Goal: Task Accomplishment & Management: Use online tool/utility

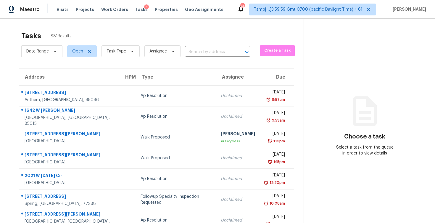
click at [140, 52] on span "Assignee" at bounding box center [160, 51] width 41 height 15
click at [128, 52] on span at bounding box center [131, 51] width 7 height 5
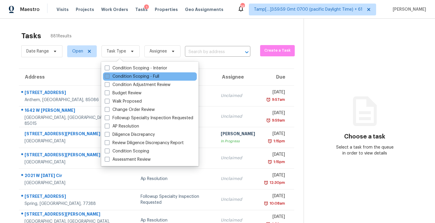
click at [137, 76] on label "Condition Scoping - Full" at bounding box center [132, 76] width 54 height 6
click at [109, 76] on input "Condition Scoping - Full" at bounding box center [107, 75] width 4 height 4
checkbox input "true"
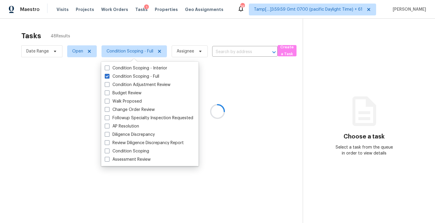
click at [140, 33] on div at bounding box center [217, 111] width 435 height 223
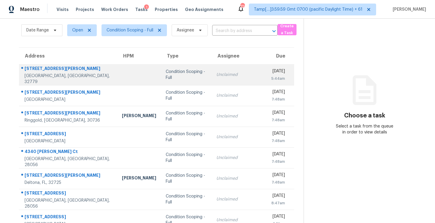
scroll to position [16, 0]
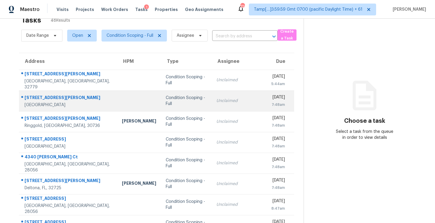
click at [162, 104] on td "Condition Scoping - Full" at bounding box center [186, 100] width 51 height 21
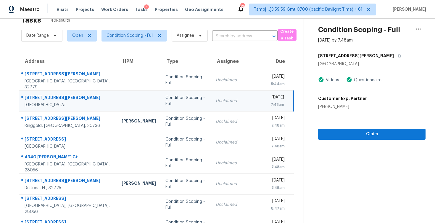
click at [350, 50] on div "[STREET_ADDRESS][PERSON_NAME]" at bounding box center [371, 55] width 107 height 11
click at [394, 51] on button "button" at bounding box center [398, 55] width 8 height 11
click at [81, 35] on span "Open" at bounding box center [77, 36] width 11 height 6
click at [81, 67] on label "Blocked" at bounding box center [81, 69] width 23 height 6
click at [74, 67] on input "Blocked" at bounding box center [72, 68] width 4 height 4
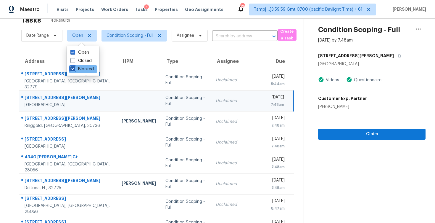
checkbox input "true"
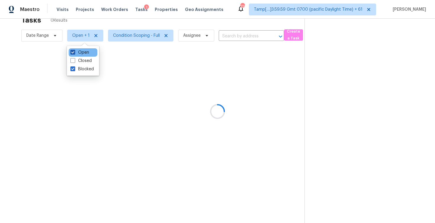
click at [81, 51] on label "Open" at bounding box center [79, 52] width 19 height 6
click at [74, 51] on input "Open" at bounding box center [72, 51] width 4 height 4
checkbox input "false"
click at [136, 26] on div at bounding box center [217, 111] width 435 height 223
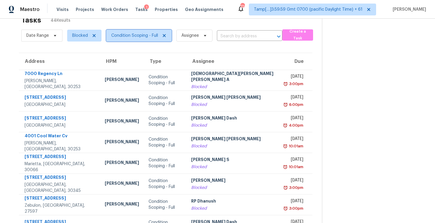
click at [141, 32] on span "Condition Scoping - Full" at bounding box center [138, 36] width 65 height 12
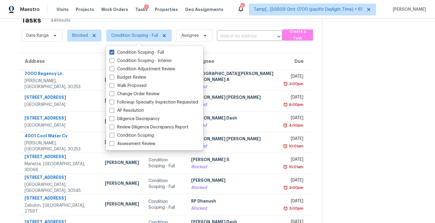
click at [136, 26] on div "Tasks 44 Results" at bounding box center [171, 19] width 301 height 15
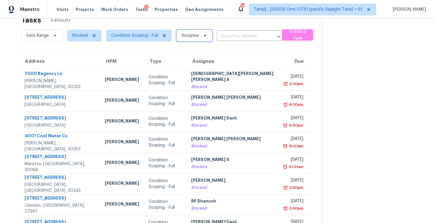
click at [180, 41] on span "Assignee" at bounding box center [194, 36] width 36 height 12
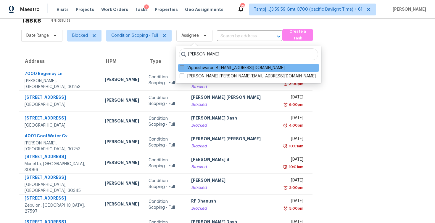
type input "[PERSON_NAME]"
click at [189, 67] on label "Vigneshwaran B [EMAIL_ADDRESS][DOMAIN_NAME]" at bounding box center [232, 68] width 105 height 6
click at [183, 67] on input "Vigneshwaran B [EMAIL_ADDRESS][DOMAIN_NAME]" at bounding box center [182, 67] width 4 height 4
checkbox input "true"
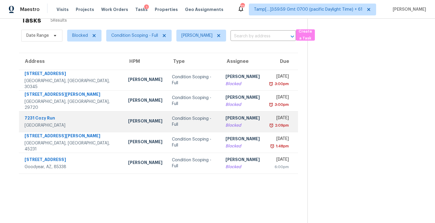
scroll to position [19, 0]
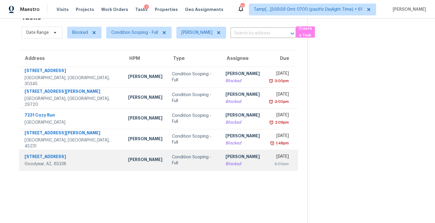
click at [226, 155] on div "[PERSON_NAME]" at bounding box center [243, 156] width 34 height 7
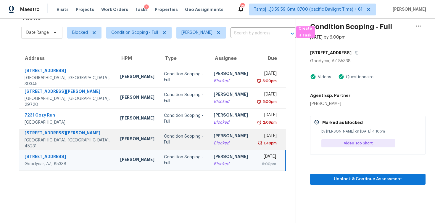
click at [258, 134] on div "[DATE]" at bounding box center [266, 136] width 19 height 7
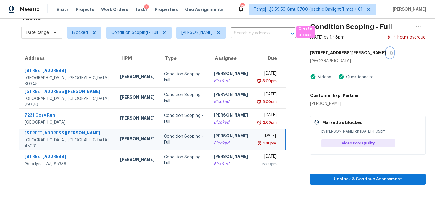
click at [389, 54] on icon "button" at bounding box center [391, 53] width 4 height 4
click at [386, 52] on button "button" at bounding box center [390, 52] width 8 height 11
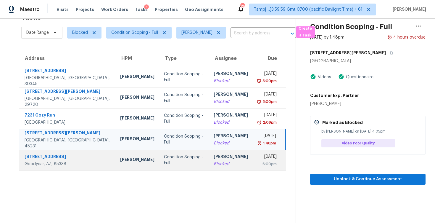
click at [257, 160] on div "[DATE]" at bounding box center [266, 156] width 19 height 7
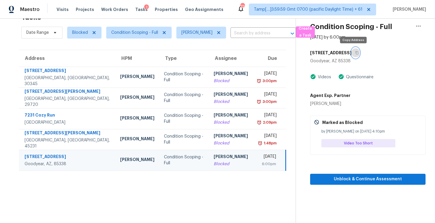
click at [355, 54] on icon "button" at bounding box center [357, 53] width 4 height 4
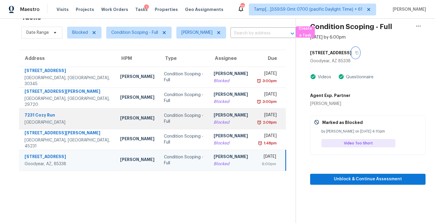
scroll to position [0, 0]
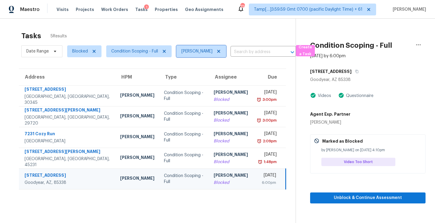
click at [219, 50] on icon at bounding box center [218, 51] width 5 height 5
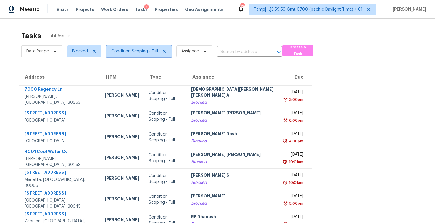
click at [143, 52] on span "Condition Scoping - Full" at bounding box center [134, 51] width 47 height 6
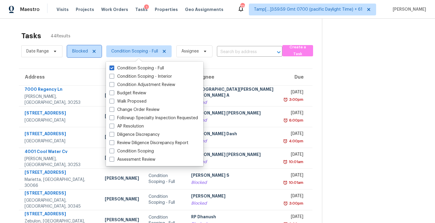
click at [77, 51] on span "Blocked" at bounding box center [80, 51] width 16 height 6
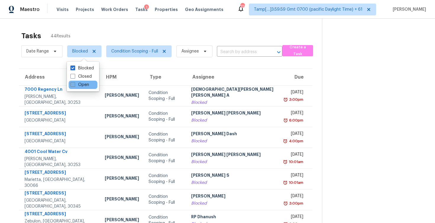
click at [89, 87] on label "Open" at bounding box center [79, 85] width 19 height 6
click at [74, 86] on input "Open" at bounding box center [72, 84] width 4 height 4
checkbox input "true"
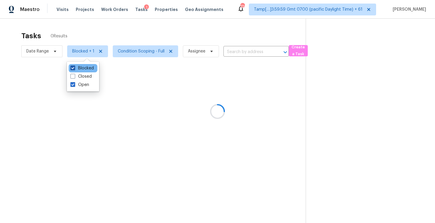
click at [87, 71] on label "Blocked" at bounding box center [81, 68] width 23 height 6
click at [74, 69] on input "Blocked" at bounding box center [72, 67] width 4 height 4
checkbox input "false"
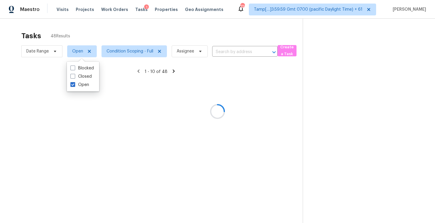
click at [121, 32] on div at bounding box center [217, 111] width 435 height 223
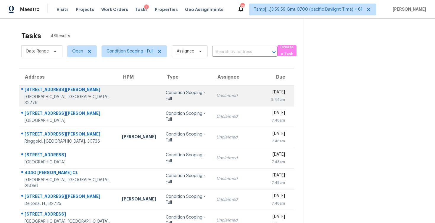
click at [187, 103] on td "Condition Scoping - Full" at bounding box center [186, 95] width 51 height 21
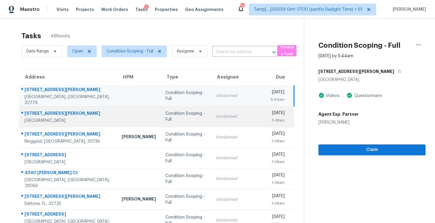
click at [195, 118] on td "Condition Scoping - Full" at bounding box center [186, 116] width 50 height 21
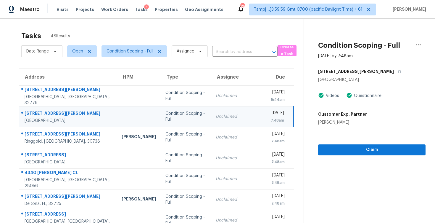
click at [352, 71] on div "[STREET_ADDRESS][PERSON_NAME]" at bounding box center [371, 71] width 107 height 11
click at [394, 69] on button "button" at bounding box center [398, 71] width 8 height 11
click at [339, 148] on span "Claim" at bounding box center [372, 149] width 98 height 7
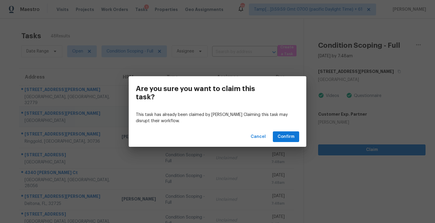
click at [339, 148] on div "Are you sure you want to claim this task? This task has already been claimed by…" at bounding box center [217, 111] width 435 height 223
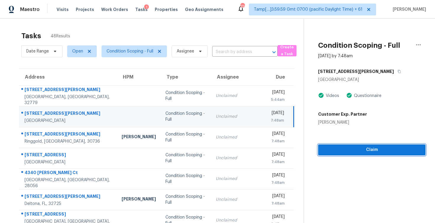
click at [343, 151] on span "Claim" at bounding box center [372, 149] width 98 height 7
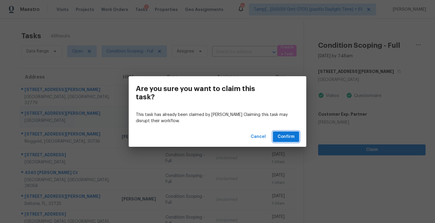
click at [281, 135] on span "Confirm" at bounding box center [286, 136] width 17 height 7
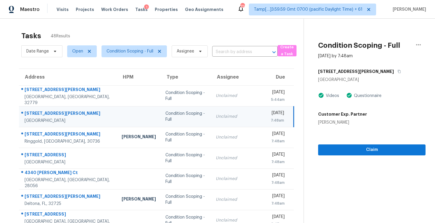
click at [371, 120] on div "Customer Exp. Partner Mackenzie Jones" at bounding box center [371, 117] width 107 height 17
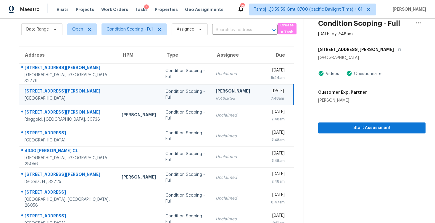
scroll to position [26, 0]
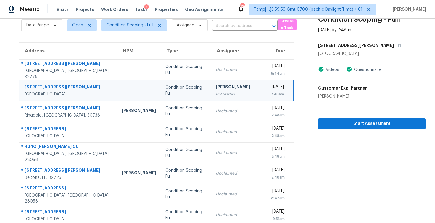
click at [375, 134] on section "Condition Scoping - Full Oct 6th 2025 by 7:48am 105 Carol Ave Leander, TX 78641…" at bounding box center [365, 138] width 122 height 290
click at [373, 125] on span "Start Assessment" at bounding box center [372, 123] width 98 height 7
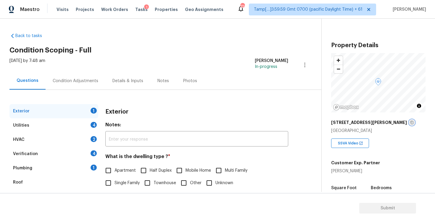
click at [410, 123] on icon "button" at bounding box center [412, 122] width 4 height 4
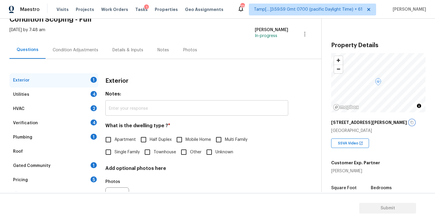
scroll to position [32, 0]
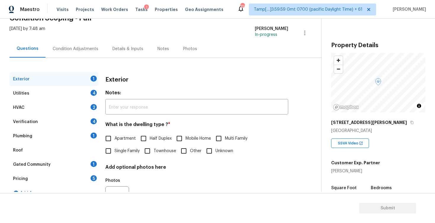
click at [76, 42] on div "Condition Adjustments" at bounding box center [76, 48] width 60 height 17
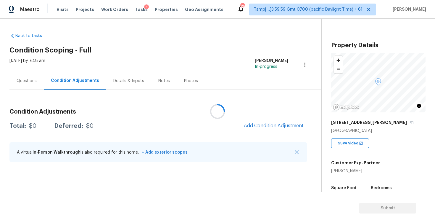
click at [272, 119] on div at bounding box center [217, 111] width 435 height 223
click at [270, 122] on div at bounding box center [217, 111] width 435 height 223
click at [237, 114] on h3 "Condition Adjustments" at bounding box center [158, 112] width 298 height 6
click at [264, 128] on span "Add Condition Adjustment" at bounding box center [274, 125] width 60 height 5
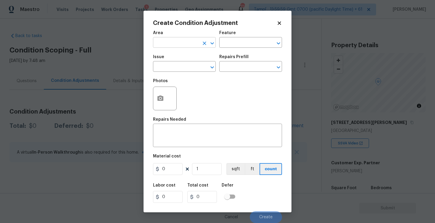
click at [171, 40] on input "text" at bounding box center [176, 42] width 46 height 9
click at [178, 64] on li "Interior Overall" at bounding box center [184, 66] width 63 height 10
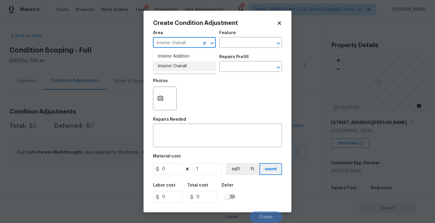
type input "Interior Overall"
click at [178, 64] on input "text" at bounding box center [176, 66] width 46 height 9
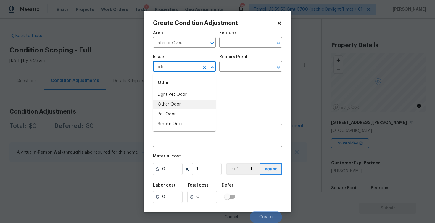
click at [177, 103] on li "Other Odor" at bounding box center [184, 104] width 63 height 10
type input "Other Odor"
click at [229, 73] on div "Issue Other Odor ​ Repairs Prefill ​" at bounding box center [217, 63] width 129 height 24
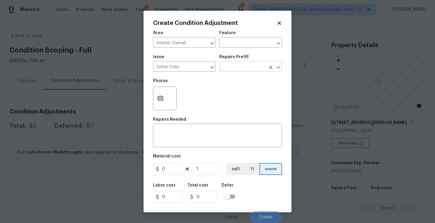
click at [233, 66] on input "text" at bounding box center [242, 66] width 46 height 9
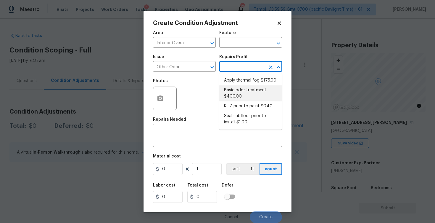
click at [237, 91] on li "Basic odor treatment $400.00" at bounding box center [250, 93] width 63 height 16
type textarea "OD Odor Protocol: Heavy Odor present. Remediate home odor. Including but not li…"
type input "400"
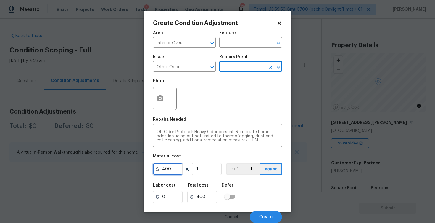
click at [173, 172] on input "400" at bounding box center [168, 169] width 30 height 12
type input "575"
click at [238, 196] on input "checkbox" at bounding box center [227, 196] width 34 height 11
click at [238, 196] on input "checkbox" at bounding box center [233, 196] width 34 height 11
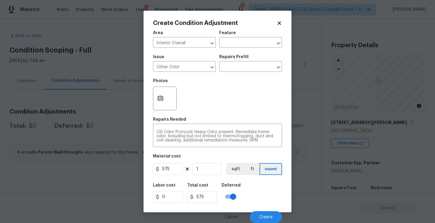
checkbox input "false"
click at [254, 192] on div "Labor cost 0 Total cost 575 Defer" at bounding box center [217, 192] width 129 height 27
click at [267, 209] on div "Cancel Create" at bounding box center [217, 214] width 129 height 17
click at [267, 211] on button "Create" at bounding box center [266, 217] width 32 height 12
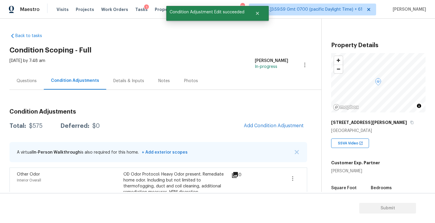
scroll to position [15, 0]
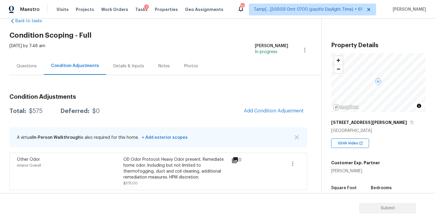
click at [198, 119] on div "Condition Adjustments Total: $575 Deferred: $0 Add Condition Adjustment A virtu…" at bounding box center [158, 139] width 298 height 101
click at [262, 111] on span "Add Condition Adjustment" at bounding box center [274, 110] width 60 height 5
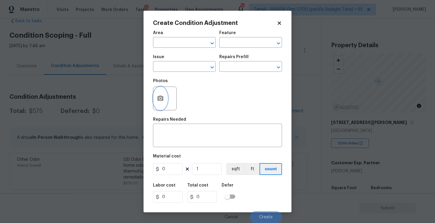
click at [160, 100] on icon "button" at bounding box center [160, 98] width 7 height 7
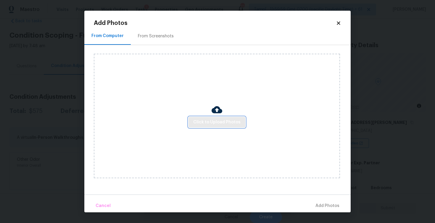
click at [209, 121] on span "Click to Upload Photos" at bounding box center [216, 121] width 47 height 7
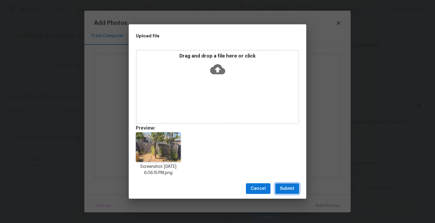
click at [281, 188] on span "Submit" at bounding box center [287, 188] width 15 height 7
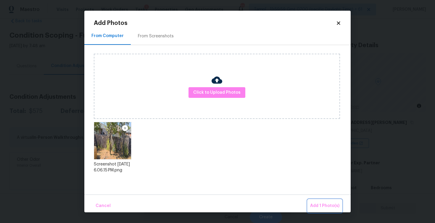
click at [323, 207] on span "Add 1 Photo(s)" at bounding box center [324, 205] width 29 height 7
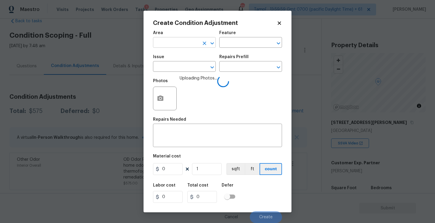
click at [181, 41] on input "text" at bounding box center [176, 42] width 46 height 9
click at [187, 62] on li "Exterior Overall" at bounding box center [184, 66] width 63 height 10
type input "Exterior Overall"
click at [187, 62] on input "text" at bounding box center [176, 66] width 46 height 9
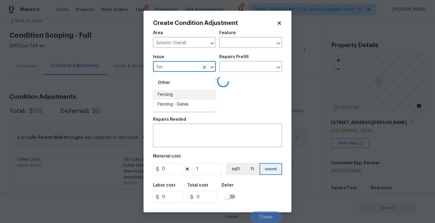
click at [179, 96] on li "Fencing" at bounding box center [184, 95] width 63 height 10
type input "Fencing"
click at [183, 138] on textarea at bounding box center [218, 136] width 122 height 12
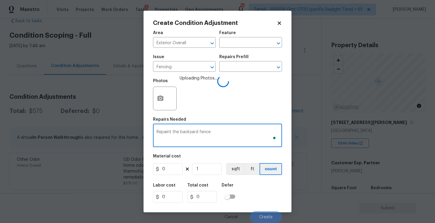
type textarea "Repaint the backyard fence"
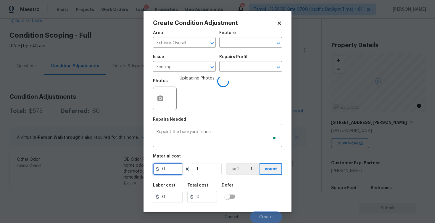
click at [170, 174] on input "0" at bounding box center [168, 169] width 30 height 12
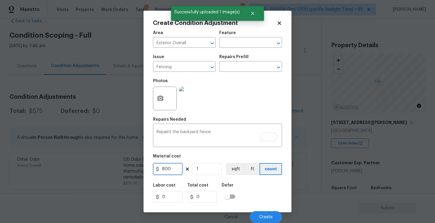
type input "800"
click at [282, 198] on div "Create Condition Adjustment Area Exterior Overall ​ Feature ​ Issue Fencing ​ R…" at bounding box center [218, 111] width 148 height 201
click at [277, 212] on button "Create" at bounding box center [266, 217] width 32 height 12
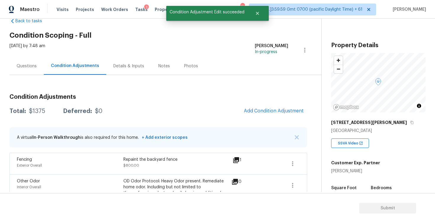
scroll to position [0, 0]
click at [269, 109] on span "Add Condition Adjustment" at bounding box center [274, 110] width 60 height 5
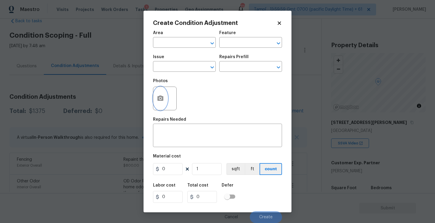
click at [163, 96] on icon "button" at bounding box center [160, 98] width 7 height 7
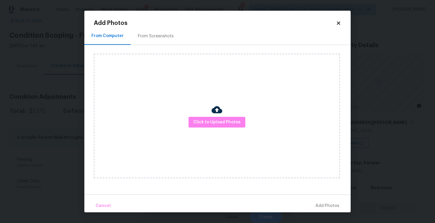
click at [227, 128] on div "Click to Upload Photos" at bounding box center [217, 116] width 246 height 124
click at [226, 124] on span "Click to Upload Photos" at bounding box center [216, 121] width 47 height 7
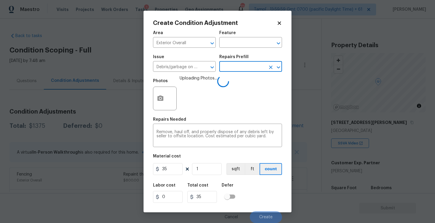
scroll to position [15, 0]
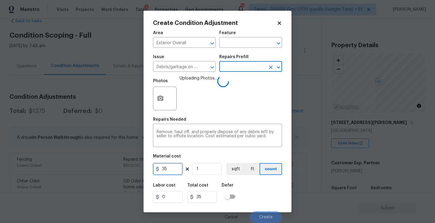
click at [182, 166] on input "35" at bounding box center [168, 169] width 30 height 12
click at [176, 164] on input "35" at bounding box center [168, 169] width 30 height 12
type input "400"
click at [266, 177] on div "Area Exterior Overall ​ Feature ​ Issue Debris/garbage on site ​ Repairs Prefil…" at bounding box center [217, 124] width 129 height 195
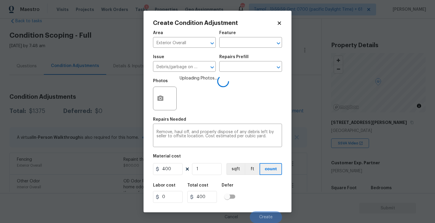
scroll to position [0, 0]
click at [270, 216] on span "Create" at bounding box center [265, 217] width 13 height 4
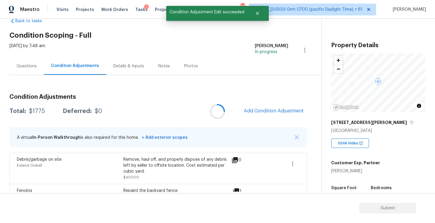
scroll to position [0, 0]
click at [280, 109] on div at bounding box center [217, 111] width 435 height 223
click at [265, 107] on button "Add Condition Adjustment" at bounding box center [273, 110] width 67 height 12
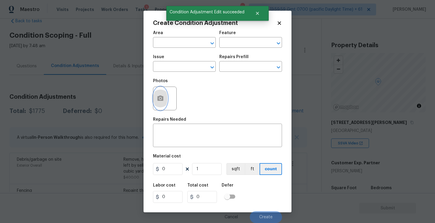
click at [163, 100] on icon "button" at bounding box center [160, 97] width 6 height 5
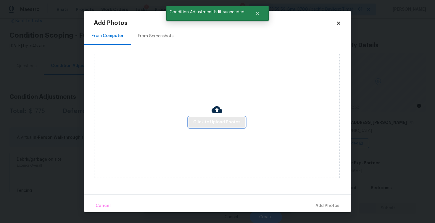
click at [206, 119] on span "Click to Upload Photos" at bounding box center [216, 121] width 47 height 7
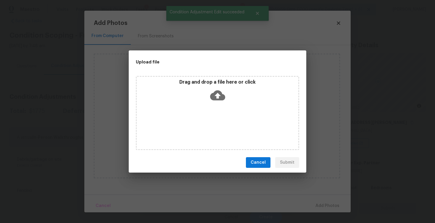
click at [216, 96] on icon at bounding box center [217, 95] width 15 height 10
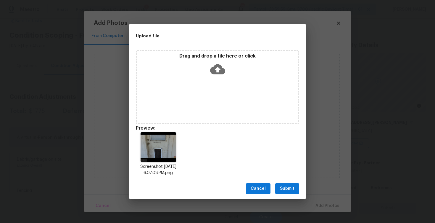
click at [290, 192] on button "Submit" at bounding box center [287, 188] width 24 height 11
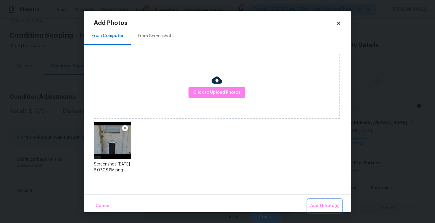
click at [326, 206] on span "Add 1 Photo(s)" at bounding box center [324, 205] width 29 height 7
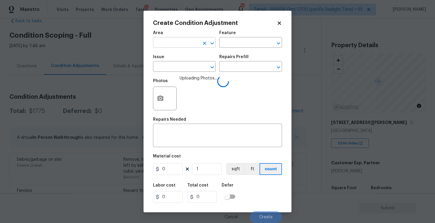
click at [174, 41] on input "text" at bounding box center [176, 42] width 46 height 9
click at [179, 66] on li "Exterior Overall" at bounding box center [184, 66] width 63 height 10
type input "Exterior Overall"
click at [179, 66] on input "text" at bounding box center [176, 66] width 46 height 9
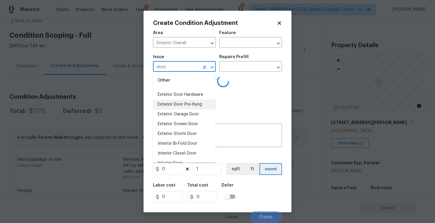
scroll to position [10, 0]
click at [188, 101] on li "Exterior Door Pre-Hung" at bounding box center [184, 104] width 63 height 10
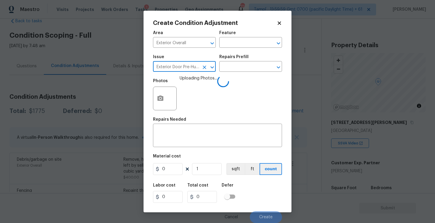
type input "Exterior Door Pre-Hung"
click at [236, 62] on div "Repairs Prefill" at bounding box center [250, 59] width 63 height 8
click at [238, 67] on input "text" at bounding box center [242, 66] width 46 height 9
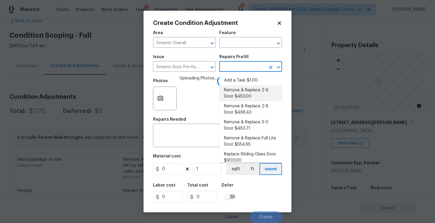
click at [241, 94] on li "Remove & Replace 2-6 Door $453.00" at bounding box center [250, 93] width 63 height 16
type input "Interior Door"
type textarea "Remove the existing exterior door, prep the opening and install a new 2-6 steel…"
type input "453"
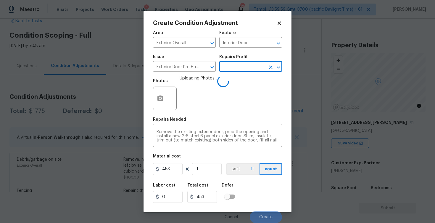
scroll to position [0, 0]
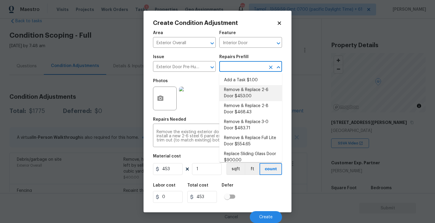
click at [260, 196] on div "Labor cost 0 Total cost 453 Defer" at bounding box center [217, 192] width 129 height 27
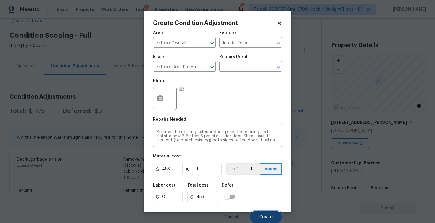
click at [271, 218] on span "Create" at bounding box center [265, 217] width 13 height 4
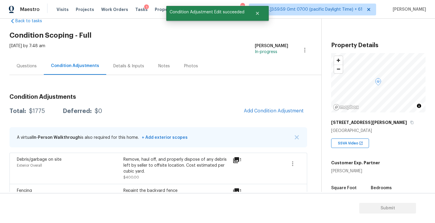
scroll to position [0, 0]
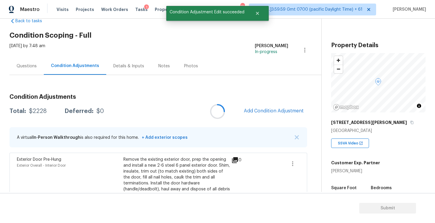
click at [23, 65] on div at bounding box center [217, 111] width 435 height 223
click at [38, 67] on div "Questions" at bounding box center [26, 65] width 34 height 17
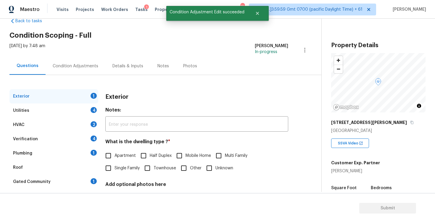
scroll to position [62, 0]
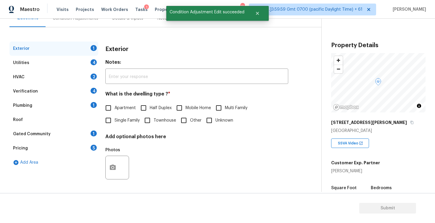
click at [116, 120] on span "Single Family" at bounding box center [127, 120] width 25 height 6
click at [115, 120] on input "Single Family" at bounding box center [108, 120] width 12 height 12
checkbox input "true"
click at [65, 90] on div "Verification 4" at bounding box center [53, 91] width 89 height 14
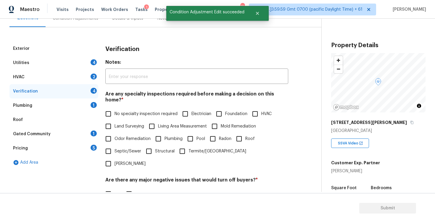
scroll to position [128, 0]
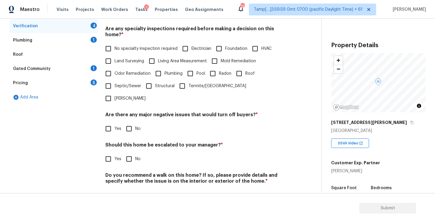
click at [112, 152] on input "Yes" at bounding box center [108, 158] width 12 height 12
checkbox input "true"
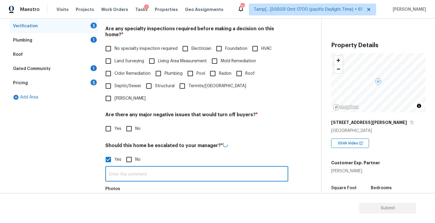
click at [134, 167] on input "text" at bounding box center [196, 174] width 183 height 14
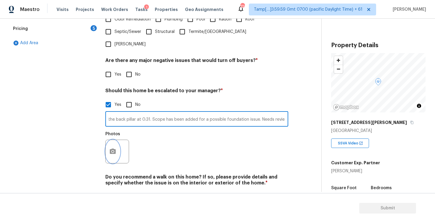
scroll to position [0, 0]
click at [119, 140] on button "button" at bounding box center [113, 151] width 14 height 23
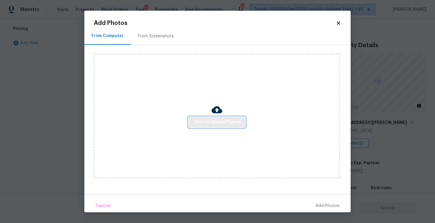
click at [212, 123] on span "Click to Upload Photos" at bounding box center [216, 121] width 47 height 7
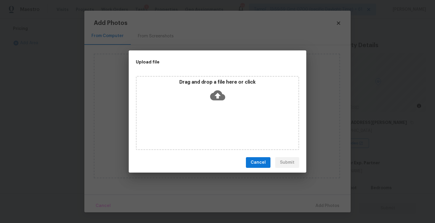
click at [214, 92] on icon at bounding box center [217, 95] width 15 height 10
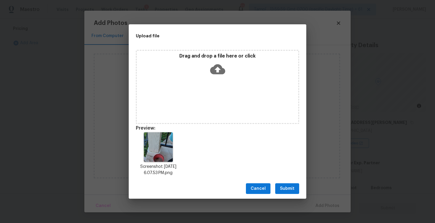
click at [290, 193] on button "Submit" at bounding box center [287, 188] width 24 height 11
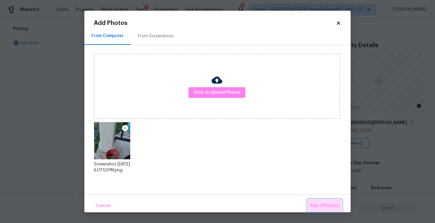
click at [317, 203] on span "Add 1 Photo(s)" at bounding box center [324, 205] width 29 height 7
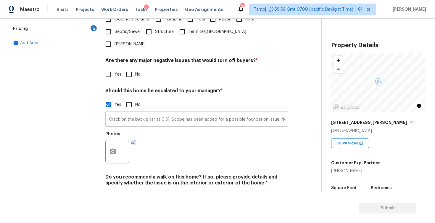
click at [170, 112] on input "Crack on the back pillar at 0:31. Scope has been added for a possible foundatio…" at bounding box center [196, 119] width 183 height 14
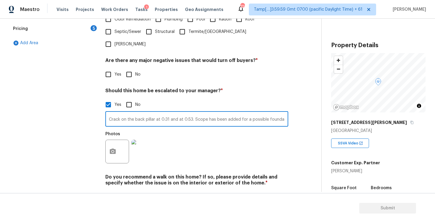
type input "Crack on the back pillar at 0:31 and at 0:53. Scope has been added for a possib…"
click at [106, 140] on button "button" at bounding box center [113, 151] width 14 height 23
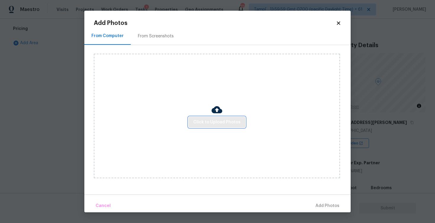
click at [215, 118] on span "Click to Upload Photos" at bounding box center [216, 121] width 47 height 7
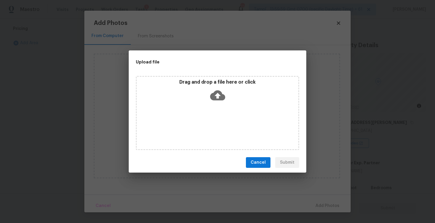
click at [218, 100] on icon at bounding box center [217, 95] width 15 height 15
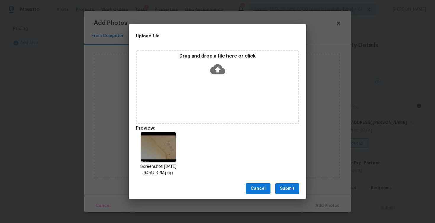
click at [292, 187] on span "Submit" at bounding box center [287, 188] width 15 height 7
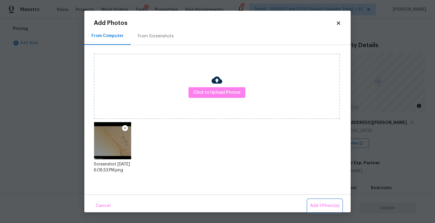
click at [315, 203] on span "Add 1 Photo(s)" at bounding box center [324, 205] width 29 height 7
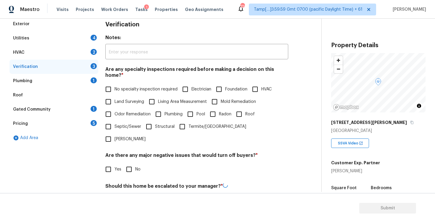
scroll to position [35, 0]
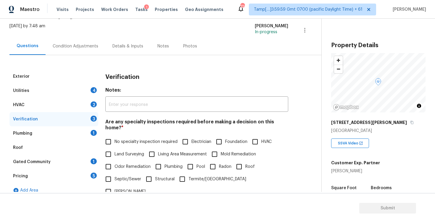
click at [87, 51] on div "Condition Adjustments" at bounding box center [76, 45] width 60 height 17
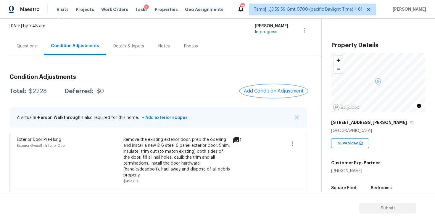
click at [283, 87] on button "Add Condition Adjustment" at bounding box center [273, 91] width 67 height 12
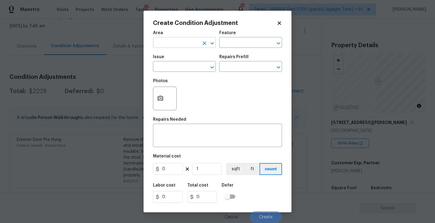
click at [172, 45] on input "text" at bounding box center [176, 42] width 46 height 9
click at [179, 65] on li "Exterior Overall" at bounding box center [184, 66] width 63 height 10
type input "Exterior Overall"
click at [179, 65] on input "text" at bounding box center [176, 66] width 46 height 9
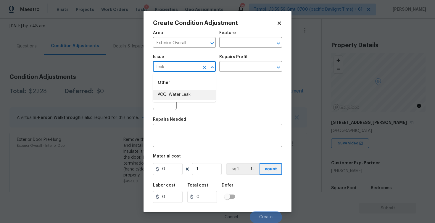
click at [175, 93] on li "ACQ: Water Leak" at bounding box center [184, 95] width 63 height 10
type input "ACQ: Water Leak"
click at [153, 102] on button "button" at bounding box center [160, 98] width 14 height 23
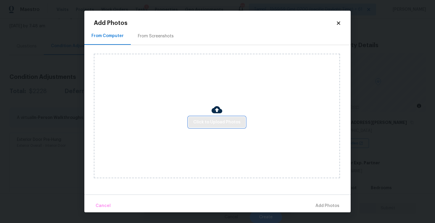
click at [217, 120] on span "Click to Upload Photos" at bounding box center [216, 121] width 47 height 7
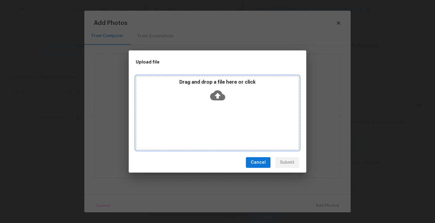
click at [217, 91] on icon at bounding box center [217, 95] width 15 height 10
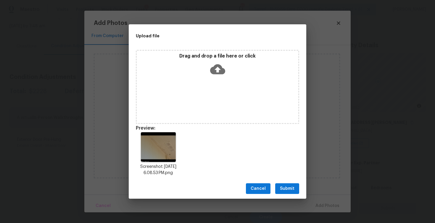
click at [290, 186] on span "Submit" at bounding box center [287, 188] width 15 height 7
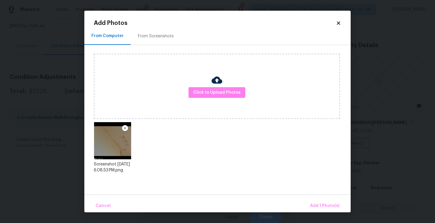
click at [315, 198] on div "Cancel Add 1 Photo(s)" at bounding box center [217, 203] width 266 height 18
click at [326, 203] on span "Add 1 Photo(s)" at bounding box center [324, 205] width 29 height 7
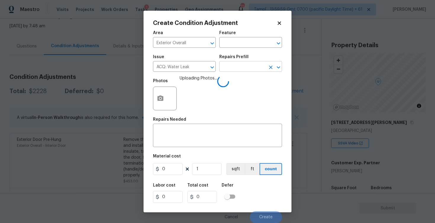
click at [249, 70] on input "text" at bounding box center [242, 66] width 46 height 9
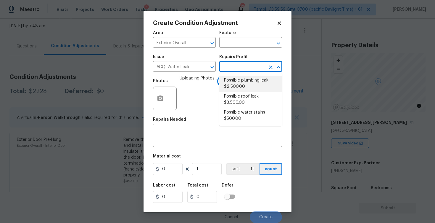
click at [248, 99] on li "Possible roof leak $3,500.00" at bounding box center [250, 99] width 63 height 16
type input "Acquisition"
type textarea "Acquisition Scope: Possible roof leak"
type input "3500"
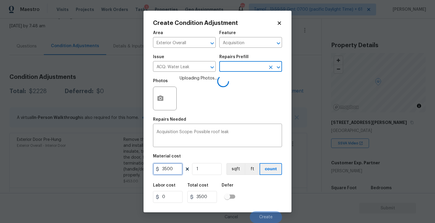
click at [165, 170] on input "3500" at bounding box center [168, 169] width 30 height 12
type input "2500"
click at [260, 180] on div "Labor cost 0 Total cost 3500 Defer" at bounding box center [217, 192] width 129 height 27
type input "2500"
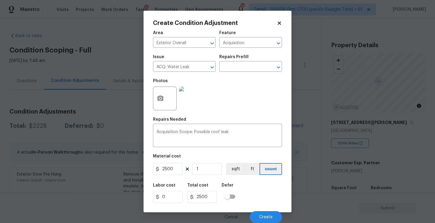
scroll to position [0, 0]
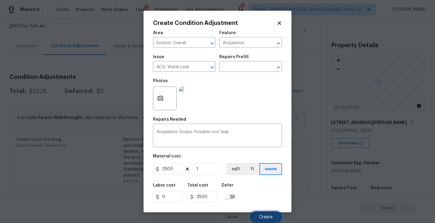
click at [268, 215] on span "Create" at bounding box center [265, 217] width 13 height 4
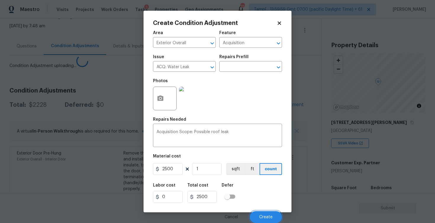
scroll to position [0, 0]
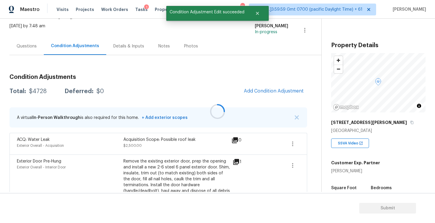
click at [276, 99] on div at bounding box center [217, 111] width 435 height 223
click at [269, 91] on span "Add Condition Adjustment" at bounding box center [274, 90] width 60 height 5
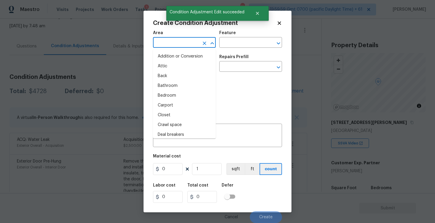
click at [170, 44] on input "text" at bounding box center [176, 42] width 46 height 9
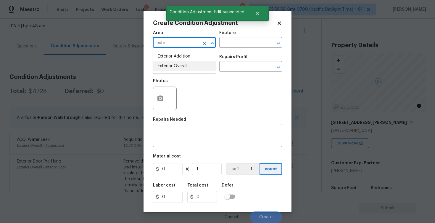
click at [178, 65] on li "Exterior Overall" at bounding box center [184, 66] width 63 height 10
type input "Exterior Overall"
click at [178, 65] on input "text" at bounding box center [176, 66] width 46 height 9
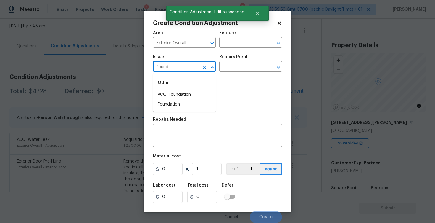
click at [180, 87] on div "Other" at bounding box center [184, 82] width 63 height 14
click at [183, 91] on li "ACQ: Foundation" at bounding box center [184, 95] width 63 height 10
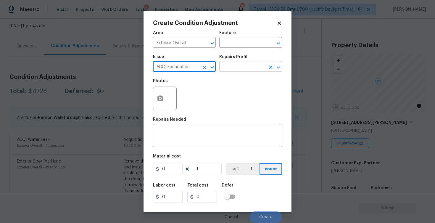
type input "ACQ: Foundation"
click at [231, 68] on input "text" at bounding box center [242, 66] width 46 height 9
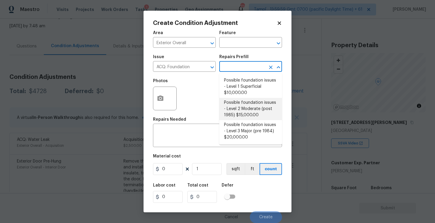
click at [242, 108] on li "Possible foundation issues - Level 2 Moderate (post 1985) $15,000.00" at bounding box center [250, 109] width 63 height 22
type input "Acquisition"
type textarea "Possible foundation issues - Level 2 Moderate: Disclaimer: This is NOT a techni…"
type input "15000"
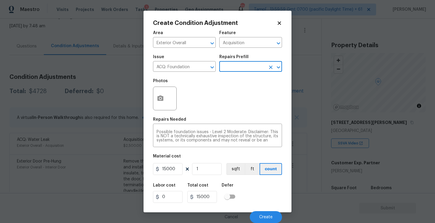
scroll to position [0, 0]
click at [272, 215] on span "Create" at bounding box center [265, 217] width 13 height 4
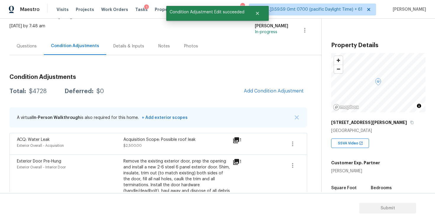
scroll to position [0, 0]
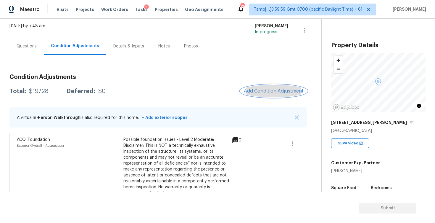
click at [275, 94] on button "Add Condition Adjustment" at bounding box center [273, 91] width 67 height 12
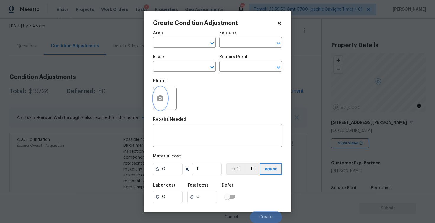
click at [163, 105] on button "button" at bounding box center [160, 98] width 14 height 23
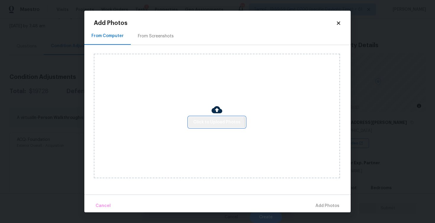
click at [213, 124] on span "Click to Upload Photos" at bounding box center [216, 121] width 47 height 7
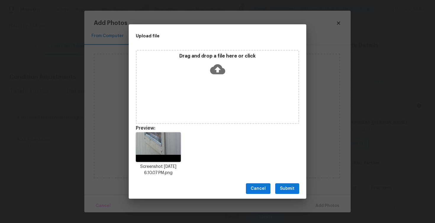
click at [286, 183] on button "Submit" at bounding box center [287, 188] width 24 height 11
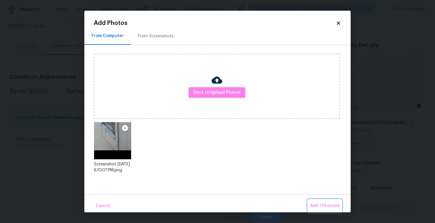
click at [318, 202] on span "Add 1 Photo(s)" at bounding box center [324, 205] width 29 height 7
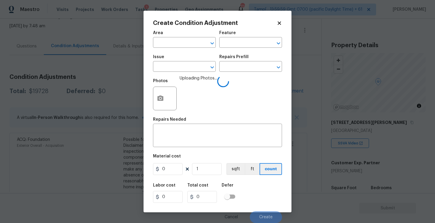
click at [172, 48] on span "Area ​" at bounding box center [184, 39] width 63 height 24
click at [171, 44] on input "text" at bounding box center [176, 42] width 46 height 9
click at [175, 63] on li "Exterior Overall" at bounding box center [184, 66] width 63 height 10
type input "Exterior Overall"
click at [175, 63] on input "text" at bounding box center [176, 66] width 46 height 9
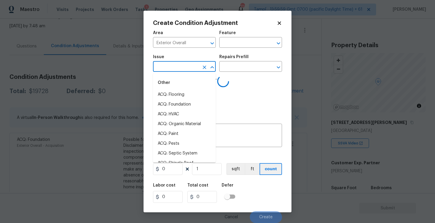
type input "s"
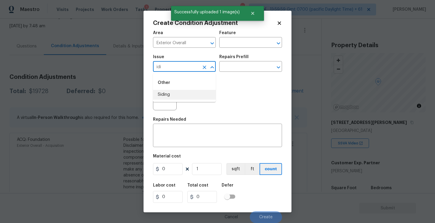
click at [171, 96] on li "Siding" at bounding box center [184, 95] width 63 height 10
type input "Siding"
click at [183, 142] on textarea at bounding box center [218, 136] width 122 height 12
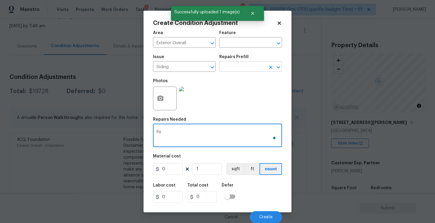
type textarea "Re"
click at [258, 69] on input "text" at bounding box center [242, 66] width 46 height 9
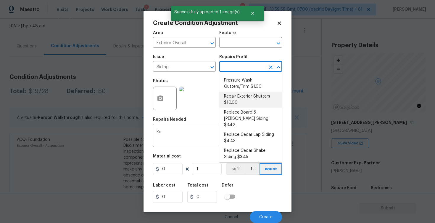
click at [234, 101] on li "Repair Exterior Shutters $10.00" at bounding box center [250, 99] width 63 height 16
type input "Siding"
type textarea "Repair the existing exterior shutters on the home (cracks, chips, holes, etc.).…"
type input "10"
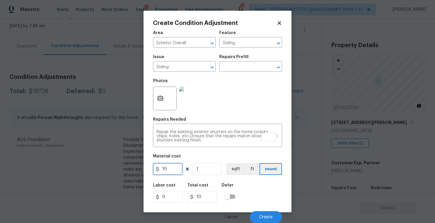
click at [177, 169] on input "10" at bounding box center [168, 169] width 30 height 12
type input "575"
click at [235, 187] on div "Defer" at bounding box center [230, 187] width 17 height 8
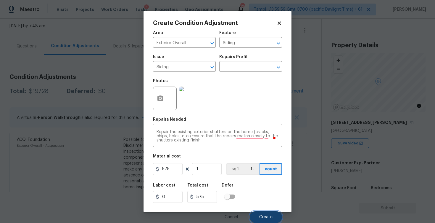
click at [263, 211] on button "Create" at bounding box center [266, 217] width 32 height 12
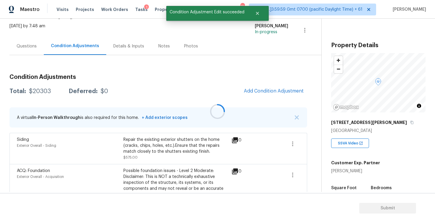
scroll to position [0, 0]
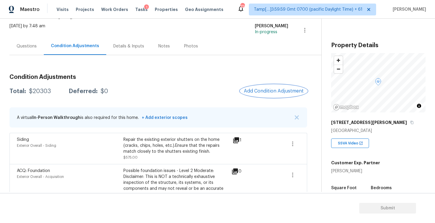
click at [273, 87] on button "Add Condition Adjustment" at bounding box center [273, 91] width 67 height 12
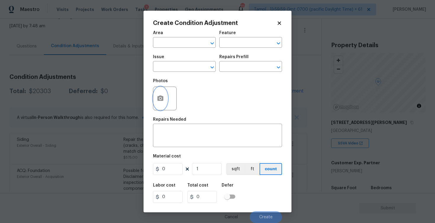
click at [163, 101] on icon "button" at bounding box center [160, 98] width 7 height 7
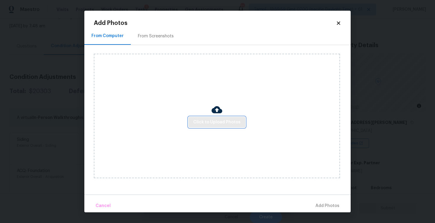
click at [220, 121] on span "Click to Upload Photos" at bounding box center [216, 121] width 47 height 7
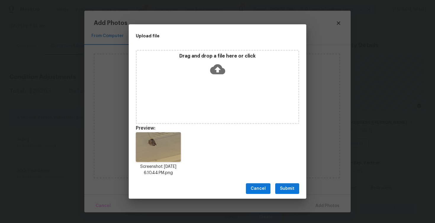
click at [295, 190] on button "Submit" at bounding box center [287, 188] width 24 height 11
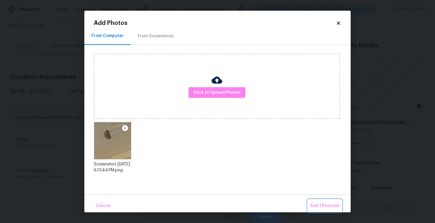
click at [317, 199] on button "Add 1 Photo(s)" at bounding box center [325, 205] width 34 height 13
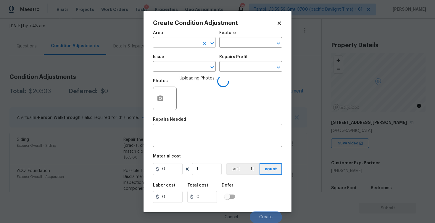
click at [173, 44] on input "text" at bounding box center [176, 42] width 46 height 9
click at [182, 68] on li "Exterior Overall" at bounding box center [184, 66] width 63 height 10
type input "Exterior Overall"
click at [182, 68] on input "text" at bounding box center [176, 66] width 46 height 9
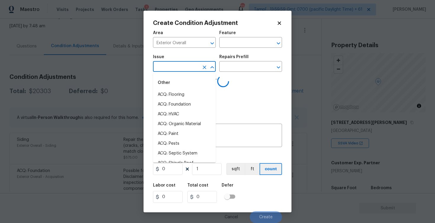
type input "p"
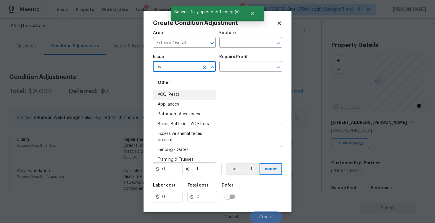
click at [189, 94] on li "ACQ: Pests" at bounding box center [184, 95] width 63 height 10
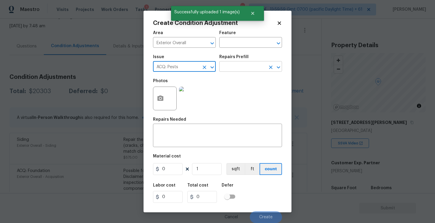
type input "ACQ: Pests"
click at [230, 65] on input "text" at bounding box center [242, 66] width 46 height 9
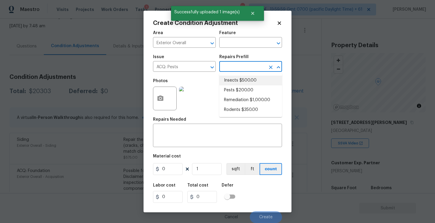
click at [240, 84] on li "Insects $500.00" at bounding box center [250, 80] width 63 height 10
type input "Acquisition"
type textarea "Acquisition Scope: Home is located in an area where insects may be present. Dis…"
type input "500"
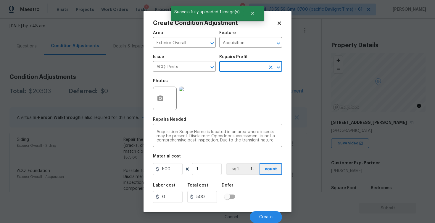
scroll to position [0, 0]
click at [268, 215] on span "Create" at bounding box center [265, 217] width 13 height 4
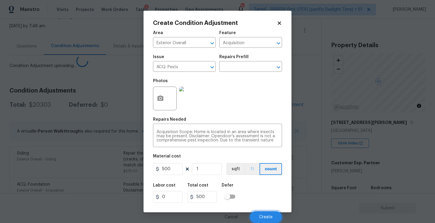
scroll to position [0, 0]
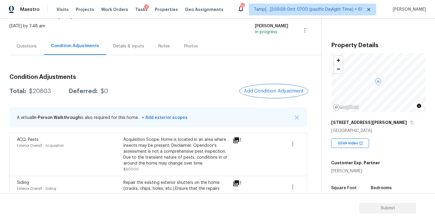
click at [274, 86] on button "Add Condition Adjustment" at bounding box center [273, 91] width 67 height 12
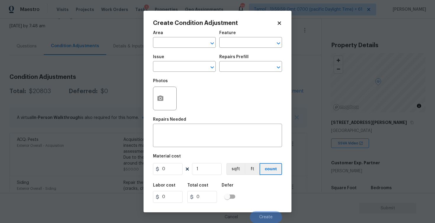
click at [184, 35] on div "Area" at bounding box center [184, 35] width 63 height 8
click at [186, 40] on input "text" at bounding box center [176, 42] width 46 height 9
click at [181, 65] on li "Exterior Overall" at bounding box center [184, 66] width 63 height 10
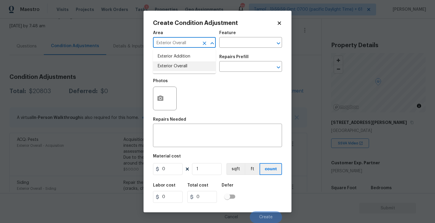
type input "Exterior Overall"
click at [181, 65] on input "text" at bounding box center [176, 66] width 46 height 9
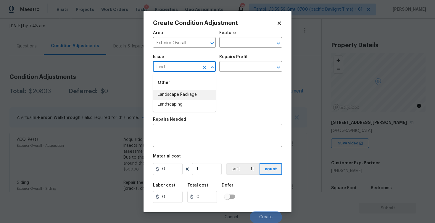
click at [183, 92] on li "Landscape Package" at bounding box center [184, 95] width 63 height 10
type input "Landscape Package"
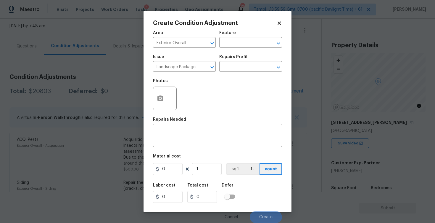
click at [249, 56] on div "Repairs Prefill" at bounding box center [250, 59] width 63 height 8
click at [244, 62] on div "Repairs Prefill" at bounding box center [250, 59] width 63 height 8
click at [244, 67] on input "text" at bounding box center [242, 66] width 46 height 9
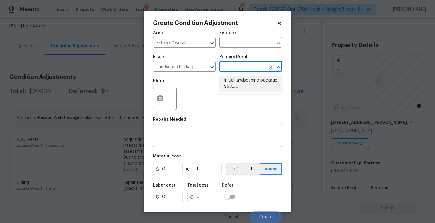
click at [239, 78] on li "Initial landscaping package $60.00" at bounding box center [250, 83] width 63 height 16
type input "Home Readiness Packages"
type textarea "Mowing of grass up to 6" in height. Mow, edge along driveways & sidewalks, trim…"
type input "60"
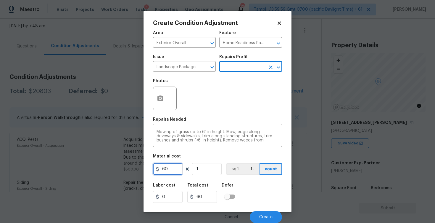
click at [170, 170] on input "60" at bounding box center [168, 169] width 30 height 12
type input "300"
click at [255, 197] on div "Labor cost 0 Total cost 300 Defer" at bounding box center [217, 192] width 129 height 27
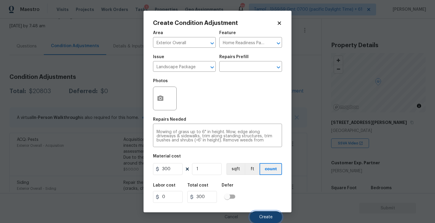
click at [269, 213] on button "Create" at bounding box center [266, 217] width 32 height 12
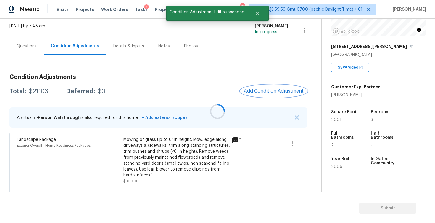
scroll to position [77, 0]
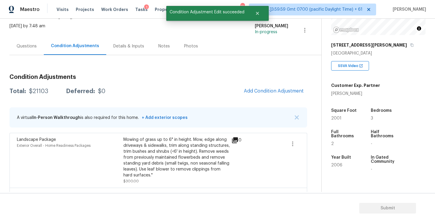
drag, startPoint x: 331, startPoint y: 120, endPoint x: 342, endPoint y: 120, distance: 10.7
click at [342, 120] on div "Square Foot 2001" at bounding box center [350, 114] width 38 height 21
drag, startPoint x: 332, startPoint y: 117, endPoint x: 349, endPoint y: 116, distance: 16.9
click at [349, 117] on div "2001" at bounding box center [345, 118] width 28 height 4
copy span "2001"
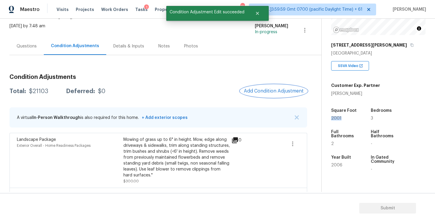
click at [272, 92] on span "Add Condition Adjustment" at bounding box center [274, 90] width 60 height 5
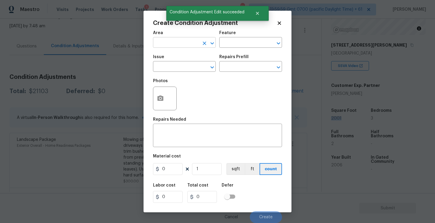
click at [177, 43] on input "text" at bounding box center [176, 42] width 46 height 9
click at [179, 63] on li "Exterior Overall" at bounding box center [184, 66] width 63 height 10
type input "Exterior Overall"
click at [179, 63] on input "text" at bounding box center [176, 66] width 46 height 9
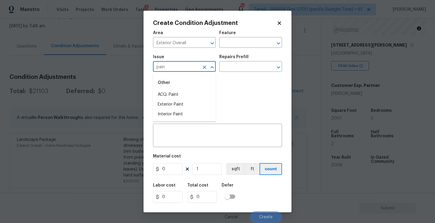
click at [175, 89] on div "Other" at bounding box center [184, 82] width 63 height 14
click at [176, 95] on li "ACQ: Paint" at bounding box center [184, 95] width 63 height 10
type input "ACQ: Paint"
click at [227, 71] on input "text" at bounding box center [242, 66] width 46 height 9
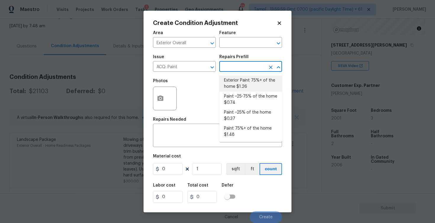
click at [237, 83] on li "Exterior Paint 75%+ of the home $1.26" at bounding box center [250, 83] width 63 height 16
type input "Acquisition"
type textarea "Acquisition Scope: 75%+ of the home exterior will likely require paint"
type input "1.26"
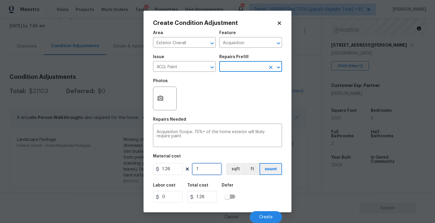
click at [200, 172] on input "1" at bounding box center [207, 169] width 30 height 12
type input "0"
paste input "2001"
type input "2001"
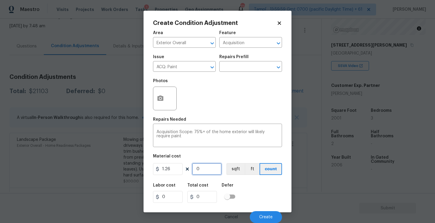
type input "2521.26"
type input "2001"
click at [229, 175] on figure "Material cost 1.26 2001 sqft ft count" at bounding box center [217, 165] width 129 height 22
click at [232, 169] on button "sqft" at bounding box center [235, 169] width 18 height 12
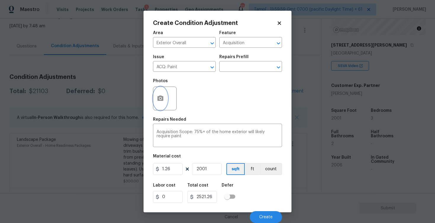
click at [162, 99] on icon "button" at bounding box center [160, 97] width 6 height 5
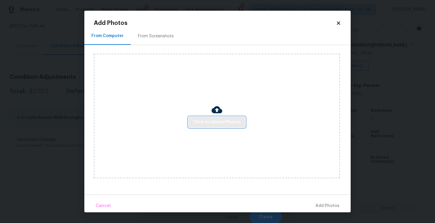
click at [219, 123] on span "Click to Upload Photos" at bounding box center [216, 121] width 47 height 7
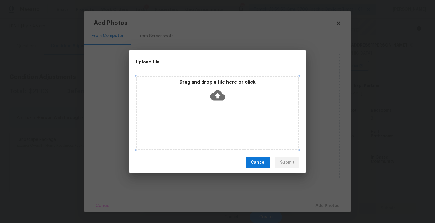
click at [217, 94] on icon at bounding box center [217, 95] width 15 height 15
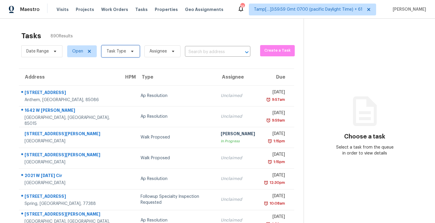
click at [132, 55] on span "Task Type" at bounding box center [121, 51] width 38 height 12
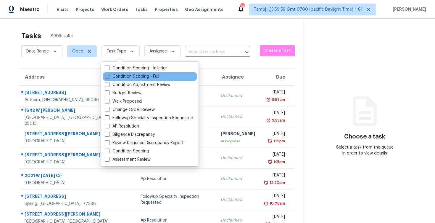
click at [136, 75] on label "Condition Scoping - Full" at bounding box center [132, 76] width 54 height 6
click at [109, 75] on input "Condition Scoping - Full" at bounding box center [107, 75] width 4 height 4
checkbox input "true"
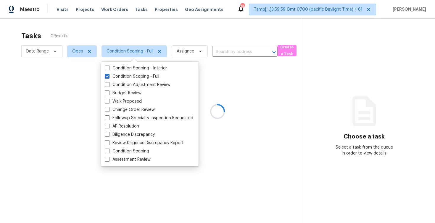
click at [132, 34] on div at bounding box center [217, 111] width 435 height 223
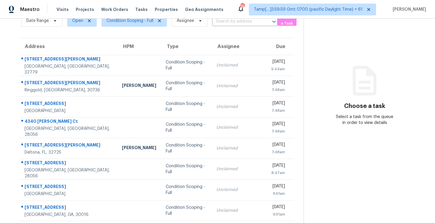
scroll to position [54, 0]
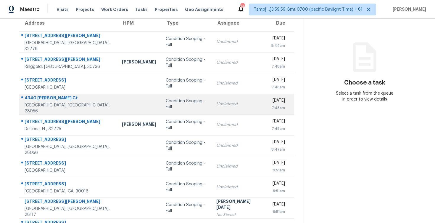
click at [212, 111] on td "Unclaimed" at bounding box center [239, 104] width 55 height 21
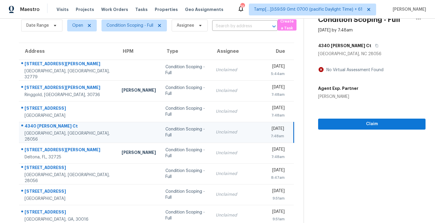
scroll to position [25, 0]
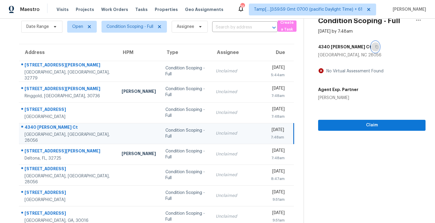
click at [371, 49] on button "button" at bounding box center [375, 46] width 8 height 11
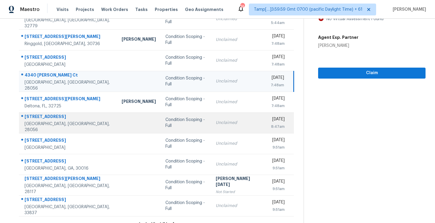
scroll to position [81, 0]
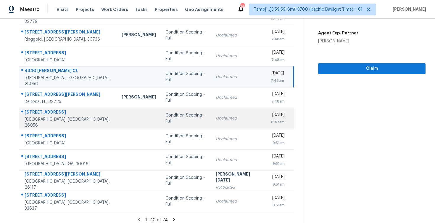
click at [193, 160] on td "Condition Scoping - Full" at bounding box center [186, 159] width 50 height 21
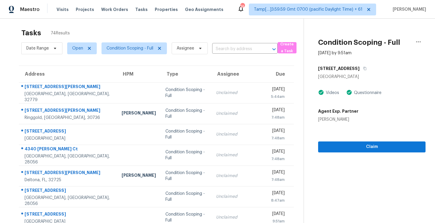
scroll to position [0, 0]
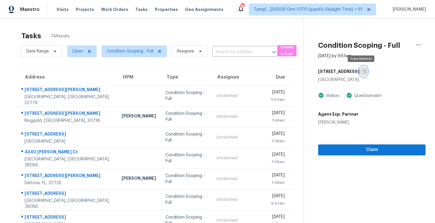
click at [363, 71] on icon "button" at bounding box center [365, 72] width 4 height 4
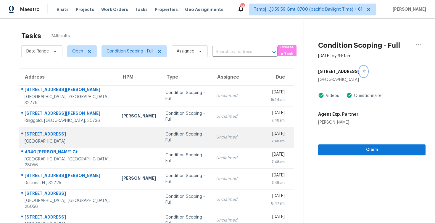
scroll to position [86, 0]
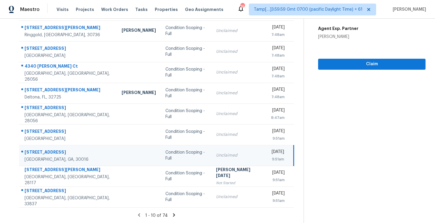
click at [174, 214] on icon at bounding box center [173, 214] width 5 height 5
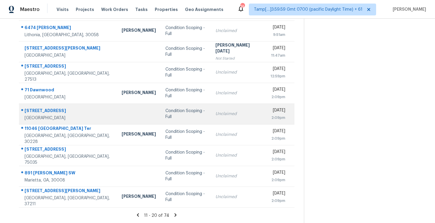
click at [166, 121] on td "Condition Scoping - Full" at bounding box center [186, 113] width 50 height 21
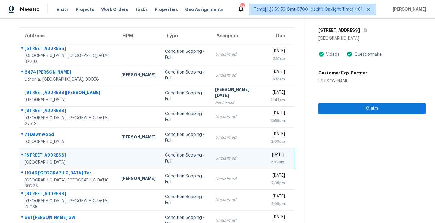
scroll to position [10, 0]
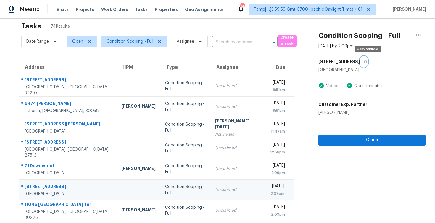
click at [365, 62] on button "button" at bounding box center [364, 61] width 8 height 11
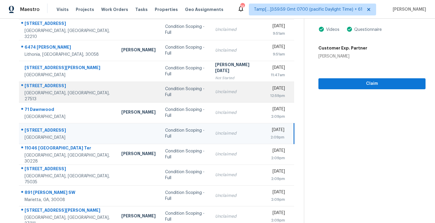
scroll to position [86, 0]
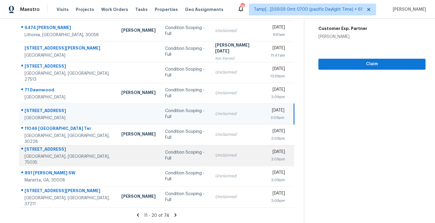
click at [183, 157] on div "Condition Scoping - Full" at bounding box center [185, 155] width 41 height 12
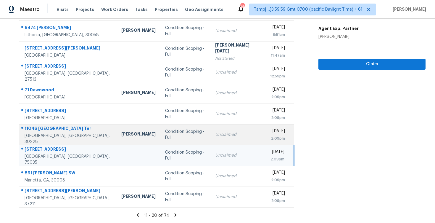
click at [265, 139] on td "Mon, Oct 6th 2025 2:09pm" at bounding box center [279, 134] width 29 height 21
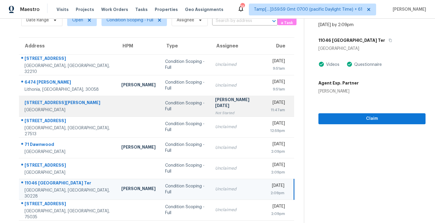
scroll to position [36, 0]
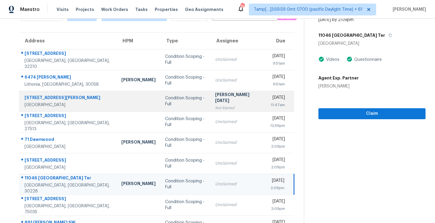
click at [225, 123] on div "Unclaimed" at bounding box center [237, 122] width 45 height 6
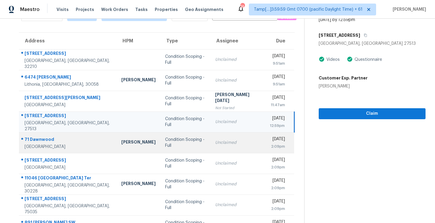
click at [270, 146] on div "2:09pm" at bounding box center [277, 146] width 15 height 6
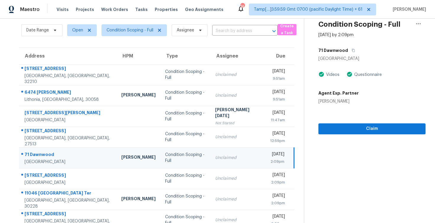
scroll to position [23, 0]
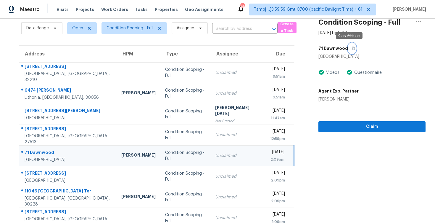
click at [352, 48] on icon "button" at bounding box center [354, 48] width 4 height 4
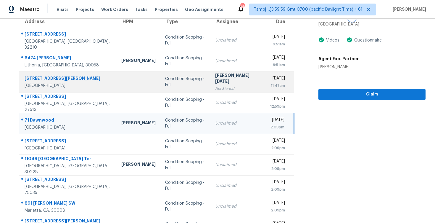
scroll to position [56, 0]
click at [177, 80] on div "Condition Scoping - Full" at bounding box center [185, 81] width 41 height 12
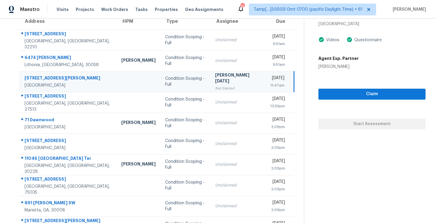
scroll to position [34, 0]
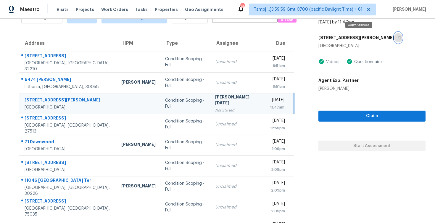
click at [394, 37] on button "button" at bounding box center [398, 37] width 8 height 11
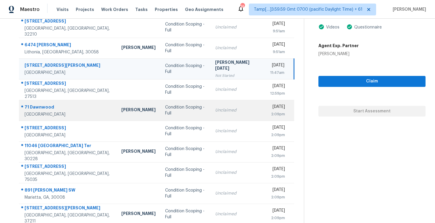
scroll to position [86, 0]
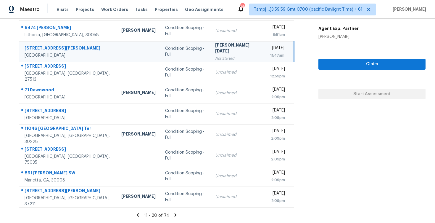
click at [176, 212] on icon at bounding box center [175, 214] width 5 height 5
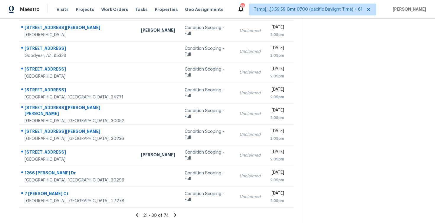
click at [140, 213] on icon at bounding box center [136, 214] width 5 height 5
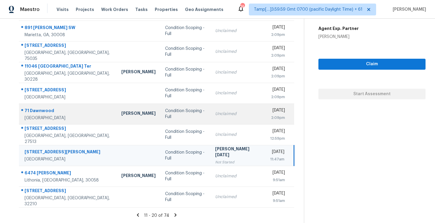
click at [163, 120] on td "Condition Scoping - Full" at bounding box center [185, 113] width 50 height 21
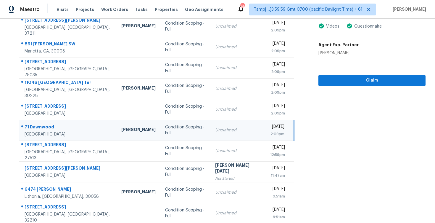
scroll to position [15, 0]
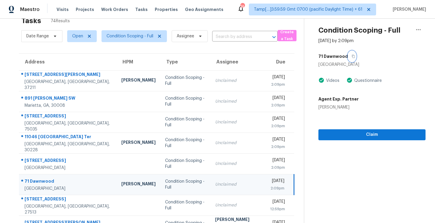
click at [352, 55] on icon "button" at bounding box center [354, 56] width 4 height 4
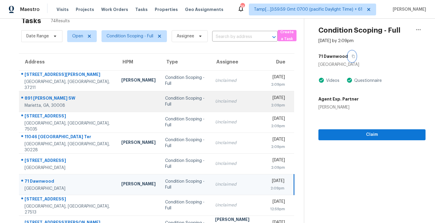
scroll to position [86, 0]
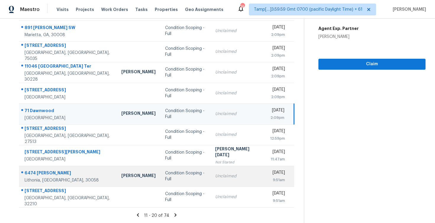
click at [175, 181] on td "Condition Scoping - Full" at bounding box center [185, 175] width 50 height 21
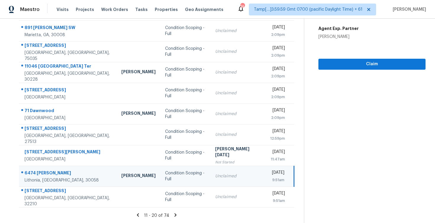
click at [177, 215] on div "11 - 20 of 74" at bounding box center [156, 215] width 294 height 6
click at [173, 212] on icon at bounding box center [175, 214] width 5 height 5
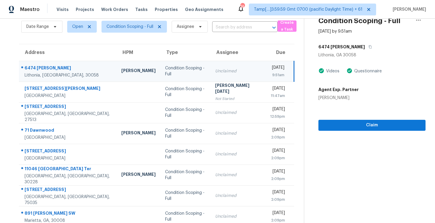
scroll to position [19, 0]
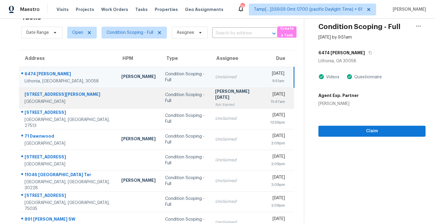
click at [270, 92] on div "[DATE]" at bounding box center [277, 94] width 15 height 7
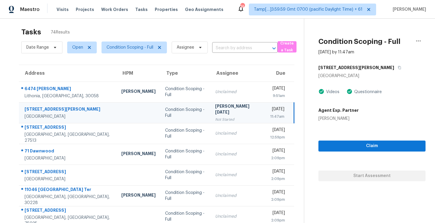
scroll to position [3, 0]
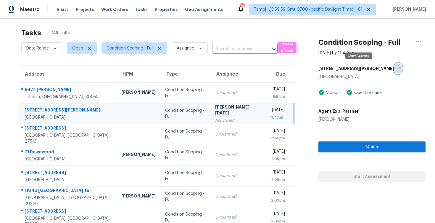
click at [394, 65] on button "button" at bounding box center [398, 68] width 8 height 11
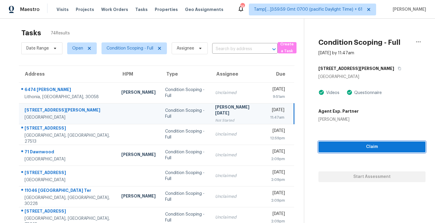
click at [346, 150] on button "Claim" at bounding box center [371, 146] width 107 height 11
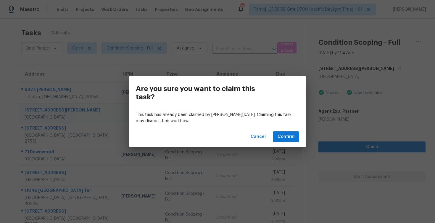
click at [299, 138] on div "Cancel Confirm" at bounding box center [218, 136] width 178 height 20
click at [284, 135] on span "Confirm" at bounding box center [286, 136] width 17 height 7
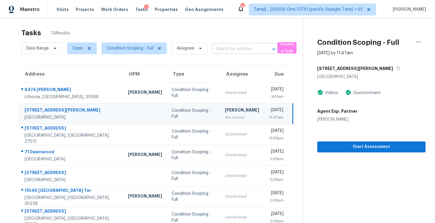
click at [223, 50] on input "text" at bounding box center [236, 48] width 49 height 9
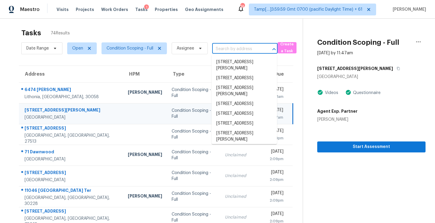
paste input "145 Las Colinas Trl, Cross Roads, TX 76227"
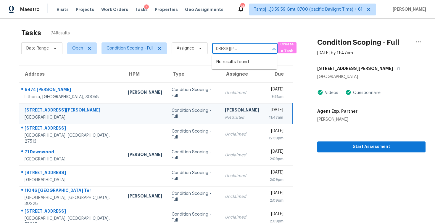
type input "145 Las Colinas Trl, Cross Roads, TX 76227"
click at [340, 136] on div "Start Assessment" at bounding box center [371, 137] width 108 height 30
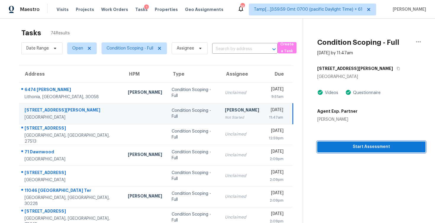
click at [342, 141] on button "Start Assessment" at bounding box center [371, 146] width 108 height 11
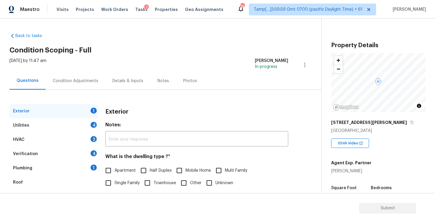
scroll to position [40, 0]
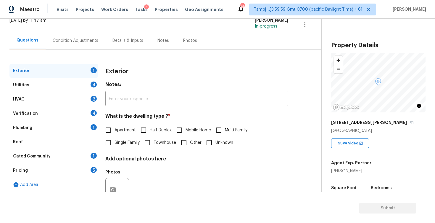
click at [115, 136] on label "Single Family" at bounding box center [121, 142] width 38 height 12
click at [115, 136] on input "Single Family" at bounding box center [108, 142] width 12 height 12
checkbox input "true"
click at [83, 43] on div "Condition Adjustments" at bounding box center [76, 41] width 46 height 6
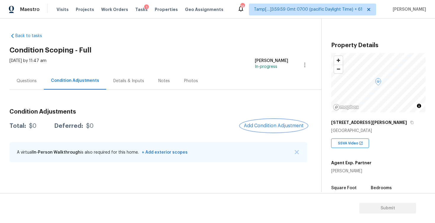
click at [275, 122] on button "Add Condition Adjustment" at bounding box center [273, 125] width 67 height 12
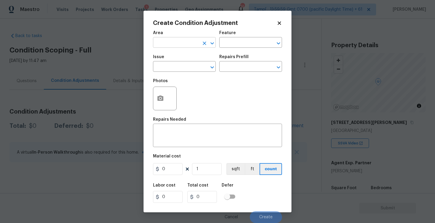
click at [182, 45] on input "text" at bounding box center [176, 42] width 46 height 9
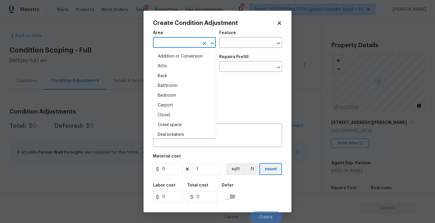
type input "e"
type input "x"
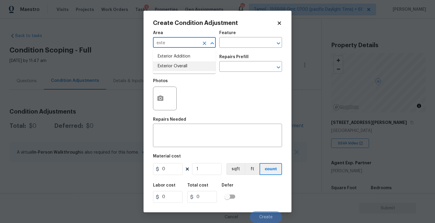
click at [183, 67] on li "Exterior Overall" at bounding box center [184, 66] width 63 height 10
type input "Exterior Overall"
click at [183, 67] on input "text" at bounding box center [176, 66] width 46 height 9
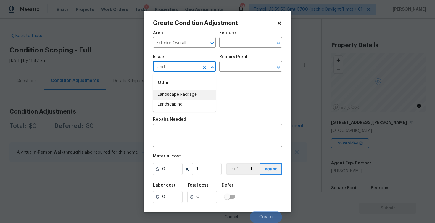
click at [184, 90] on li "Landscape Package" at bounding box center [184, 95] width 63 height 10
type input "Landscape Package"
click at [231, 70] on input "text" at bounding box center [242, 66] width 46 height 9
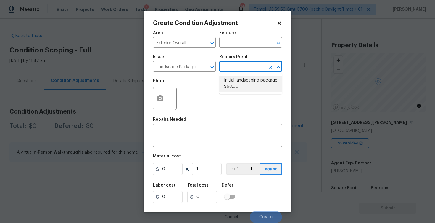
click at [234, 76] on li "Initial landscaping package $60.00" at bounding box center [250, 83] width 63 height 16
type input "Home Readiness Packages"
type textarea "Mowing of grass up to 6" in height. Mow, edge along driveways & sidewalks, trim…"
type input "60"
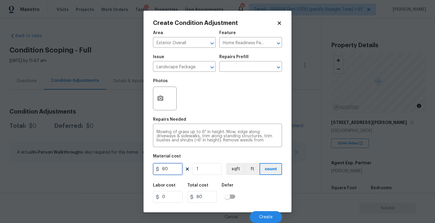
click at [174, 168] on input "60" at bounding box center [168, 169] width 30 height 12
type input "300"
click at [256, 185] on div "Labor cost 0 Total cost 60 Defer" at bounding box center [217, 192] width 129 height 27
type input "300"
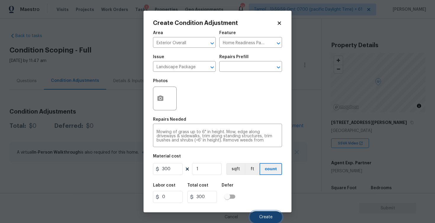
click at [260, 212] on button "Create" at bounding box center [266, 217] width 32 height 12
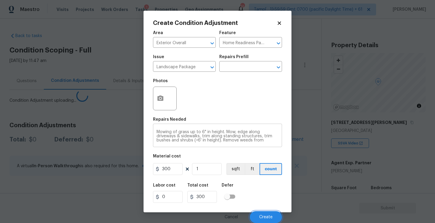
scroll to position [0, 0]
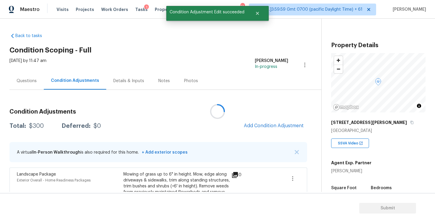
click at [276, 123] on div at bounding box center [217, 111] width 435 height 223
click at [270, 123] on span "Add Condition Adjustment" at bounding box center [274, 125] width 60 height 5
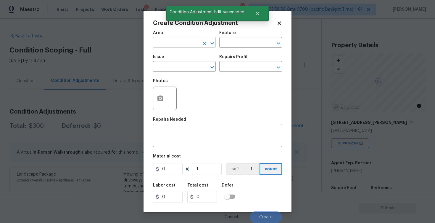
click at [184, 41] on input "text" at bounding box center [176, 42] width 46 height 9
click at [188, 69] on li "Exterior Overall" at bounding box center [184, 66] width 63 height 10
type input "Exterior Overall"
click at [188, 69] on input "text" at bounding box center [176, 66] width 46 height 9
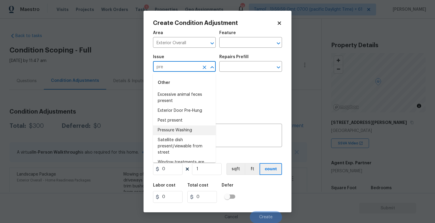
click at [186, 134] on li "Pressure Washing" at bounding box center [184, 130] width 63 height 10
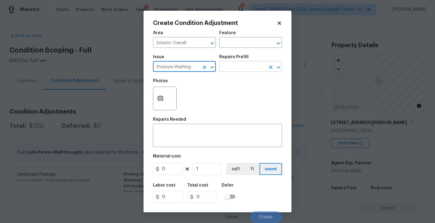
type input "Pressure Washing"
click at [253, 62] on input "text" at bounding box center [242, 66] width 46 height 9
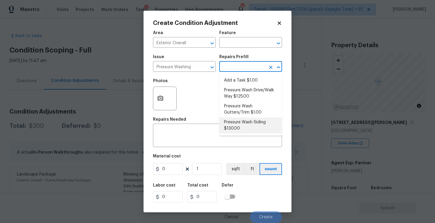
click at [231, 128] on li "Pressure Wash Siding $130.00" at bounding box center [250, 125] width 63 height 16
type input "Siding"
type textarea "Protect areas as needed for pressure washing. Pressure wash the siding on the h…"
type input "130"
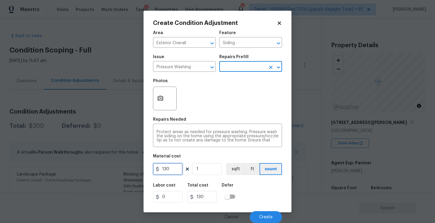
click at [172, 169] on input "130" at bounding box center [168, 169] width 30 height 12
type input "400"
click at [234, 180] on div "Labor cost 0 Total cost 400 Defer" at bounding box center [217, 192] width 129 height 27
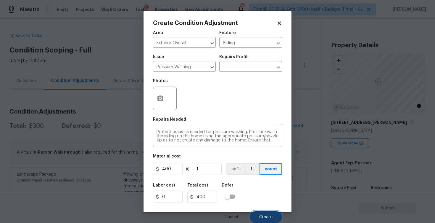
click at [254, 211] on button "Create" at bounding box center [266, 217] width 32 height 12
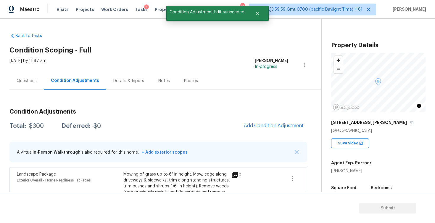
scroll to position [0, 0]
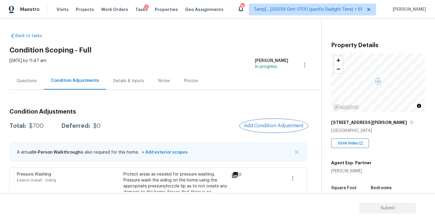
click at [255, 124] on span "Add Condition Adjustment" at bounding box center [274, 125] width 60 height 5
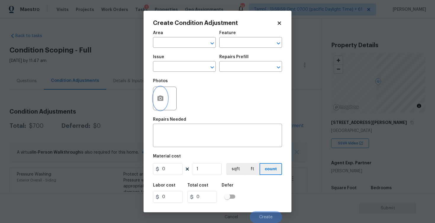
click at [161, 93] on button "button" at bounding box center [160, 98] width 14 height 23
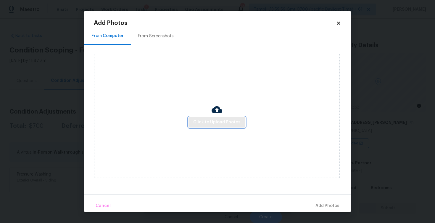
click at [235, 119] on span "Click to Upload Photos" at bounding box center [216, 121] width 47 height 7
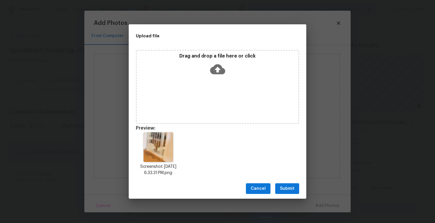
click at [291, 184] on button "Submit" at bounding box center [287, 188] width 24 height 11
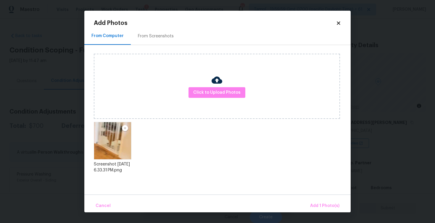
click at [317, 198] on div "Cancel Add 1 Photo(s)" at bounding box center [217, 203] width 266 height 18
click at [319, 202] on span "Add 1 Photo(s)" at bounding box center [324, 205] width 29 height 7
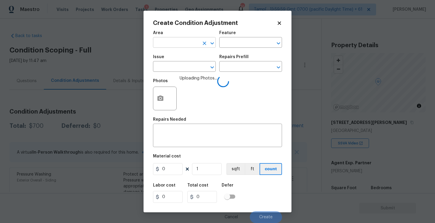
click at [179, 41] on input "text" at bounding box center [176, 42] width 46 height 9
type input "inter"
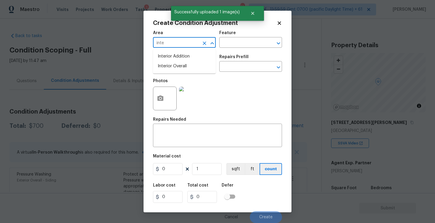
type input "inter"
click at [173, 68] on li "Interior Overall" at bounding box center [184, 66] width 63 height 10
type input "Interior Overall"
click at [173, 68] on input "text" at bounding box center [176, 66] width 46 height 9
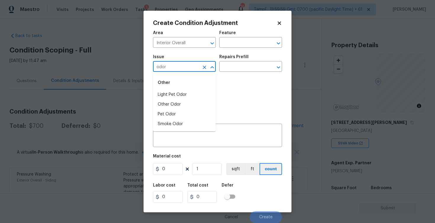
click at [174, 88] on div "Other" at bounding box center [184, 82] width 63 height 14
click at [176, 92] on li "Light Pet Odor" at bounding box center [184, 95] width 63 height 10
type input "Light Pet Odor"
click at [216, 73] on div "Issue Light Pet Odor ​ Repairs Prefill ​" at bounding box center [217, 63] width 129 height 24
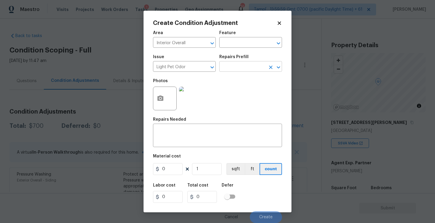
click at [231, 70] on input "text" at bounding box center [242, 66] width 46 height 9
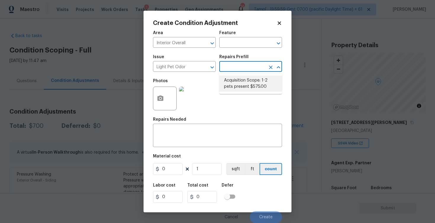
click at [237, 78] on li "Acquisition Scope: 1-2 pets present $575.00" at bounding box center [250, 83] width 63 height 16
type textarea "Acquisition Scope: 1-2 pets present"
type input "575"
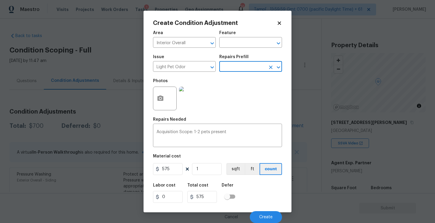
scroll to position [0, 0]
click at [262, 214] on button "Create" at bounding box center [266, 217] width 32 height 12
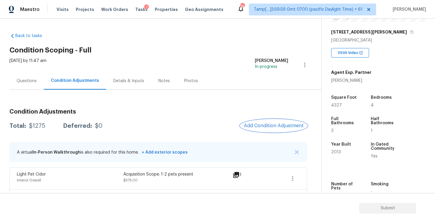
scroll to position [115, 0]
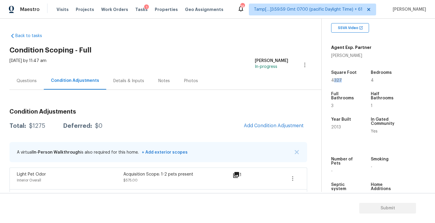
drag, startPoint x: 334, startPoint y: 79, endPoint x: 351, endPoint y: 80, distance: 17.2
click at [351, 80] on div "4327" at bounding box center [345, 80] width 28 height 4
drag, startPoint x: 337, startPoint y: 80, endPoint x: 348, endPoint y: 80, distance: 11.2
click at [348, 80] on div "Property Details © Mapbox © OpenStreetMap Improve this map 145 Las Colinas Trl …" at bounding box center [374, 57] width 104 height 307
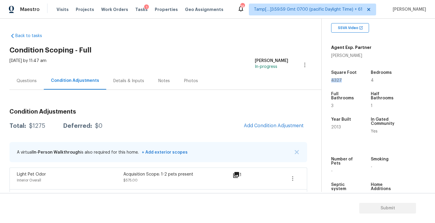
copy span "4327"
click at [266, 126] on span "Add Condition Adjustment" at bounding box center [274, 125] width 60 height 5
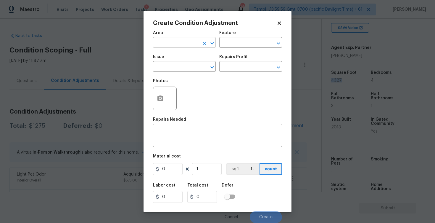
click at [184, 43] on input "text" at bounding box center [176, 42] width 46 height 9
click at [178, 64] on li "Interior Overall" at bounding box center [184, 66] width 63 height 10
type input "Interior Overall"
click at [178, 64] on input "text" at bounding box center [176, 66] width 46 height 9
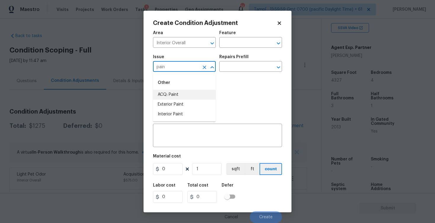
click at [176, 95] on li "ACQ: Paint" at bounding box center [184, 95] width 63 height 10
type input "ACQ: Paint"
click at [238, 69] on input "text" at bounding box center [242, 66] width 46 height 9
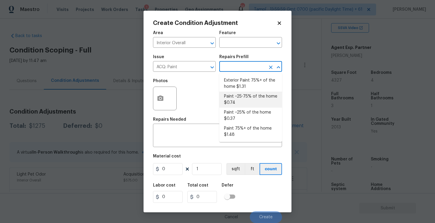
click at [241, 96] on li "Paint ~25-75% of the home $0.74" at bounding box center [250, 99] width 63 height 16
type input "Acquisition"
type textarea "Acquisition Scope: ~25 - 75% of the home needs interior paint"
type input "0.74"
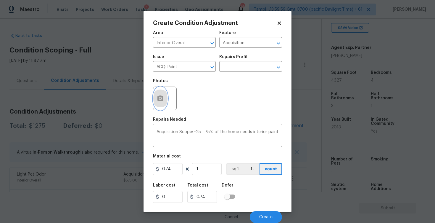
click at [160, 96] on icon "button" at bounding box center [160, 97] width 6 height 5
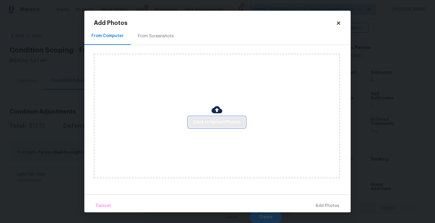
click at [218, 118] on button "Click to Upload Photos" at bounding box center [217, 122] width 57 height 11
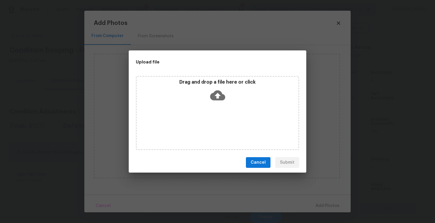
click at [217, 93] on icon at bounding box center [217, 95] width 15 height 15
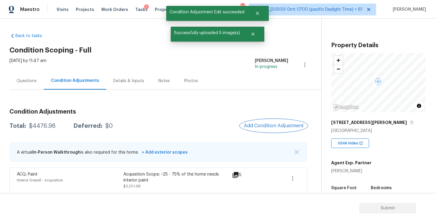
click at [258, 122] on button "Add Condition Adjustment" at bounding box center [273, 125] width 67 height 12
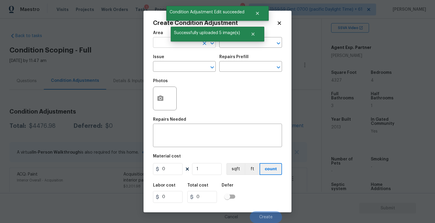
click at [154, 44] on input "text" at bounding box center [176, 42] width 46 height 9
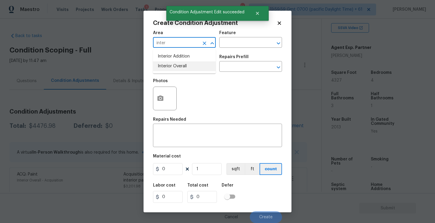
click at [166, 64] on li "Interior Overall" at bounding box center [184, 66] width 63 height 10
type input "Interior Overall"
click at [166, 64] on input "text" at bounding box center [176, 66] width 46 height 9
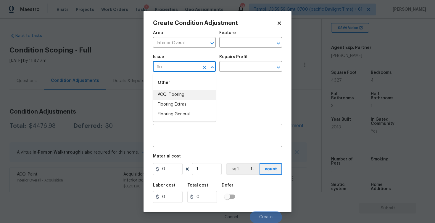
click at [178, 91] on li "ACQ: Flooring" at bounding box center [184, 95] width 63 height 10
type input "ACQ: Flooring"
click at [239, 63] on input "text" at bounding box center [242, 66] width 46 height 9
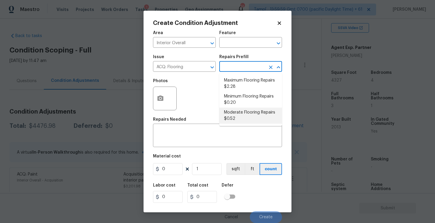
click at [240, 110] on li "Moderate Flooring Repairs $0.52" at bounding box center [250, 115] width 63 height 16
type input "Acquisition"
type textarea "Acquisition Scope: Moderate flooring repairs"
type input "0.52"
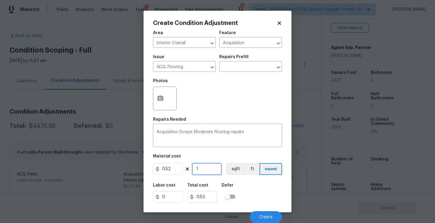
click at [213, 168] on input "1" at bounding box center [207, 169] width 30 height 12
type input "0"
paste input "4327"
type input "4327"
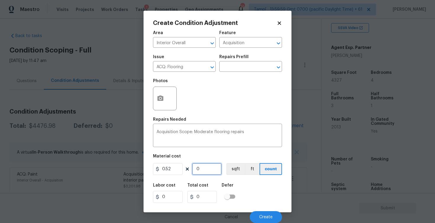
type input "2250.04"
type input "4327"
click at [245, 169] on button "ft" at bounding box center [252, 169] width 15 height 12
click at [231, 167] on button "sqft" at bounding box center [235, 169] width 18 height 12
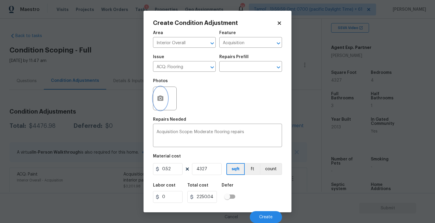
click at [157, 91] on button "button" at bounding box center [160, 98] width 14 height 23
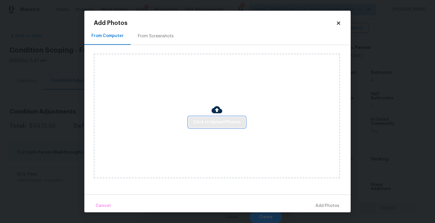
click at [227, 120] on span "Click to Upload Photos" at bounding box center [216, 121] width 47 height 7
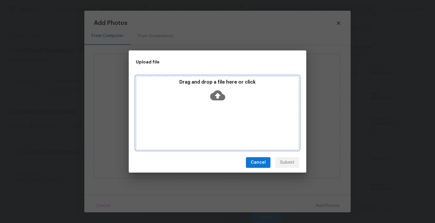
click at [213, 90] on icon at bounding box center [217, 95] width 15 height 15
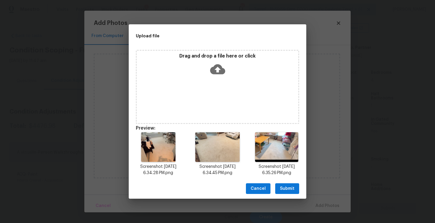
scroll to position [5, 0]
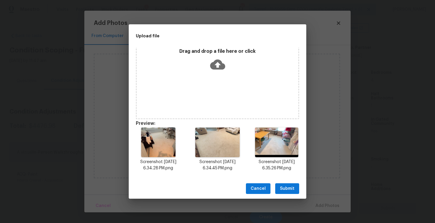
click at [291, 191] on span "Submit" at bounding box center [287, 188] width 15 height 7
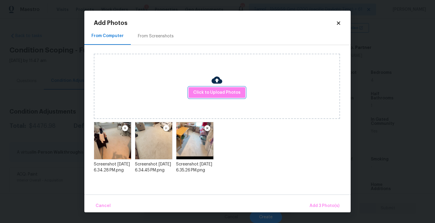
scroll to position [0, 0]
click at [320, 201] on button "Add 3 Photo(s)" at bounding box center [324, 205] width 35 height 13
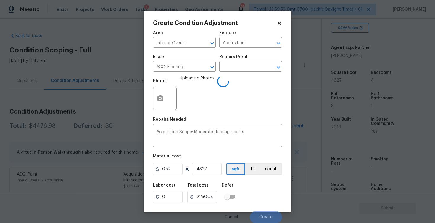
click at [232, 185] on h5 "Defer" at bounding box center [228, 185] width 12 height 4
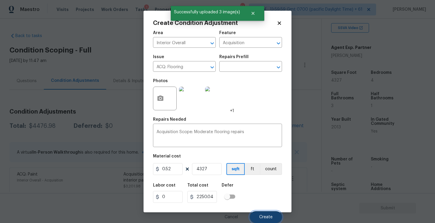
click at [273, 217] on button "Create" at bounding box center [266, 217] width 32 height 12
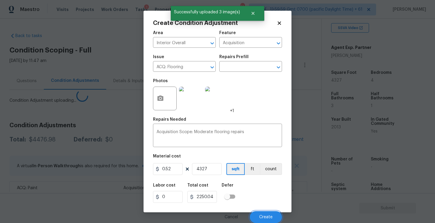
scroll to position [0, 0]
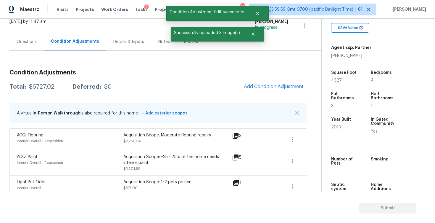
click at [30, 47] on div "Questions" at bounding box center [26, 41] width 34 height 17
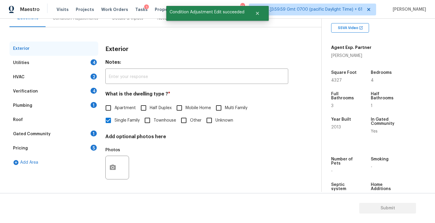
click at [86, 66] on div "Utilities 4" at bounding box center [53, 63] width 89 height 14
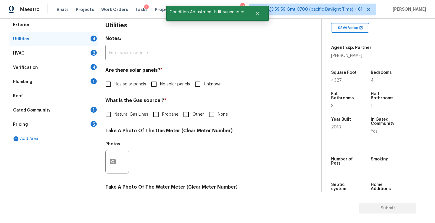
scroll to position [96, 0]
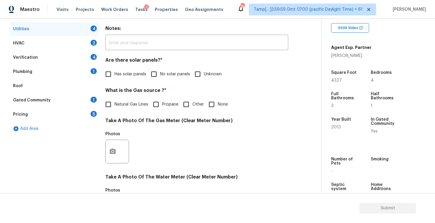
click at [154, 80] on input "No solar panels" at bounding box center [154, 74] width 12 height 12
checkbox input "true"
click at [137, 99] on label "Natural Gas Lines" at bounding box center [125, 105] width 46 height 12
click at [115, 99] on input "Natural Gas Lines" at bounding box center [108, 105] width 12 height 12
checkbox input "true"
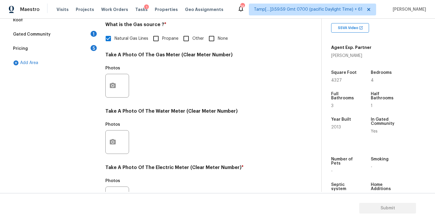
scroll to position [223, 0]
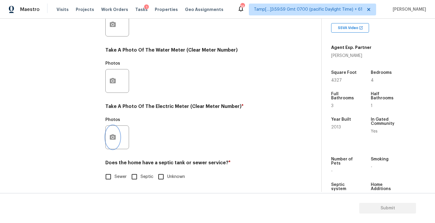
click at [113, 144] on button "button" at bounding box center [113, 136] width 14 height 23
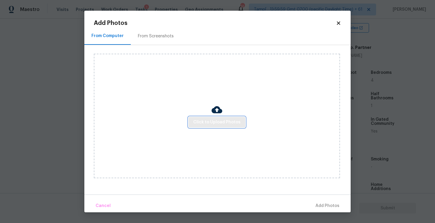
click at [201, 126] on button "Click to Upload Photos" at bounding box center [217, 122] width 57 height 11
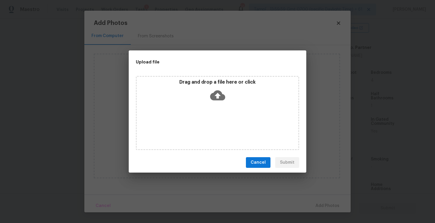
click at [215, 90] on icon at bounding box center [217, 95] width 15 height 15
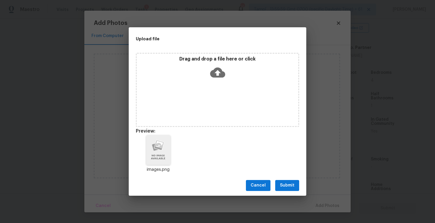
click at [291, 183] on span "Submit" at bounding box center [287, 184] width 15 height 7
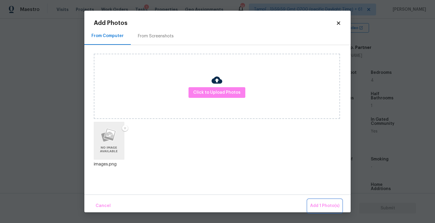
click at [319, 206] on span "Add 1 Photo(s)" at bounding box center [324, 205] width 29 height 7
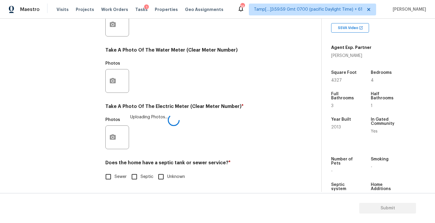
click at [115, 176] on span "Sewer" at bounding box center [121, 176] width 12 height 6
click at [115, 176] on input "Sewer" at bounding box center [108, 176] width 12 height 12
checkbox input "true"
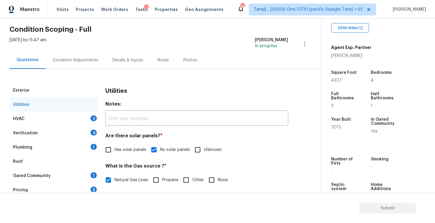
scroll to position [0, 0]
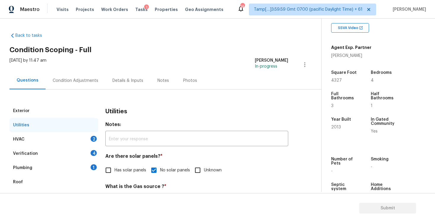
click at [93, 137] on div "2" at bounding box center [94, 139] width 6 height 6
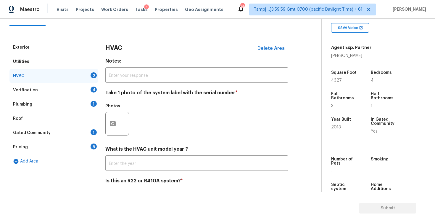
scroll to position [81, 0]
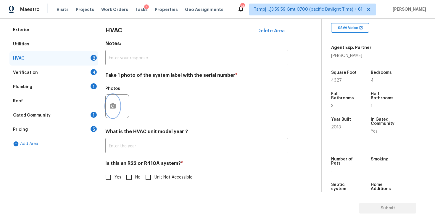
click at [111, 108] on icon "button" at bounding box center [113, 105] width 6 height 5
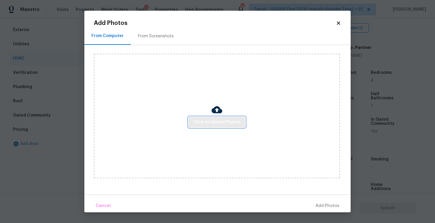
click at [215, 122] on span "Click to Upload Photos" at bounding box center [216, 121] width 47 height 7
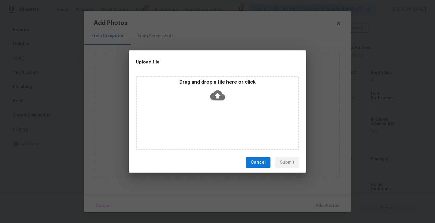
click at [215, 98] on icon at bounding box center [217, 95] width 15 height 10
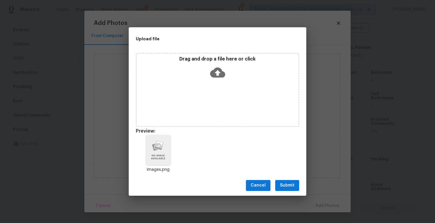
click at [293, 183] on span "Submit" at bounding box center [287, 184] width 15 height 7
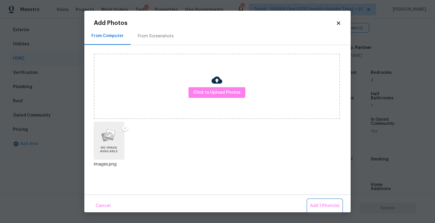
click at [323, 207] on span "Add 1 Photo(s)" at bounding box center [324, 205] width 29 height 7
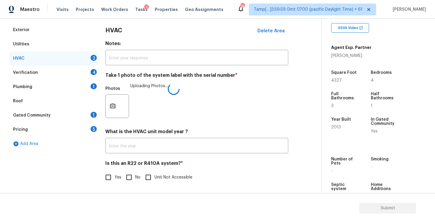
click at [130, 181] on input "No" at bounding box center [129, 177] width 12 height 12
checkbox input "true"
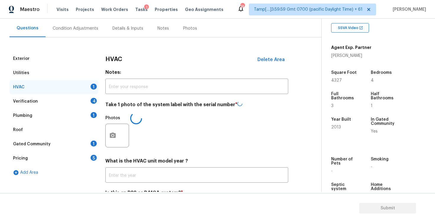
scroll to position [46, 0]
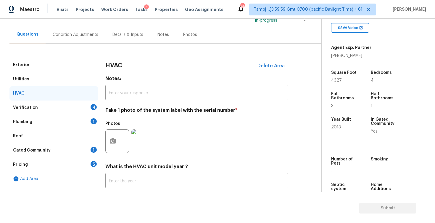
click at [80, 106] on div "Verification 4" at bounding box center [53, 107] width 89 height 14
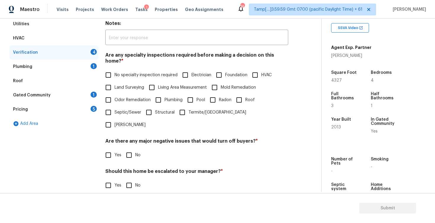
scroll to position [104, 0]
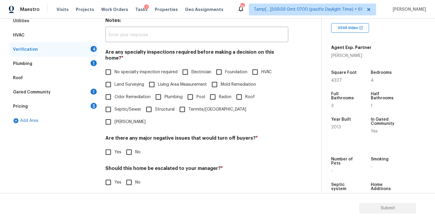
click at [119, 69] on span "No specialty inspection required" at bounding box center [146, 72] width 63 height 6
click at [115, 66] on input "No specialty inspection required" at bounding box center [108, 72] width 12 height 12
checkbox input "true"
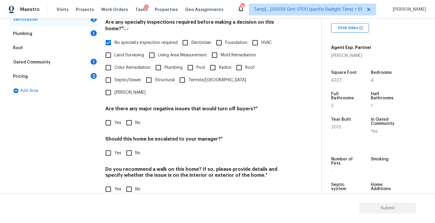
scroll to position [128, 0]
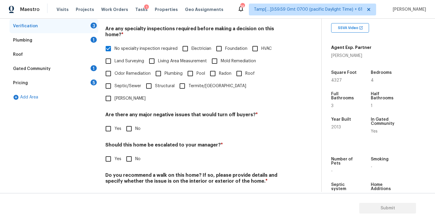
click at [139, 142] on h4 "Should this home be escalated to your manager? *" at bounding box center [196, 146] width 183 height 8
click at [131, 122] on input "No" at bounding box center [129, 128] width 12 height 12
checkbox input "true"
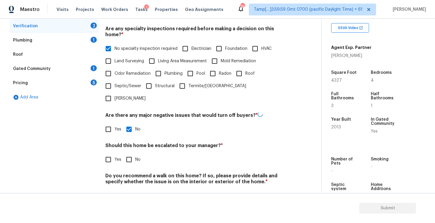
click at [133, 153] on input "No" at bounding box center [129, 159] width 12 height 12
checkbox input "true"
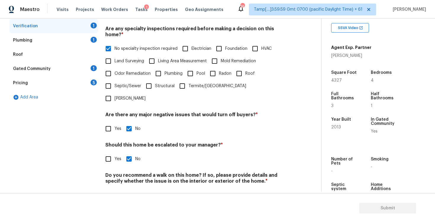
click at [131, 189] on input "No" at bounding box center [129, 195] width 12 height 12
checkbox input "true"
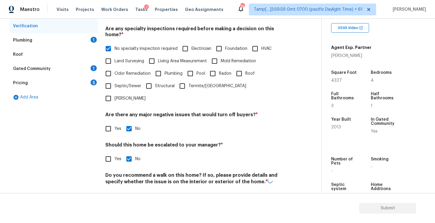
scroll to position [39, 0]
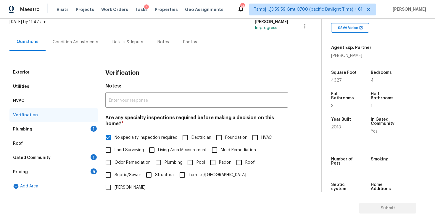
click at [88, 123] on div "Plumbing 1" at bounding box center [53, 129] width 89 height 14
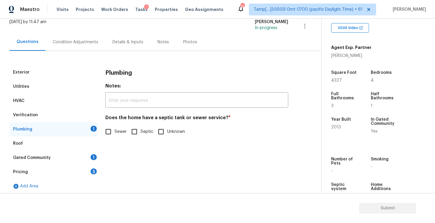
click at [112, 122] on h4 "Does the home have a septic tank or sewer service? *" at bounding box center [196, 119] width 183 height 8
click at [109, 132] on input "Sewer" at bounding box center [108, 131] width 12 height 12
checkbox input "true"
click at [96, 152] on div "Gated Community 1" at bounding box center [53, 157] width 89 height 14
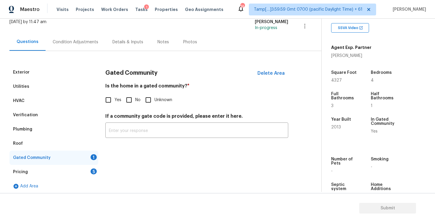
click at [124, 108] on div "Gated Community Delete Area Is the home in a gated community? * Yes No Unknown …" at bounding box center [196, 105] width 183 height 80
click at [127, 106] on div "Gated Community Delete Area Is the home in a gated community? * Yes No Unknown …" at bounding box center [196, 105] width 183 height 80
click at [129, 101] on input "No" at bounding box center [129, 100] width 12 height 12
checkbox input "true"
click at [87, 170] on div "Pricing 5" at bounding box center [53, 172] width 89 height 14
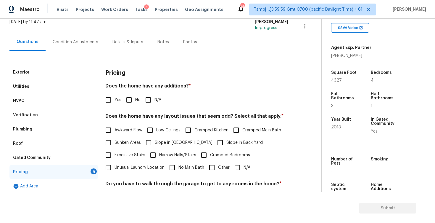
click at [131, 99] on input "No" at bounding box center [129, 100] width 12 height 12
checkbox input "true"
click at [228, 146] on label "Slope in Back Yard" at bounding box center [238, 142] width 49 height 12
click at [226, 146] on input "Slope in Back Yard" at bounding box center [220, 142] width 12 height 12
checkbox input "true"
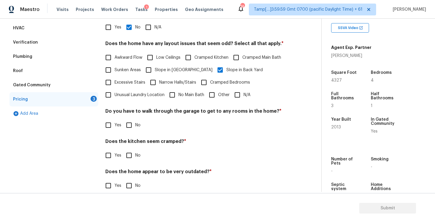
scroll to position [112, 0]
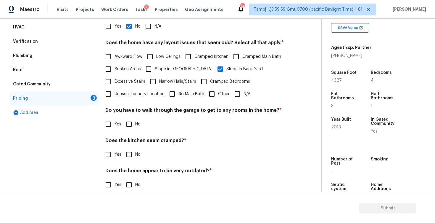
click at [121, 121] on div "Yes No" at bounding box center [196, 124] width 183 height 12
click at [129, 125] on input "No" at bounding box center [129, 124] width 12 height 12
checkbox input "true"
click at [127, 153] on input "No" at bounding box center [129, 155] width 12 height 12
checkbox input "true"
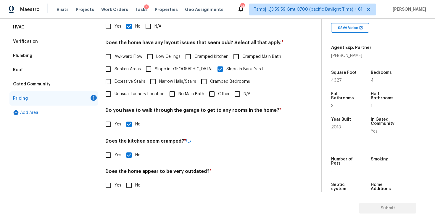
click at [132, 183] on input "No" at bounding box center [129, 185] width 12 height 12
checkbox input "true"
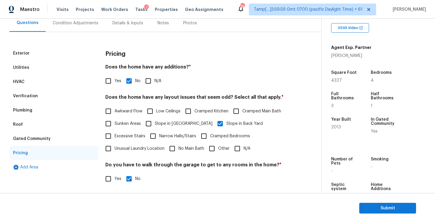
scroll to position [0, 0]
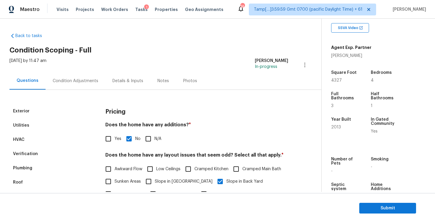
click at [70, 75] on div "Condition Adjustments" at bounding box center [76, 80] width 60 height 17
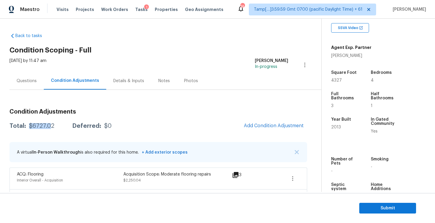
drag, startPoint x: 28, startPoint y: 126, endPoint x: 50, endPoint y: 126, distance: 22.2
click at [50, 126] on div "Total: $6727.02 Deferred: $0" at bounding box center [60, 126] width 102 height 6
copy div "$6727.0"
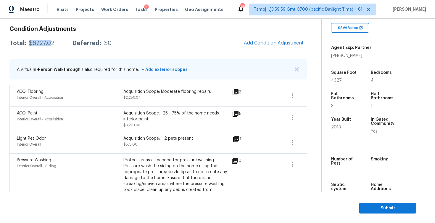
scroll to position [90, 0]
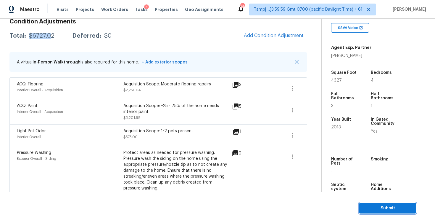
click at [395, 210] on span "Submit" at bounding box center [387, 207] width 47 height 7
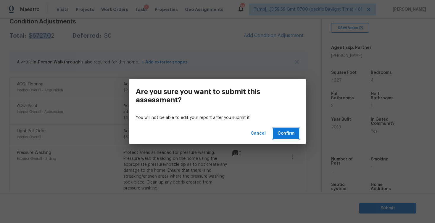
click at [281, 129] on button "Confirm" at bounding box center [286, 133] width 26 height 11
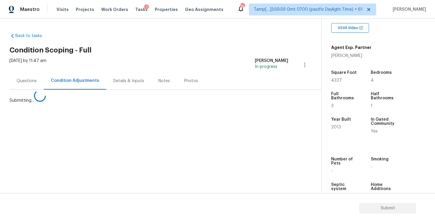
scroll to position [0, 0]
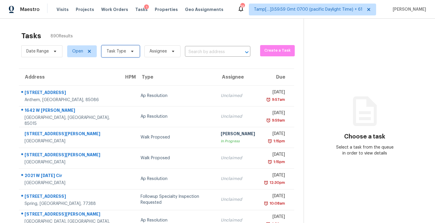
click at [132, 55] on span "Task Type" at bounding box center [121, 51] width 38 height 12
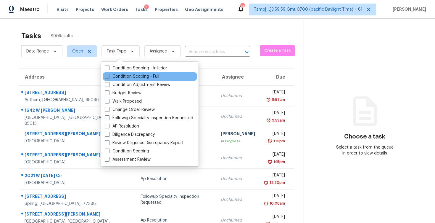
click at [136, 76] on label "Condition Scoping - Full" at bounding box center [132, 76] width 54 height 6
click at [109, 76] on input "Condition Scoping - Full" at bounding box center [107, 75] width 4 height 4
checkbox input "true"
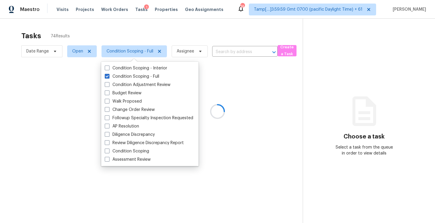
click at [140, 34] on div at bounding box center [217, 111] width 435 height 223
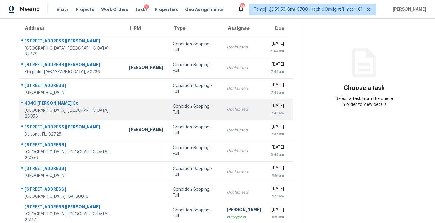
scroll to position [86, 0]
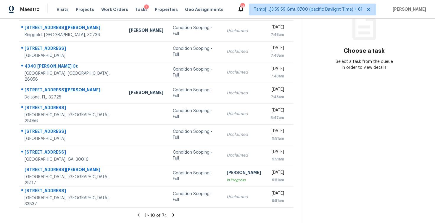
click at [173, 213] on icon at bounding box center [173, 214] width 5 height 5
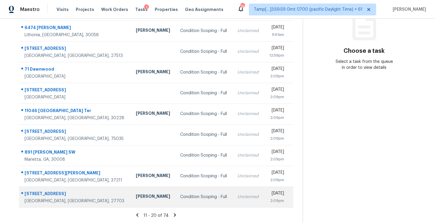
click at [175, 189] on td "Condition Scoping - Full" at bounding box center [203, 196] width 57 height 21
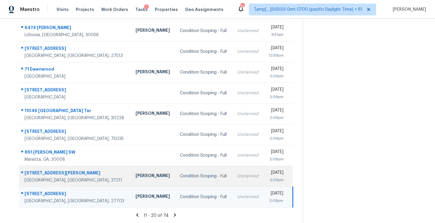
click at [180, 175] on div "Condition Scoping - Full" at bounding box center [204, 176] width 48 height 6
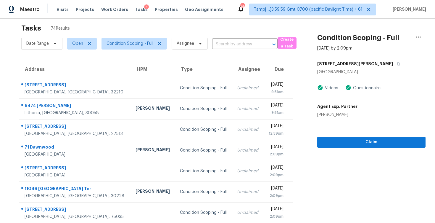
scroll to position [0, 0]
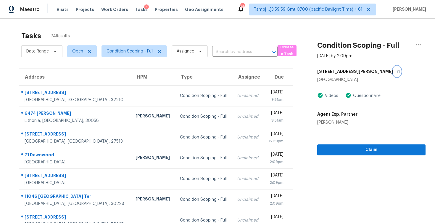
click at [393, 69] on button "button" at bounding box center [397, 71] width 8 height 11
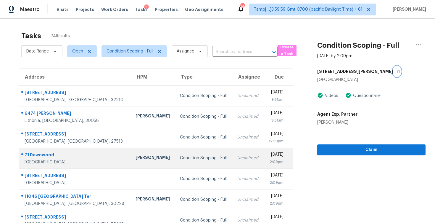
scroll to position [86, 0]
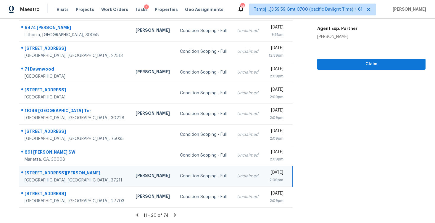
click at [174, 213] on icon at bounding box center [174, 214] width 5 height 5
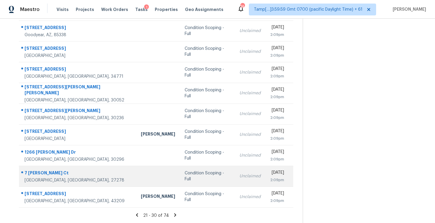
click at [185, 173] on div "Condition Scoping - Full" at bounding box center [207, 176] width 45 height 12
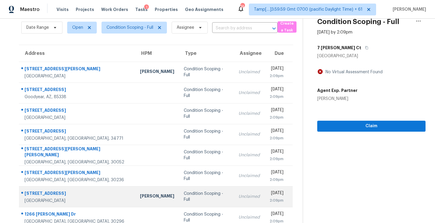
scroll to position [0, 0]
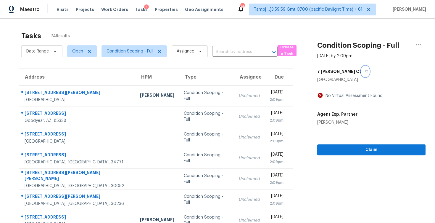
click at [365, 70] on icon "button" at bounding box center [366, 71] width 3 height 3
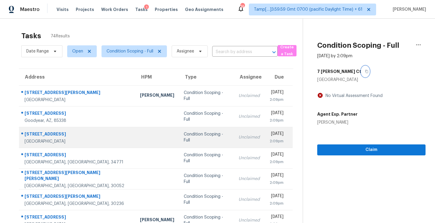
scroll to position [86, 0]
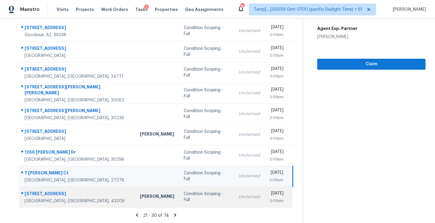
click at [179, 201] on td "Condition Scoping - Full" at bounding box center [206, 196] width 55 height 21
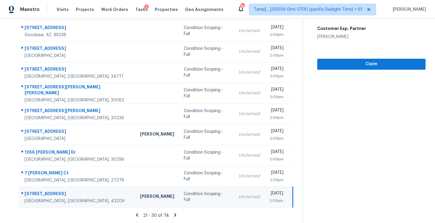
scroll to position [33, 0]
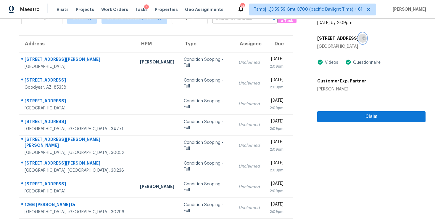
click at [362, 37] on icon "button" at bounding box center [364, 38] width 4 height 4
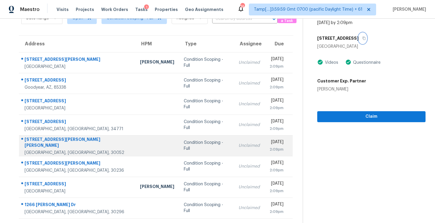
scroll to position [86, 0]
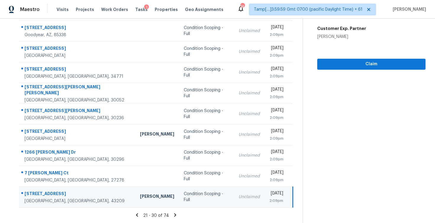
click at [173, 215] on icon at bounding box center [175, 214] width 5 height 5
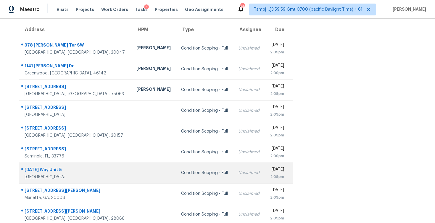
scroll to position [48, 0]
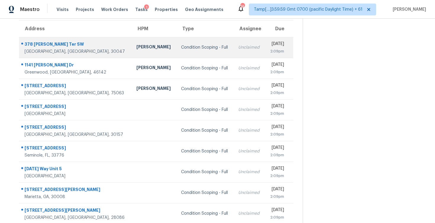
click at [190, 50] on div "Condition Scoping - Full" at bounding box center [205, 47] width 48 height 6
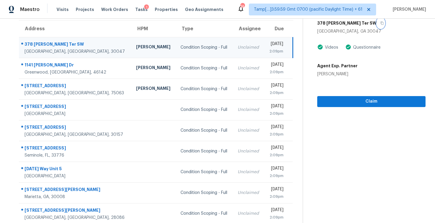
click at [377, 22] on button "button" at bounding box center [381, 23] width 8 height 11
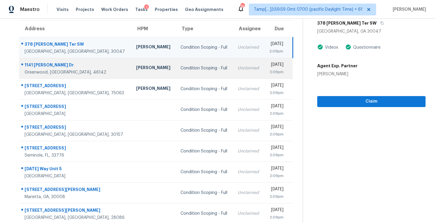
click at [238, 66] on div "Unclaimed" at bounding box center [249, 68] width 22 height 6
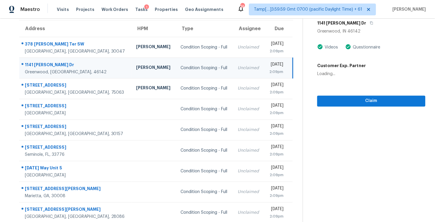
scroll to position [30, 0]
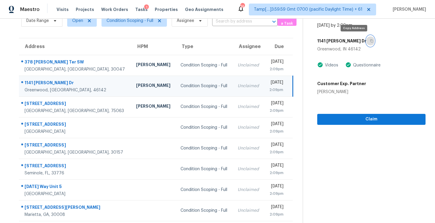
click at [366, 44] on button "button" at bounding box center [370, 41] width 8 height 11
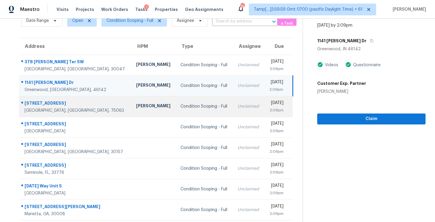
click at [181, 101] on td "Condition Scoping - Full" at bounding box center [204, 106] width 57 height 21
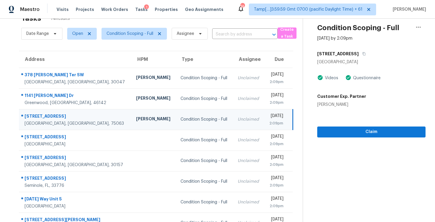
scroll to position [10, 0]
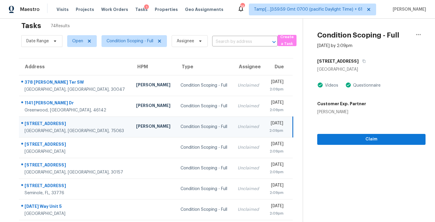
click at [363, 61] on div "[STREET_ADDRESS]" at bounding box center [371, 61] width 108 height 11
click at [360, 59] on button "button" at bounding box center [363, 61] width 8 height 11
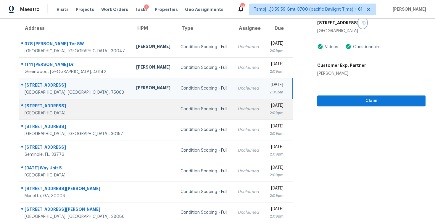
scroll to position [51, 0]
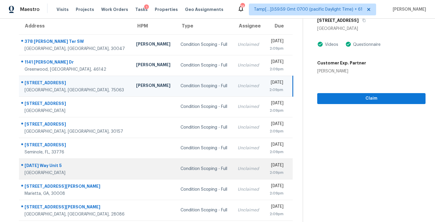
click at [185, 168] on div "Condition Scoping - Full" at bounding box center [205, 169] width 48 height 6
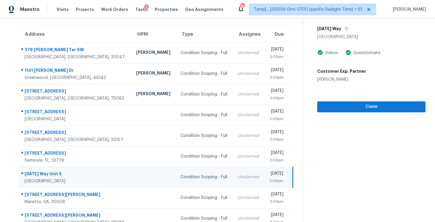
scroll to position [29, 0]
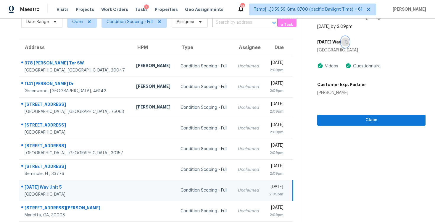
click at [348, 41] on icon "button" at bounding box center [347, 42] width 4 height 4
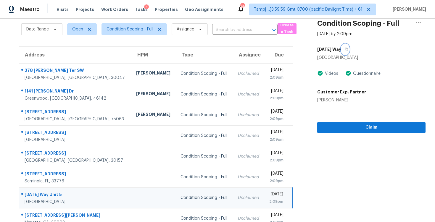
scroll to position [20, 0]
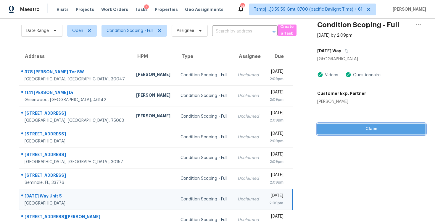
click at [394, 125] on span "Claim" at bounding box center [371, 128] width 99 height 7
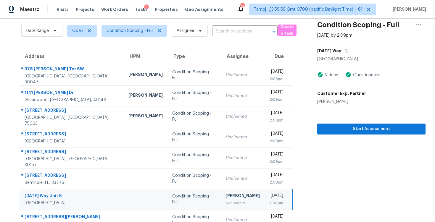
scroll to position [67, 0]
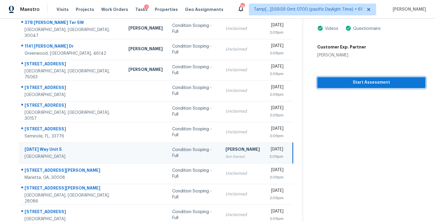
click at [348, 82] on span "Start Assessment" at bounding box center [371, 82] width 99 height 7
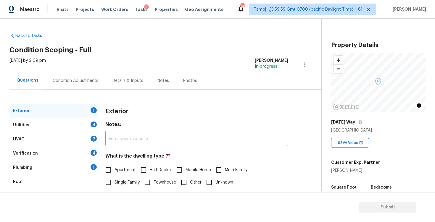
scroll to position [57, 0]
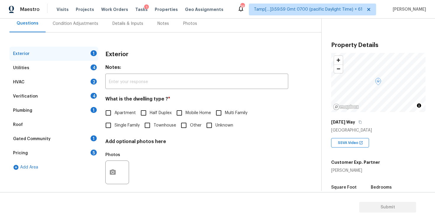
click at [128, 124] on span "Single Family" at bounding box center [127, 126] width 25 height 6
click at [115, 124] on input "Single Family" at bounding box center [108, 125] width 12 height 12
checkbox input "true"
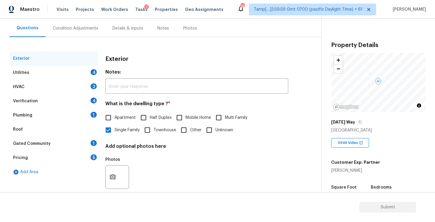
scroll to position [59, 0]
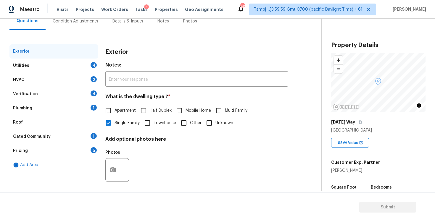
click at [147, 119] on input "Townhouse" at bounding box center [147, 123] width 12 height 12
checkbox input "true"
checkbox input "false"
click at [119, 111] on span "Apartment" at bounding box center [125, 111] width 21 height 6
click at [115, 111] on input "Apartment" at bounding box center [108, 110] width 12 height 12
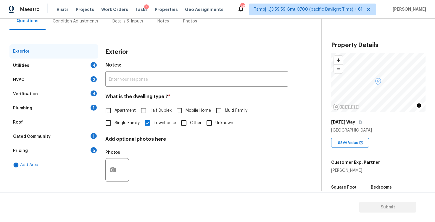
checkbox input "true"
checkbox input "false"
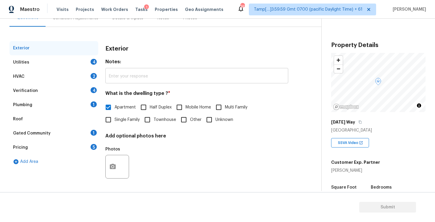
scroll to position [12, 0]
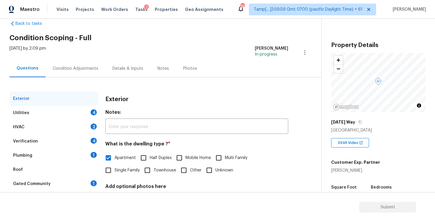
click at [91, 61] on div "Condition Adjustments" at bounding box center [76, 68] width 60 height 17
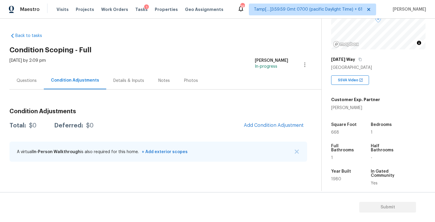
scroll to position [67, 0]
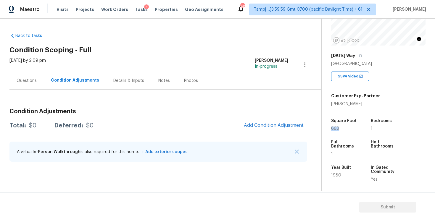
drag, startPoint x: 331, startPoint y: 128, endPoint x: 345, endPoint y: 127, distance: 14.2
click at [345, 128] on div "668" at bounding box center [345, 129] width 28 height 4
copy span "668"
click at [299, 130] on span "Add Condition Adjustment" at bounding box center [273, 125] width 67 height 13
click at [290, 127] on span "Add Condition Adjustment" at bounding box center [274, 125] width 60 height 5
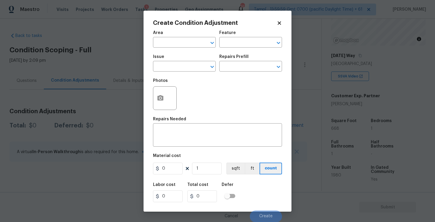
click at [190, 49] on span "Area ​" at bounding box center [184, 39] width 63 height 24
click at [188, 44] on input "text" at bounding box center [176, 42] width 46 height 9
click at [183, 69] on li "Exterior Overall" at bounding box center [184, 66] width 63 height 10
type input "Exterior Overall"
click at [183, 69] on input "text" at bounding box center [176, 66] width 46 height 9
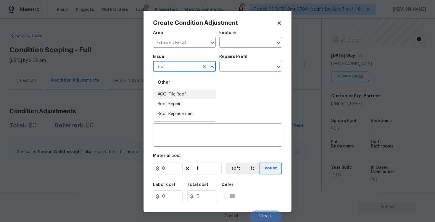
click at [179, 98] on li "ACQ: Tile Roof" at bounding box center [184, 95] width 63 height 10
type input "ACQ: Tile Roof"
click at [236, 67] on input "text" at bounding box center [242, 66] width 46 height 9
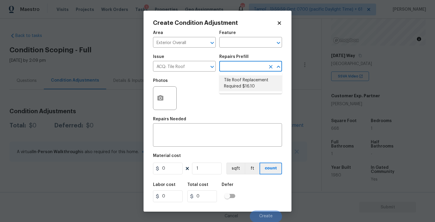
click at [279, 20] on div "Create Condition Adjustment Area Exterior Overall ​ Feature ​ Issue ACQ: Tile R…" at bounding box center [218, 111] width 148 height 201
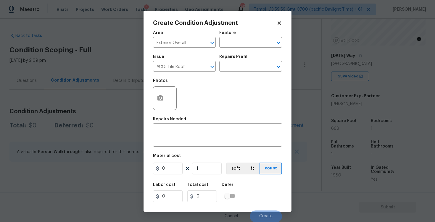
click at [281, 25] on div "Create Condition Adjustment" at bounding box center [217, 23] width 129 height 6
click at [281, 23] on icon at bounding box center [279, 22] width 5 height 5
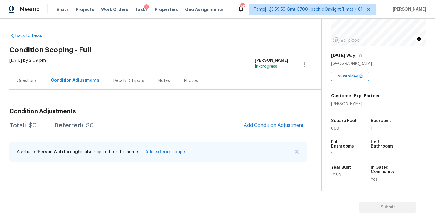
click at [377, 59] on div "1663 Pentecost Way" at bounding box center [378, 55] width 94 height 11
click at [362, 55] on icon "button" at bounding box center [360, 56] width 4 height 4
click at [265, 127] on span "Add Condition Adjustment" at bounding box center [274, 125] width 60 height 5
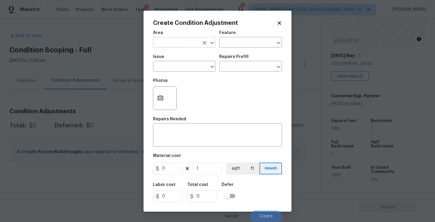
click at [193, 44] on input "text" at bounding box center [176, 42] width 46 height 9
click at [188, 63] on li "Exterior Overall" at bounding box center [184, 66] width 63 height 10
type input "Exterior Overall"
click at [188, 63] on input "text" at bounding box center [176, 66] width 46 height 9
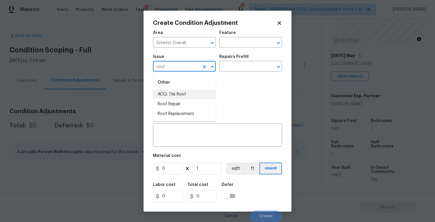
click at [182, 93] on li "ACQ: Tile Roof" at bounding box center [184, 95] width 63 height 10
type input "ACQ: Tile Roof"
click at [230, 68] on input "text" at bounding box center [242, 66] width 46 height 9
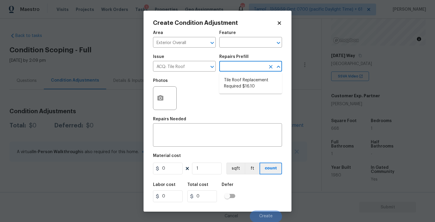
click at [236, 79] on li "Tile Roof Replacement Required $16.10" at bounding box center [250, 83] width 63 height 16
type input "Acquisition"
type textarea "Acquisition Scope: Replacement required. Per SQFT."
type input "16.1"
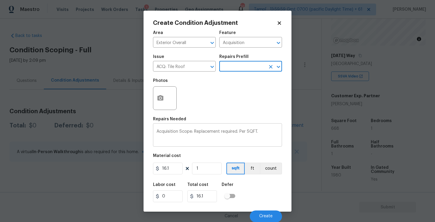
scroll to position [0, 0]
click at [213, 175] on figure "Material cost 16.1 1 sqft ft count" at bounding box center [217, 165] width 129 height 22
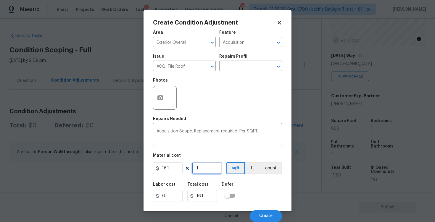
click at [212, 172] on input "1" at bounding box center [207, 168] width 30 height 12
type input "0"
paste input "text"
type input "6"
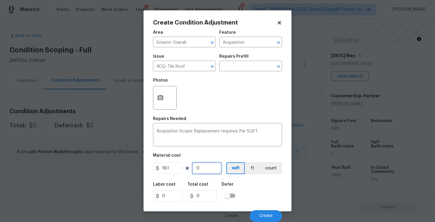
type input "96.6"
type input "66"
type input "1062.6"
type input "668"
type input "10754.8"
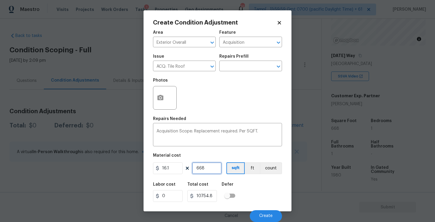
type input "668"
click at [270, 188] on div "Labor cost 0 Total cost 10754.8 Defer" at bounding box center [217, 192] width 129 height 27
click at [273, 210] on div "Cancel Create" at bounding box center [217, 214] width 129 height 17
click at [274, 216] on button "Create" at bounding box center [266, 216] width 32 height 12
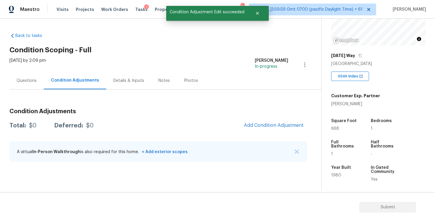
scroll to position [0, 0]
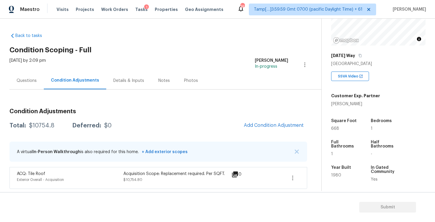
drag, startPoint x: 327, startPoint y: 132, endPoint x: 349, endPoint y: 132, distance: 21.9
click at [349, 132] on div "Property Details © Mapbox © OpenStreetMap Improve this map 1663 Pentecost Way S…" at bounding box center [374, 105] width 104 height 307
drag, startPoint x: 329, startPoint y: 128, endPoint x: 342, endPoint y: 128, distance: 12.7
click at [342, 128] on div "Property Details © Mapbox © OpenStreetMap Improve this map 1663 Pentecost Way S…" at bounding box center [374, 105] width 104 height 307
copy span "668"
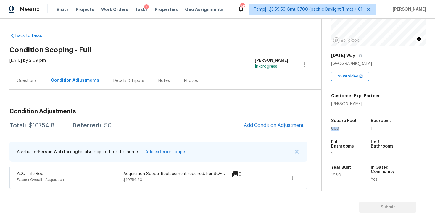
click at [283, 119] on span "Add Condition Adjustment" at bounding box center [273, 125] width 67 height 13
click at [283, 124] on span "Add Condition Adjustment" at bounding box center [274, 125] width 60 height 5
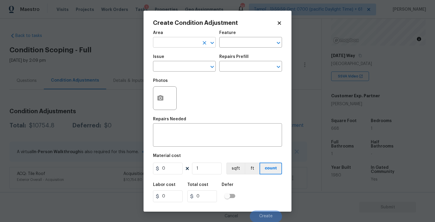
click at [193, 41] on input "text" at bounding box center [176, 42] width 46 height 9
click at [189, 66] on li "Interior Overall" at bounding box center [184, 66] width 63 height 10
type input "Interior Overall"
click at [189, 66] on input "text" at bounding box center [176, 66] width 46 height 9
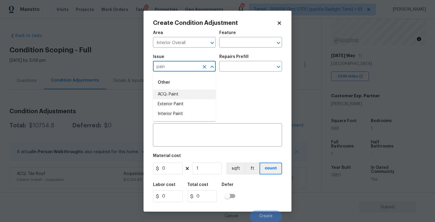
click at [181, 98] on li "ACQ: Paint" at bounding box center [184, 95] width 63 height 10
type input "ACQ: Paint"
click at [240, 61] on div "Repairs Prefill" at bounding box center [250, 59] width 63 height 8
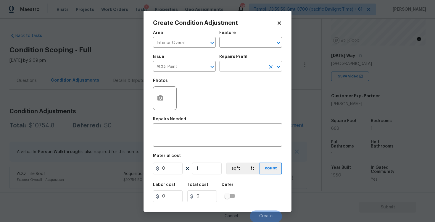
click at [239, 65] on input "text" at bounding box center [242, 66] width 46 height 9
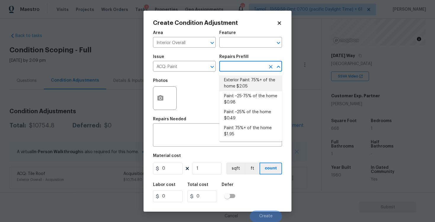
click at [239, 91] on li "Exterior Paint 75%+ of the home $2.05" at bounding box center [250, 83] width 63 height 16
type input "Acquisition"
type textarea "Acquisition Scope: 75%+ of the home exterior will likely require paint"
type input "2.05"
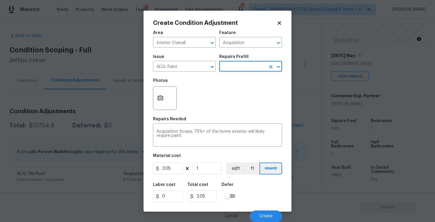
click at [238, 68] on input "text" at bounding box center [242, 66] width 46 height 9
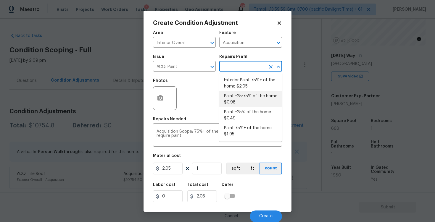
click at [237, 95] on li "Paint ~25-75% of the home $0.98" at bounding box center [250, 99] width 63 height 16
type textarea "Acquisition Scope: ~25 - 75% of the home needs interior paint"
type input "0.98"
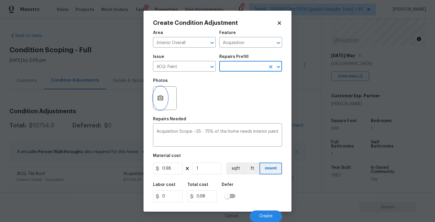
click at [158, 100] on icon "button" at bounding box center [160, 97] width 6 height 5
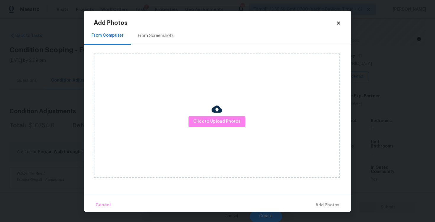
click at [154, 39] on div "From Screenshots" at bounding box center [156, 35] width 50 height 17
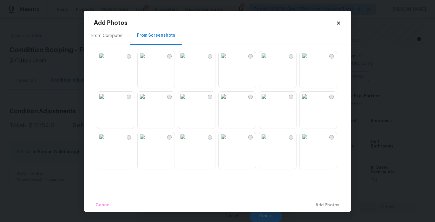
click at [188, 61] on img at bounding box center [182, 55] width 9 height 9
click at [147, 61] on img at bounding box center [142, 55] width 9 height 9
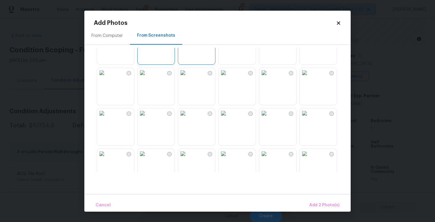
scroll to position [62, 0]
click at [269, 80] on img at bounding box center [263, 75] width 9 height 9
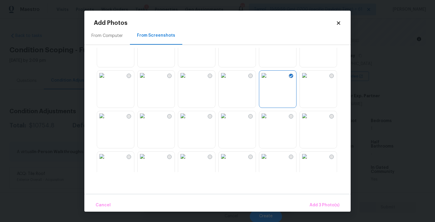
click at [228, 80] on img at bounding box center [223, 75] width 9 height 9
click at [188, 119] on img at bounding box center [182, 115] width 9 height 9
click at [228, 121] on img at bounding box center [223, 115] width 9 height 9
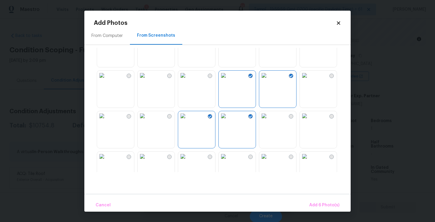
click at [322, 198] on div "Cancel Add 6 Photo(s)" at bounding box center [217, 203] width 266 height 18
click at [322, 204] on span "Add 6 Photo(s)" at bounding box center [324, 205] width 30 height 7
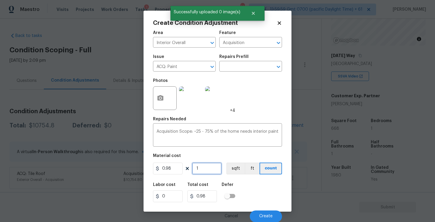
click at [210, 172] on input "1" at bounding box center [207, 169] width 30 height 12
type input "0"
paste input "668"
type input "668"
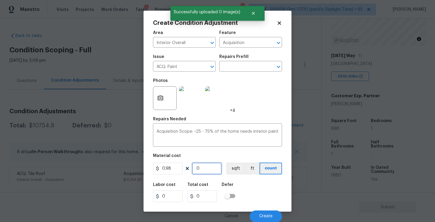
type input "654.64"
type input "668"
click at [235, 169] on button "sqft" at bounding box center [235, 169] width 18 height 12
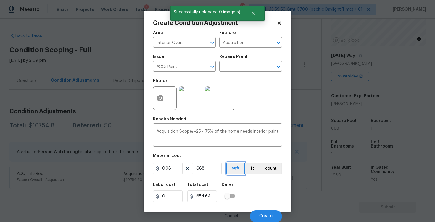
scroll to position [0, 0]
click at [260, 212] on button "Create" at bounding box center [266, 216] width 32 height 12
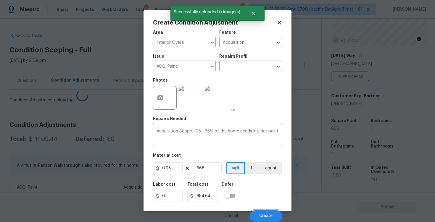
scroll to position [0, 0]
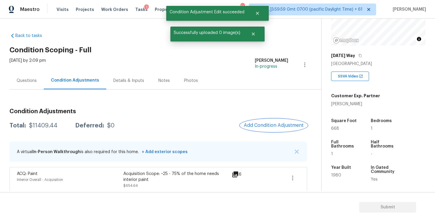
click at [277, 127] on span "Add Condition Adjustment" at bounding box center [274, 125] width 60 height 5
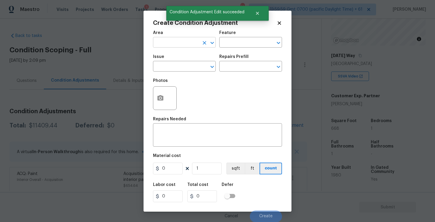
click at [170, 41] on input "text" at bounding box center [176, 42] width 46 height 9
click at [176, 69] on li "Interior Overall" at bounding box center [184, 66] width 63 height 10
type input "Interior Overall"
click at [176, 69] on input "text" at bounding box center [176, 66] width 46 height 9
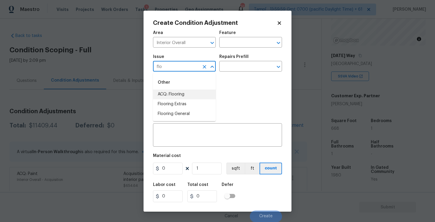
click at [189, 92] on li "ACQ: Flooring" at bounding box center [184, 95] width 63 height 10
type input "ACQ: Flooring"
click at [236, 67] on input "text" at bounding box center [242, 66] width 46 height 9
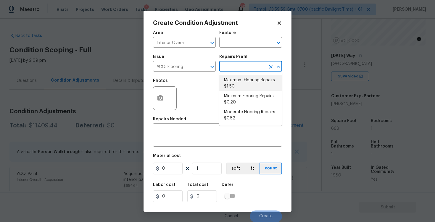
click at [240, 91] on li "Maximum Flooring Repairs $1.50" at bounding box center [250, 83] width 63 height 16
type input "Acquisition"
type textarea "Acquisition Scope: Maximum flooring repairs"
type input "1.5"
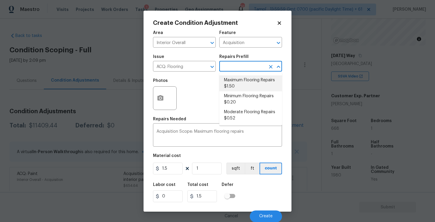
click at [240, 68] on input "text" at bounding box center [242, 66] width 46 height 9
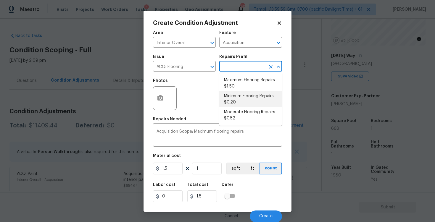
click at [237, 96] on li "Minimum Flooring Repairs $0.20" at bounding box center [250, 99] width 63 height 16
type textarea "Acquisition Scope: Minimum flooring repairs"
type input "0.2"
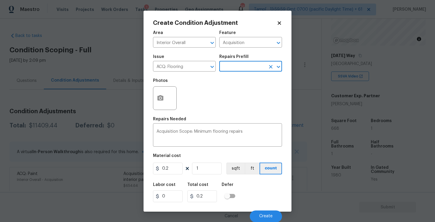
click at [221, 159] on div "Material cost" at bounding box center [217, 158] width 129 height 8
click at [212, 167] on input "1" at bounding box center [207, 169] width 30 height 12
type input "0"
paste input "668"
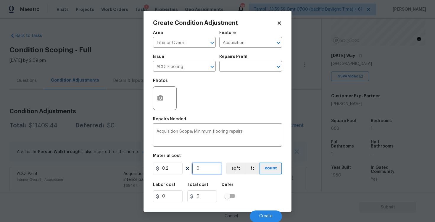
type input "668"
type input "133.6"
type input "668"
click at [245, 167] on button "ft" at bounding box center [252, 169] width 15 height 12
click at [230, 167] on button "sqft" at bounding box center [235, 169] width 18 height 12
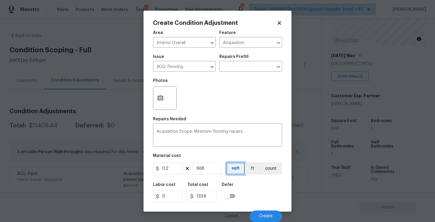
scroll to position [0, 0]
click at [262, 212] on button "Create" at bounding box center [266, 216] width 32 height 12
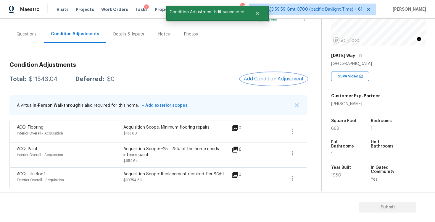
scroll to position [0, 0]
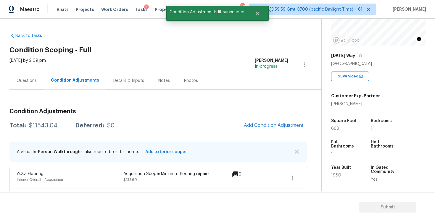
click at [41, 84] on div "Questions" at bounding box center [26, 80] width 34 height 17
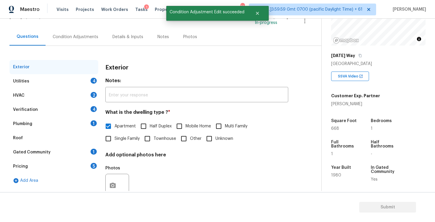
scroll to position [48, 0]
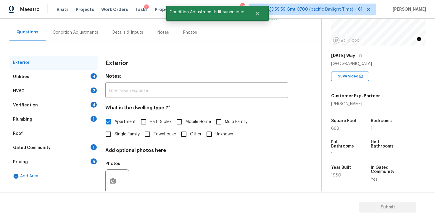
click at [91, 78] on div "4" at bounding box center [94, 76] width 6 height 6
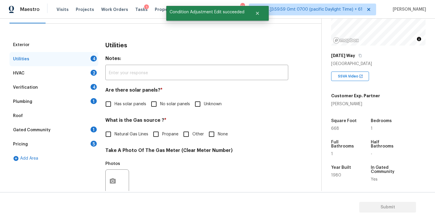
scroll to position [67, 0]
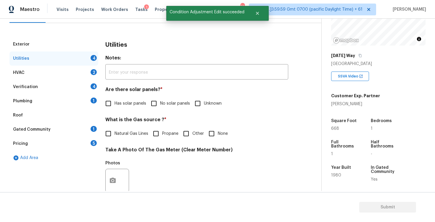
click at [157, 101] on input "No solar panels" at bounding box center [154, 103] width 12 height 12
checkbox input "true"
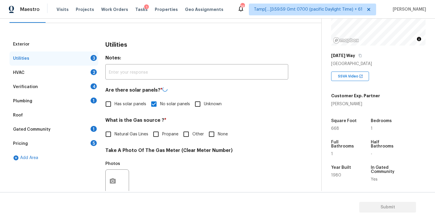
click at [205, 133] on input "None" at bounding box center [211, 134] width 12 height 12
checkbox input "true"
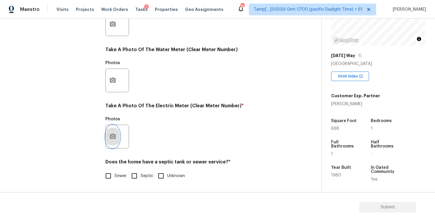
click at [114, 132] on button "button" at bounding box center [113, 136] width 14 height 23
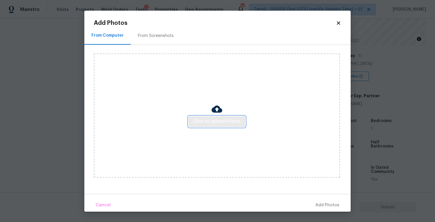
click at [196, 117] on button "Click to Upload Photos" at bounding box center [217, 121] width 57 height 11
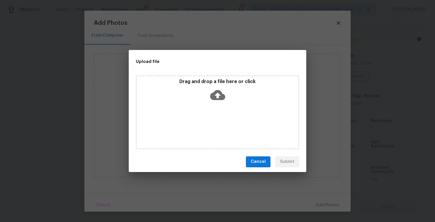
click at [220, 94] on icon at bounding box center [217, 95] width 15 height 10
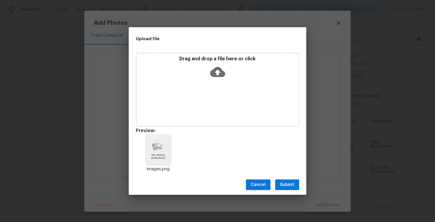
click at [291, 179] on div "Cancel Submit" at bounding box center [218, 185] width 178 height 20
click at [294, 188] on span "Submit" at bounding box center [287, 184] width 15 height 7
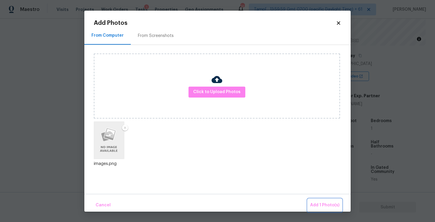
click at [320, 202] on span "Add 1 Photo(s)" at bounding box center [324, 205] width 29 height 7
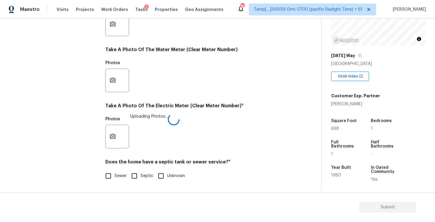
click at [109, 178] on input "Sewer" at bounding box center [108, 176] width 12 height 12
checkbox input "true"
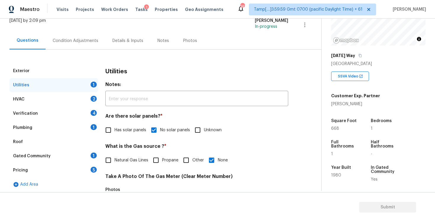
click at [89, 96] on div "HVAC 2" at bounding box center [53, 99] width 89 height 14
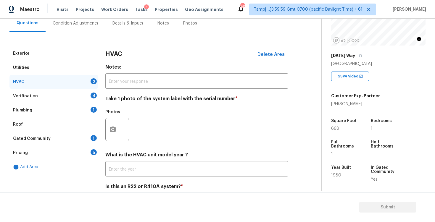
scroll to position [62, 0]
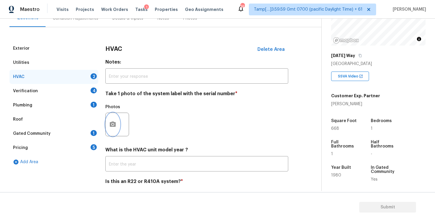
click at [112, 125] on icon "button" at bounding box center [112, 124] width 7 height 7
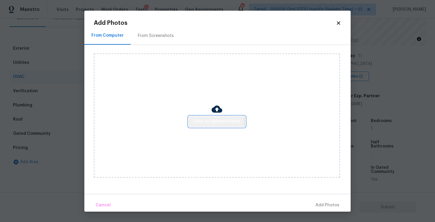
click at [196, 126] on button "Click to Upload Photos" at bounding box center [217, 121] width 57 height 11
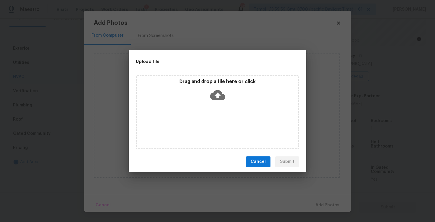
click at [212, 105] on div "Drag and drop a file here or click" at bounding box center [217, 112] width 163 height 74
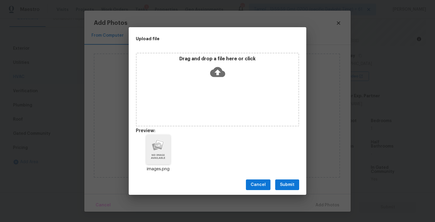
click at [293, 185] on span "Submit" at bounding box center [287, 184] width 15 height 7
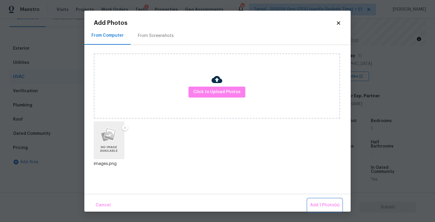
click at [319, 202] on span "Add 1 Photo(s)" at bounding box center [324, 205] width 29 height 7
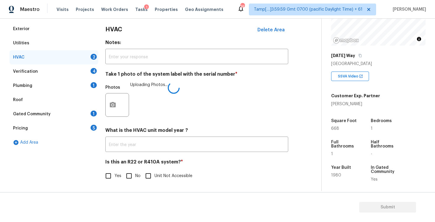
click at [131, 178] on input "No" at bounding box center [129, 176] width 12 height 12
checkbox input "true"
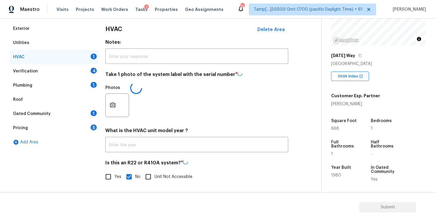
scroll to position [33, 0]
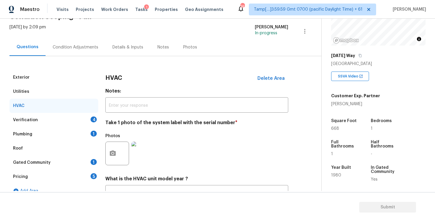
click at [91, 121] on div "Verification 4" at bounding box center [53, 120] width 89 height 14
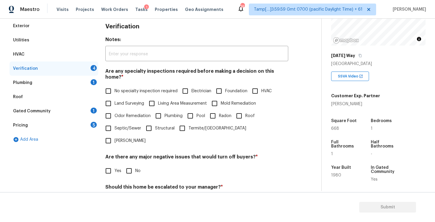
scroll to position [92, 0]
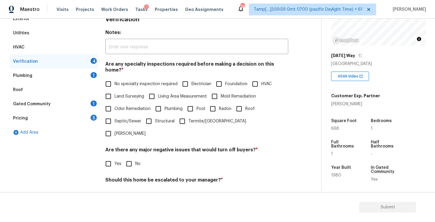
click at [112, 80] on input "No specialty inspection required" at bounding box center [108, 84] width 12 height 12
checkbox input "true"
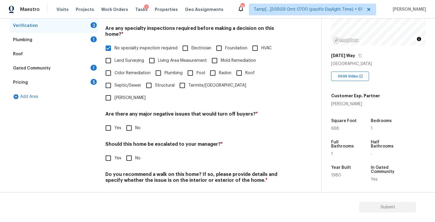
click at [131, 122] on input "No" at bounding box center [129, 128] width 12 height 12
checkbox input "true"
click at [130, 152] on input "No" at bounding box center [129, 158] width 12 height 12
checkbox input "true"
click at [128, 188] on input "No" at bounding box center [129, 194] width 12 height 12
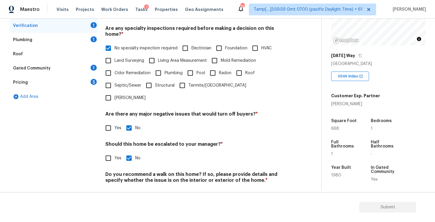
checkbox input "true"
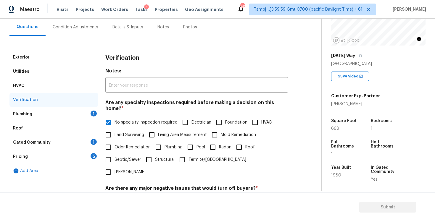
click at [86, 119] on div "Plumbing 1" at bounding box center [53, 114] width 89 height 14
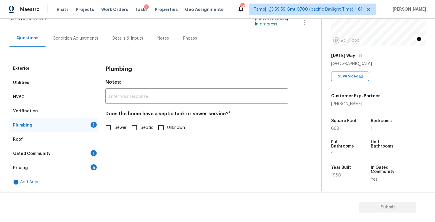
click at [109, 126] on input "Sewer" at bounding box center [108, 128] width 12 height 12
checkbox input "true"
click at [91, 153] on div "1" at bounding box center [94, 153] width 6 height 6
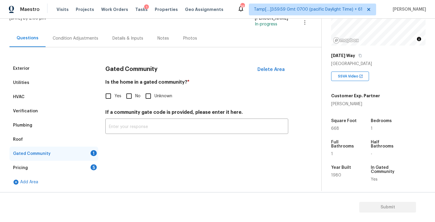
click at [132, 91] on input "No" at bounding box center [129, 96] width 12 height 12
checkbox input "true"
click at [94, 164] on div "Pricing 5" at bounding box center [53, 168] width 89 height 14
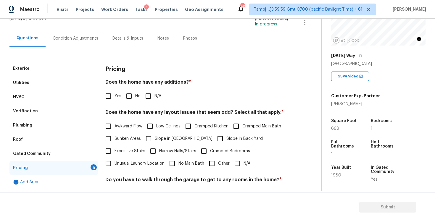
click at [125, 101] on input "No" at bounding box center [129, 96] width 12 height 12
checkbox input "true"
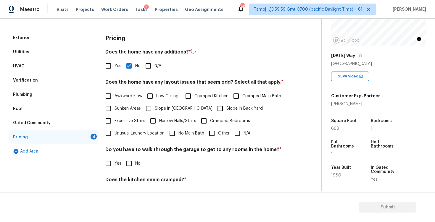
scroll to position [74, 0]
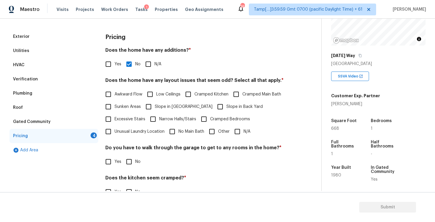
click at [190, 115] on label "Narrow Halls/Stairs" at bounding box center [171, 119] width 49 height 12
click at [159, 115] on input "Narrow Halls/Stairs" at bounding box center [153, 119] width 12 height 12
checkbox input "true"
click at [214, 106] on input "Slope in Back Yard" at bounding box center [220, 107] width 12 height 12
checkbox input "true"
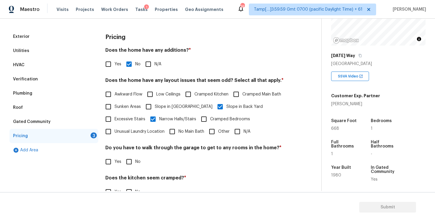
click at [166, 116] on span "Narrow Halls/Stairs" at bounding box center [177, 119] width 37 height 6
click at [159, 116] on input "Narrow Halls/Stairs" at bounding box center [153, 119] width 12 height 12
checkbox input "false"
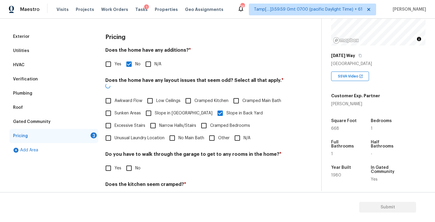
scroll to position [120, 0]
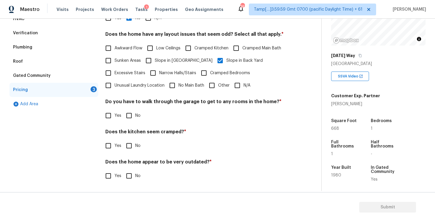
click at [130, 110] on input "No" at bounding box center [129, 115] width 12 height 12
checkbox input "true"
click at [129, 143] on input "No" at bounding box center [129, 146] width 12 height 12
checkbox input "true"
click at [130, 183] on div "Pricing Does the home have any additions? * Yes No N/A Does the home have any l…" at bounding box center [196, 86] width 183 height 207
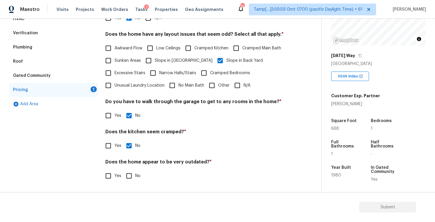
click at [132, 172] on input "No" at bounding box center [129, 176] width 12 height 12
checkbox input "true"
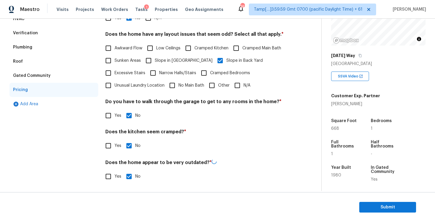
scroll to position [0, 0]
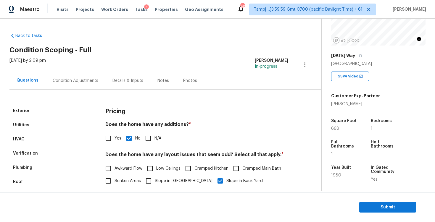
click at [86, 81] on div "Condition Adjustments" at bounding box center [76, 81] width 46 height 6
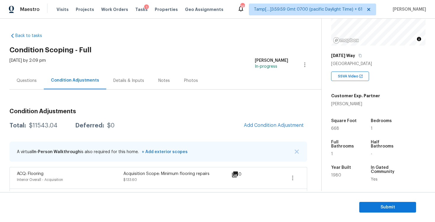
drag, startPoint x: 26, startPoint y: 128, endPoint x: 56, endPoint y: 126, distance: 29.4
click at [56, 127] on div "Total: $11543.04 Deferred: $0" at bounding box center [61, 126] width 105 height 6
copy div "$11543.04"
click at [33, 88] on div "Questions" at bounding box center [26, 80] width 34 height 17
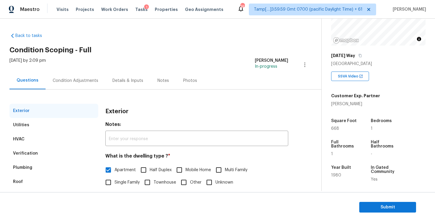
scroll to position [41, 0]
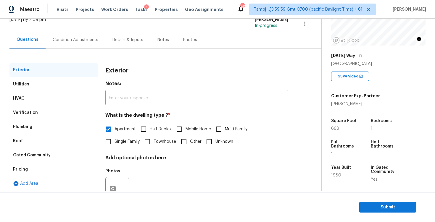
click at [75, 156] on div "Gated Community" at bounding box center [53, 155] width 89 height 14
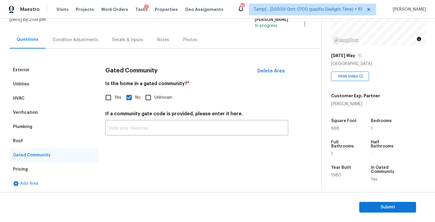
click at [108, 100] on input "Yes" at bounding box center [108, 97] width 12 height 12
checkbox input "true"
checkbox input "false"
click at [90, 50] on div "Exterior Utilities HVAC Verification Plumbing Roof Gated Community Pricing Add …" at bounding box center [158, 120] width 298 height 142
click at [86, 40] on div "Condition Adjustments" at bounding box center [76, 40] width 46 height 6
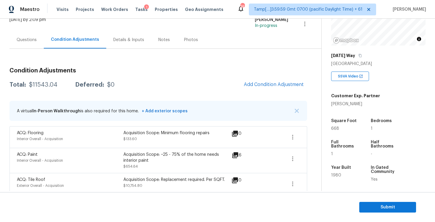
scroll to position [46, 0]
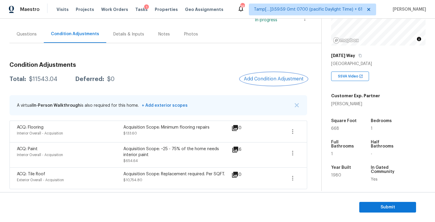
click at [267, 77] on span "Add Condition Adjustment" at bounding box center [274, 78] width 60 height 5
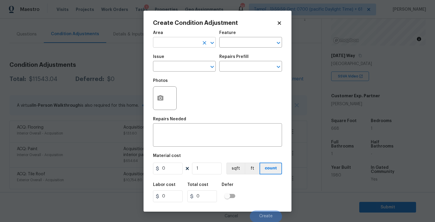
click at [183, 46] on input "text" at bounding box center [176, 42] width 46 height 9
click at [186, 68] on li "Interior Overall" at bounding box center [184, 66] width 63 height 10
type input "Interior Overall"
click at [186, 68] on input "text" at bounding box center [176, 66] width 46 height 9
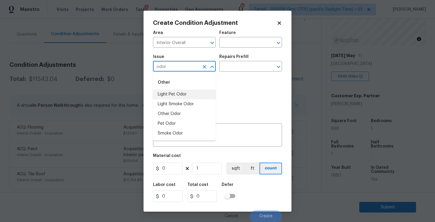
click at [186, 94] on li "Light Pet Odor" at bounding box center [184, 95] width 63 height 10
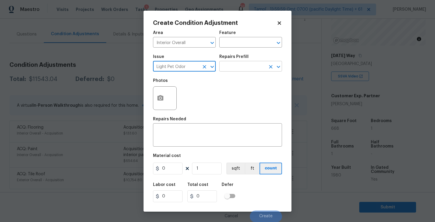
type input "Light Pet Odor"
click at [229, 69] on input "text" at bounding box center [242, 66] width 46 height 9
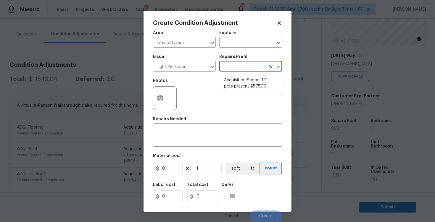
click at [233, 77] on li "Acquisition Scope: 1-2 pets present $575.00" at bounding box center [250, 83] width 63 height 16
type textarea "Acquisition Scope: 1-2 pets present"
type input "575"
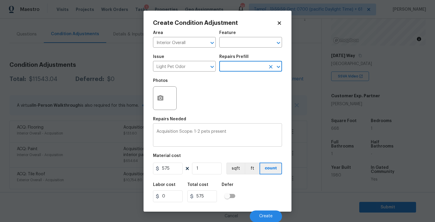
scroll to position [0, 0]
click at [263, 212] on button "Create" at bounding box center [266, 216] width 32 height 12
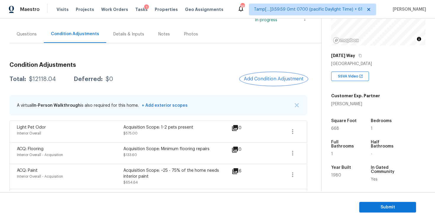
scroll to position [68, 0]
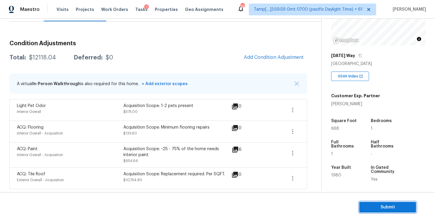
click at [389, 210] on span "Submit" at bounding box center [387, 207] width 47 height 7
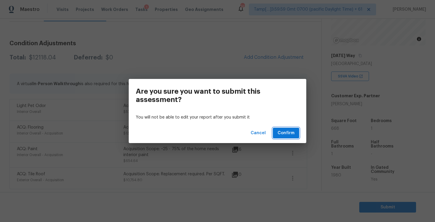
click at [289, 132] on span "Confirm" at bounding box center [286, 133] width 17 height 7
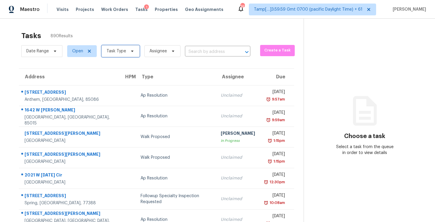
click at [121, 48] on span "Task Type" at bounding box center [121, 51] width 38 height 12
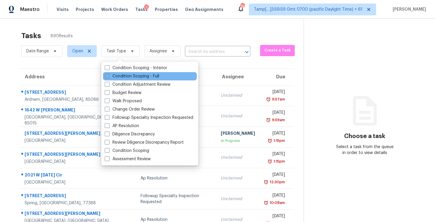
click at [139, 74] on label "Condition Scoping - Full" at bounding box center [132, 76] width 54 height 6
click at [109, 74] on input "Condition Scoping - Full" at bounding box center [107, 75] width 4 height 4
checkbox input "true"
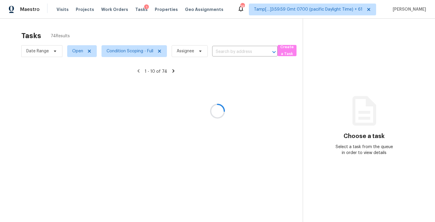
click at [133, 25] on div at bounding box center [217, 111] width 435 height 222
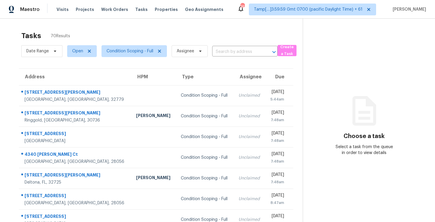
scroll to position [86, 0]
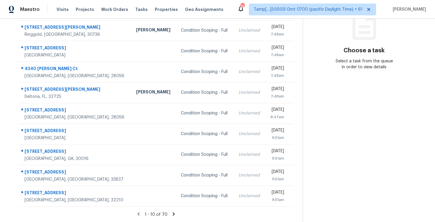
click at [174, 213] on icon at bounding box center [173, 214] width 5 height 5
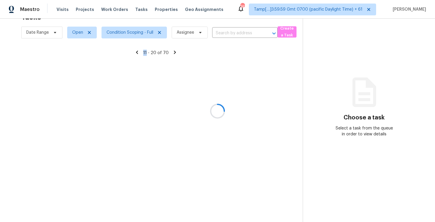
click at [174, 213] on div at bounding box center [217, 111] width 435 height 222
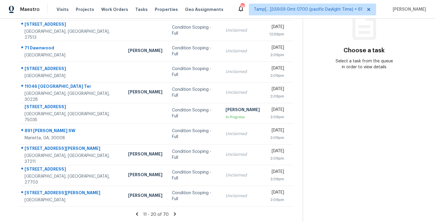
click at [174, 213] on icon at bounding box center [175, 213] width 2 height 3
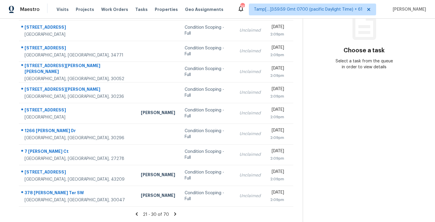
click at [174, 214] on icon at bounding box center [175, 214] width 5 height 5
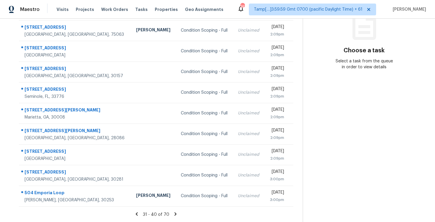
click at [174, 214] on icon at bounding box center [175, 214] width 5 height 5
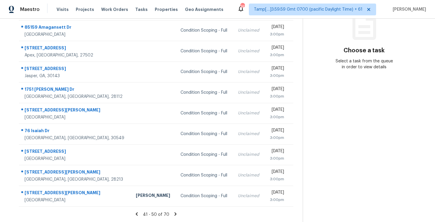
click at [175, 214] on icon at bounding box center [176, 213] width 2 height 3
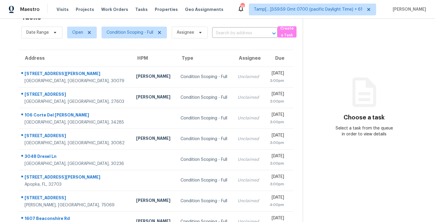
scroll to position [86, 0]
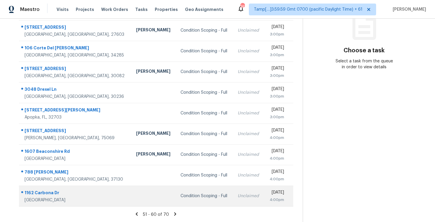
click at [181, 198] on div "Condition Scoping - Full" at bounding box center [205, 196] width 48 height 6
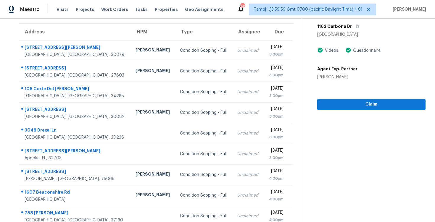
scroll to position [30, 0]
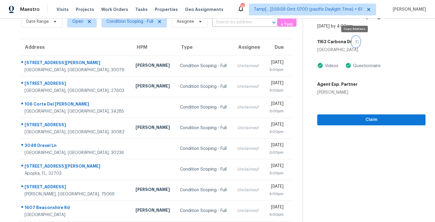
click at [352, 41] on button "button" at bounding box center [356, 41] width 8 height 11
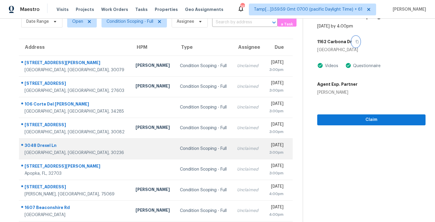
scroll to position [86, 0]
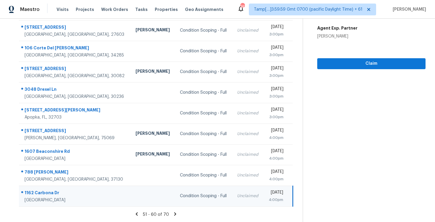
click at [175, 214] on icon at bounding box center [175, 213] width 2 height 3
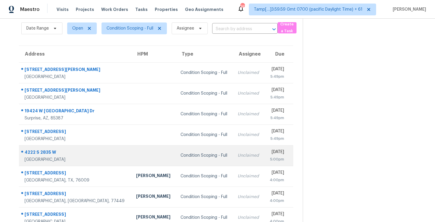
scroll to position [23, 0]
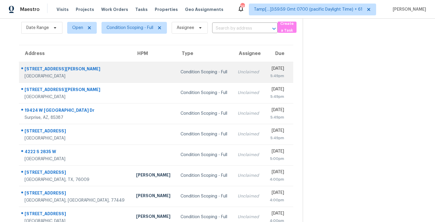
click at [181, 73] on div "Condition Scoping - Full" at bounding box center [205, 72] width 48 height 6
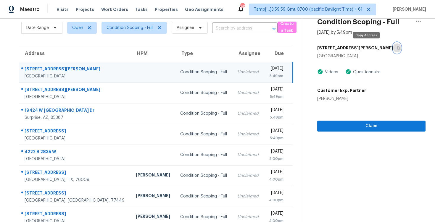
click at [393, 44] on button "button" at bounding box center [397, 48] width 8 height 11
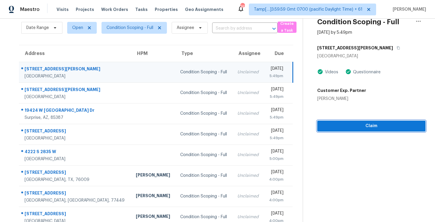
click at [334, 122] on button "Claim" at bounding box center [371, 126] width 108 height 11
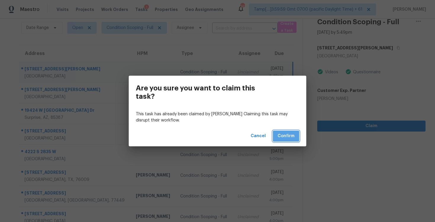
click at [295, 135] on button "Confirm" at bounding box center [286, 136] width 26 height 11
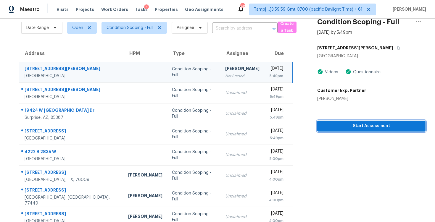
click at [340, 126] on span "Start Assessment" at bounding box center [371, 126] width 99 height 7
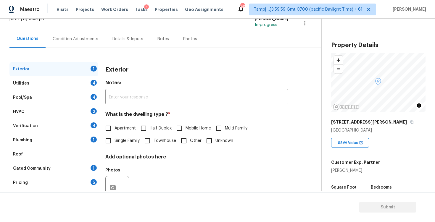
scroll to position [47, 0]
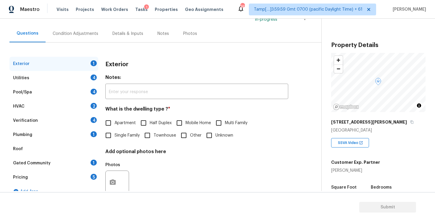
click at [106, 120] on input "Apartment" at bounding box center [108, 123] width 12 height 12
checkbox input "true"
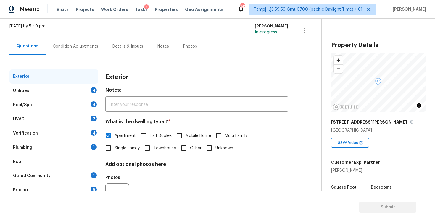
scroll to position [17, 0]
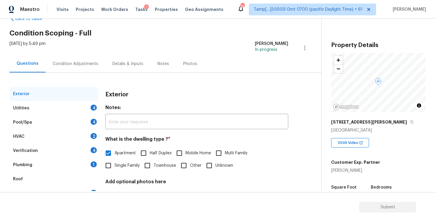
click at [90, 69] on div "Condition Adjustments" at bounding box center [76, 63] width 60 height 17
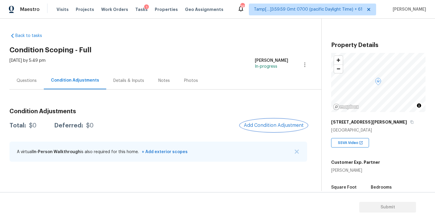
click at [282, 123] on button "Add Condition Adjustment" at bounding box center [273, 125] width 67 height 12
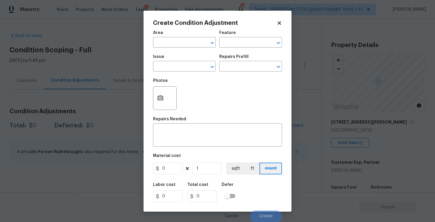
click at [165, 107] on div at bounding box center [165, 98] width 24 height 24
click at [160, 92] on button "button" at bounding box center [160, 98] width 14 height 23
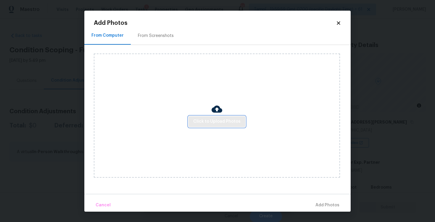
click at [208, 120] on span "Click to Upload Photos" at bounding box center [216, 121] width 47 height 7
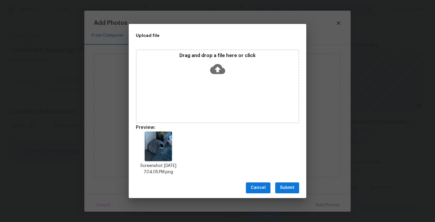
click at [285, 185] on span "Submit" at bounding box center [287, 187] width 15 height 7
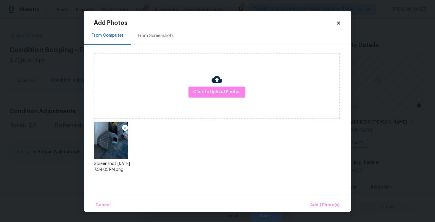
click at [318, 197] on div "Cancel Add 1 Photo(s)" at bounding box center [217, 203] width 266 height 18
click at [322, 202] on span "Add 1 Photo(s)" at bounding box center [324, 205] width 29 height 7
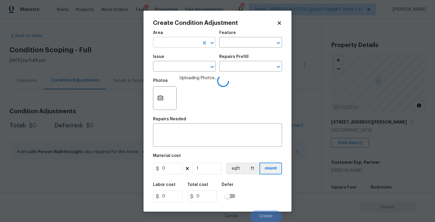
click at [154, 40] on input "text" at bounding box center [176, 42] width 46 height 9
type input "inter"
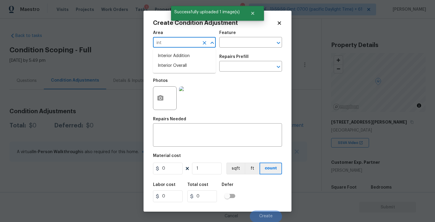
type input "inte"
type input "r"
click at [182, 67] on li "Interior Overall" at bounding box center [184, 66] width 63 height 10
type input "Interior Overall"
click at [182, 67] on input "text" at bounding box center [176, 66] width 46 height 9
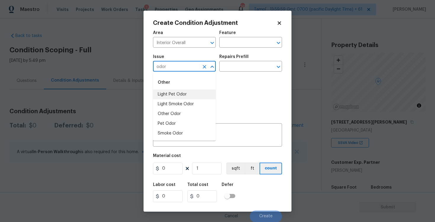
click at [182, 97] on li "Light Pet Odor" at bounding box center [184, 95] width 63 height 10
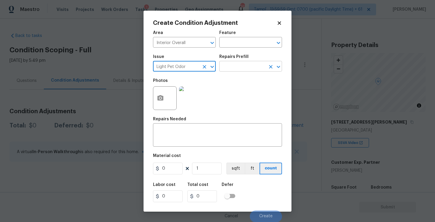
type input "Light Pet Odor"
click at [246, 66] on input "text" at bounding box center [242, 66] width 46 height 9
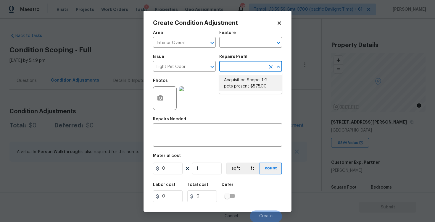
click at [247, 78] on li "Acquisition Scope: 1-2 pets present $575.00" at bounding box center [250, 83] width 63 height 16
type textarea "Acquisition Scope: 1-2 pets present"
type input "575"
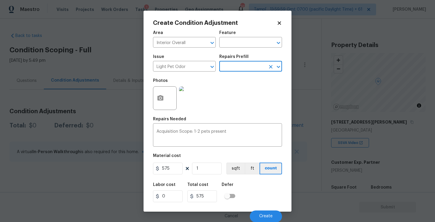
scroll to position [0, 0]
click at [255, 217] on button "Create" at bounding box center [266, 216] width 32 height 12
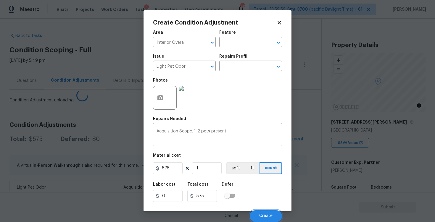
scroll to position [0, 0]
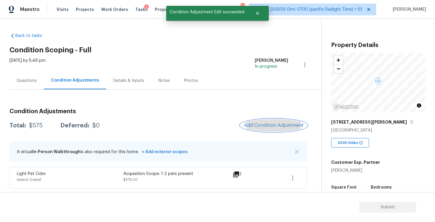
click at [269, 129] on button "Add Condition Adjustment" at bounding box center [273, 125] width 67 height 12
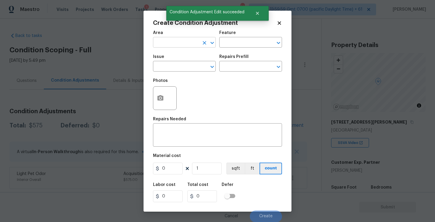
click at [168, 45] on input "text" at bounding box center [176, 42] width 46 height 9
click at [173, 63] on li "Interior Overall" at bounding box center [184, 66] width 63 height 10
type input "Interior Overall"
click at [173, 63] on input "text" at bounding box center [176, 66] width 46 height 9
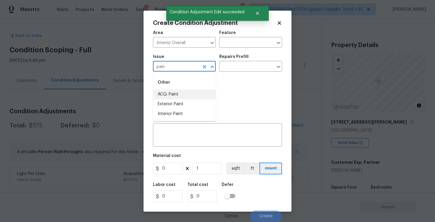
click at [171, 91] on li "ACQ: Paint" at bounding box center [184, 95] width 63 height 10
type input "ACQ: Paint"
click at [230, 61] on div "Repairs Prefill" at bounding box center [250, 59] width 63 height 8
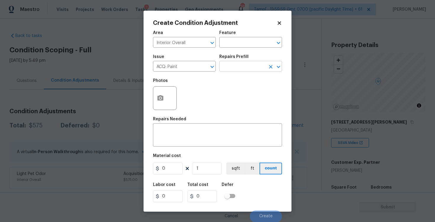
click at [233, 67] on input "text" at bounding box center [242, 66] width 46 height 9
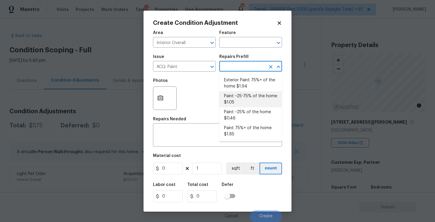
click at [238, 99] on li "Paint ~25-75% of the home $1.05" at bounding box center [250, 99] width 63 height 16
type input "Acquisition"
type textarea "Acquisition Scope: ~25 - 75% of the home needs interior paint"
type input "1.05"
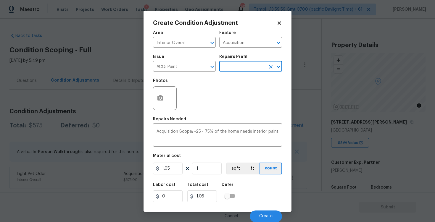
click at [242, 67] on input "text" at bounding box center [242, 66] width 46 height 9
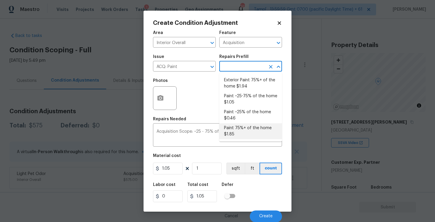
click at [241, 125] on li "Paint 75%+ of the home $1.85" at bounding box center [250, 131] width 63 height 16
type textarea "Acquisition Scope: 75%+ of the home will likely require interior paint"
type input "1.85"
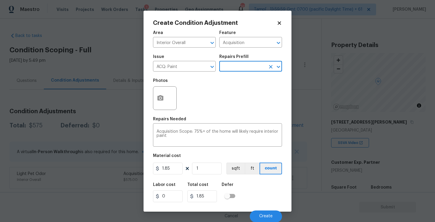
click at [168, 95] on div at bounding box center [165, 98] width 24 height 24
click at [160, 93] on button "button" at bounding box center [160, 98] width 14 height 23
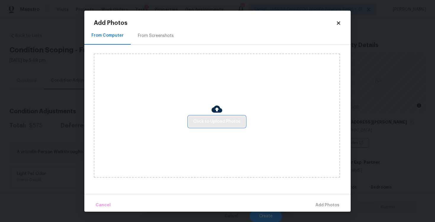
click at [216, 123] on span "Click to Upload Photos" at bounding box center [216, 121] width 47 height 7
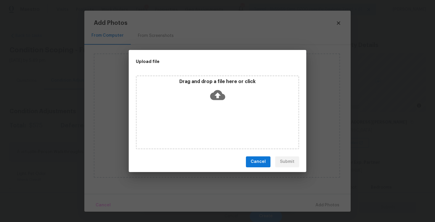
click at [210, 86] on div "Drag and drop a file here or click" at bounding box center [218, 91] width 162 height 25
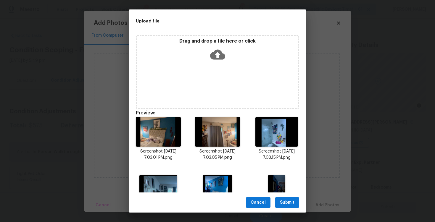
scroll to position [33, 0]
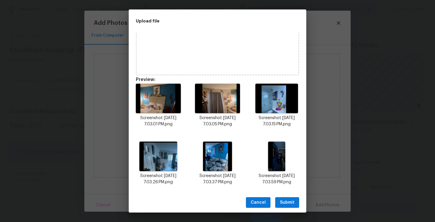
click at [289, 200] on span "Submit" at bounding box center [287, 202] width 15 height 7
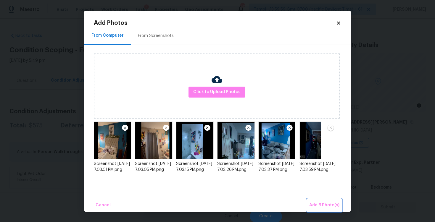
click at [321, 203] on span "Add 6 Photo(s)" at bounding box center [324, 205] width 30 height 7
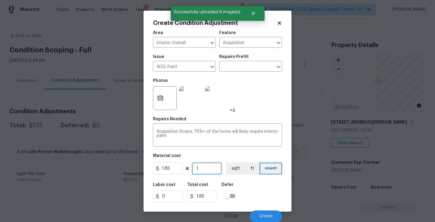
click at [205, 165] on input "1" at bounding box center [207, 169] width 30 height 12
type input "0"
paste input "65"
type input "650"
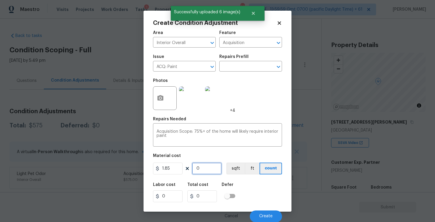
type input "1202.5"
type input "650"
click at [230, 168] on button "sqft" at bounding box center [235, 169] width 18 height 12
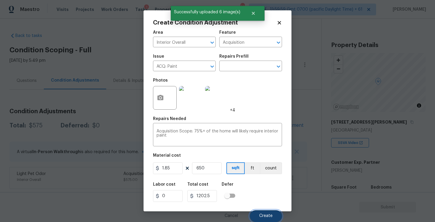
click at [266, 210] on button "Create" at bounding box center [266, 216] width 32 height 12
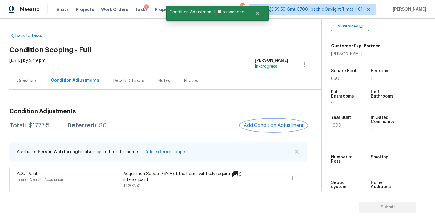
scroll to position [117, 0]
click at [274, 121] on button "Add Condition Adjustment" at bounding box center [273, 125] width 67 height 12
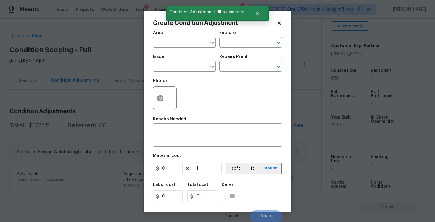
click at [188, 48] on span "Area ​" at bounding box center [184, 39] width 63 height 24
click at [187, 44] on input "text" at bounding box center [176, 42] width 46 height 9
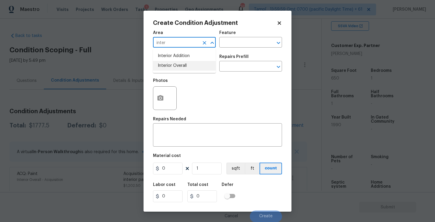
click at [189, 65] on li "Interior Overall" at bounding box center [184, 66] width 63 height 10
type input "Interior Overall"
click at [189, 65] on input "text" at bounding box center [176, 66] width 46 height 9
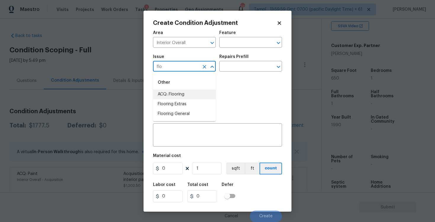
click at [183, 94] on li "ACQ: Flooring" at bounding box center [184, 95] width 63 height 10
type input "ACQ: Flooring"
click at [233, 66] on input "text" at bounding box center [242, 66] width 46 height 9
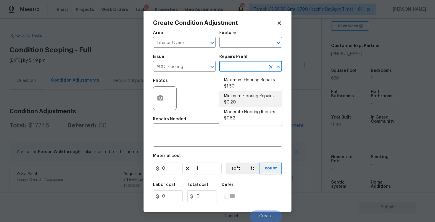
click at [236, 94] on li "Minimum Flooring Repairs $0.20" at bounding box center [250, 99] width 63 height 16
type input "Acquisition"
type textarea "Acquisition Scope: Minimum flooring repairs"
type input "0.2"
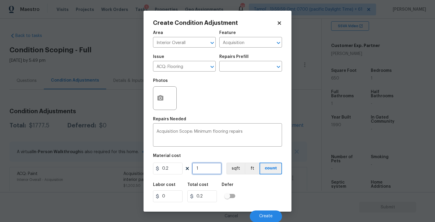
click at [199, 169] on input "1" at bounding box center [207, 169] width 30 height 12
type input "0"
type input "6"
type input "1.2"
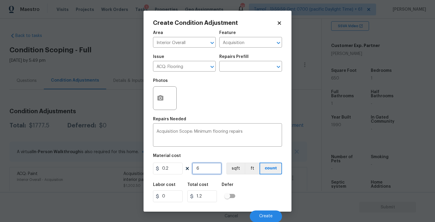
type input "65"
type input "13"
type input "650"
type input "130"
type input "650"
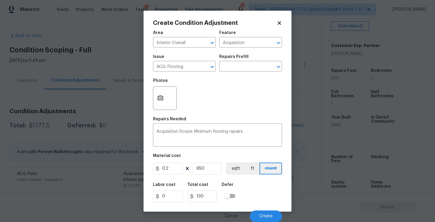
click at [236, 181] on div "Labor cost 0 Total cost 130 Defer" at bounding box center [217, 192] width 129 height 27
click at [235, 170] on button "sqft" at bounding box center [235, 169] width 18 height 12
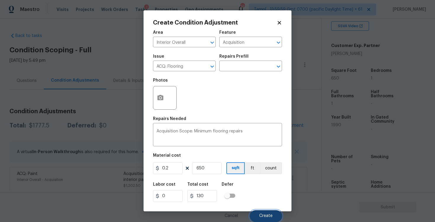
click at [268, 211] on button "Create" at bounding box center [266, 216] width 32 height 12
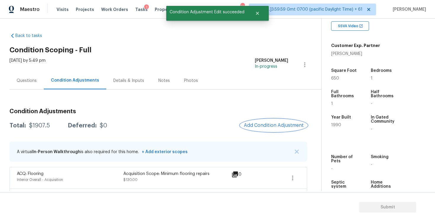
scroll to position [46, 0]
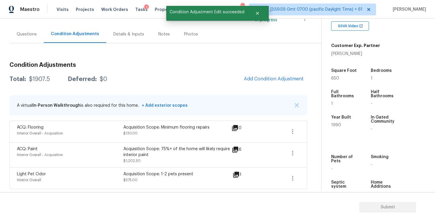
click at [31, 42] on div "Questions" at bounding box center [26, 33] width 34 height 17
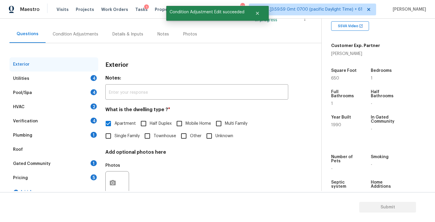
click at [68, 73] on div "Utilities 4" at bounding box center [53, 79] width 89 height 14
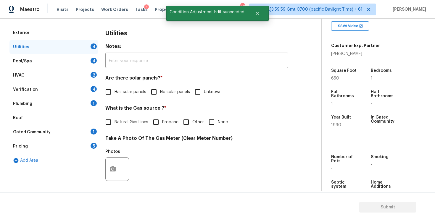
scroll to position [79, 0]
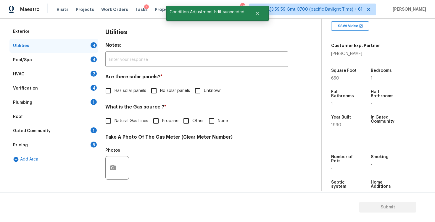
click at [153, 94] on input "No solar panels" at bounding box center [154, 91] width 12 height 12
checkbox input "true"
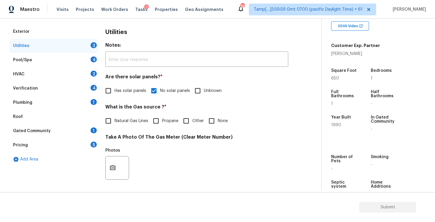
click at [209, 119] on input "None" at bounding box center [211, 121] width 12 height 12
checkbox input "true"
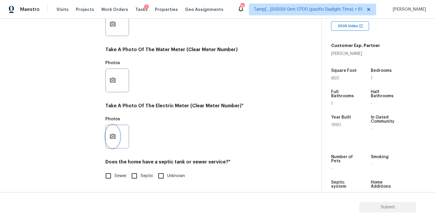
click at [116, 136] on button "button" at bounding box center [113, 136] width 14 height 23
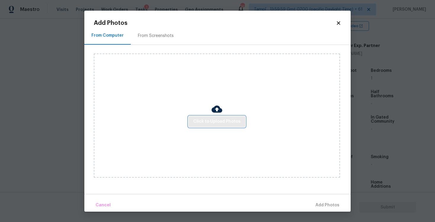
click at [201, 117] on button "Click to Upload Photos" at bounding box center [217, 121] width 57 height 11
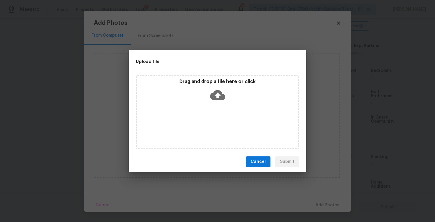
click at [227, 89] on div "Drag and drop a file here or click" at bounding box center [218, 91] width 162 height 25
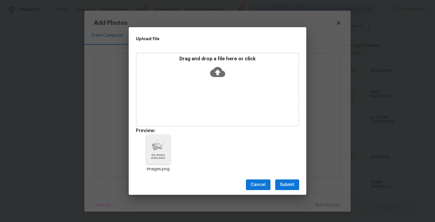
click at [295, 180] on button "Submit" at bounding box center [287, 185] width 24 height 11
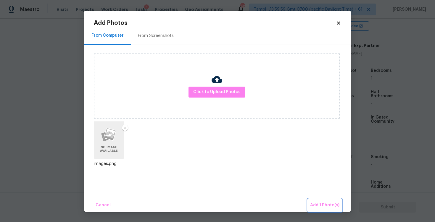
click at [323, 203] on span "Add 1 Photo(s)" at bounding box center [324, 205] width 29 height 7
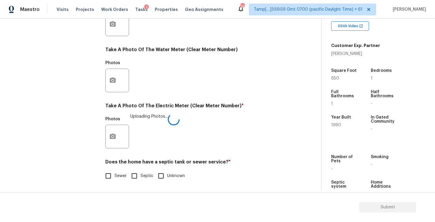
click at [106, 175] on input "Sewer" at bounding box center [108, 176] width 12 height 12
checkbox input "true"
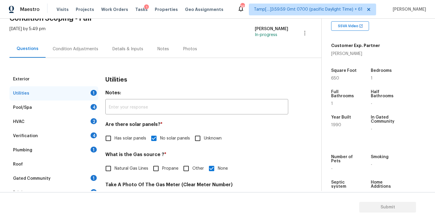
scroll to position [0, 0]
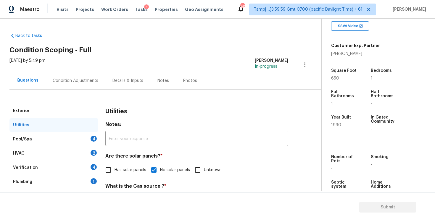
click at [91, 140] on div "4" at bounding box center [94, 139] width 6 height 6
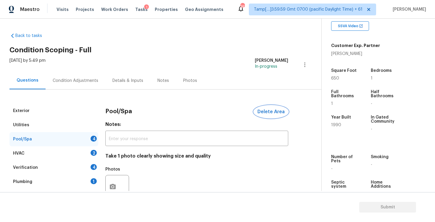
click at [271, 111] on span "Delete Area" at bounding box center [270, 111] width 27 height 5
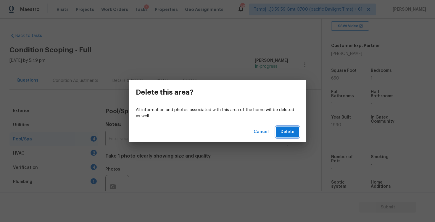
click at [295, 133] on button "Delete" at bounding box center [287, 132] width 23 height 11
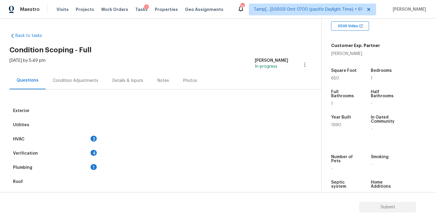
click at [97, 135] on div "HVAC 2" at bounding box center [53, 139] width 89 height 14
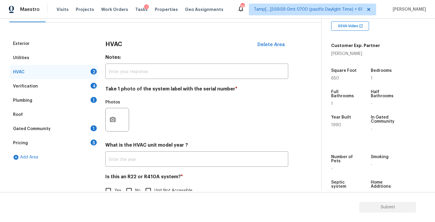
scroll to position [82, 0]
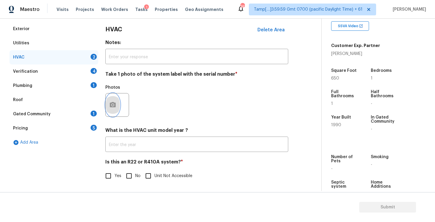
click at [112, 108] on icon "button" at bounding box center [112, 105] width 7 height 7
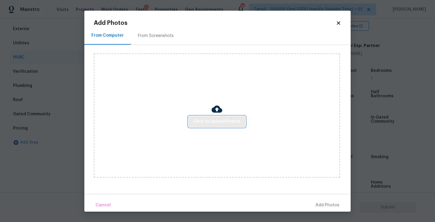
click at [215, 118] on span "Click to Upload Photos" at bounding box center [216, 121] width 47 height 7
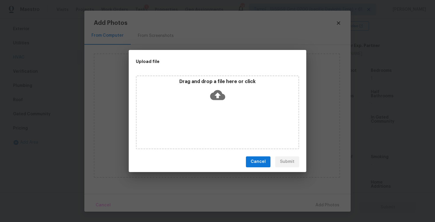
click at [216, 99] on icon at bounding box center [217, 95] width 15 height 10
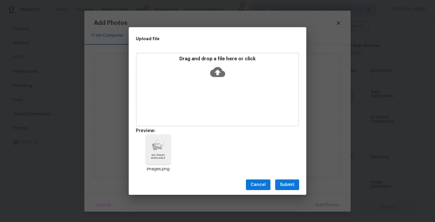
click at [292, 182] on span "Submit" at bounding box center [287, 184] width 15 height 7
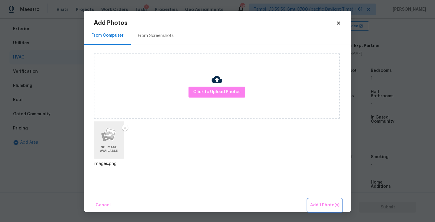
click at [325, 206] on span "Add 1 Photo(s)" at bounding box center [324, 205] width 29 height 7
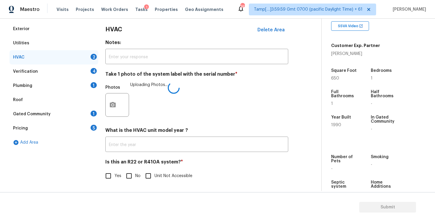
click at [131, 174] on input "No" at bounding box center [129, 176] width 12 height 12
checkbox input "true"
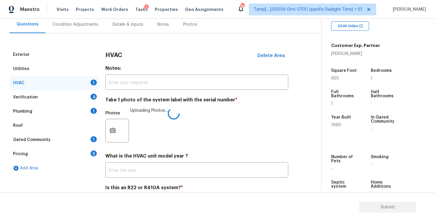
scroll to position [54, 0]
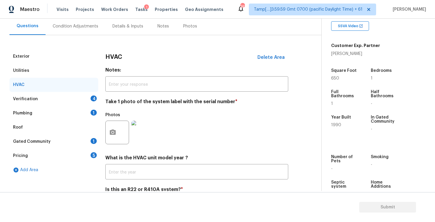
click at [93, 99] on div "4" at bounding box center [94, 99] width 6 height 6
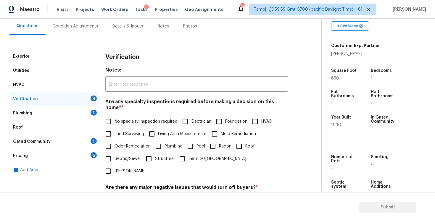
scroll to position [111, 0]
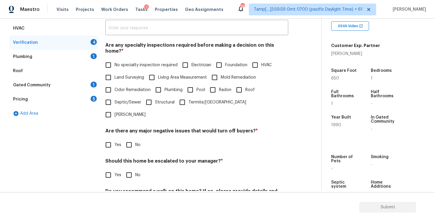
click at [109, 59] on input "No specialty inspection required" at bounding box center [108, 65] width 12 height 12
checkbox input "true"
click at [129, 139] on input "No" at bounding box center [129, 145] width 12 height 12
checkbox input "true"
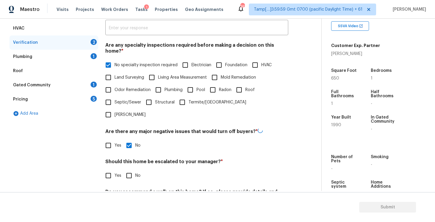
scroll to position [128, 0]
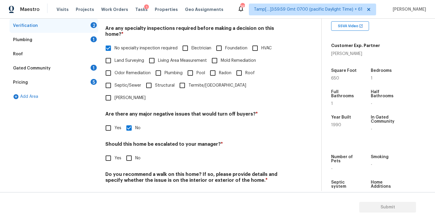
click at [134, 147] on div "Verification Notes: ​ Are any specialty inspections required before making a de…" at bounding box center [196, 92] width 183 height 232
click at [129, 152] on input "No" at bounding box center [129, 158] width 12 height 12
checkbox input "true"
click at [130, 189] on input "No" at bounding box center [129, 195] width 12 height 12
checkbox input "true"
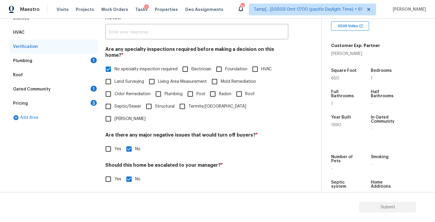
scroll to position [73, 0]
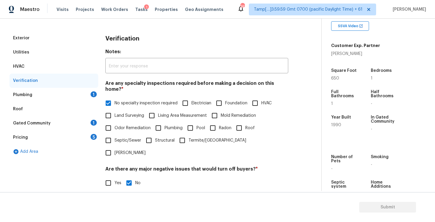
click at [87, 97] on div "Plumbing 1" at bounding box center [53, 95] width 89 height 14
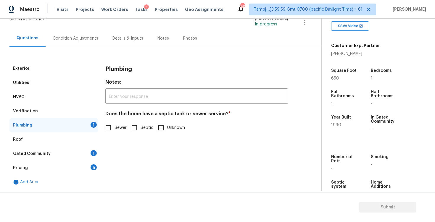
click at [109, 125] on input "Sewer" at bounding box center [108, 128] width 12 height 12
checkbox input "true"
click at [97, 154] on div "Gated Community 1" at bounding box center [53, 154] width 89 height 14
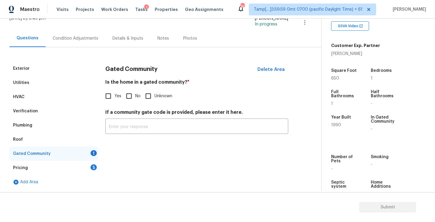
click at [130, 94] on input "No" at bounding box center [129, 96] width 12 height 12
checkbox input "true"
click at [91, 166] on div "5" at bounding box center [94, 168] width 6 height 6
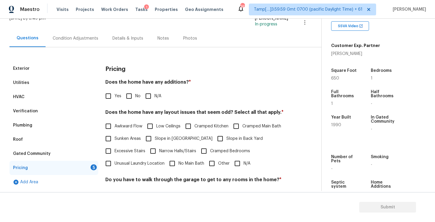
click at [128, 98] on input "No" at bounding box center [129, 96] width 12 height 12
checkbox input "true"
click at [239, 160] on input "N/A" at bounding box center [237, 163] width 12 height 12
checkbox input "true"
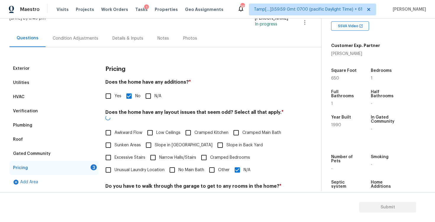
scroll to position [120, 0]
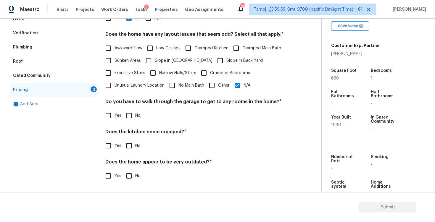
click at [129, 117] on input "No" at bounding box center [129, 115] width 12 height 12
checkbox input "true"
click at [131, 144] on input "No" at bounding box center [129, 146] width 12 height 12
checkbox input "true"
click at [133, 170] on input "No" at bounding box center [129, 176] width 12 height 12
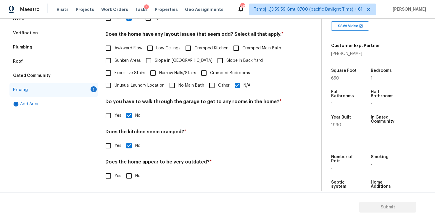
checkbox input "true"
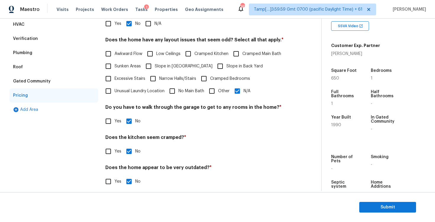
click at [190, 54] on input "Cramped Kitchen" at bounding box center [188, 54] width 12 height 12
checkbox input "true"
click at [117, 152] on span "Yes" at bounding box center [118, 152] width 7 height 6
click at [115, 152] on input "Yes" at bounding box center [108, 151] width 12 height 12
checkbox input "true"
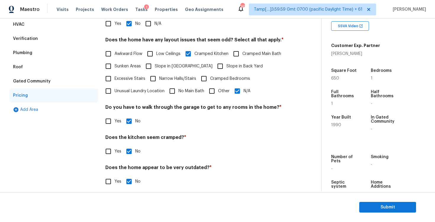
checkbox input "false"
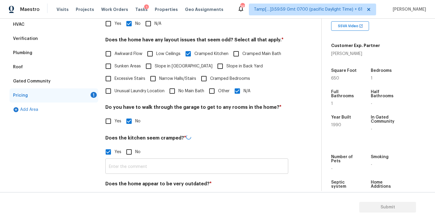
click at [135, 161] on input "text" at bounding box center [196, 167] width 183 height 14
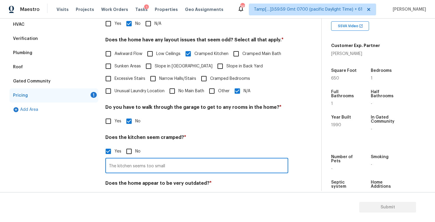
type input "The kitchen seems too small"
click at [182, 141] on h4 "Does the kitchen seem cramped? *" at bounding box center [196, 139] width 183 height 8
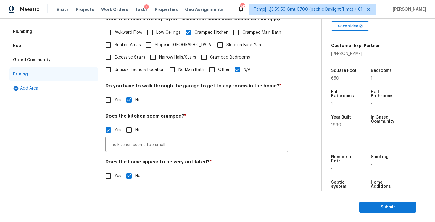
scroll to position [0, 0]
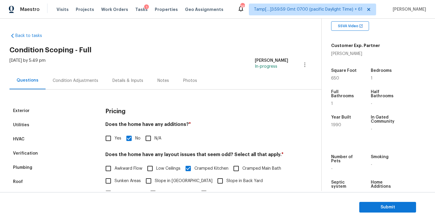
click at [88, 77] on div "Condition Adjustments" at bounding box center [76, 80] width 60 height 17
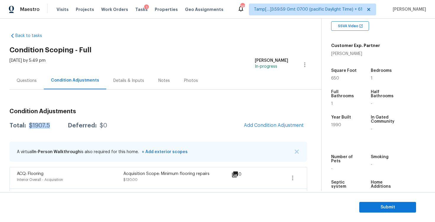
drag, startPoint x: 29, startPoint y: 128, endPoint x: 58, endPoint y: 127, distance: 29.3
click at [58, 127] on div "Total: $1907.5 Deferred: $0" at bounding box center [58, 126] width 98 height 6
copy div "$1907.5"
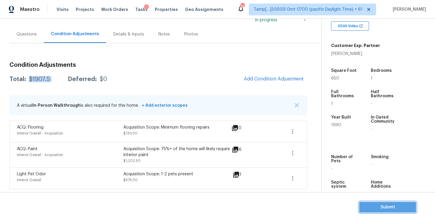
click at [386, 205] on span "Submit" at bounding box center [387, 207] width 47 height 7
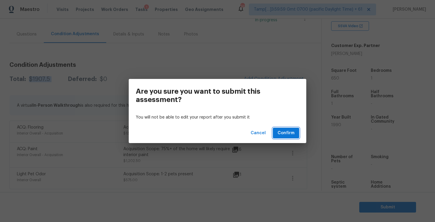
click at [290, 131] on span "Confirm" at bounding box center [286, 133] width 17 height 7
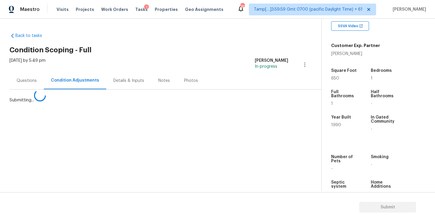
scroll to position [0, 0]
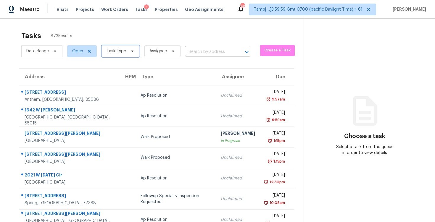
click at [122, 54] on span "Task Type" at bounding box center [121, 51] width 38 height 12
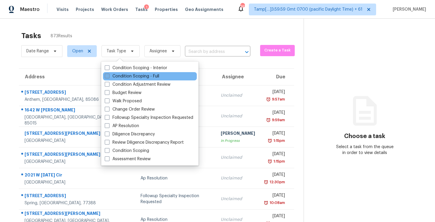
click at [143, 76] on label "Condition Scoping - Full" at bounding box center [132, 76] width 54 height 6
click at [109, 76] on input "Condition Scoping - Full" at bounding box center [107, 75] width 4 height 4
checkbox input "true"
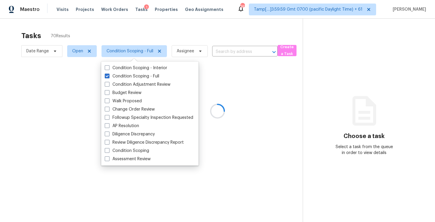
click at [147, 37] on div at bounding box center [217, 111] width 435 height 222
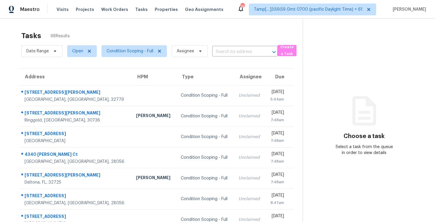
scroll to position [86, 0]
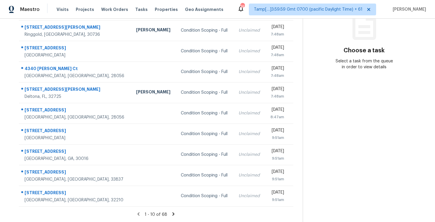
click at [174, 213] on icon at bounding box center [173, 214] width 5 height 5
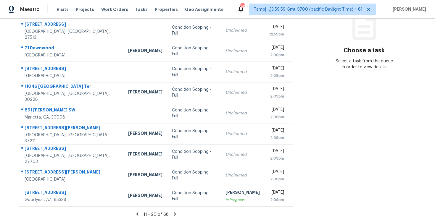
click at [174, 212] on icon at bounding box center [174, 214] width 5 height 5
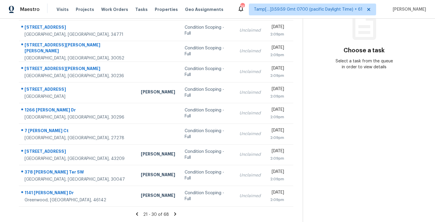
click at [175, 212] on icon at bounding box center [175, 214] width 5 height 5
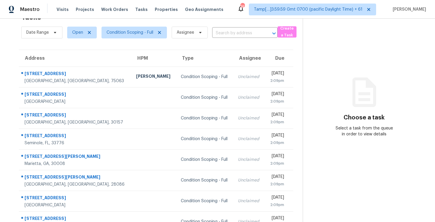
scroll to position [86, 0]
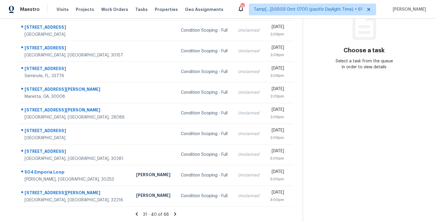
click at [173, 215] on icon at bounding box center [175, 214] width 5 height 5
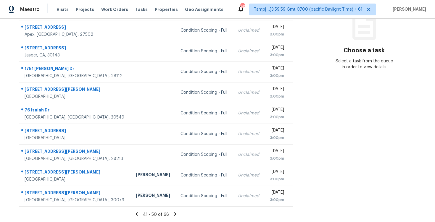
click at [173, 216] on icon at bounding box center [175, 214] width 5 height 5
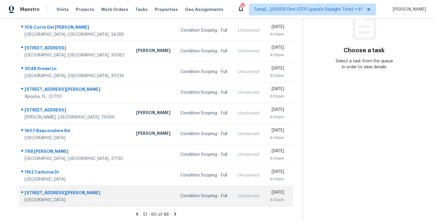
click at [181, 194] on div "Condition Scoping - Full" at bounding box center [205, 196] width 48 height 6
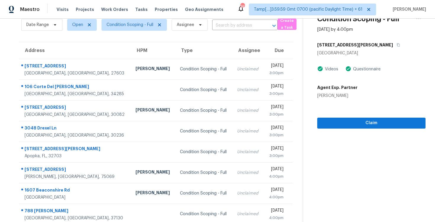
scroll to position [15, 0]
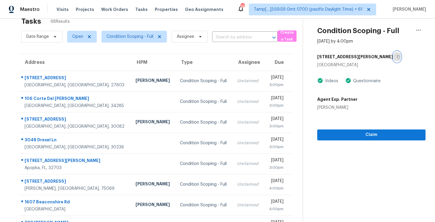
click at [397, 55] on icon "button" at bounding box center [399, 57] width 4 height 4
click at [243, 42] on div "Date Range Open Condition Scoping - Full Assignee ​" at bounding box center [149, 36] width 256 height 15
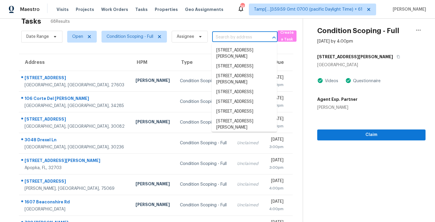
click at [237, 34] on input "text" at bounding box center [236, 37] width 49 height 9
paste input "[STREET_ADDRESS][PERSON_NAME]"
type input "[STREET_ADDRESS][PERSON_NAME]"
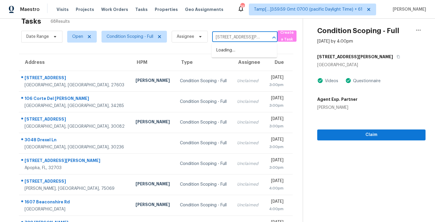
scroll to position [0, 17]
click at [240, 55] on li "[STREET_ADDRESS][PERSON_NAME]" at bounding box center [244, 54] width 65 height 16
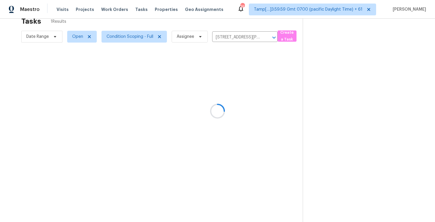
click at [225, 86] on div at bounding box center [217, 111] width 435 height 222
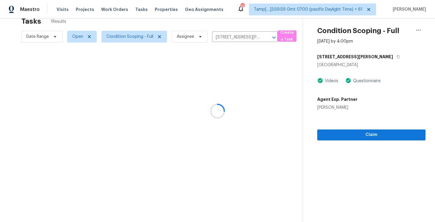
click at [225, 86] on div at bounding box center [217, 111] width 435 height 222
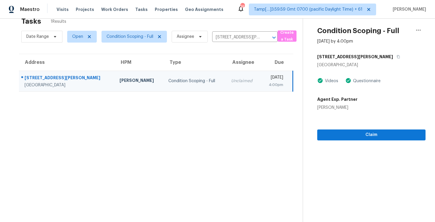
click at [226, 86] on td "Unclaimed" at bounding box center [243, 81] width 34 height 21
click at [375, 130] on button "Claim" at bounding box center [371, 135] width 108 height 11
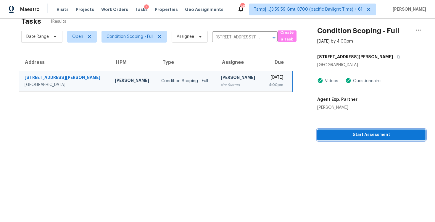
click at [375, 130] on button "Start Assessment" at bounding box center [371, 135] width 108 height 11
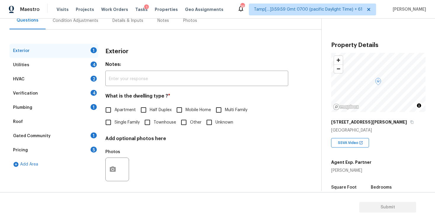
click at [118, 121] on span "Single Family" at bounding box center [127, 123] width 25 height 6
click at [115, 121] on input "Single Family" at bounding box center [108, 122] width 12 height 12
checkbox input "true"
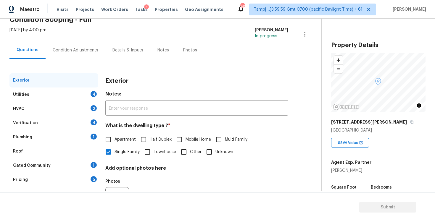
click at [89, 60] on div "Exterior Utilities 4 HVAC 2 Verification 4 Plumbing 1 Roof Gated Community 1 Pr…" at bounding box center [158, 140] width 298 height 162
click at [90, 51] on div "Condition Adjustments" at bounding box center [76, 50] width 46 height 6
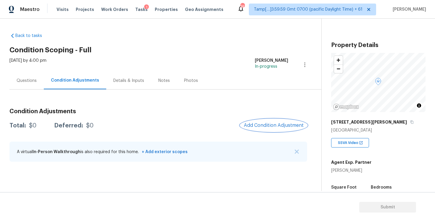
click at [257, 124] on span "Add Condition Adjustment" at bounding box center [274, 125] width 60 height 5
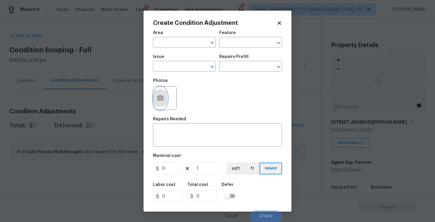
click at [158, 97] on icon "button" at bounding box center [160, 97] width 6 height 5
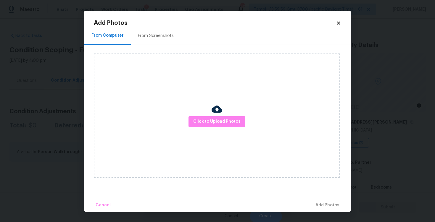
click at [229, 130] on div "Click to Upload Photos" at bounding box center [217, 116] width 246 height 124
click at [220, 115] on div at bounding box center [217, 110] width 11 height 12
click at [234, 125] on span "Click to Upload Photos" at bounding box center [216, 121] width 47 height 7
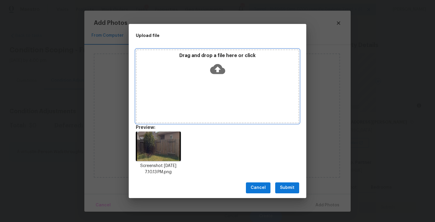
click at [216, 83] on div "Drag and drop a file here or click" at bounding box center [217, 86] width 163 height 74
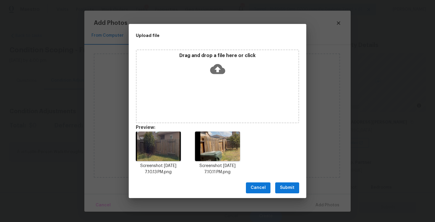
click at [286, 190] on span "Submit" at bounding box center [287, 187] width 15 height 7
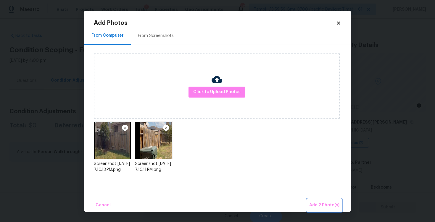
click at [322, 205] on span "Add 2 Photo(s)" at bounding box center [324, 205] width 30 height 7
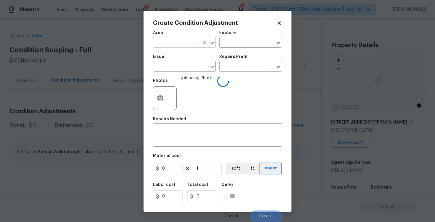
click at [188, 47] on input "text" at bounding box center [176, 42] width 46 height 9
click at [190, 68] on li "Exterior Overall" at bounding box center [184, 66] width 63 height 10
type input "Exterior Overall"
click at [190, 68] on input "text" at bounding box center [176, 66] width 46 height 9
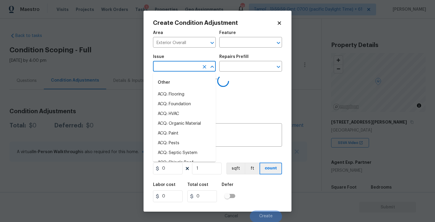
type input "f"
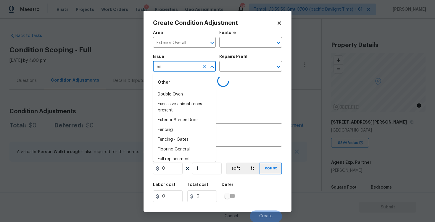
type input "enc"
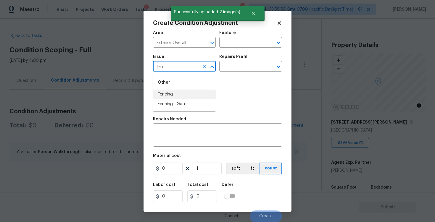
click at [182, 97] on li "Fencing" at bounding box center [184, 95] width 63 height 10
type input "Fencing"
click at [185, 122] on div "Repairs Needed" at bounding box center [217, 121] width 129 height 8
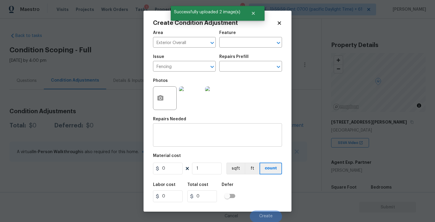
click at [184, 129] on div "x ​" at bounding box center [217, 136] width 129 height 22
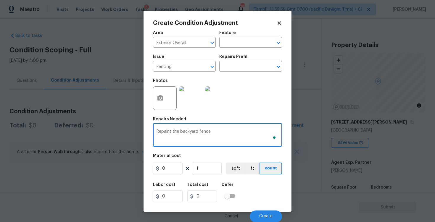
type textarea "Repaint the backyard fence"
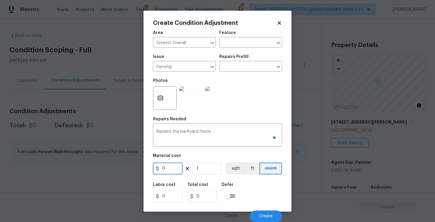
click at [166, 173] on input "0" at bounding box center [168, 169] width 30 height 12
type input "800"
click at [248, 191] on div "Labor cost 0 Total cost 800 Defer" at bounding box center [217, 192] width 129 height 27
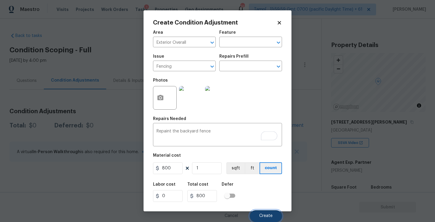
click at [263, 218] on span "Create" at bounding box center [265, 216] width 13 height 4
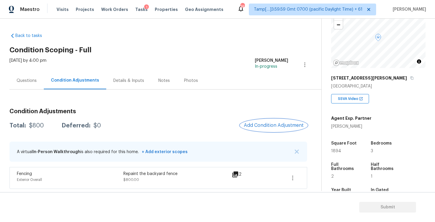
scroll to position [51, 0]
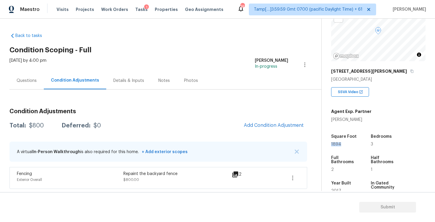
drag, startPoint x: 330, startPoint y: 145, endPoint x: 350, endPoint y: 145, distance: 20.4
click at [350, 145] on div "Property Details © Mapbox © OpenStreetMap Improve this map [STREET_ADDRESS][PER…" at bounding box center [374, 121] width 104 height 307
copy span "1894"
click at [257, 117] on div "Condition Adjustments Total: $800 Deferred: $0 Add Condition Adjustment A virtu…" at bounding box center [158, 146] width 298 height 85
click at [259, 123] on button "Add Condition Adjustment" at bounding box center [273, 125] width 67 height 12
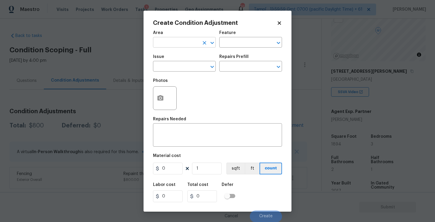
click at [179, 44] on input "text" at bounding box center [176, 42] width 46 height 9
click at [177, 68] on li "Exterior Overall" at bounding box center [184, 66] width 63 height 10
type input "Exterior Overall"
click at [177, 68] on input "text" at bounding box center [176, 66] width 46 height 9
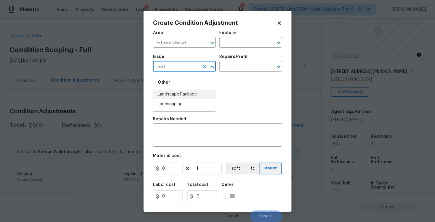
click at [174, 96] on li "Landscape Package" at bounding box center [184, 95] width 63 height 10
type input "Landscape Package"
click at [236, 69] on input "text" at bounding box center [242, 66] width 46 height 9
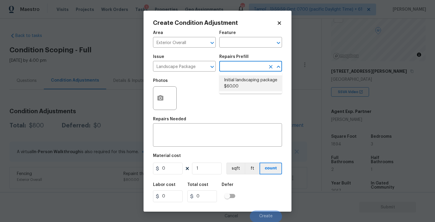
click at [238, 83] on li "Initial landscaping package $60.00" at bounding box center [250, 83] width 63 height 16
type input "Home Readiness Packages"
type textarea "Mowing of grass up to 6" in height. Mow, edge along driveways & sidewalks, trim…"
type input "60"
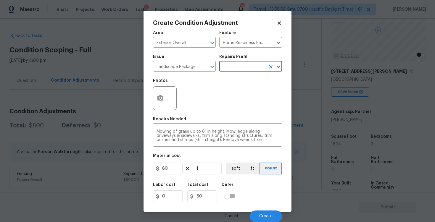
click at [175, 161] on div "Material cost" at bounding box center [217, 158] width 129 height 8
click at [176, 165] on input "60" at bounding box center [168, 169] width 30 height 12
type input "750"
click at [159, 106] on button "button" at bounding box center [160, 98] width 14 height 23
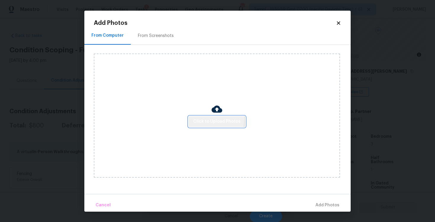
click at [207, 118] on span "Click to Upload Photos" at bounding box center [216, 121] width 47 height 7
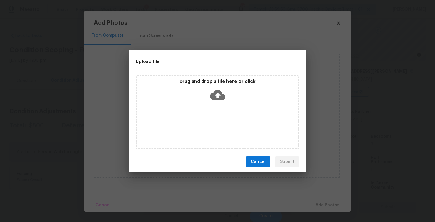
click at [212, 93] on icon at bounding box center [217, 95] width 15 height 10
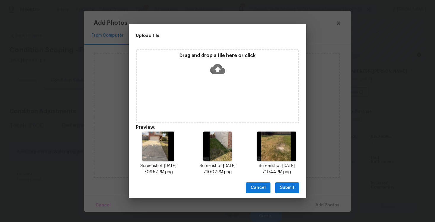
scroll to position [5, 0]
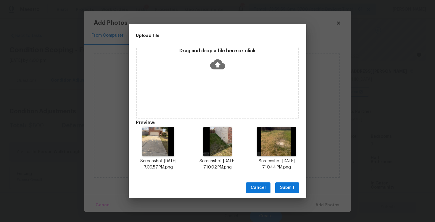
click at [290, 186] on span "Submit" at bounding box center [287, 187] width 15 height 7
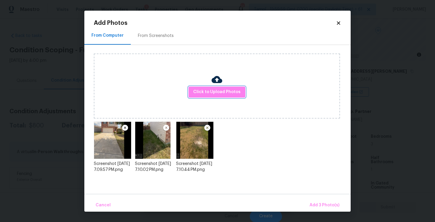
scroll to position [0, 0]
click at [311, 199] on div "Cancel Add 3 Photo(s)" at bounding box center [217, 203] width 266 height 18
click at [314, 203] on span "Add 3 Photo(s)" at bounding box center [325, 205] width 30 height 7
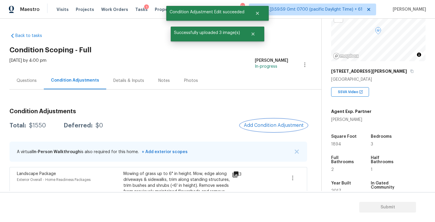
scroll to position [54, 0]
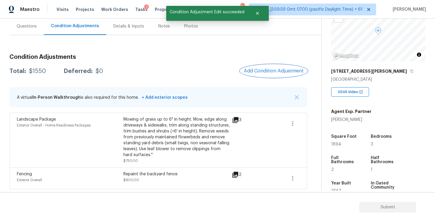
click at [264, 75] on button "Add Condition Adjustment" at bounding box center [273, 71] width 67 height 12
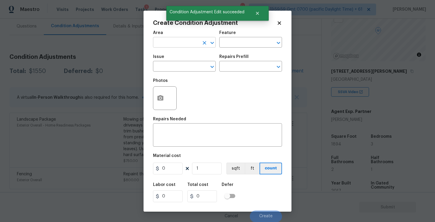
click at [178, 38] on div "Area" at bounding box center [184, 35] width 63 height 8
click at [178, 41] on input "text" at bounding box center [176, 42] width 46 height 9
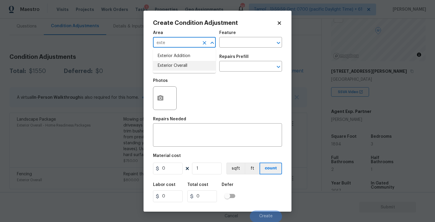
click at [180, 72] on ul "Exterior Addition Exterior Overall" at bounding box center [184, 61] width 63 height 24
click at [179, 67] on li "Exterior Overall" at bounding box center [184, 66] width 63 height 10
type input "Exterior Overall"
click at [179, 67] on input "text" at bounding box center [176, 66] width 46 height 9
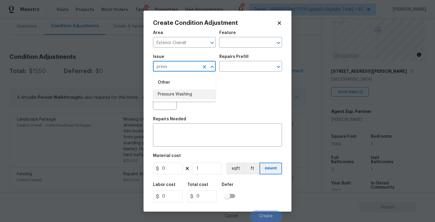
click at [181, 90] on li "Pressure Washing" at bounding box center [184, 95] width 63 height 10
type input "Pressure Washing"
click at [222, 67] on input "text" at bounding box center [242, 66] width 46 height 9
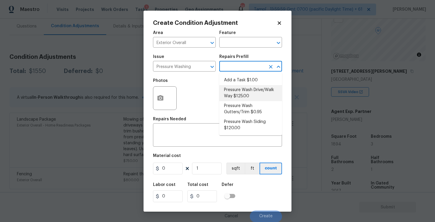
click at [236, 93] on li "Pressure Wash Drive/Walk Way $125.00" at bounding box center [250, 93] width 63 height 16
type input "Siding"
type textarea "Pressure wash the driveways/walkways as directed by the PM. Ensure that all deb…"
type input "125"
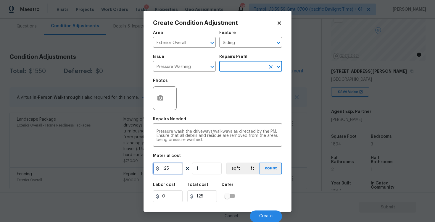
click at [175, 167] on input "125" at bounding box center [168, 169] width 30 height 12
type input "400"
click at [244, 191] on div "Labor cost 0 Total cost 125 Defer" at bounding box center [217, 192] width 129 height 27
type input "400"
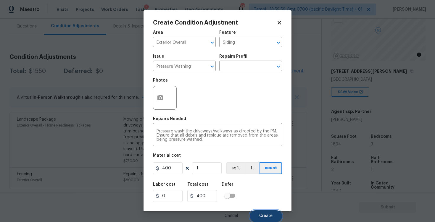
click at [262, 211] on button "Create" at bounding box center [266, 216] width 32 height 12
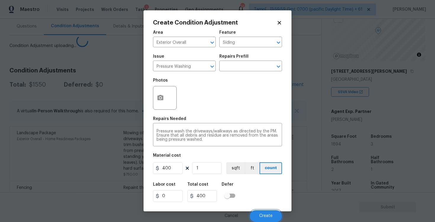
scroll to position [0, 0]
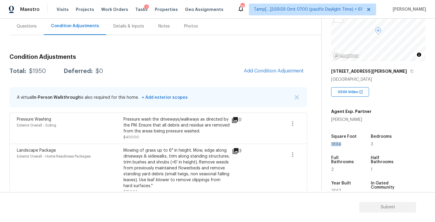
drag, startPoint x: 328, startPoint y: 145, endPoint x: 353, endPoint y: 144, distance: 25.2
click at [354, 144] on div "Property Details © Mapbox © OpenStreetMap Improve this map 1428 Breanna Ln Kyle…" at bounding box center [374, 121] width 104 height 307
copy span "1894"
click at [270, 71] on span "Add Condition Adjustment" at bounding box center [274, 70] width 60 height 5
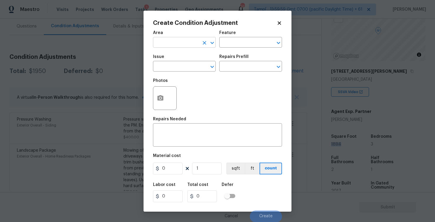
click at [174, 44] on input "text" at bounding box center [176, 42] width 46 height 9
click at [174, 68] on li "Interior Overall" at bounding box center [184, 66] width 63 height 10
type input "Interior Overall"
click at [174, 68] on input "text" at bounding box center [176, 66] width 46 height 9
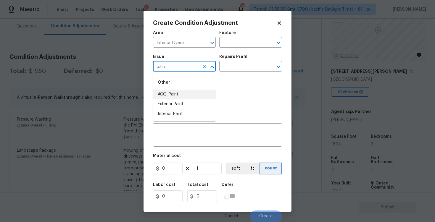
click at [173, 95] on li "ACQ: Paint" at bounding box center [184, 95] width 63 height 10
type input "ACQ: Paint"
click at [232, 71] on input "text" at bounding box center [242, 66] width 46 height 9
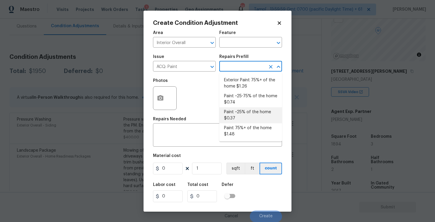
click at [234, 112] on li "Paint ~25% of the home $0.37" at bounding box center [250, 115] width 63 height 16
type input "Acquisition"
type textarea "Acquisition Scope: ~25% of the home needs interior paint"
type input "0.37"
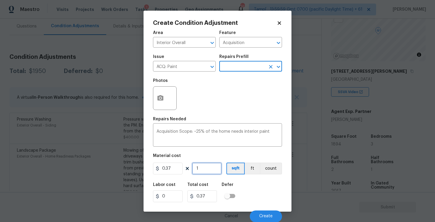
click at [202, 165] on input "1" at bounding box center [207, 169] width 30 height 12
type input "0"
paste input "1894"
type input "1894"
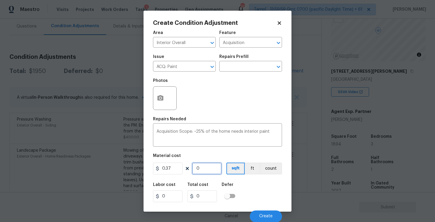
type input "700.78"
type input "1894"
click at [232, 181] on div "Labor cost 0 Total cost 700.78 Defer" at bounding box center [217, 192] width 129 height 27
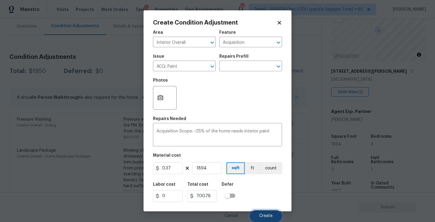
click at [259, 211] on button "Create" at bounding box center [266, 216] width 32 height 12
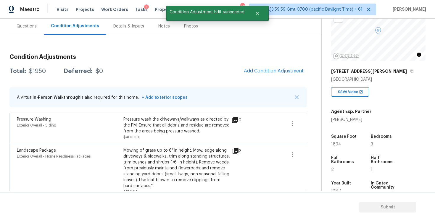
scroll to position [0, 0]
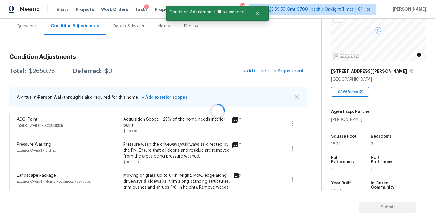
click at [269, 71] on div at bounding box center [217, 111] width 435 height 222
click at [247, 71] on span "Add Condition Adjustment" at bounding box center [274, 70] width 60 height 5
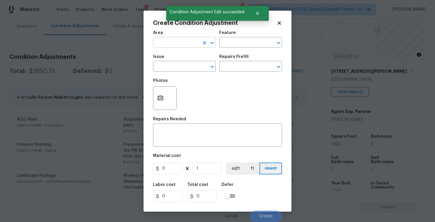
click at [186, 45] on input "text" at bounding box center [176, 42] width 46 height 9
click at [186, 66] on li "Interior Overall" at bounding box center [184, 66] width 63 height 10
type input "Interior Overall"
click at [186, 66] on input "text" at bounding box center [176, 66] width 46 height 9
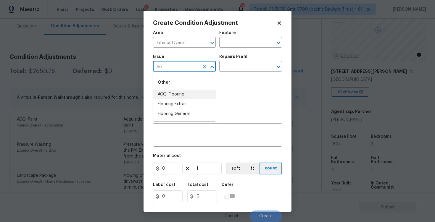
click at [179, 97] on li "ACQ: Flooring" at bounding box center [184, 95] width 63 height 10
type input "ACQ: Flooring"
click at [231, 64] on input "text" at bounding box center [242, 66] width 46 height 9
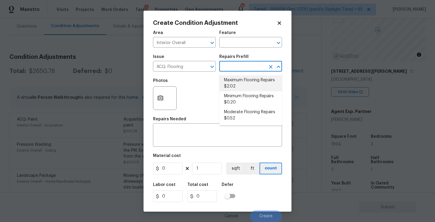
click at [228, 86] on li "Maximum Flooring Repairs $2.02" at bounding box center [250, 83] width 63 height 16
type input "Acquisition"
type textarea "Acquisition Scope: Maximum flooring repairs"
type input "2.02"
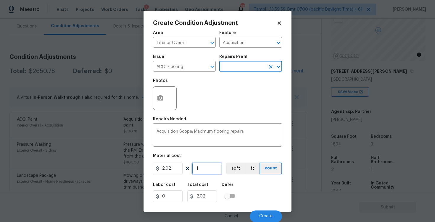
click at [200, 170] on input "1" at bounding box center [207, 169] width 30 height 12
type input "0"
paste input "1894"
type input "1894"
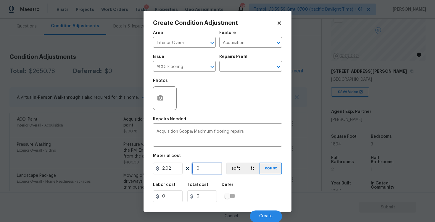
type input "3825.88"
type input "1894"
click at [234, 164] on button "sqft" at bounding box center [235, 169] width 18 height 12
click at [156, 88] on div at bounding box center [165, 98] width 24 height 24
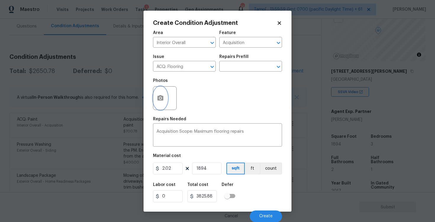
click at [160, 96] on icon "button" at bounding box center [160, 97] width 6 height 5
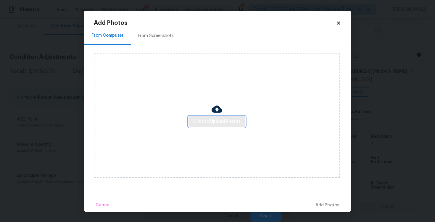
click at [216, 119] on span "Click to Upload Photos" at bounding box center [216, 121] width 47 height 7
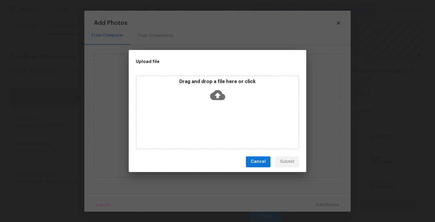
click at [211, 91] on icon at bounding box center [217, 95] width 15 height 15
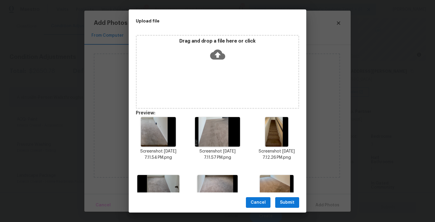
scroll to position [33, 0]
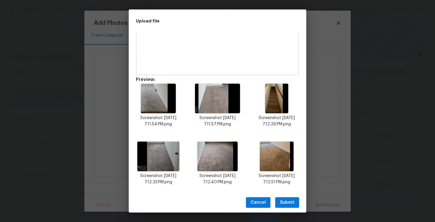
click at [291, 199] on span "Submit" at bounding box center [287, 202] width 15 height 7
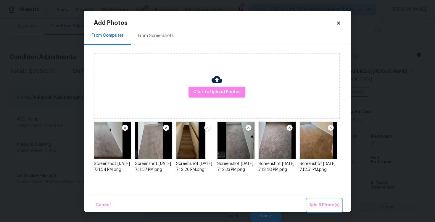
click at [315, 202] on span "Add 6 Photo(s)" at bounding box center [324, 205] width 30 height 7
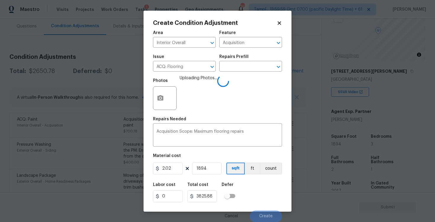
click at [225, 178] on div "Area Interior Overall ​ Feature Acquisition ​ Issue ACQ: Flooring ​ Repairs Pre…" at bounding box center [217, 124] width 129 height 195
click at [250, 181] on div "Labor cost 0 Total cost 3825.88 Defer" at bounding box center [217, 192] width 129 height 27
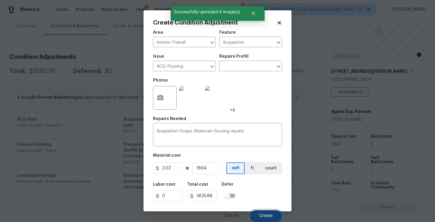
click at [263, 214] on span "Create" at bounding box center [265, 216] width 13 height 4
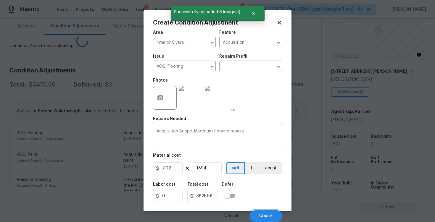
scroll to position [0, 0]
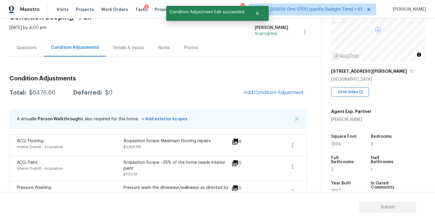
click at [30, 47] on div "Questions" at bounding box center [27, 48] width 20 height 6
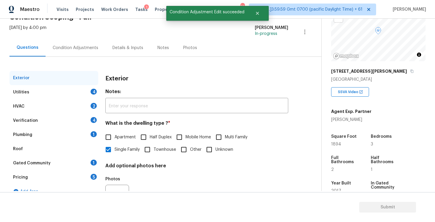
scroll to position [63, 0]
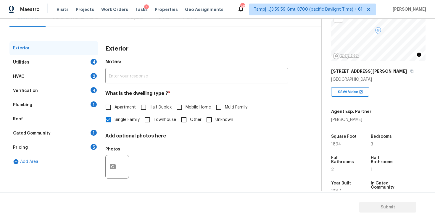
click at [88, 64] on div "Utilities 4" at bounding box center [53, 62] width 89 height 14
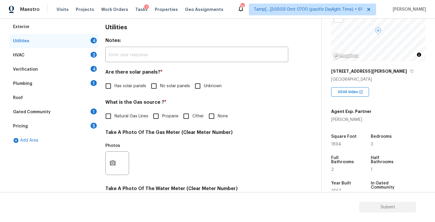
scroll to position [85, 0]
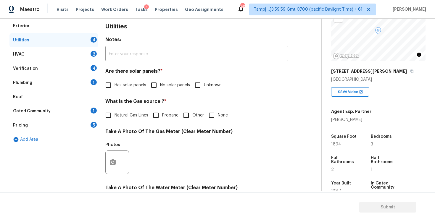
click at [150, 86] on input "No solar panels" at bounding box center [154, 85] width 12 height 12
checkbox input "true"
click at [211, 110] on input "None" at bounding box center [211, 116] width 12 height 12
checkbox input "true"
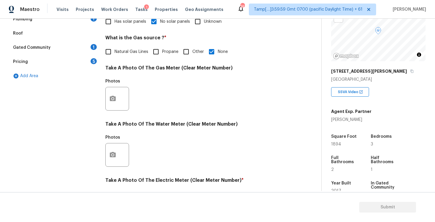
scroll to position [223, 0]
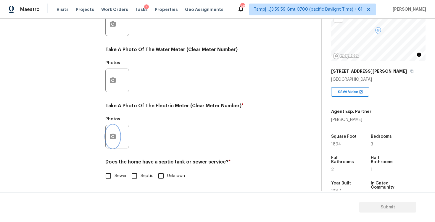
click at [112, 144] on button "button" at bounding box center [113, 136] width 14 height 23
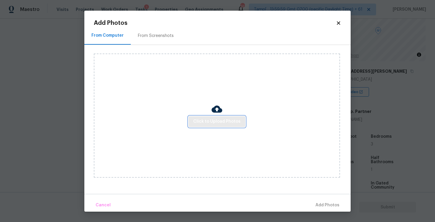
click at [206, 120] on span "Click to Upload Photos" at bounding box center [216, 121] width 47 height 7
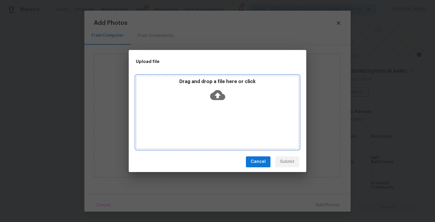
click at [219, 85] on div "Drag and drop a file here or click" at bounding box center [218, 91] width 162 height 25
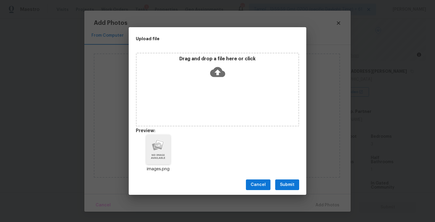
click at [276, 183] on button "Submit" at bounding box center [287, 185] width 24 height 11
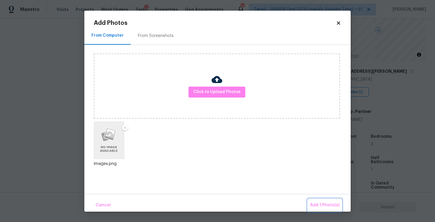
click at [315, 201] on button "Add 1 Photo(s)" at bounding box center [325, 205] width 34 height 13
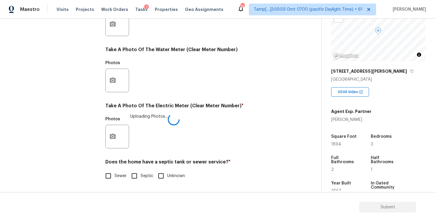
click at [116, 176] on span "Sewer" at bounding box center [121, 176] width 12 height 6
click at [115, 176] on input "Sewer" at bounding box center [108, 176] width 12 height 12
checkbox input "true"
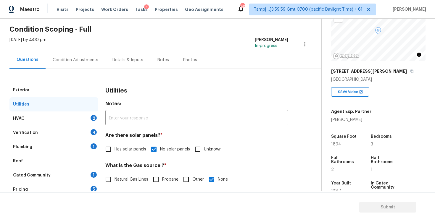
click at [90, 118] on div "HVAC 2" at bounding box center [53, 119] width 89 height 14
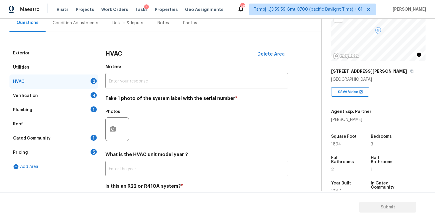
scroll to position [61, 0]
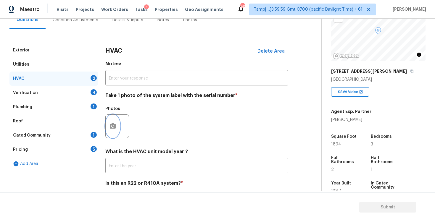
click at [107, 128] on button "button" at bounding box center [113, 126] width 14 height 23
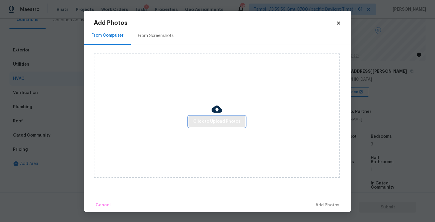
click at [228, 124] on span "Click to Upload Photos" at bounding box center [216, 121] width 47 height 7
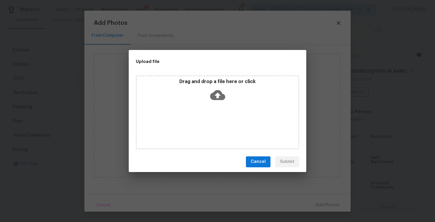
click at [219, 97] on icon at bounding box center [217, 95] width 15 height 10
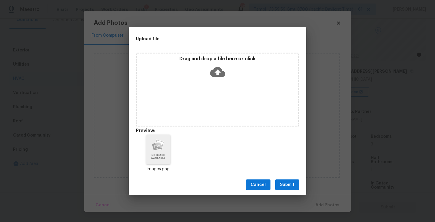
click at [292, 175] on div "Upload file Drag and drop a file here or click Preview: images.png Cancel Submit" at bounding box center [218, 111] width 178 height 168
click at [293, 190] on button "Submit" at bounding box center [287, 185] width 24 height 11
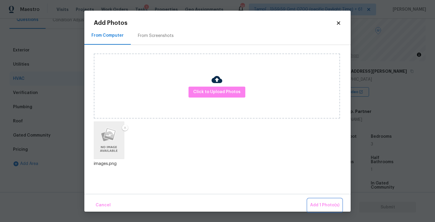
click at [323, 201] on button "Add 1 Photo(s)" at bounding box center [325, 205] width 34 height 13
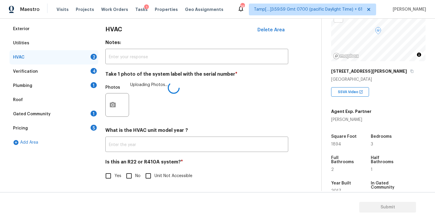
click at [133, 181] on input "No" at bounding box center [129, 176] width 12 height 12
checkbox input "true"
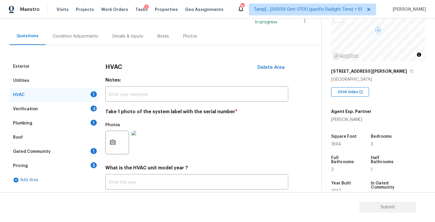
scroll to position [3, 0]
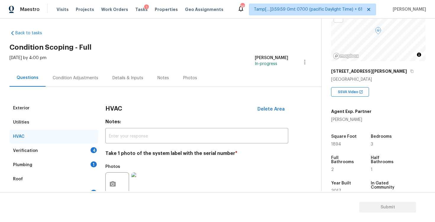
click at [90, 145] on div "Verification 4" at bounding box center [53, 151] width 89 height 14
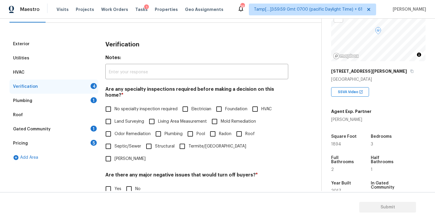
click at [111, 103] on input "No specialty inspection required" at bounding box center [108, 109] width 12 height 12
checkbox input "true"
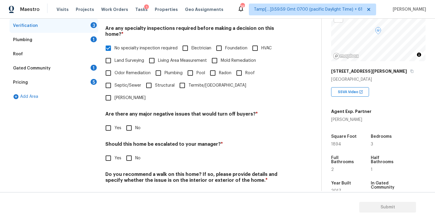
click at [128, 122] on input "No" at bounding box center [129, 128] width 12 height 12
checkbox input "true"
click at [127, 152] on input "No" at bounding box center [129, 158] width 12 height 12
checkbox input "true"
click at [130, 172] on div "Do you recommend a walk on this home? If so, please provide details and specify…" at bounding box center [196, 186] width 183 height 29
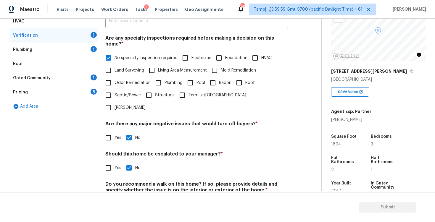
click at [128, 198] on input "No" at bounding box center [129, 204] width 12 height 12
checkbox input "true"
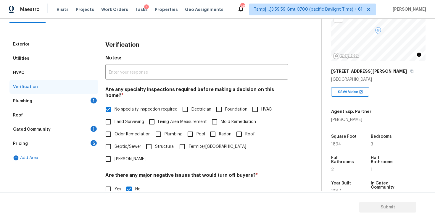
click at [89, 102] on div "Plumbing 1" at bounding box center [53, 101] width 89 height 14
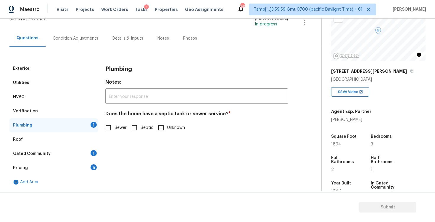
scroll to position [42, 0]
click at [107, 130] on input "Sewer" at bounding box center [108, 128] width 12 height 12
checkbox input "true"
click at [93, 156] on div "1" at bounding box center [94, 153] width 6 height 6
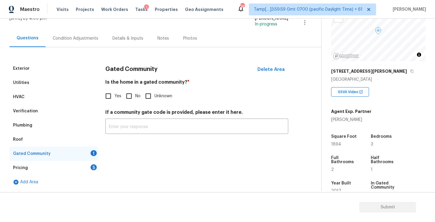
click at [130, 93] on input "No" at bounding box center [129, 96] width 12 height 12
checkbox input "true"
click at [86, 164] on div "Pricing 5" at bounding box center [53, 168] width 89 height 14
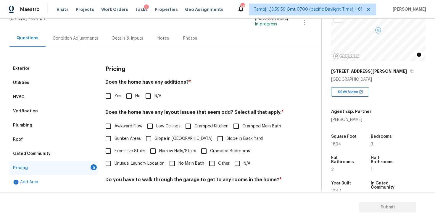
click at [131, 96] on input "No" at bounding box center [129, 96] width 12 height 12
checkbox input "true"
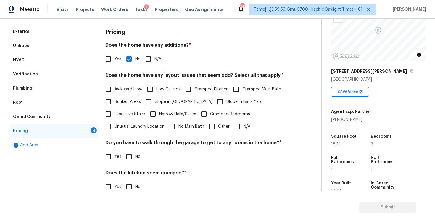
click at [214, 102] on input "Slope in Back Yard" at bounding box center [220, 102] width 12 height 12
checkbox input "true"
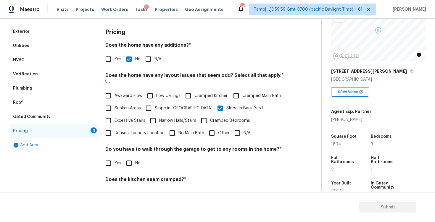
scroll to position [120, 0]
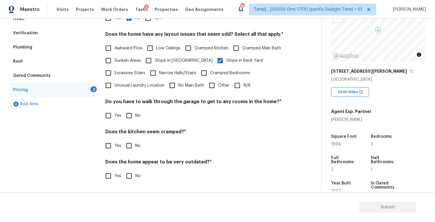
click at [128, 115] on input "No" at bounding box center [129, 115] width 12 height 12
checkbox input "true"
click at [129, 145] on input "No" at bounding box center [129, 146] width 12 height 12
checkbox input "true"
click at [130, 180] on input "No" at bounding box center [129, 176] width 12 height 12
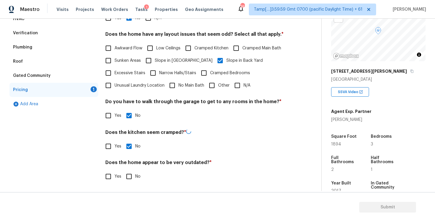
checkbox input "true"
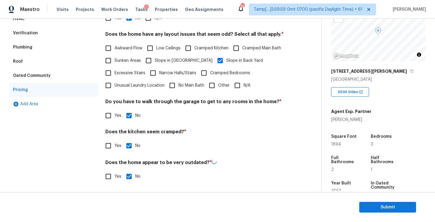
scroll to position [0, 0]
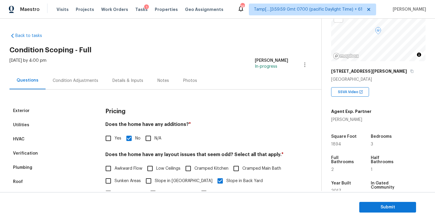
click at [87, 85] on div "Condition Adjustments" at bounding box center [76, 80] width 60 height 17
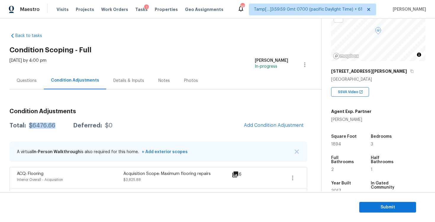
drag, startPoint x: 27, startPoint y: 126, endPoint x: 57, endPoint y: 126, distance: 29.9
click at [57, 126] on div "Total: $6476.66 Deferred: $0" at bounding box center [60, 126] width 103 height 6
copy div "$6476.66"
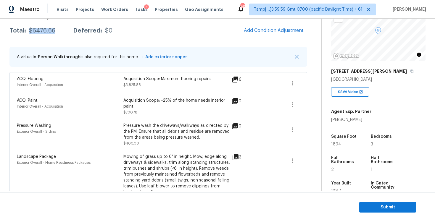
scroll to position [89, 0]
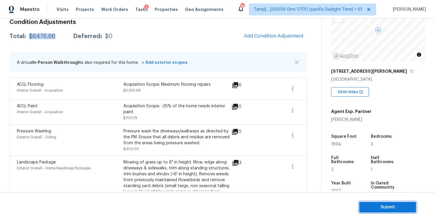
click at [369, 206] on span "Submit" at bounding box center [387, 207] width 47 height 7
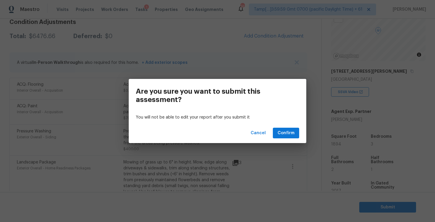
click at [282, 139] on div "Cancel Confirm" at bounding box center [218, 133] width 178 height 20
click at [281, 133] on span "Confirm" at bounding box center [286, 133] width 17 height 7
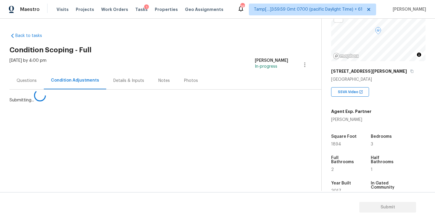
scroll to position [0, 0]
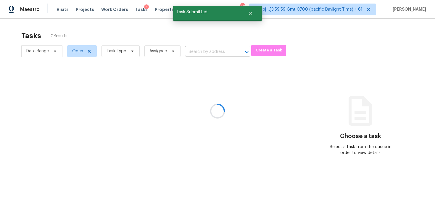
click at [158, 30] on div at bounding box center [217, 111] width 435 height 222
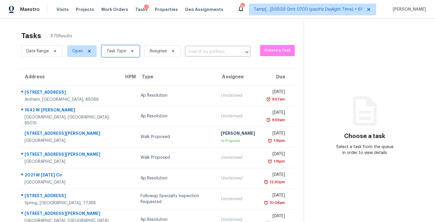
click at [123, 51] on span "Task Type" at bounding box center [117, 51] width 20 height 6
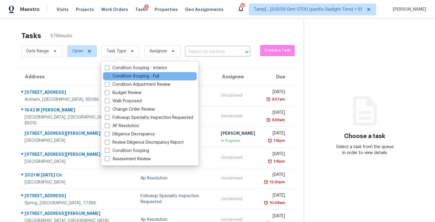
click at [146, 76] on label "Condition Scoping - Full" at bounding box center [132, 76] width 54 height 6
click at [109, 76] on input "Condition Scoping - Full" at bounding box center [107, 75] width 4 height 4
checkbox input "true"
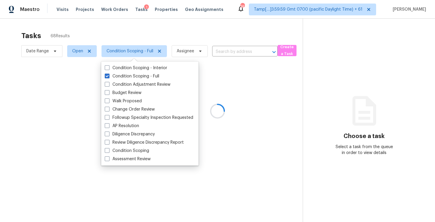
click at [136, 36] on div at bounding box center [217, 111] width 435 height 222
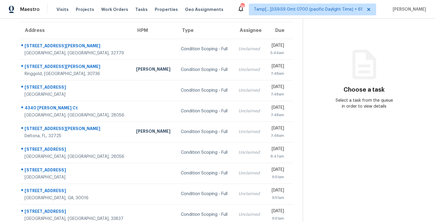
scroll to position [86, 0]
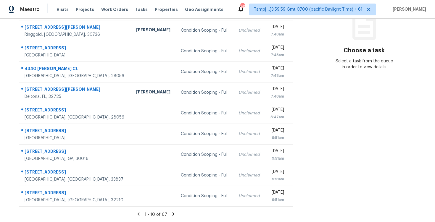
click at [175, 213] on icon at bounding box center [173, 214] width 5 height 5
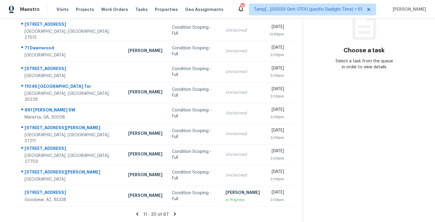
click at [175, 213] on icon at bounding box center [174, 214] width 5 height 5
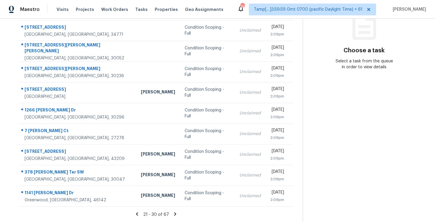
click at [175, 213] on icon at bounding box center [175, 214] width 5 height 5
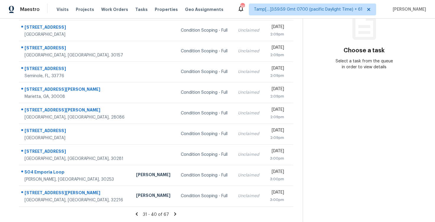
click at [175, 214] on icon at bounding box center [175, 214] width 5 height 5
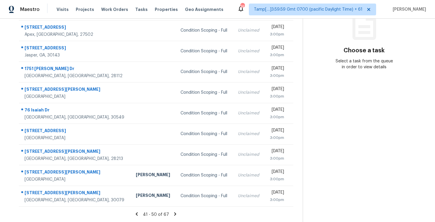
click at [175, 214] on icon at bounding box center [175, 214] width 5 height 5
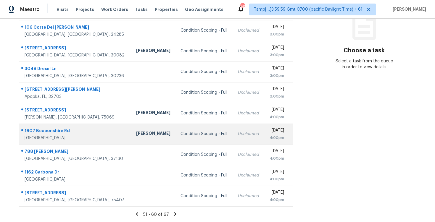
click at [176, 139] on td "Condition Scoping - Full" at bounding box center [204, 134] width 57 height 21
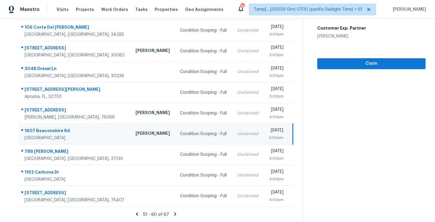
click at [176, 214] on icon at bounding box center [175, 214] width 5 height 5
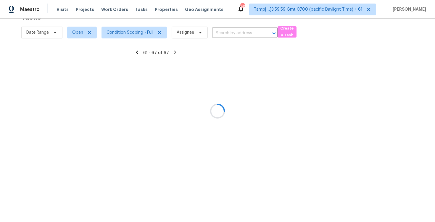
scroll to position [24, 0]
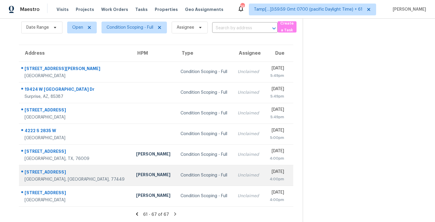
click at [176, 185] on td "Condition Scoping - Full" at bounding box center [204, 175] width 57 height 21
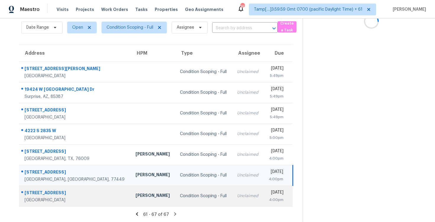
click at [180, 193] on div "Condition Scoping - Full" at bounding box center [204, 196] width 48 height 6
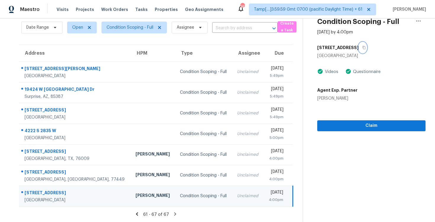
click at [362, 47] on icon "button" at bounding box center [364, 48] width 4 height 4
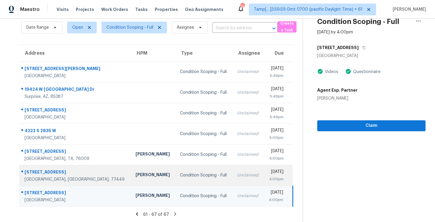
click at [192, 171] on td "Condition Scoping - Full" at bounding box center [203, 175] width 57 height 21
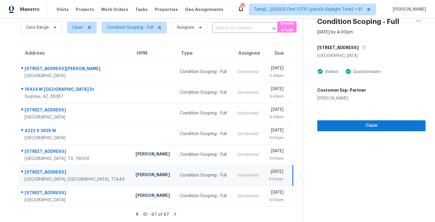
scroll to position [0, 0]
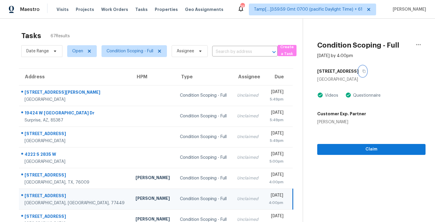
click at [366, 70] on icon "button" at bounding box center [364, 72] width 4 height 4
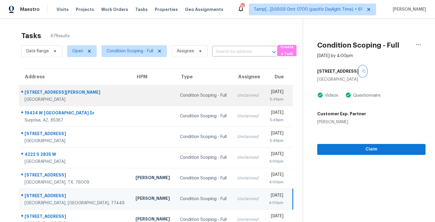
scroll to position [24, 0]
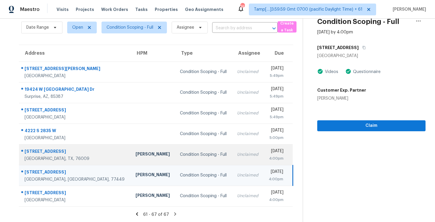
click at [180, 154] on div "Condition Scoping - Full" at bounding box center [204, 155] width 48 height 6
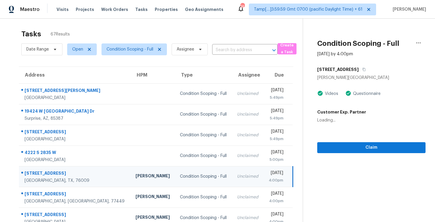
scroll to position [0, 0]
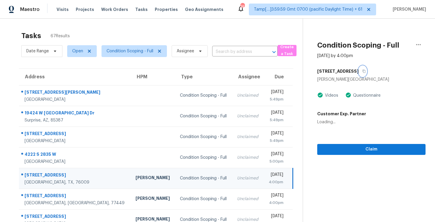
click at [367, 72] on button "button" at bounding box center [363, 71] width 8 height 11
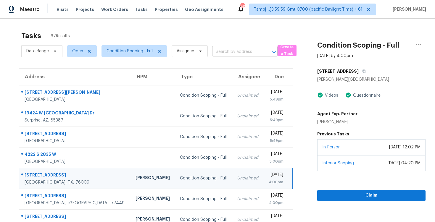
click at [223, 52] on input "text" at bounding box center [236, 51] width 49 height 9
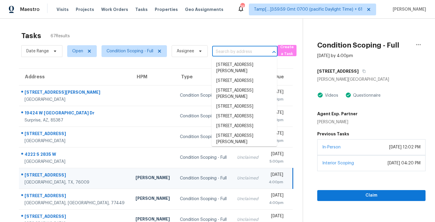
paste input "1076 Imperial Eagle Rd, Alvarado, TX 76009"
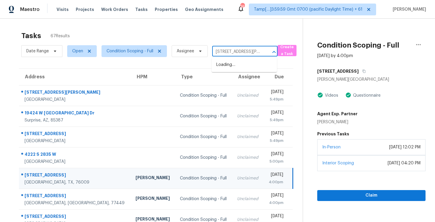
type input "1076 Imperial Eagle Rd, Alvarado, TX 76009"
click at [238, 73] on li "1076 Imperial Eagle Rd, Alvarado, TX 76009" at bounding box center [244, 68] width 65 height 16
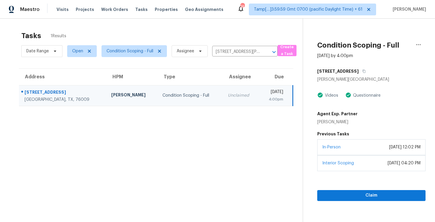
click at [229, 97] on td "Unclaimed" at bounding box center [241, 95] width 36 height 21
click at [341, 187] on div "Claim" at bounding box center [371, 186] width 108 height 30
click at [344, 191] on button "Claim" at bounding box center [371, 195] width 108 height 11
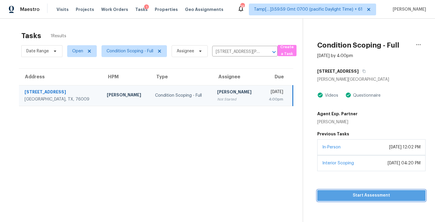
click at [344, 191] on button "Start Assessment" at bounding box center [371, 195] width 108 height 11
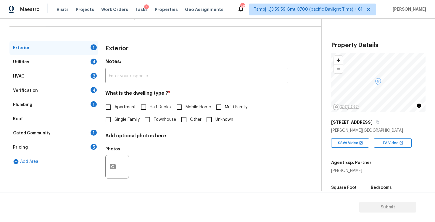
click at [111, 113] on input "Single Family" at bounding box center [108, 119] width 12 height 12
checkbox input "true"
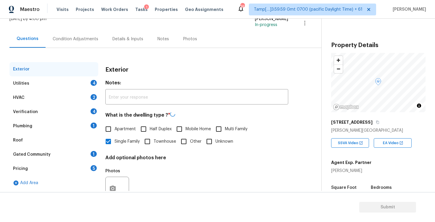
scroll to position [31, 0]
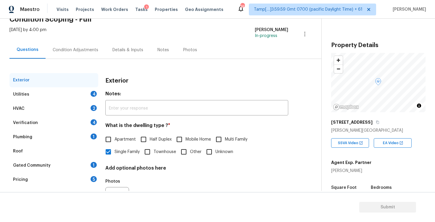
click at [78, 46] on div "Condition Adjustments" at bounding box center [76, 49] width 60 height 17
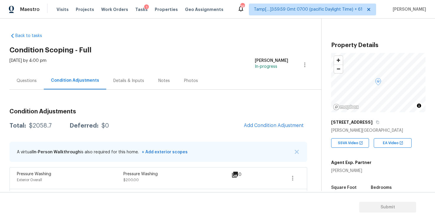
scroll to position [102, 0]
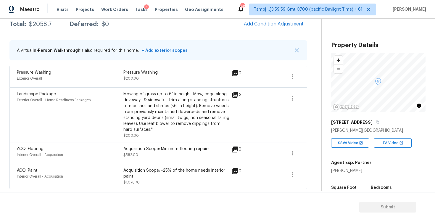
click at [179, 113] on div "Mowing of grass up to 6" in height. Mow, edge along driveways & sidewalks, trim…" at bounding box center [176, 111] width 107 height 41
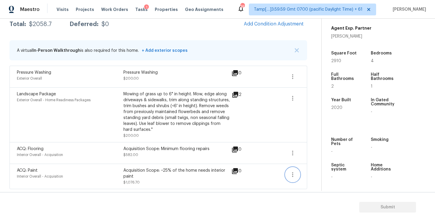
click at [293, 172] on icon "button" at bounding box center [292, 174] width 7 height 7
click at [310, 171] on div "Edit" at bounding box center [326, 173] width 46 height 6
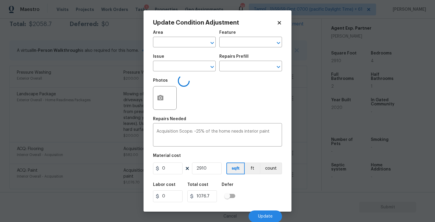
type input "Interior Overall"
type input "Acquisition"
type input "ACQ: Paint"
type input "0.37"
click at [301, 139] on body "Maestro Visits Projects Work Orders Tasks 1 Properties Geo Assignments 743 Tamp…" at bounding box center [217, 111] width 435 height 222
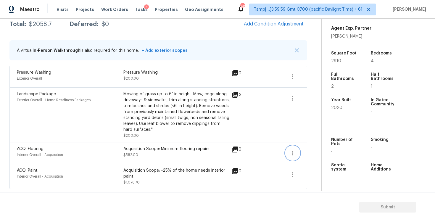
click at [296, 149] on icon "button" at bounding box center [292, 152] width 7 height 7
click at [305, 152] on div "Edit" at bounding box center [326, 152] width 46 height 6
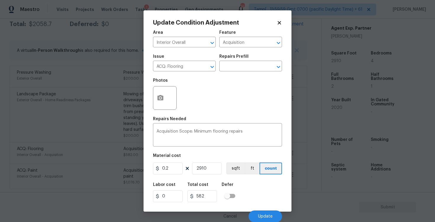
click at [300, 144] on body "Maestro Visits Projects Work Orders Tasks 1 Properties Geo Assignments 743 Tamp…" at bounding box center [217, 111] width 435 height 222
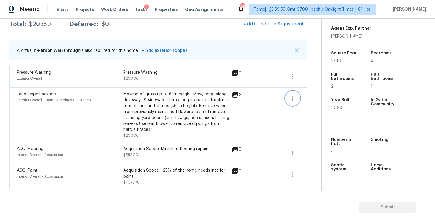
click at [294, 99] on icon "button" at bounding box center [292, 98] width 7 height 7
click at [305, 99] on div "Edit" at bounding box center [326, 97] width 46 height 6
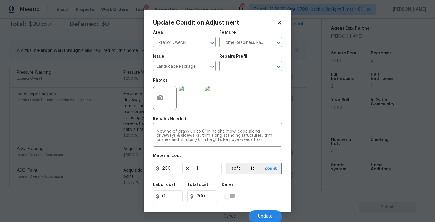
click at [305, 99] on body "Maestro Visits Projects Work Orders Tasks 1 Properties Geo Assignments 743 Tamp…" at bounding box center [217, 111] width 435 height 222
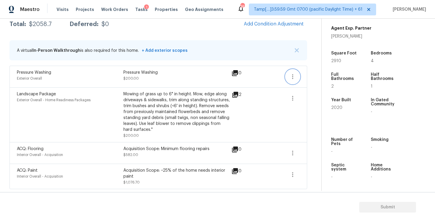
click at [292, 75] on icon "button" at bounding box center [292, 76] width 7 height 7
click at [302, 78] on link "Edit" at bounding box center [326, 75] width 50 height 9
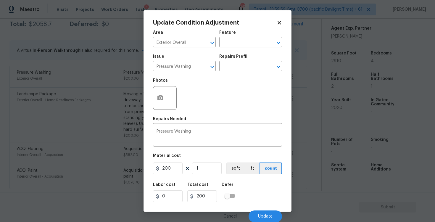
click at [316, 73] on body "Maestro Visits Projects Work Orders Tasks 1 Properties Geo Assignments 743 Tamp…" at bounding box center [217, 111] width 435 height 222
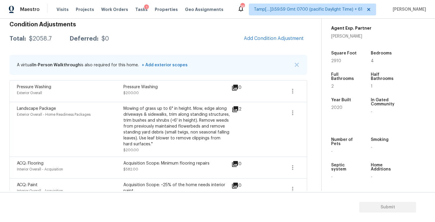
scroll to position [81, 0]
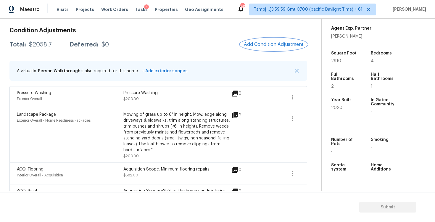
click at [278, 42] on span "Add Condition Adjustment" at bounding box center [274, 44] width 60 height 5
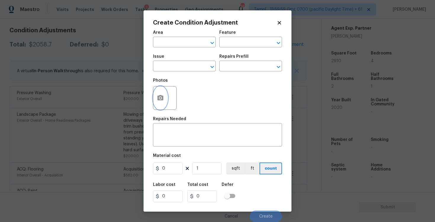
click at [160, 99] on circle "button" at bounding box center [161, 98] width 2 height 2
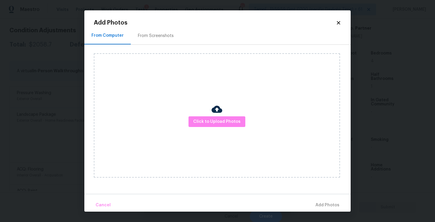
click at [227, 113] on div "Click to Upload Photos" at bounding box center [217, 115] width 246 height 124
click at [240, 123] on button "Click to Upload Photos" at bounding box center [217, 121] width 57 height 11
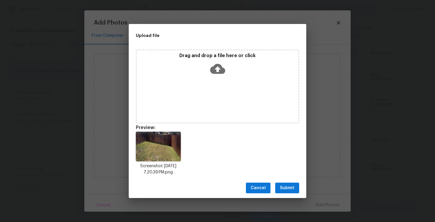
click at [215, 74] on icon at bounding box center [217, 68] width 15 height 15
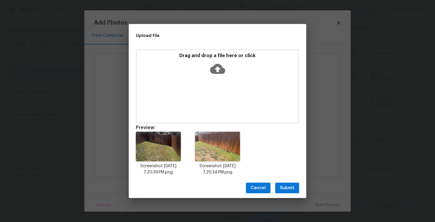
click at [286, 191] on span "Submit" at bounding box center [287, 187] width 15 height 7
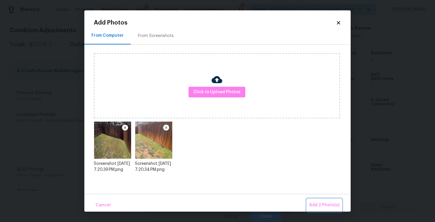
click at [321, 203] on span "Add 2 Photo(s)" at bounding box center [324, 205] width 30 height 7
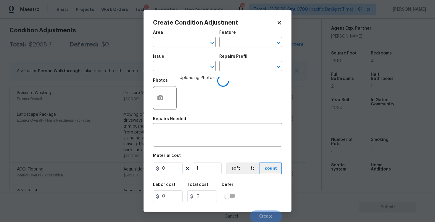
click at [175, 47] on span "Area ​" at bounding box center [184, 39] width 63 height 24
click at [175, 43] on input "text" at bounding box center [176, 42] width 46 height 9
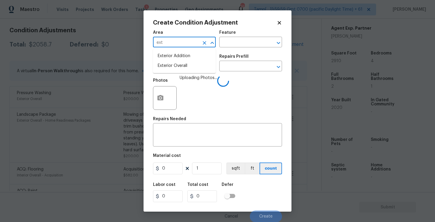
type input "exte"
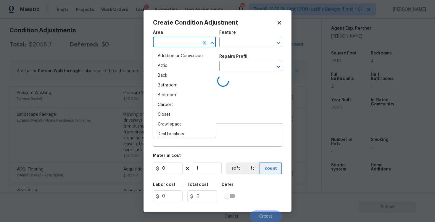
click at [174, 63] on li "Attic" at bounding box center [184, 66] width 63 height 10
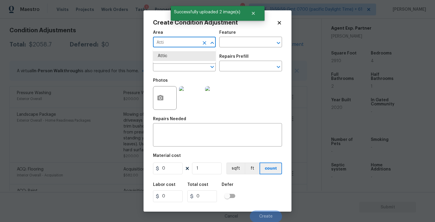
type input "Attic"
click at [184, 65] on li "Exterior Overall" at bounding box center [184, 66] width 63 height 10
type input "Exterior Overall"
click at [184, 65] on input "text" at bounding box center [176, 66] width 46 height 9
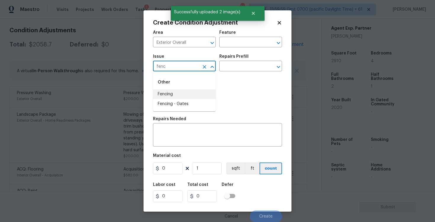
click at [181, 94] on li "Fencing" at bounding box center [184, 94] width 63 height 10
type input "Fencing"
click at [180, 138] on textarea at bounding box center [218, 135] width 122 height 12
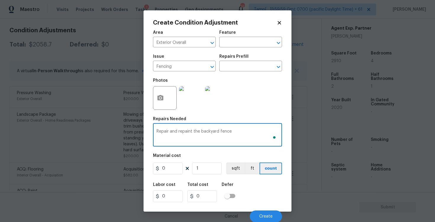
type textarea "Repair and repaint the backyard fence"
click at [170, 170] on input "0" at bounding box center [168, 168] width 30 height 12
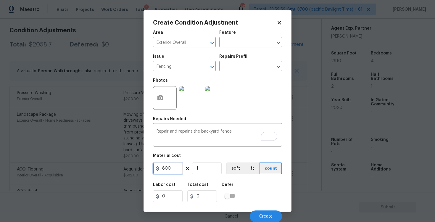
type input "800"
click at [248, 186] on div "Labor cost 0 Total cost 800 Defer" at bounding box center [217, 192] width 129 height 27
click at [259, 210] on button "Create" at bounding box center [266, 216] width 32 height 12
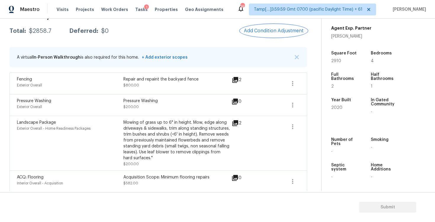
scroll to position [91, 0]
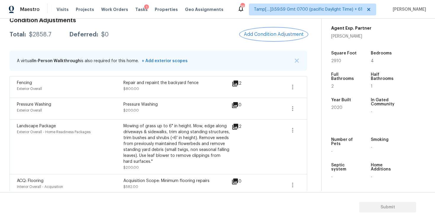
click at [275, 37] on button "Add Condition Adjustment" at bounding box center [273, 34] width 67 height 12
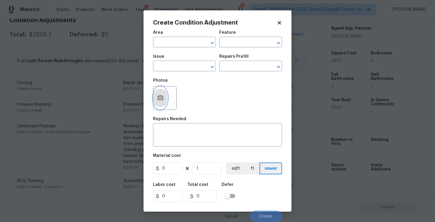
click at [166, 99] on button "button" at bounding box center [160, 97] width 14 height 23
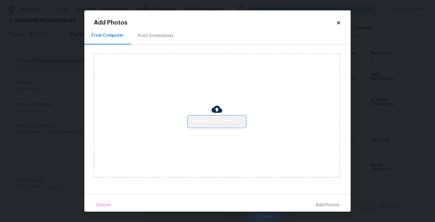
click at [222, 120] on span "Click to Upload Photos" at bounding box center [216, 121] width 47 height 7
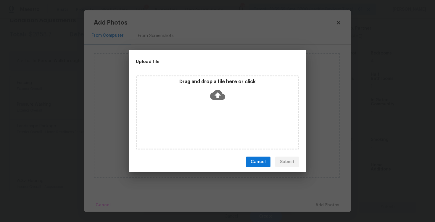
drag, startPoint x: 386, startPoint y: 186, endPoint x: 189, endPoint y: 111, distance: 210.7
click at [189, 111] on div "Upload file Drag and drop a file here or click Cancel Submit" at bounding box center [217, 111] width 435 height 222
click at [216, 91] on icon at bounding box center [217, 95] width 15 height 10
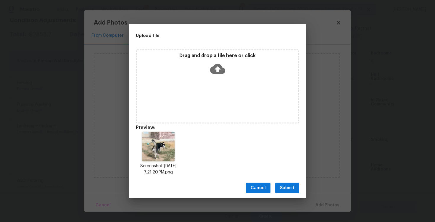
click at [294, 188] on span "Submit" at bounding box center [287, 187] width 15 height 7
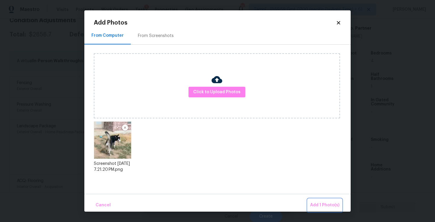
click at [320, 204] on span "Add 1 Photo(s)" at bounding box center [324, 205] width 29 height 7
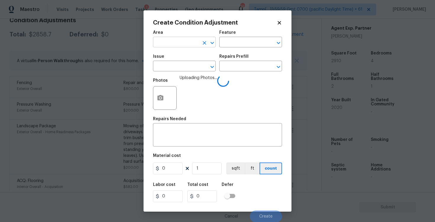
click at [185, 39] on input "text" at bounding box center [176, 42] width 46 height 9
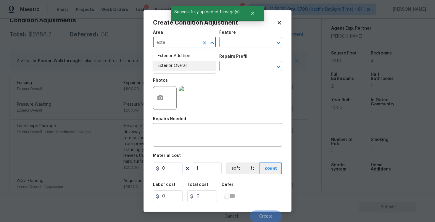
click at [187, 66] on li "Exterior Overall" at bounding box center [184, 66] width 63 height 10
type input "Exterior Overall"
click at [187, 66] on input "text" at bounding box center [176, 66] width 46 height 9
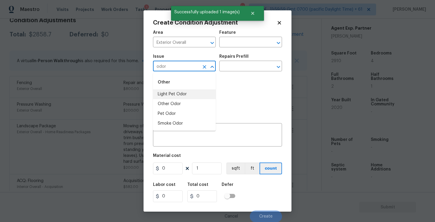
click at [188, 96] on li "Light Pet Odor" at bounding box center [184, 94] width 63 height 10
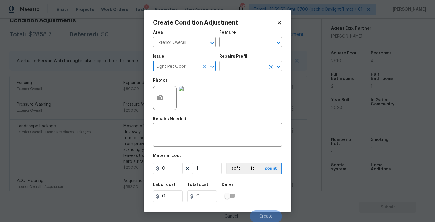
type input "Light Pet Odor"
click at [231, 69] on input "text" at bounding box center [242, 66] width 46 height 9
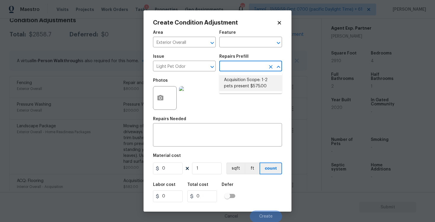
click at [235, 79] on li "Acquisition Scope: 1-2 pets present $575.00" at bounding box center [250, 83] width 63 height 16
type textarea "Acquisition Scope: 1-2 pets present"
type input "575"
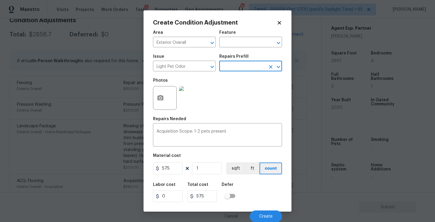
scroll to position [1, 0]
click at [262, 214] on span "Create" at bounding box center [265, 216] width 13 height 4
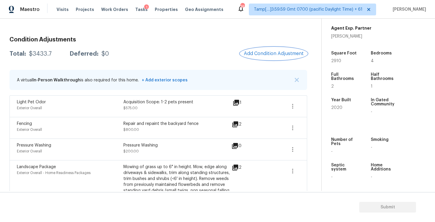
scroll to position [63, 0]
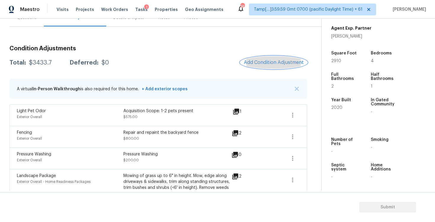
click at [261, 65] on button "Add Condition Adjustment" at bounding box center [273, 62] width 67 height 12
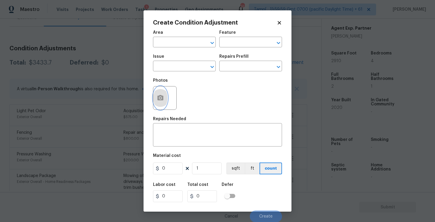
click at [166, 96] on button "button" at bounding box center [160, 97] width 14 height 23
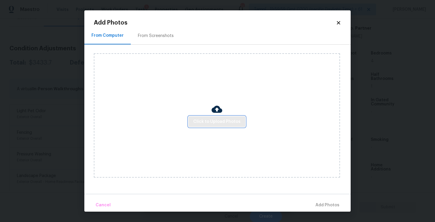
click at [209, 122] on span "Click to Upload Photos" at bounding box center [216, 121] width 47 height 7
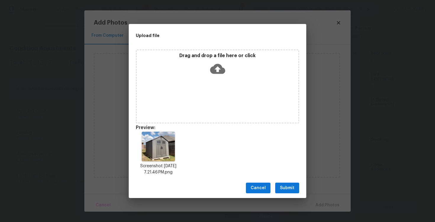
click at [296, 190] on button "Submit" at bounding box center [287, 188] width 24 height 11
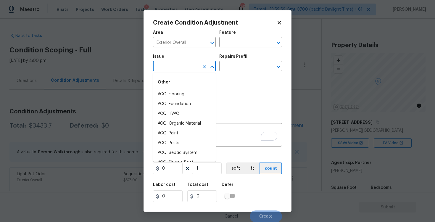
scroll to position [134, 0]
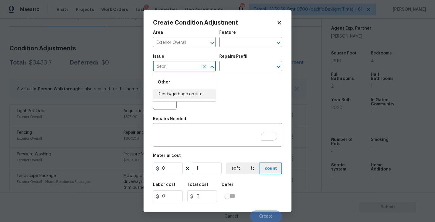
click at [200, 91] on li "Debris/garbage on site" at bounding box center [184, 94] width 63 height 10
type input "Debris/garbage on site"
click at [189, 146] on div "x ​" at bounding box center [217, 136] width 129 height 22
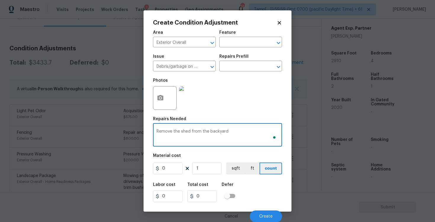
type textarea "Remove the shed from the backyard"
click at [169, 172] on input "0" at bounding box center [168, 168] width 30 height 12
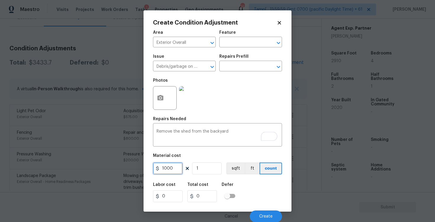
type input "1000"
click at [242, 194] on div "Labor cost 0 Total cost 1000 Defer" at bounding box center [217, 192] width 129 height 27
click at [263, 216] on span "Create" at bounding box center [265, 216] width 13 height 4
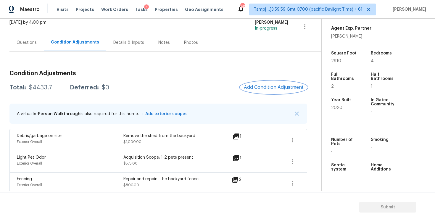
scroll to position [35, 0]
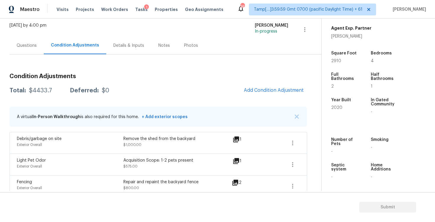
click at [30, 44] on div "Questions" at bounding box center [27, 46] width 20 height 6
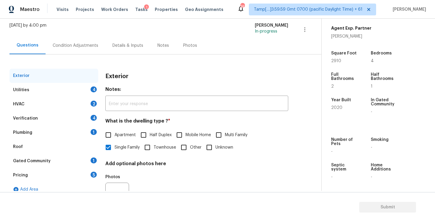
scroll to position [63, 0]
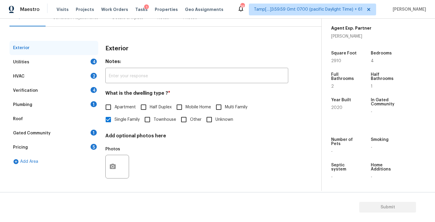
click at [86, 54] on div "Exterior" at bounding box center [53, 48] width 89 height 14
click at [99, 68] on div "Exterior Utilities 4 HVAC 2 Verification 4 Plumbing 1 Roof Gated Community 1 Pr…" at bounding box center [158, 115] width 298 height 148
click at [95, 64] on div "Utilities 4" at bounding box center [53, 62] width 89 height 14
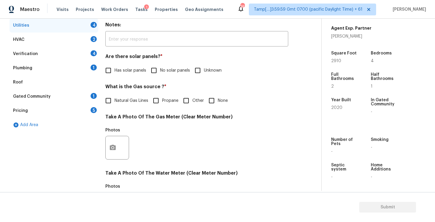
scroll to position [102, 0]
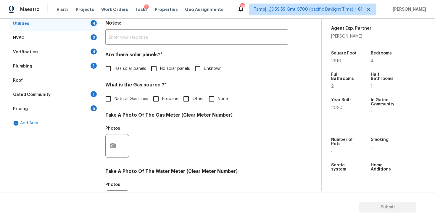
click at [151, 65] on input "No solar panels" at bounding box center [154, 68] width 12 height 12
checkbox input "true"
click at [219, 97] on span "None" at bounding box center [223, 99] width 10 height 6
click at [218, 97] on input "None" at bounding box center [211, 99] width 12 height 12
checkbox input "true"
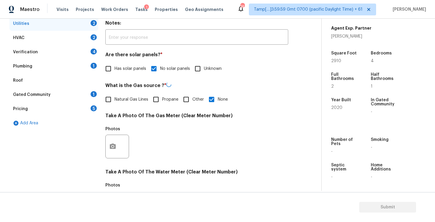
scroll to position [223, 0]
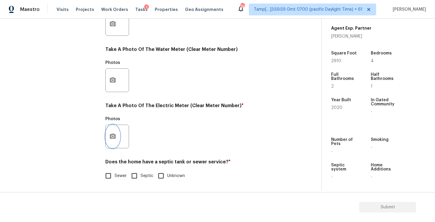
click at [113, 139] on icon "button" at bounding box center [112, 136] width 7 height 7
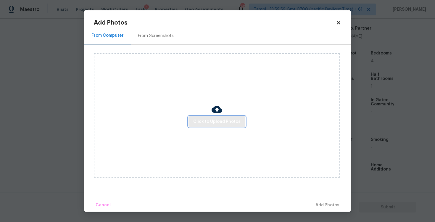
click at [201, 126] on button "Click to Upload Photos" at bounding box center [217, 121] width 57 height 11
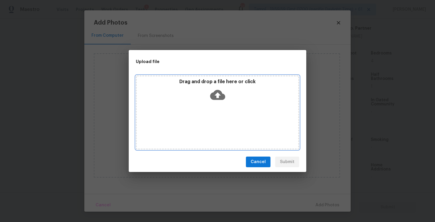
click at [208, 101] on div "Drag and drop a file here or click" at bounding box center [218, 91] width 162 height 25
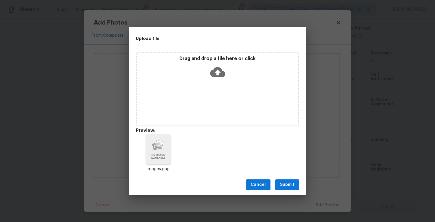
click at [282, 185] on span "Submit" at bounding box center [287, 184] width 15 height 7
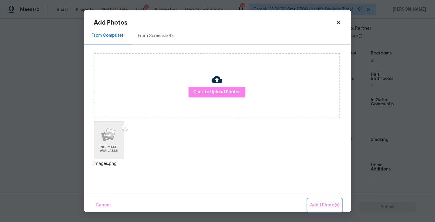
click at [326, 204] on span "Add 1 Photo(s)" at bounding box center [324, 205] width 29 height 7
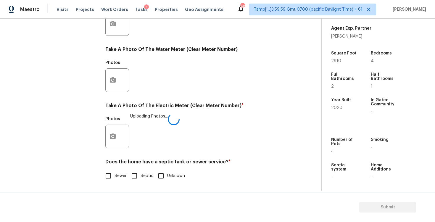
click at [114, 176] on input "Sewer" at bounding box center [108, 176] width 12 height 12
checkbox input "true"
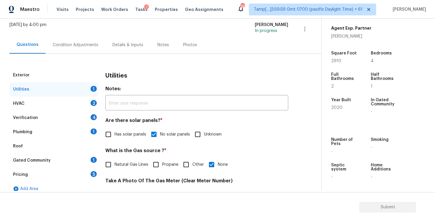
scroll to position [27, 0]
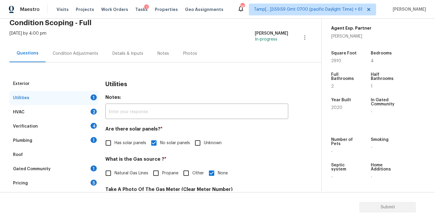
click at [88, 114] on div "HVAC 2" at bounding box center [53, 112] width 89 height 14
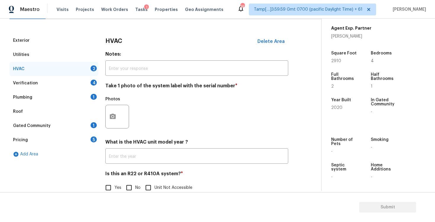
scroll to position [79, 0]
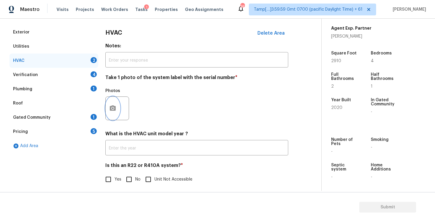
click at [112, 107] on icon "button" at bounding box center [113, 107] width 6 height 5
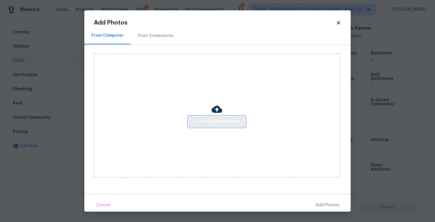
click at [206, 118] on span "Click to Upload Photos" at bounding box center [216, 121] width 47 height 7
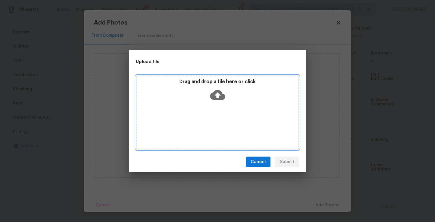
click at [210, 96] on icon at bounding box center [217, 95] width 15 height 10
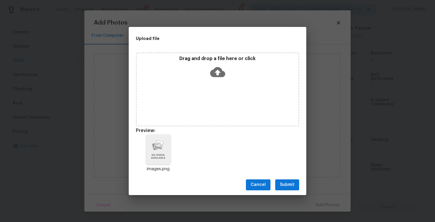
click at [292, 181] on span "Submit" at bounding box center [287, 184] width 15 height 7
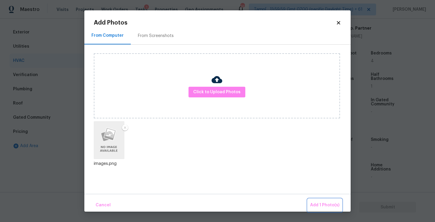
click at [324, 203] on span "Add 1 Photo(s)" at bounding box center [324, 205] width 29 height 7
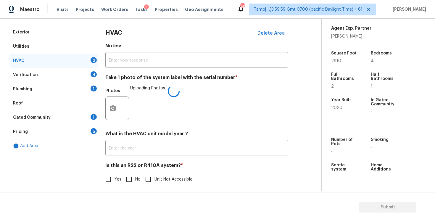
click at [131, 183] on input "No" at bounding box center [129, 179] width 12 height 12
checkbox input "true"
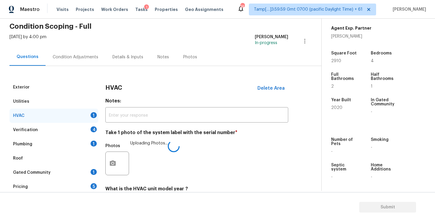
scroll to position [20, 0]
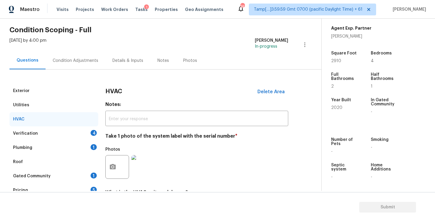
click at [73, 134] on div "Verification 4" at bounding box center [53, 133] width 89 height 14
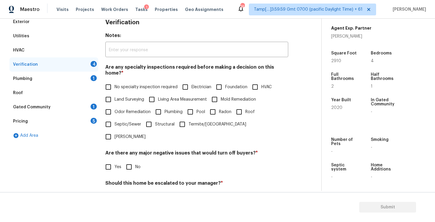
scroll to position [90, 0]
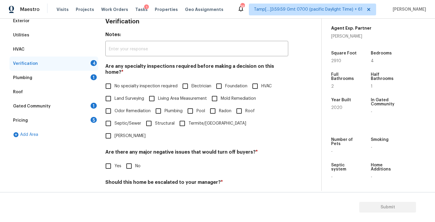
click at [110, 80] on input "No specialty inspection required" at bounding box center [108, 86] width 12 height 12
checkbox input "true"
click at [134, 149] on div "Are there any major negative issues that would turn off buyers? * Yes No" at bounding box center [196, 160] width 183 height 23
click at [131, 154] on div "Verification Notes: ​ Are any specialty inspections required before making a de…" at bounding box center [196, 130] width 183 height 232
click at [131, 160] on input "No" at bounding box center [129, 166] width 12 height 12
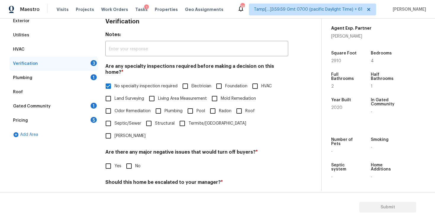
checkbox input "true"
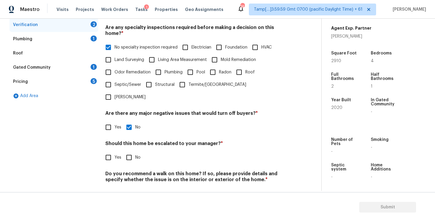
scroll to position [128, 0]
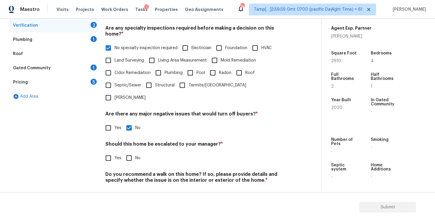
click at [129, 152] on input "No" at bounding box center [129, 158] width 12 height 12
checkbox input "true"
click at [127, 189] on input "No" at bounding box center [129, 195] width 12 height 12
checkbox input "true"
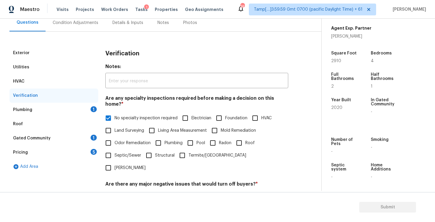
click at [90, 115] on div "Plumbing 1" at bounding box center [53, 110] width 89 height 14
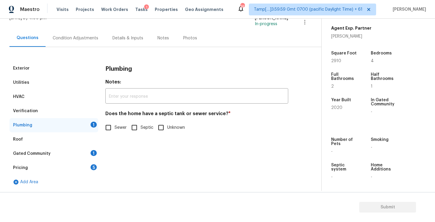
click at [103, 130] on input "Sewer" at bounding box center [108, 127] width 12 height 12
checkbox input "true"
click at [87, 154] on div "Gated Community 1" at bounding box center [53, 153] width 89 height 14
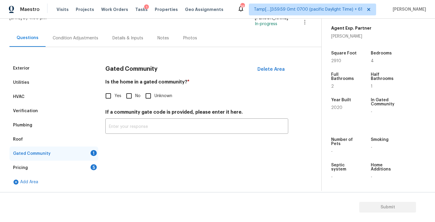
click at [131, 93] on input "No" at bounding box center [129, 96] width 12 height 12
checkbox input "true"
click at [86, 161] on div "Pricing 5" at bounding box center [53, 168] width 89 height 14
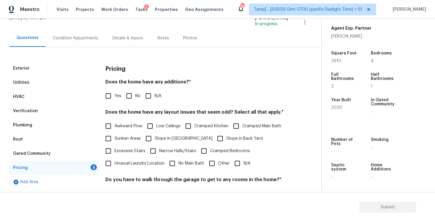
click at [128, 94] on input "No" at bounding box center [129, 96] width 12 height 12
checkbox input "true"
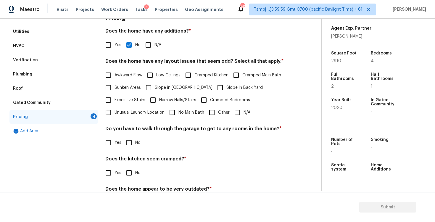
scroll to position [98, 0]
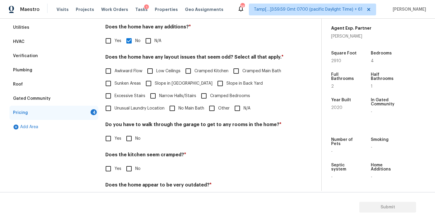
click at [189, 86] on span "Slope in [GEOGRAPHIC_DATA]" at bounding box center [184, 83] width 58 height 6
click at [155, 86] on input "Slope in [GEOGRAPHIC_DATA]" at bounding box center [148, 83] width 12 height 12
checkbox input "true"
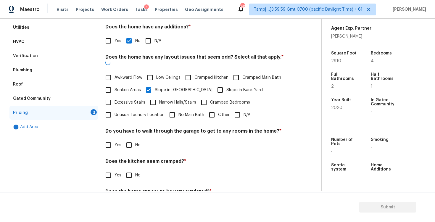
click at [214, 84] on input "Slope in Back Yard" at bounding box center [220, 90] width 12 height 12
checkbox input "true"
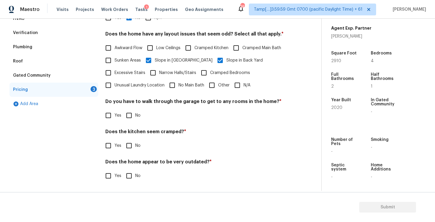
click at [175, 61] on span "Slope in [GEOGRAPHIC_DATA]" at bounding box center [184, 60] width 58 height 6
click at [155, 61] on input "Slope in [GEOGRAPHIC_DATA]" at bounding box center [148, 60] width 12 height 12
checkbox input "false"
click at [127, 119] on input "No" at bounding box center [129, 115] width 12 height 12
checkbox input "true"
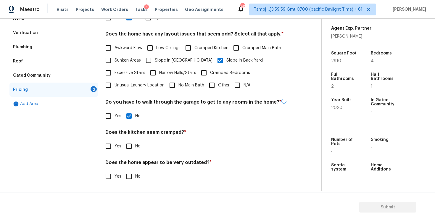
click at [127, 141] on input "No" at bounding box center [129, 146] width 12 height 12
checkbox input "true"
click at [130, 177] on input "No" at bounding box center [129, 176] width 12 height 12
checkbox input "true"
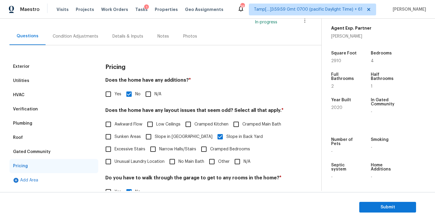
scroll to position [35, 0]
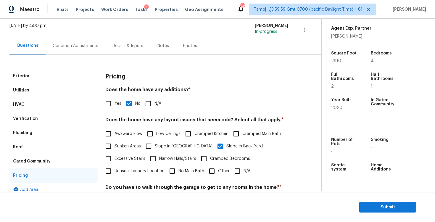
click at [80, 52] on div "Condition Adjustments" at bounding box center [76, 45] width 60 height 17
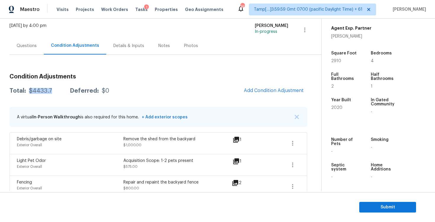
drag, startPoint x: 29, startPoint y: 93, endPoint x: 58, endPoint y: 93, distance: 29.3
click at [58, 93] on div "Total: $4433.7 Deferred: $0" at bounding box center [59, 91] width 100 height 6
copy div "$4433.7"
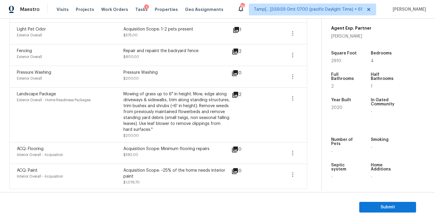
scroll to position [167, 0]
click at [365, 191] on div "Back to tasks Condition Scoping - Full [DATE] by 4:00 pm [PERSON_NAME] B In-pro…" at bounding box center [217, 120] width 435 height 203
click at [372, 209] on span "Submit" at bounding box center [387, 207] width 47 height 7
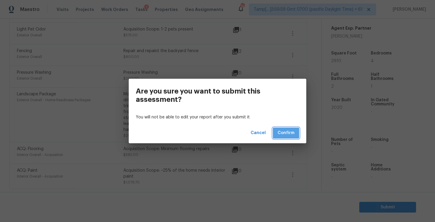
click at [285, 133] on span "Confirm" at bounding box center [286, 132] width 17 height 7
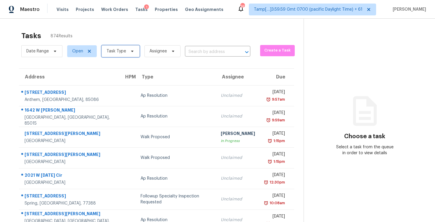
click at [126, 55] on span "Task Type" at bounding box center [121, 51] width 38 height 12
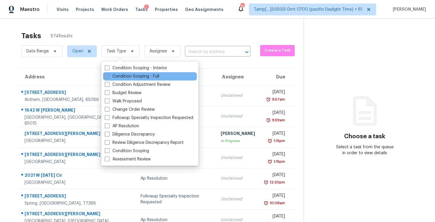
click at [133, 77] on label "Condition Scoping - Full" at bounding box center [132, 76] width 54 height 6
click at [109, 77] on input "Condition Scoping - Full" at bounding box center [107, 75] width 4 height 4
checkbox input "true"
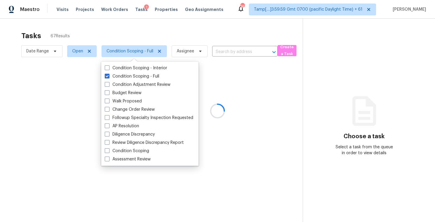
click at [131, 32] on div at bounding box center [217, 111] width 435 height 222
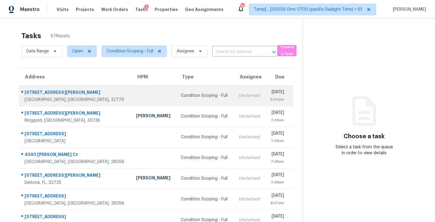
scroll to position [86, 0]
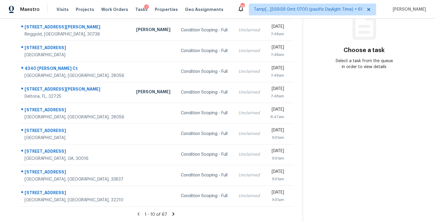
click at [171, 215] on icon at bounding box center [173, 213] width 5 height 5
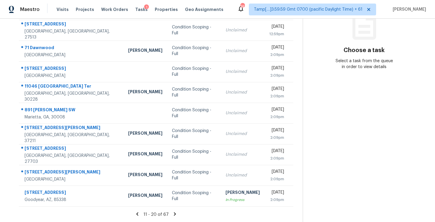
click at [173, 214] on icon at bounding box center [174, 213] width 5 height 5
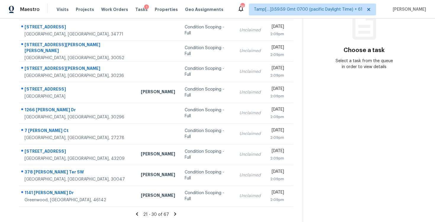
click at [173, 214] on icon at bounding box center [175, 213] width 5 height 5
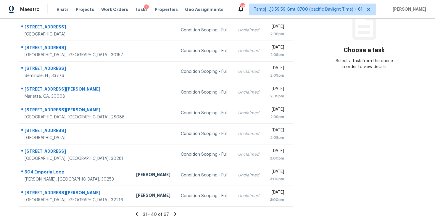
click at [173, 214] on icon at bounding box center [175, 213] width 5 height 5
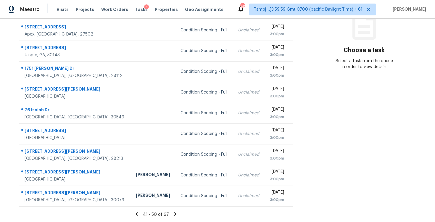
click at [173, 214] on icon at bounding box center [175, 213] width 5 height 5
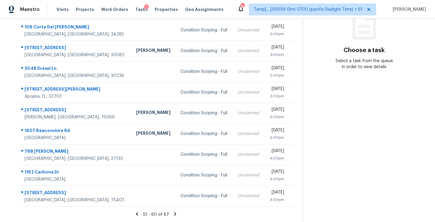
click at [173, 214] on icon at bounding box center [175, 213] width 5 height 5
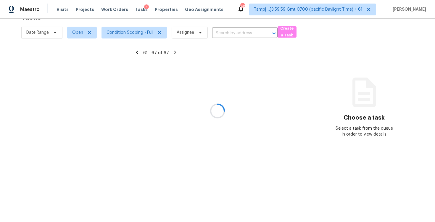
scroll to position [24, 0]
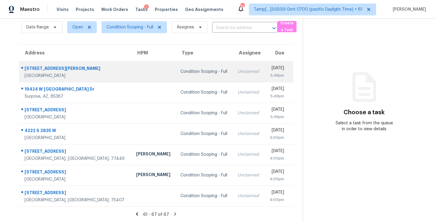
click at [176, 76] on td "Condition Scoping - Full" at bounding box center [204, 71] width 57 height 21
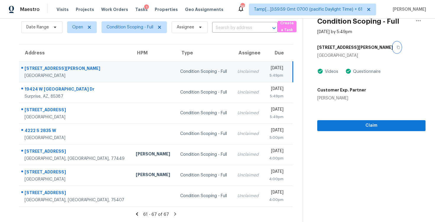
click at [397, 46] on icon "button" at bounding box center [399, 48] width 4 height 4
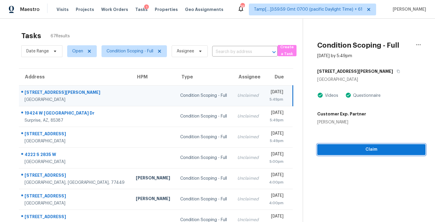
click at [384, 146] on span "Claim" at bounding box center [371, 149] width 99 height 7
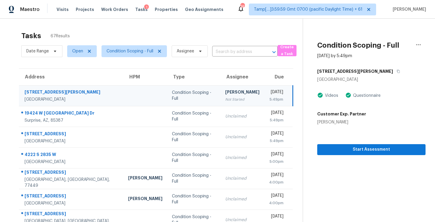
click at [332, 177] on section "Condition Scoping - Full [DATE] by 5:49pm [STREET_ADDRESS][PERSON_NAME] Videos …" at bounding box center [364, 133] width 123 height 228
click at [347, 146] on button "Start Assessment" at bounding box center [371, 149] width 108 height 11
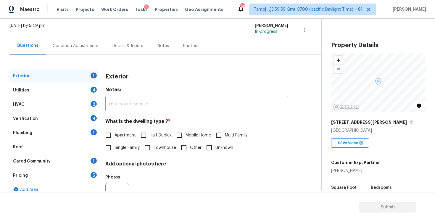
scroll to position [35, 0]
click at [114, 147] on input "Single Family" at bounding box center [108, 147] width 12 height 12
checkbox input "true"
click at [83, 38] on div "Condition Adjustments" at bounding box center [76, 45] width 60 height 17
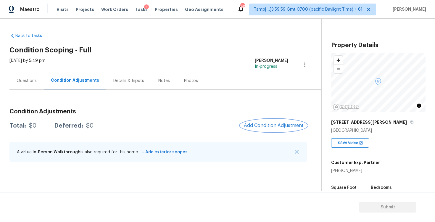
click at [279, 128] on button "Add Condition Adjustment" at bounding box center [273, 125] width 67 height 12
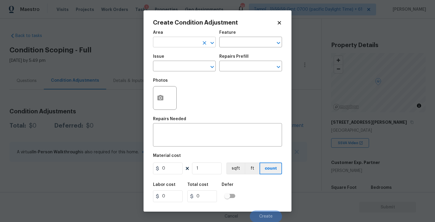
click at [170, 41] on input "text" at bounding box center [176, 42] width 46 height 9
type input "e"
type input "x"
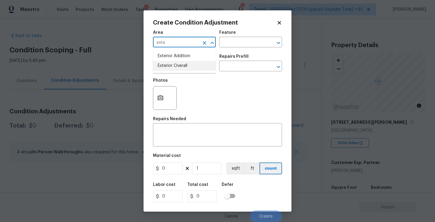
click at [165, 68] on li "Exterior Overall" at bounding box center [184, 66] width 63 height 10
type input "Exterior Overall"
click at [165, 68] on input "text" at bounding box center [176, 66] width 46 height 9
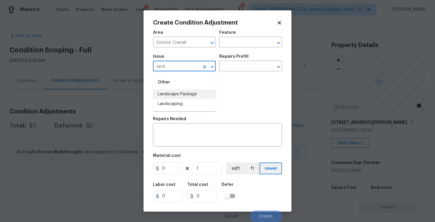
click at [173, 93] on li "Landscape Package" at bounding box center [184, 94] width 63 height 10
type input "Landscape Package"
click at [239, 65] on input "text" at bounding box center [242, 66] width 46 height 9
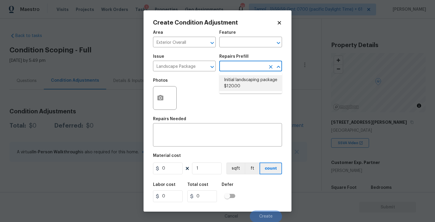
click at [242, 84] on li "Initial landscaping package $120.00" at bounding box center [250, 83] width 63 height 16
type input "Home Readiness Packages"
type textarea "Mowing of grass up to 6" in height. Mow, edge along driveways & sidewalks, trim…"
type input "120"
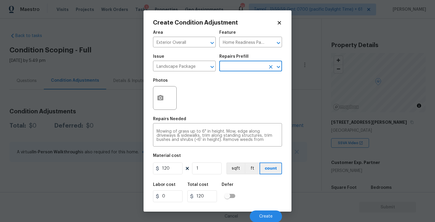
click at [177, 175] on figure "Material cost 120 1 sqft ft count" at bounding box center [217, 165] width 129 height 22
click at [172, 170] on input "120" at bounding box center [168, 168] width 30 height 12
type input "300"
click at [244, 181] on div "Labor cost 0 Total cost 300 Defer" at bounding box center [217, 192] width 129 height 27
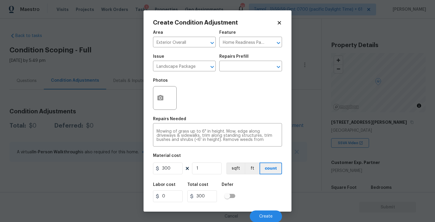
scroll to position [1, 0]
click at [264, 209] on div "Cancel Create" at bounding box center [217, 213] width 129 height 17
click at [264, 214] on span "Create" at bounding box center [265, 216] width 13 height 4
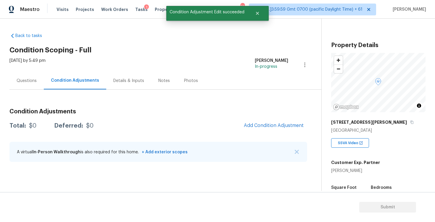
scroll to position [0, 0]
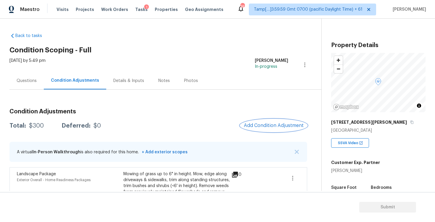
click at [258, 122] on button "Add Condition Adjustment" at bounding box center [273, 125] width 67 height 12
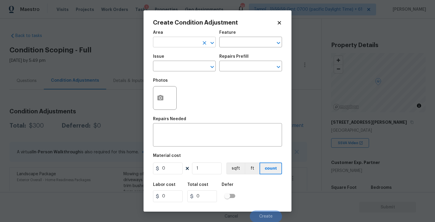
click at [177, 46] on input "text" at bounding box center [176, 42] width 46 height 9
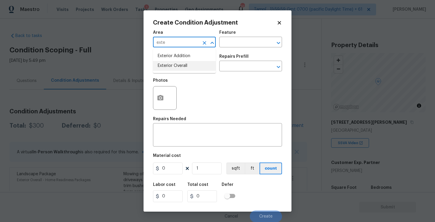
click at [180, 68] on li "Exterior Overall" at bounding box center [184, 66] width 63 height 10
type input "Exterior Overall"
click at [180, 68] on input "text" at bounding box center [176, 66] width 46 height 9
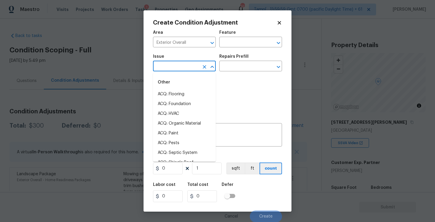
type input "l"
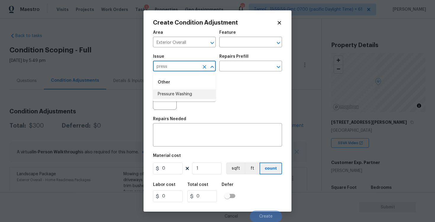
click at [185, 92] on li "Pressure Washing" at bounding box center [184, 94] width 63 height 10
type input "Pressure Washing"
click at [230, 69] on input "text" at bounding box center [242, 66] width 46 height 9
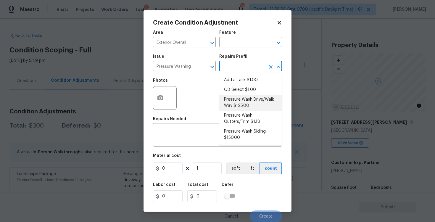
click at [235, 96] on li "Pressure Wash Drive/Walk Way $125.00" at bounding box center [250, 103] width 63 height 16
type input "Siding"
type textarea "Pressure wash the driveways/walkways as directed by the PM. Ensure that all deb…"
type input "125"
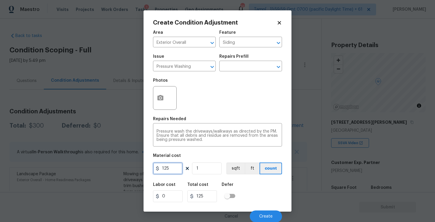
click at [167, 172] on input "125" at bounding box center [168, 168] width 30 height 12
type input "200"
click at [237, 189] on div "Defer" at bounding box center [230, 187] width 17 height 8
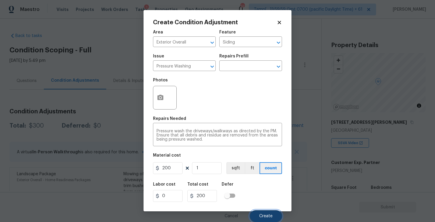
click at [261, 217] on span "Create" at bounding box center [265, 216] width 13 height 4
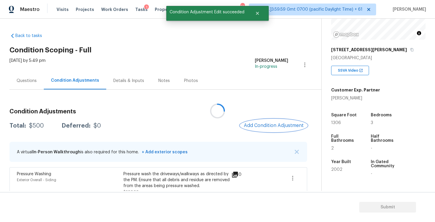
scroll to position [79, 0]
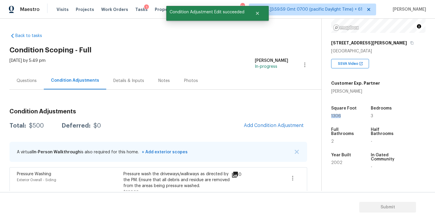
drag, startPoint x: 331, startPoint y: 116, endPoint x: 341, endPoint y: 116, distance: 9.5
click at [341, 116] on span "1306" at bounding box center [336, 116] width 10 height 4
copy span "1306"
click at [295, 125] on span "Add Condition Adjustment" at bounding box center [274, 125] width 60 height 5
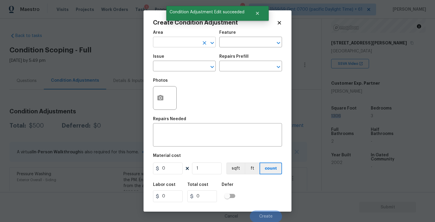
click at [183, 43] on input "text" at bounding box center [176, 42] width 46 height 9
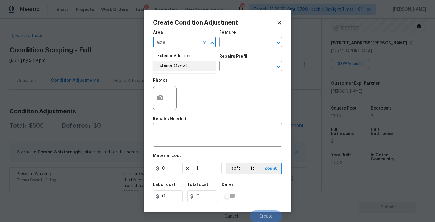
click at [175, 66] on li "Exterior Overall" at bounding box center [184, 66] width 63 height 10
type input "Exterior Overall"
click at [175, 66] on input "text" at bounding box center [176, 66] width 46 height 9
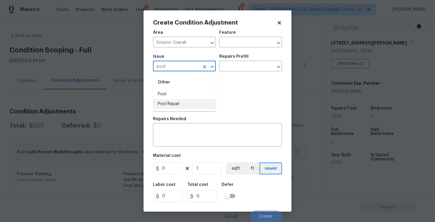
click at [179, 104] on li "Pool Repair" at bounding box center [184, 104] width 63 height 10
type input "Pool Repair"
click at [234, 70] on input "text" at bounding box center [242, 66] width 46 height 9
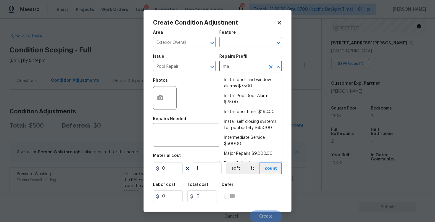
type input "maj"
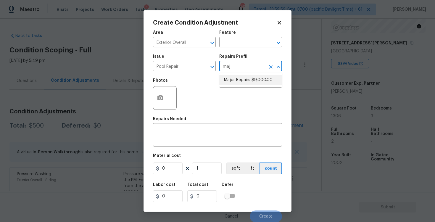
click at [239, 85] on ul "Major Repairs $9,000.00" at bounding box center [250, 80] width 63 height 15
click at [238, 77] on li "Major Repairs $9,000.00" at bounding box center [250, 80] width 63 height 10
type input "Pool"
type textarea "large misc. repairs abandoned empty pool"
type input "9000"
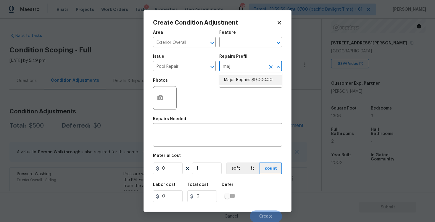
type input "9000"
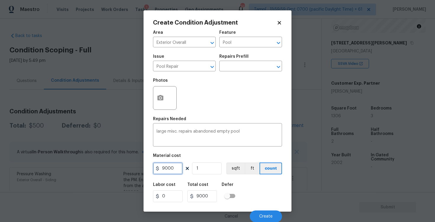
click at [177, 164] on input "9000" at bounding box center [168, 168] width 30 height 12
click at [163, 97] on icon "button" at bounding box center [160, 97] width 6 height 5
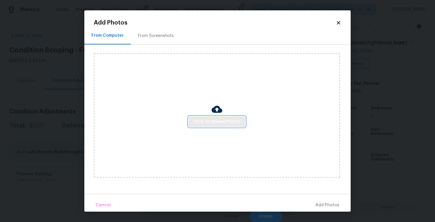
click at [201, 119] on span "Click to Upload Photos" at bounding box center [216, 121] width 47 height 7
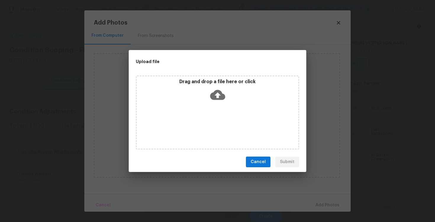
click at [215, 92] on icon at bounding box center [217, 95] width 15 height 10
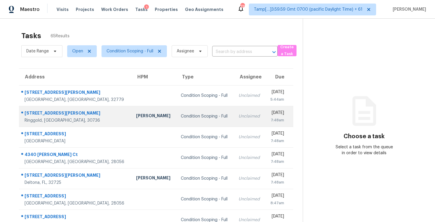
scroll to position [86, 0]
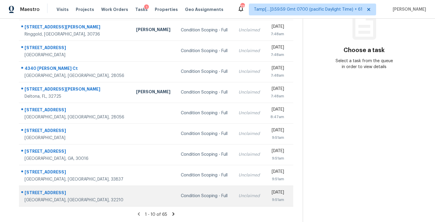
click at [176, 187] on td "Condition Scoping - Full" at bounding box center [204, 196] width 57 height 21
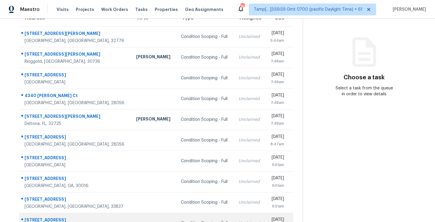
scroll to position [28, 0]
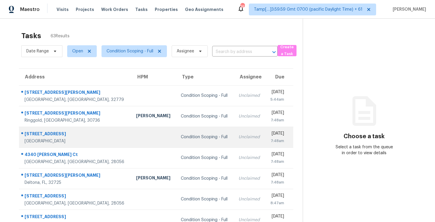
scroll to position [86, 0]
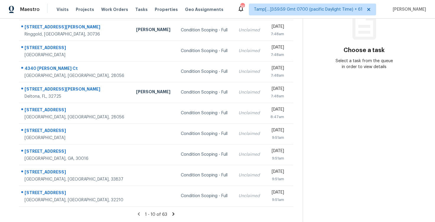
click at [174, 213] on icon at bounding box center [173, 213] width 5 height 5
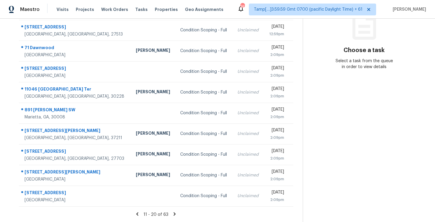
click at [174, 213] on icon at bounding box center [175, 213] width 2 height 3
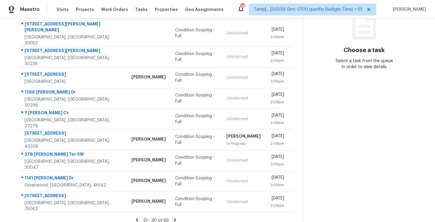
click at [174, 218] on icon at bounding box center [175, 219] width 2 height 3
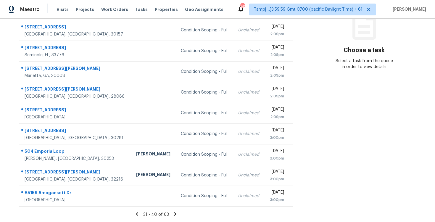
click at [175, 213] on icon at bounding box center [175, 213] width 2 height 3
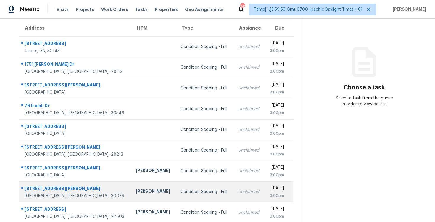
scroll to position [49, 0]
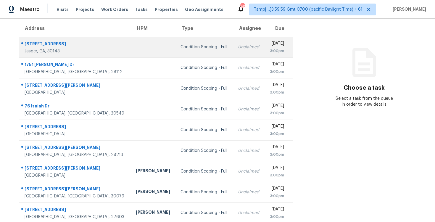
click at [181, 48] on div "Condition Scoping - Full" at bounding box center [205, 47] width 48 height 6
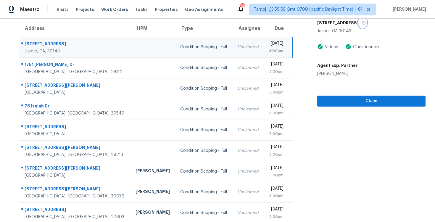
click at [367, 24] on button "button" at bounding box center [363, 22] width 8 height 11
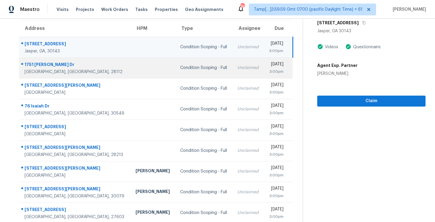
click at [175, 64] on td "Condition Scoping - Full" at bounding box center [203, 67] width 57 height 21
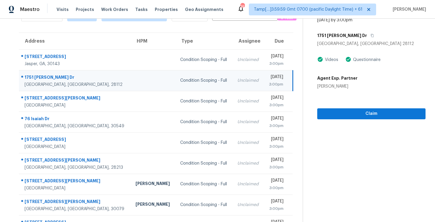
scroll to position [26, 0]
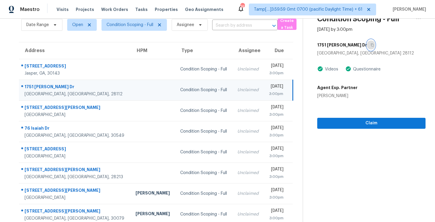
click at [367, 43] on button "button" at bounding box center [371, 45] width 8 height 11
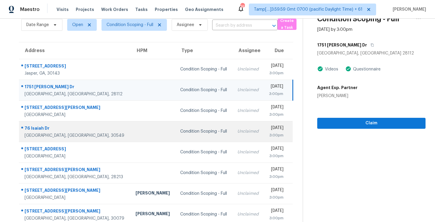
click at [175, 128] on td "Condition Scoping - Full" at bounding box center [203, 131] width 57 height 21
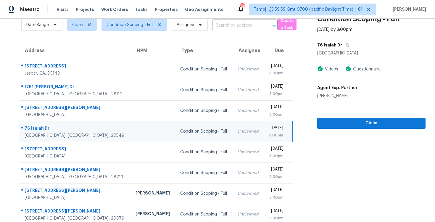
scroll to position [4, 0]
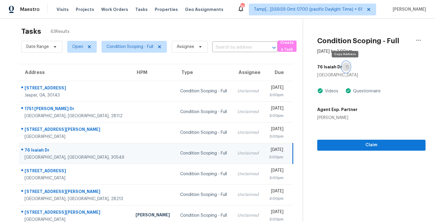
click at [348, 65] on button "button" at bounding box center [346, 67] width 8 height 11
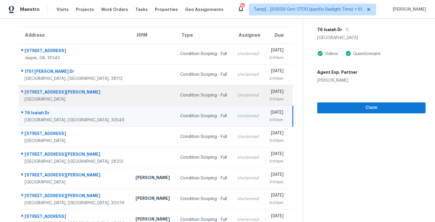
scroll to position [44, 0]
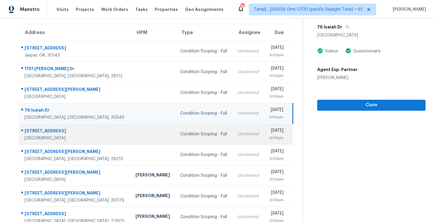
click at [175, 137] on td "Condition Scoping - Full" at bounding box center [203, 134] width 57 height 21
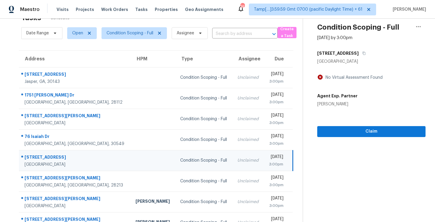
scroll to position [4, 0]
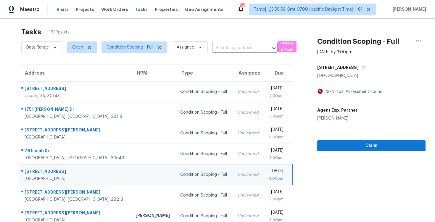
click at [353, 70] on h5 "[STREET_ADDRESS]" at bounding box center [337, 68] width 41 height 6
click at [359, 70] on button "button" at bounding box center [363, 67] width 8 height 11
click at [238, 47] on input "text" at bounding box center [236, 48] width 49 height 9
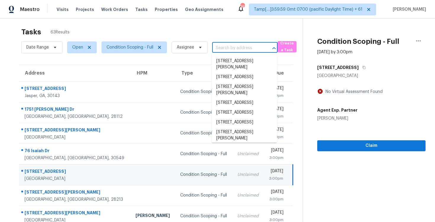
paste input "[STREET_ADDRESS]"
type input "[STREET_ADDRESS]"
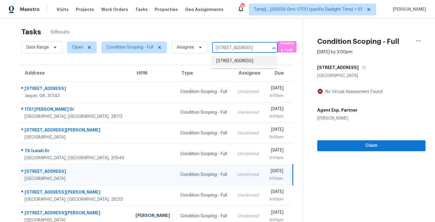
click at [245, 65] on li "[STREET_ADDRESS]" at bounding box center [244, 61] width 65 height 10
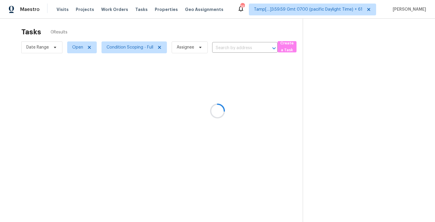
type input "[STREET_ADDRESS]"
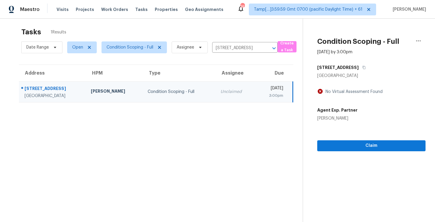
click at [233, 105] on section "Tasks 1 Results Date Range Open Condition Scoping - Full Assignee [STREET_ADDRE…" at bounding box center [155, 130] width 293 height 212
click at [256, 94] on td "[DATE] 3:00pm" at bounding box center [274, 91] width 37 height 21
click at [323, 144] on span "Claim" at bounding box center [371, 145] width 99 height 7
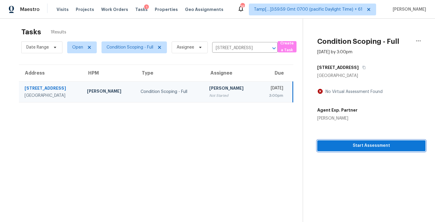
click at [323, 144] on span "Start Assessment" at bounding box center [371, 145] width 99 height 7
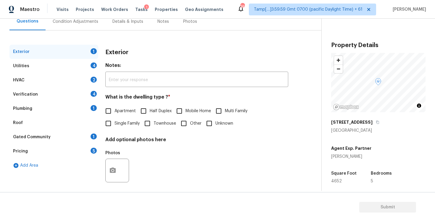
scroll to position [63, 0]
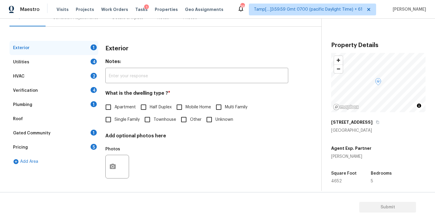
click at [130, 117] on span "Single Family" at bounding box center [127, 120] width 25 height 6
click at [115, 117] on input "Single Family" at bounding box center [108, 119] width 12 height 12
checkbox input "true"
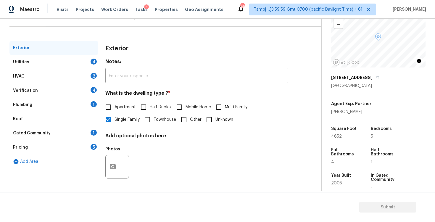
scroll to position [51, 0]
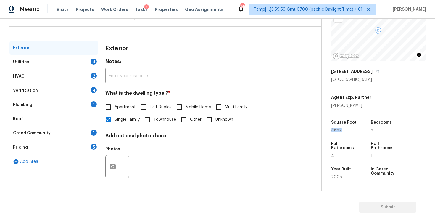
drag, startPoint x: 329, startPoint y: 129, endPoint x: 351, endPoint y: 128, distance: 21.9
click at [351, 129] on div "Property Details © Mapbox © OpenStreetMap Improve this map [STREET_ADDRESS] Age…" at bounding box center [374, 114] width 104 height 292
copy span "4652"
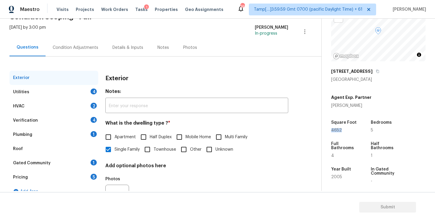
scroll to position [0, 0]
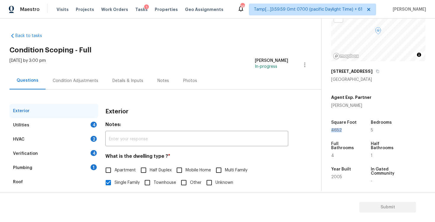
click at [91, 81] on div "Condition Adjustments" at bounding box center [76, 81] width 46 height 6
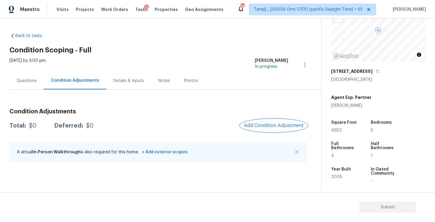
click at [266, 128] on button "Add Condition Adjustment" at bounding box center [273, 125] width 67 height 12
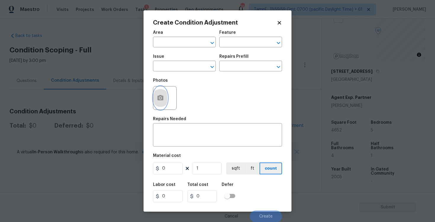
click at [163, 94] on button "button" at bounding box center [160, 97] width 14 height 23
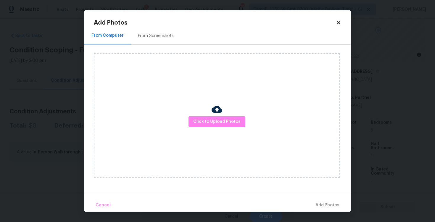
click at [161, 35] on div "From Screenshots" at bounding box center [156, 36] width 36 height 6
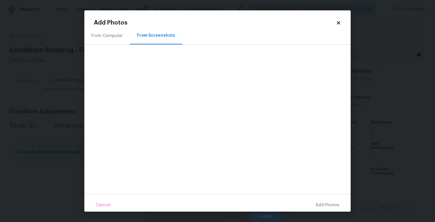
click at [341, 23] on icon at bounding box center [338, 22] width 5 height 5
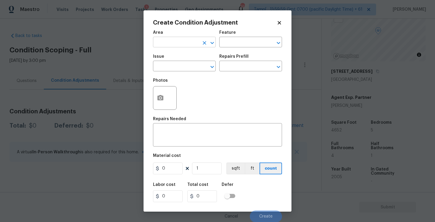
click at [171, 42] on input "text" at bounding box center [176, 42] width 46 height 9
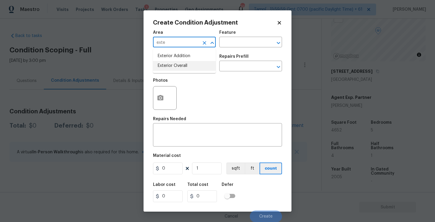
click at [172, 69] on li "Exterior Overall" at bounding box center [184, 66] width 63 height 10
type input "Exterior Overall"
click at [172, 69] on input "text" at bounding box center [176, 66] width 46 height 9
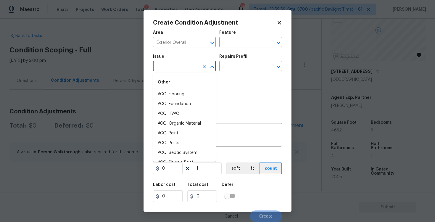
click at [168, 60] on div "Issue" at bounding box center [184, 58] width 63 height 8
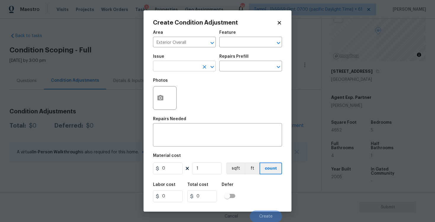
click at [168, 63] on input "text" at bounding box center [176, 66] width 46 height 9
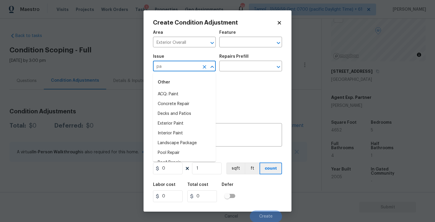
type input "pai"
click at [177, 132] on li "Exterior Paint" at bounding box center [184, 133] width 63 height 10
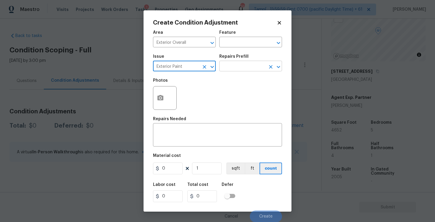
type input "Exterior Paint"
click at [235, 68] on input "text" at bounding box center [242, 66] width 46 height 9
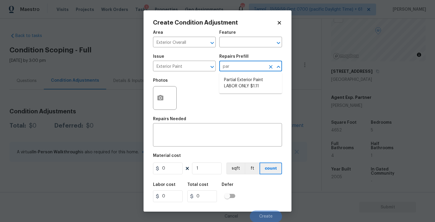
type input "part"
click at [239, 77] on li "Partial Exterior Paint LABOR ONLY $1.11" at bounding box center [250, 83] width 63 height 16
type input "Overall Paint"
type textarea "Partial Exterior Paint - Prep, mask and paint the exterior of the home in the a…"
type input "1.11"
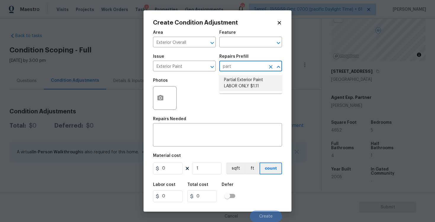
type input "1.11"
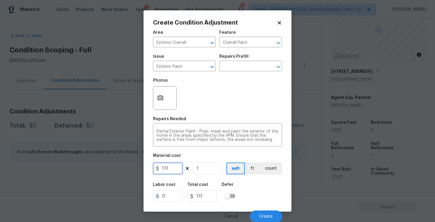
click at [174, 168] on input "1.11" at bounding box center [168, 168] width 30 height 12
type input "0.65"
click at [205, 165] on input "1" at bounding box center [207, 168] width 30 height 12
type input "0"
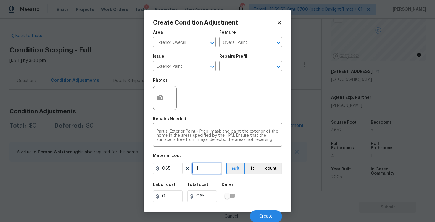
type input "0"
type input "4"
type input "2.6"
type input "45"
type input "29.25"
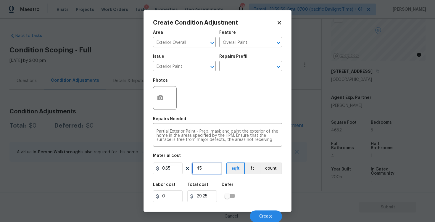
type input "4"
type input "2.6"
type input "46"
type input "29.9"
type input "465"
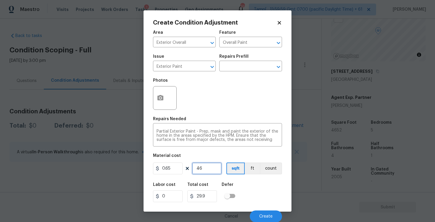
type input "302.25"
type input "4652"
type input "3023.8"
type input "4652"
click at [234, 155] on div "Material cost" at bounding box center [217, 158] width 129 height 8
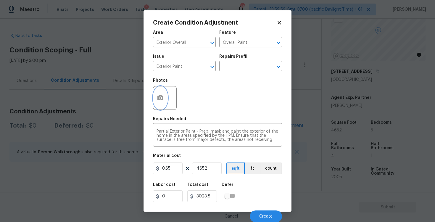
click at [157, 102] on icon "button" at bounding box center [160, 97] width 7 height 7
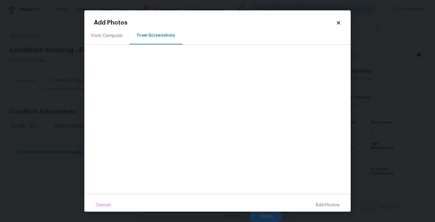
click at [111, 40] on div "From Computer" at bounding box center [107, 35] width 46 height 17
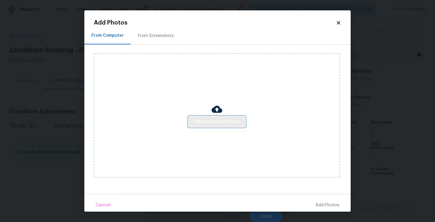
click at [206, 121] on span "Click to Upload Photos" at bounding box center [216, 121] width 47 height 7
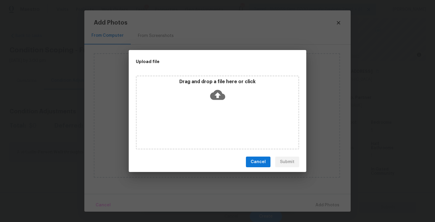
click at [208, 87] on div "Drag and drop a file here or click" at bounding box center [218, 91] width 162 height 25
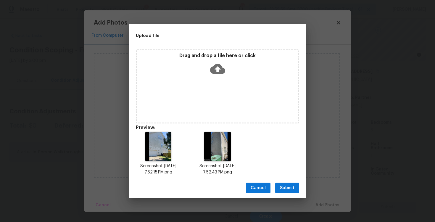
scroll to position [5, 0]
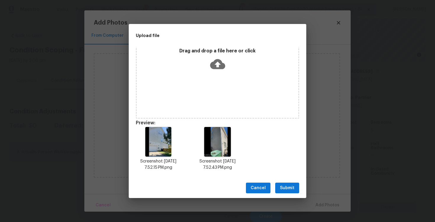
click at [281, 190] on span "Submit" at bounding box center [287, 187] width 15 height 7
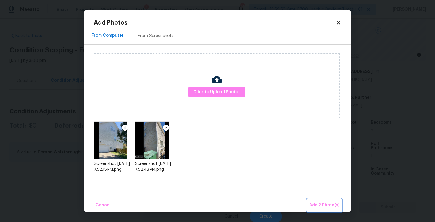
click at [339, 204] on span "Add 2 Photo(s)" at bounding box center [324, 205] width 30 height 7
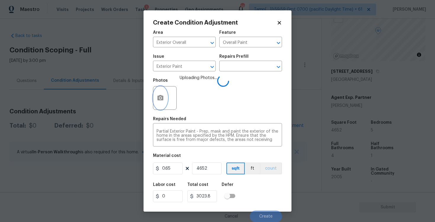
scroll to position [1, 0]
click at [260, 218] on span "Create" at bounding box center [265, 216] width 13 height 4
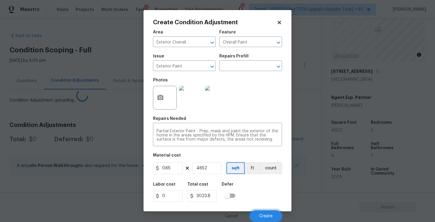
scroll to position [0, 0]
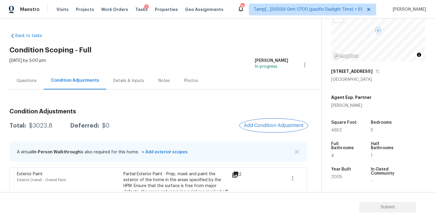
click at [255, 125] on span "Add Condition Adjustment" at bounding box center [274, 125] width 60 height 5
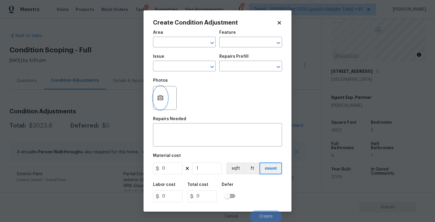
click at [159, 94] on button "button" at bounding box center [160, 97] width 14 height 23
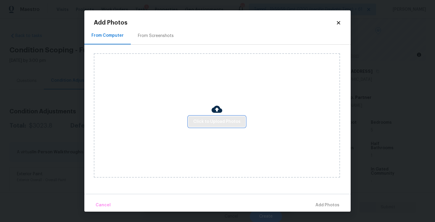
click at [226, 124] on span "Click to Upload Photos" at bounding box center [216, 121] width 47 height 7
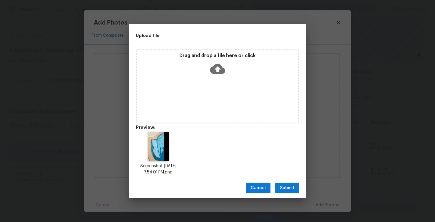
click at [220, 75] on icon at bounding box center [217, 68] width 15 height 15
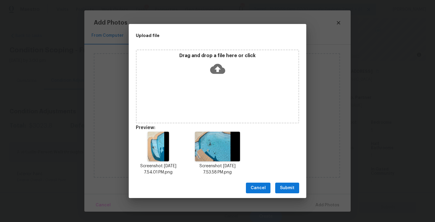
click at [287, 189] on span "Submit" at bounding box center [287, 187] width 15 height 7
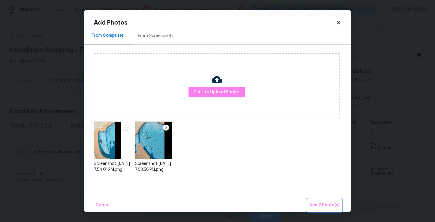
click at [318, 204] on span "Add 2 Photo(s)" at bounding box center [324, 205] width 30 height 7
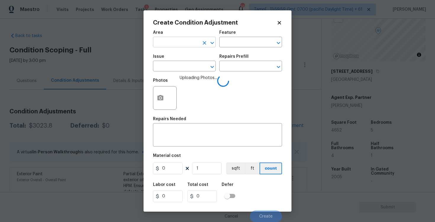
click at [166, 39] on input "text" at bounding box center [176, 42] width 46 height 9
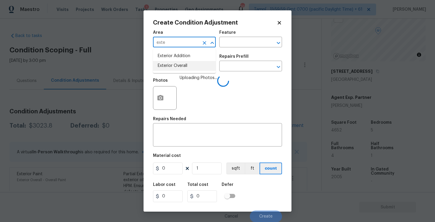
click at [171, 65] on li "Exterior Overall" at bounding box center [184, 66] width 63 height 10
type input "Exterior Overall"
click at [171, 65] on input "text" at bounding box center [176, 66] width 46 height 9
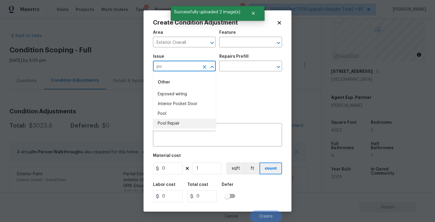
click at [185, 123] on li "Pool Repair" at bounding box center [184, 124] width 63 height 10
type input "Pool Repair"
click at [232, 72] on div "Issue Pool Repair ​ Repairs Prefill ​" at bounding box center [217, 63] width 129 height 24
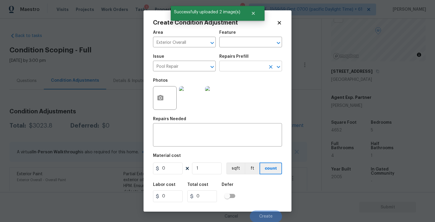
click at [234, 68] on input "text" at bounding box center [242, 66] width 46 height 9
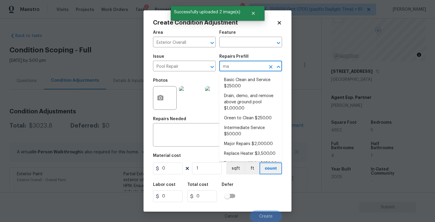
type input "maj"
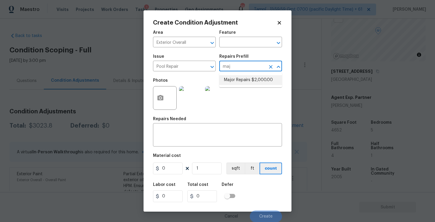
click at [240, 77] on li "Major Repairs $2,000.00" at bounding box center [250, 80] width 63 height 10
type input "Pool"
type textarea "large misc. repairs abandoned empty pool"
type input "2000"
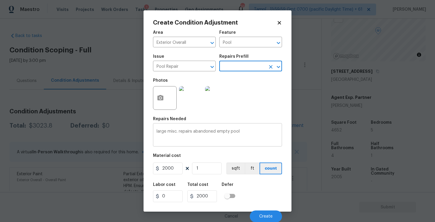
scroll to position [1, 0]
click at [261, 210] on button "Create" at bounding box center [266, 216] width 32 height 12
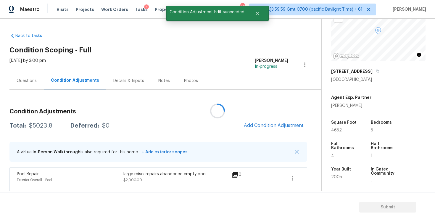
scroll to position [0, 0]
click at [31, 81] on div "Questions" at bounding box center [27, 81] width 20 height 6
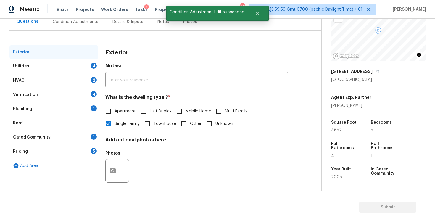
scroll to position [63, 0]
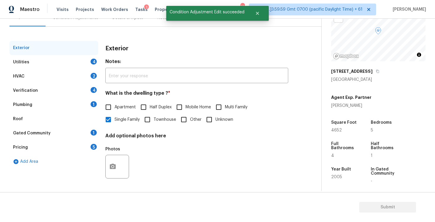
click at [78, 84] on div "Verification 4" at bounding box center [53, 90] width 89 height 14
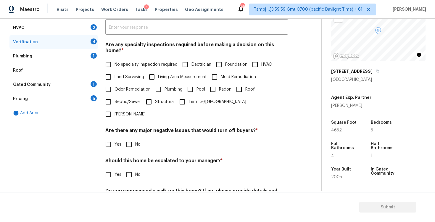
scroll to position [117, 0]
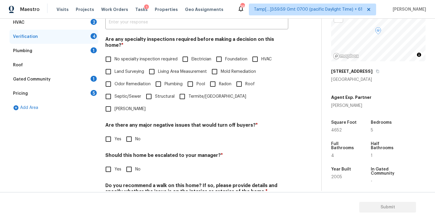
click at [191, 79] on input "Pool" at bounding box center [190, 84] width 12 height 12
checkbox input "true"
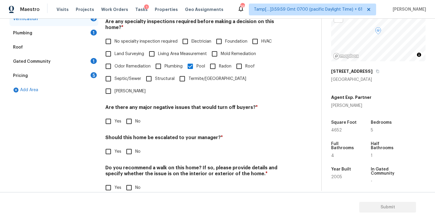
scroll to position [128, 0]
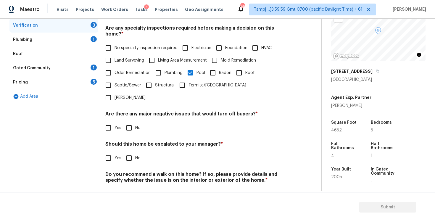
click at [119, 155] on span "Yes" at bounding box center [118, 158] width 7 height 6
click at [115, 152] on input "Yes" at bounding box center [108, 158] width 12 height 12
checkbox input "true"
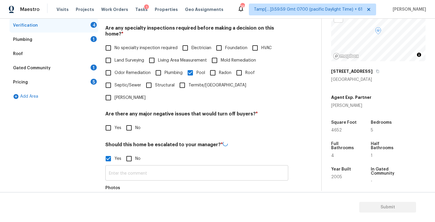
click at [130, 167] on input "text" at bounding box center [196, 174] width 183 height 14
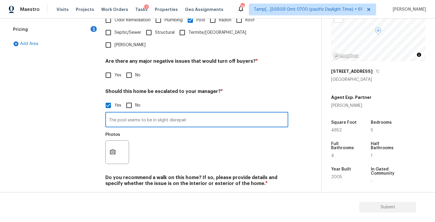
scroll to position [184, 0]
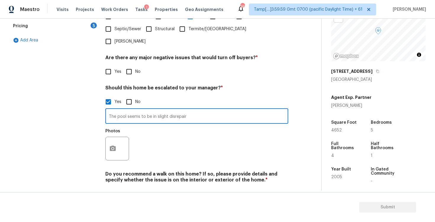
type input "The pool seems to be in slight disrepair"
click at [112, 137] on button "button" at bounding box center [113, 148] width 14 height 23
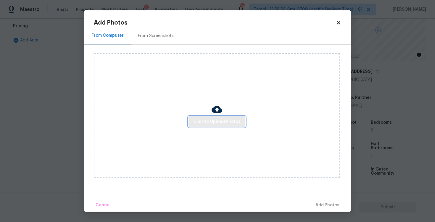
click at [220, 120] on span "Click to Upload Photos" at bounding box center [216, 121] width 47 height 7
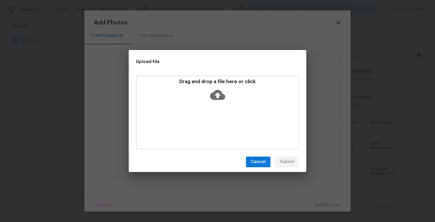
click at [216, 94] on icon at bounding box center [217, 94] width 15 height 15
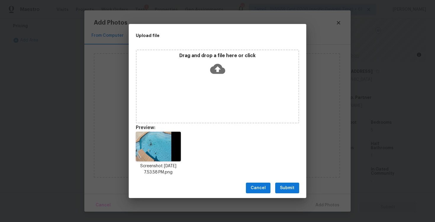
scroll to position [5, 0]
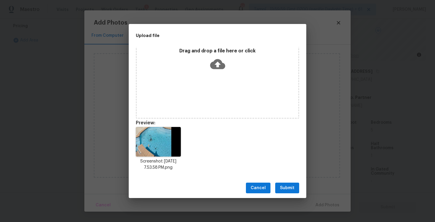
click at [281, 186] on span "Submit" at bounding box center [287, 187] width 15 height 7
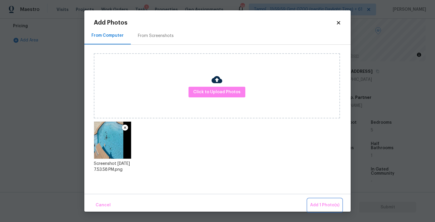
click at [329, 203] on span "Add 1 Photo(s)" at bounding box center [324, 205] width 29 height 7
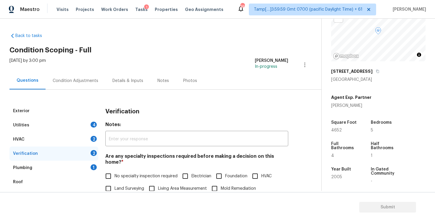
click at [93, 74] on div "Condition Adjustments" at bounding box center [76, 80] width 60 height 17
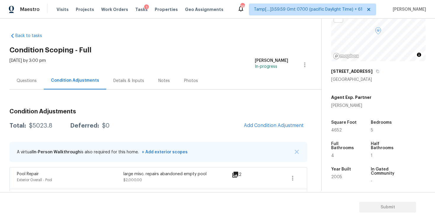
scroll to position [55, 0]
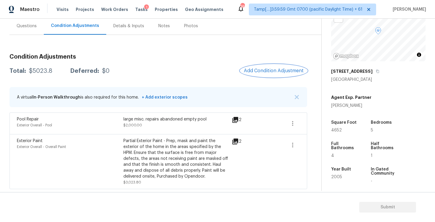
click at [269, 69] on span "Add Condition Adjustment" at bounding box center [274, 70] width 60 height 5
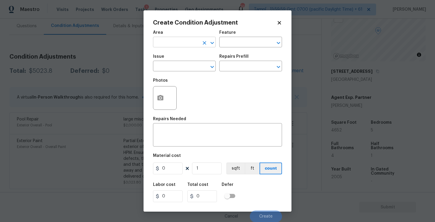
click at [176, 44] on input "text" at bounding box center [176, 42] width 46 height 9
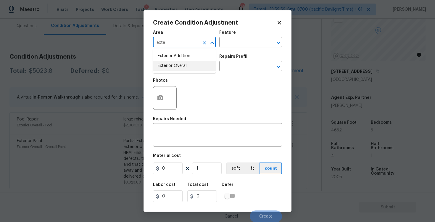
click at [175, 68] on li "Exterior Overall" at bounding box center [184, 66] width 63 height 10
type input "Exterior Overall"
click at [175, 68] on input "text" at bounding box center [176, 66] width 46 height 9
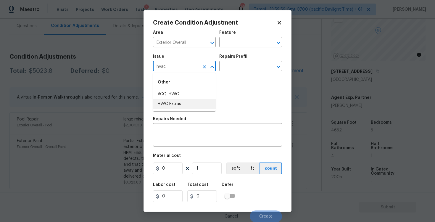
click at [184, 102] on li "HVAC Extras" at bounding box center [184, 104] width 63 height 10
type input "HVAC Extras"
click at [236, 65] on input "text" at bounding box center [242, 66] width 46 height 9
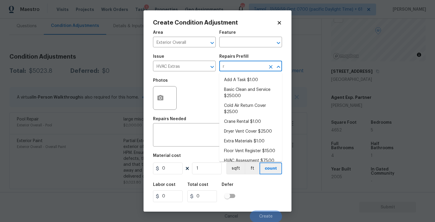
type input "re"
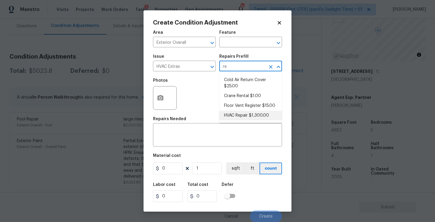
click at [247, 116] on li "HVAC Repair $1,300.00" at bounding box center [250, 116] width 63 height 10
type input "HVAC"
type textarea "HVAC Repair"
type input "1300"
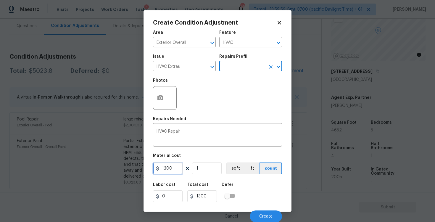
click at [173, 169] on input "1300" at bounding box center [168, 168] width 30 height 12
type input "800"
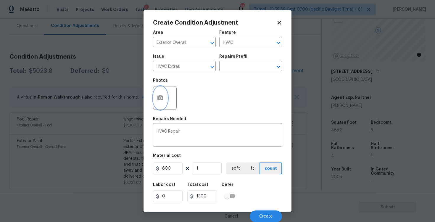
click at [164, 96] on button "button" at bounding box center [160, 97] width 14 height 23
type input "800"
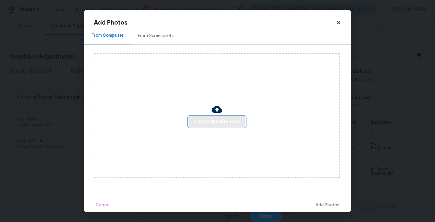
click at [210, 121] on span "Click to Upload Photos" at bounding box center [216, 121] width 47 height 7
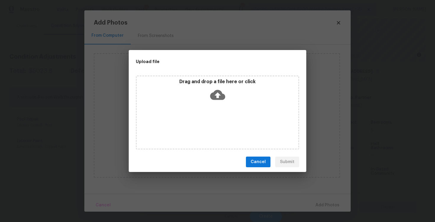
click at [211, 90] on icon at bounding box center [217, 94] width 15 height 15
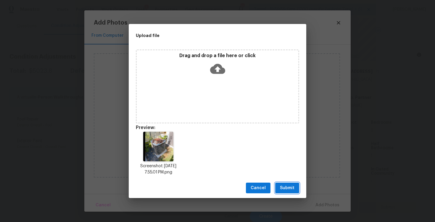
click at [289, 185] on span "Submit" at bounding box center [287, 187] width 15 height 7
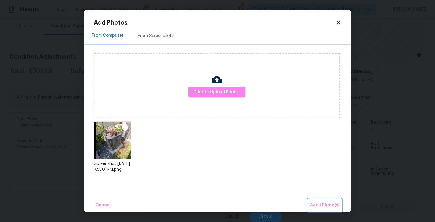
click at [311, 199] on button "Add 1 Photo(s)" at bounding box center [325, 205] width 34 height 13
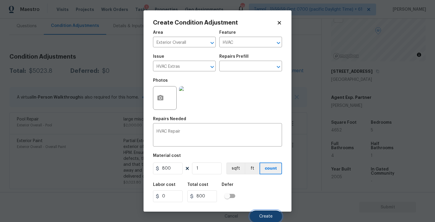
click at [274, 216] on button "Create" at bounding box center [266, 216] width 32 height 12
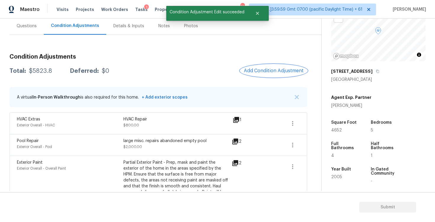
scroll to position [76, 0]
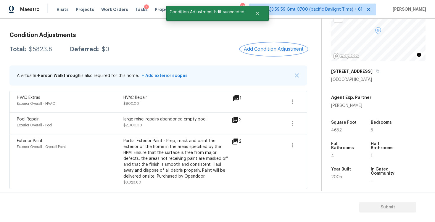
click at [289, 44] on button "Add Condition Adjustment" at bounding box center [273, 49] width 67 height 12
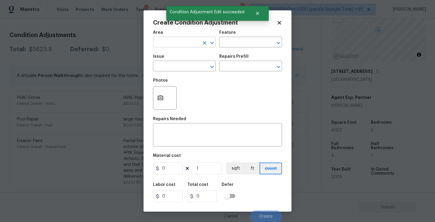
click at [205, 42] on icon "Clear" at bounding box center [205, 43] width 4 height 4
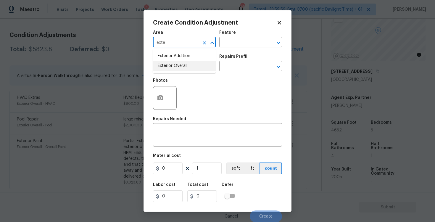
click at [180, 66] on li "Exterior Overall" at bounding box center [184, 66] width 63 height 10
type input "Exterior Overall"
click at [180, 66] on input "text" at bounding box center [176, 66] width 46 height 9
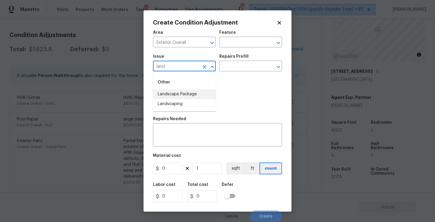
click at [178, 97] on li "Landscape Package" at bounding box center [184, 94] width 63 height 10
type input "Landscape Package"
click at [237, 59] on div "Repairs Prefill" at bounding box center [250, 58] width 63 height 8
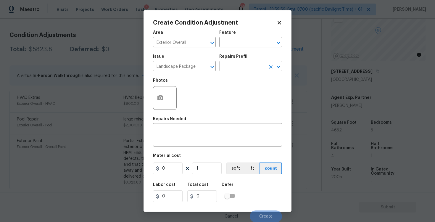
click at [236, 63] on input "text" at bounding box center [242, 66] width 46 height 9
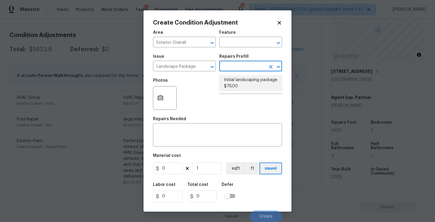
click at [234, 88] on li "Initial landscaping package $75.00" at bounding box center [250, 83] width 63 height 16
type input "Home Readiness Packages"
type textarea "Mowing of grass up to 6" in height. Mow, edge along driveways & sidewalks, trim…"
type input "75"
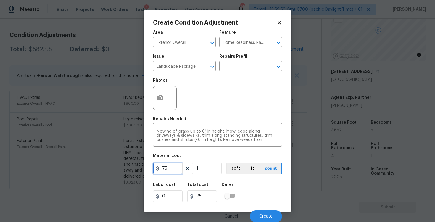
click at [175, 164] on input "75" at bounding box center [168, 168] width 30 height 12
type input "300"
click at [244, 178] on div "Area Exterior Overall ​ Feature Home Readiness Packages ​ Issue Landscape Packa…" at bounding box center [217, 124] width 129 height 195
type input "300"
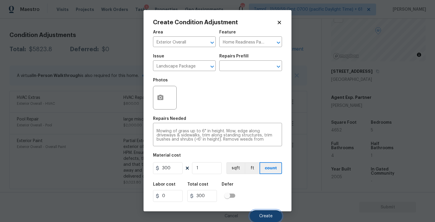
click at [265, 213] on button "Create" at bounding box center [266, 216] width 32 height 12
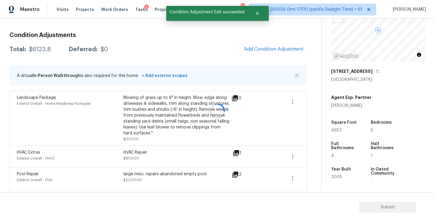
click at [272, 45] on div at bounding box center [217, 111] width 435 height 222
click at [263, 46] on span "Add Condition Adjustment" at bounding box center [274, 48] width 60 height 5
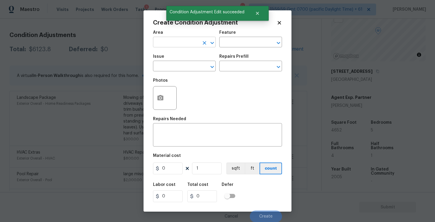
click at [189, 44] on input "text" at bounding box center [176, 42] width 46 height 9
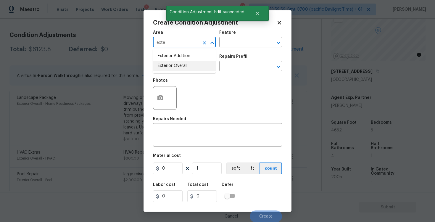
click at [189, 61] on li "Exterior Overall" at bounding box center [184, 66] width 63 height 10
type input "Exterior Overall"
click at [189, 67] on input "text" at bounding box center [176, 66] width 46 height 9
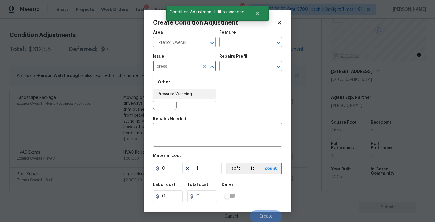
click at [187, 95] on li "Pressure Washing" at bounding box center [184, 94] width 63 height 10
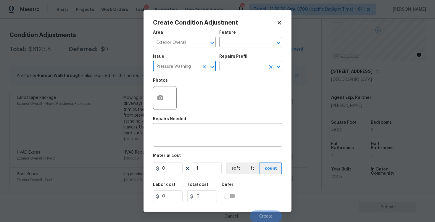
type input "Pressure Washing"
click at [239, 67] on input "text" at bounding box center [242, 66] width 46 height 9
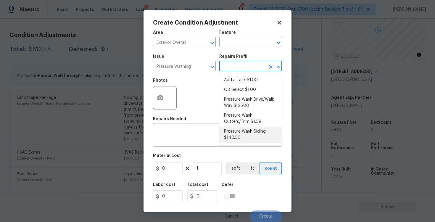
click at [241, 127] on li "Pressure Wash Siding $140.00" at bounding box center [250, 135] width 63 height 16
type input "Siding"
type textarea "Protect areas as needed for pressure washing. Pressure wash the siding on the h…"
type input "140"
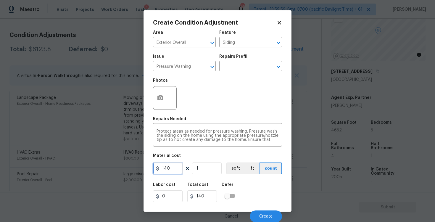
click at [179, 166] on input "140" at bounding box center [168, 168] width 30 height 12
type input "400"
click at [260, 185] on div "Labor cost 0 Total cost 400 Defer" at bounding box center [217, 192] width 129 height 27
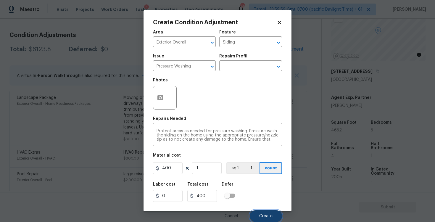
click at [267, 213] on button "Create" at bounding box center [266, 216] width 32 height 12
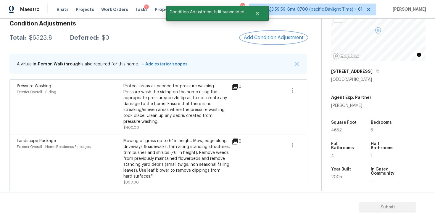
scroll to position [78, 0]
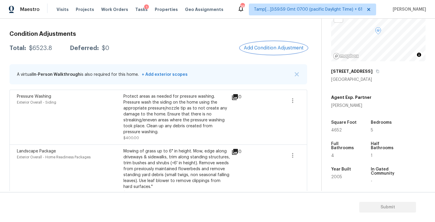
click at [276, 46] on span "Add Condition Adjustment" at bounding box center [274, 47] width 60 height 5
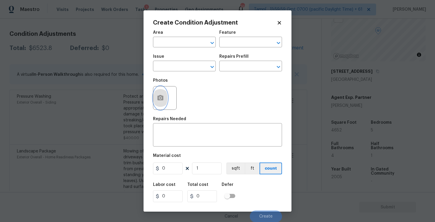
click at [159, 96] on icon "button" at bounding box center [160, 97] width 6 height 5
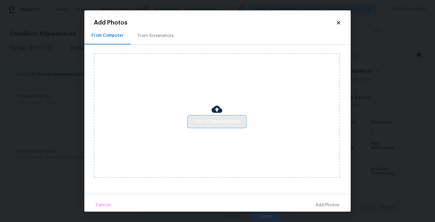
click at [232, 123] on span "Click to Upload Photos" at bounding box center [216, 121] width 47 height 7
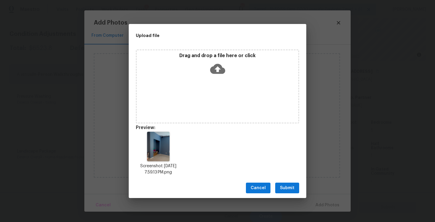
click at [284, 185] on span "Submit" at bounding box center [287, 187] width 15 height 7
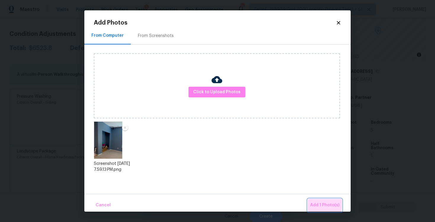
click at [313, 202] on span "Add 1 Photo(s)" at bounding box center [324, 205] width 29 height 7
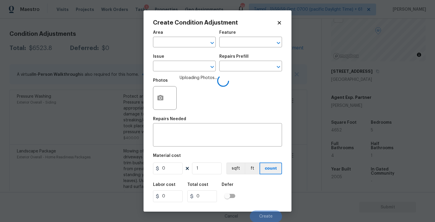
click at [181, 50] on span "Area ​" at bounding box center [184, 39] width 63 height 24
click at [178, 43] on input "text" at bounding box center [176, 42] width 46 height 9
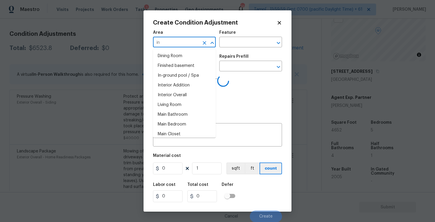
type input "int"
type input "er"
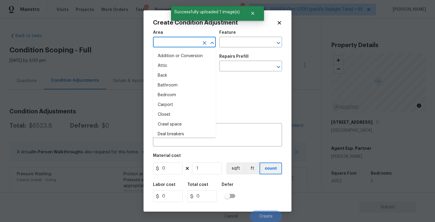
scroll to position [51, 0]
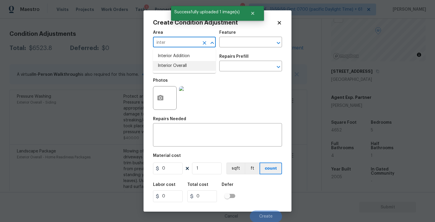
click at [176, 69] on li "Interior Overall" at bounding box center [184, 66] width 63 height 10
type input "Interior Overall"
click at [176, 69] on input "text" at bounding box center [176, 66] width 46 height 9
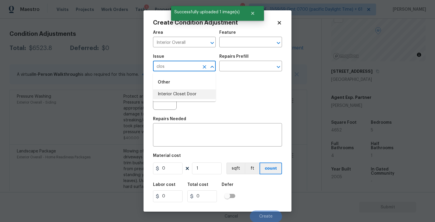
click at [176, 90] on li "Interior Closet Door" at bounding box center [184, 94] width 63 height 10
type input "Interior Closet Door"
click at [224, 66] on input "text" at bounding box center [242, 66] width 46 height 9
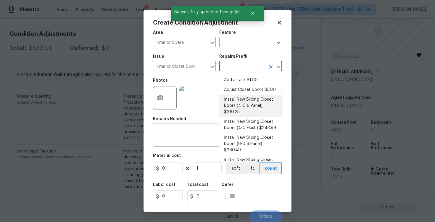
click at [240, 108] on li "Install New Sliding Closet Doors (4-0 6 Panel) $210.25" at bounding box center [250, 106] width 63 height 22
type input "Interior Door"
type input "210.25"
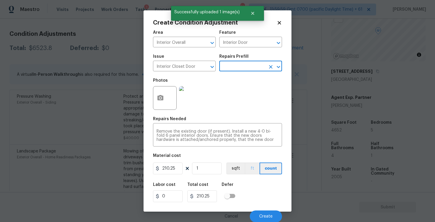
scroll to position [1, 0]
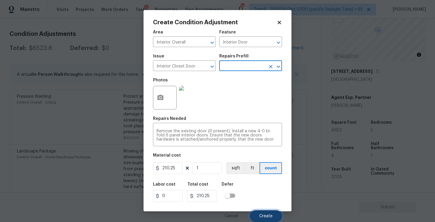
click at [268, 213] on button "Create" at bounding box center [266, 216] width 32 height 12
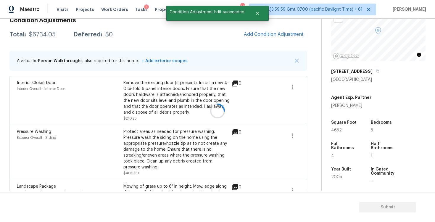
scroll to position [0, 0]
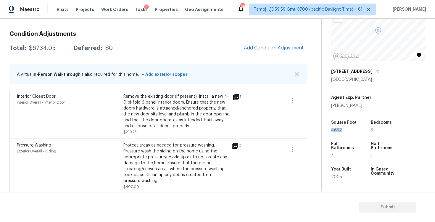
drag, startPoint x: 331, startPoint y: 130, endPoint x: 354, endPoint y: 129, distance: 23.7
click at [354, 130] on div "Property Details © Mapbox © OpenStreetMap Improve this map 5008 Rosewater Ln In…" at bounding box center [374, 114] width 104 height 292
copy span "4652"
click at [255, 49] on span "Add Condition Adjustment" at bounding box center [274, 47] width 60 height 5
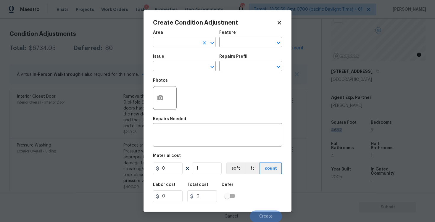
click at [194, 40] on input "text" at bounding box center [176, 42] width 46 height 9
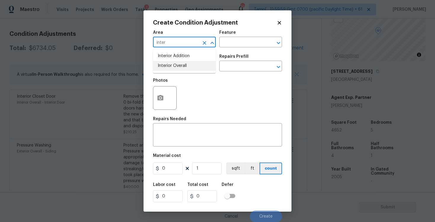
click at [193, 66] on li "Interior Overall" at bounding box center [184, 66] width 63 height 10
type input "Interior Overall"
click at [193, 66] on input "text" at bounding box center [176, 66] width 46 height 9
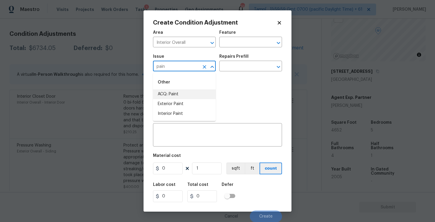
click at [185, 91] on li "ACQ: Paint" at bounding box center [184, 94] width 63 height 10
type input "ACQ: Paint"
click at [232, 70] on input "text" at bounding box center [242, 66] width 46 height 9
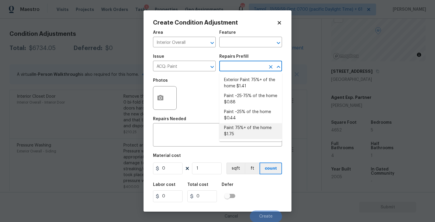
click at [236, 127] on li "Paint 75%+ of the home $1.75" at bounding box center [250, 131] width 63 height 16
type input "Acquisition"
type textarea "Acquisition Scope: 75%+ of the home will likely require interior paint"
type input "1.75"
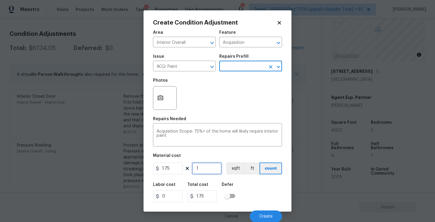
click at [207, 172] on input "1" at bounding box center [207, 168] width 30 height 12
type input "0"
paste input "4652"
type input "4652"
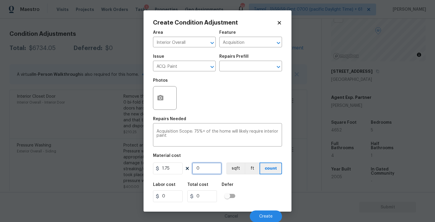
type input "8141"
type input "4652"
click at [232, 174] on button "sqft" at bounding box center [235, 168] width 18 height 12
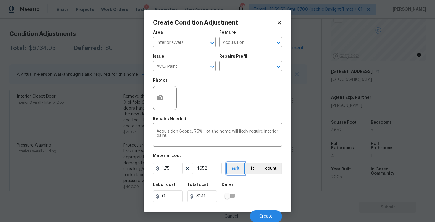
scroll to position [1, 0]
click at [163, 101] on icon "button" at bounding box center [160, 97] width 7 height 7
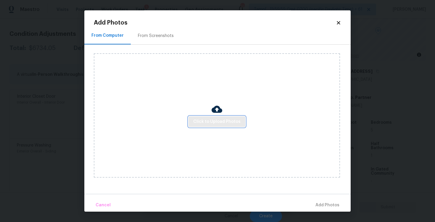
click at [213, 124] on span "Click to Upload Photos" at bounding box center [216, 121] width 47 height 7
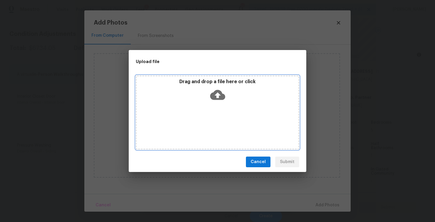
click at [212, 91] on icon at bounding box center [217, 94] width 15 height 15
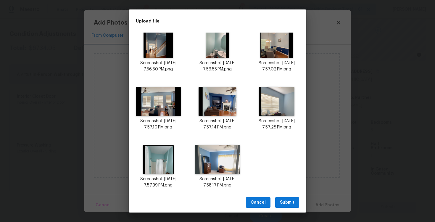
scroll to position [91, 0]
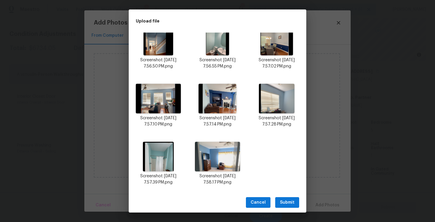
click at [288, 198] on button "Submit" at bounding box center [287, 202] width 24 height 11
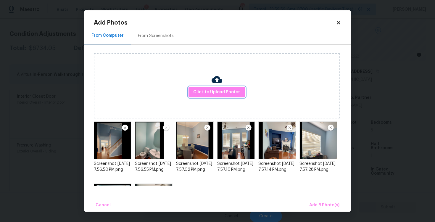
scroll to position [0, 0]
click at [328, 204] on span "Add 8 Photo(s)" at bounding box center [324, 205] width 30 height 7
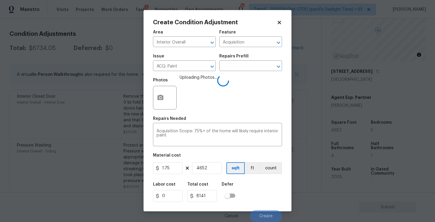
click at [239, 187] on div "Labor cost 0 Total cost 8141 Defer" at bounding box center [217, 192] width 129 height 27
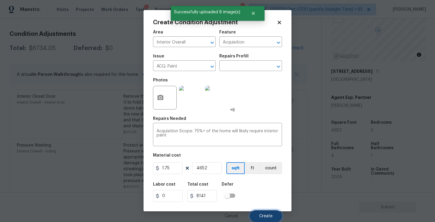
click at [267, 220] on button "Create" at bounding box center [266, 216] width 32 height 12
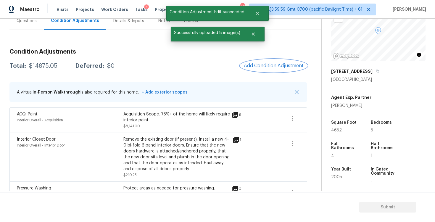
scroll to position [59, 0]
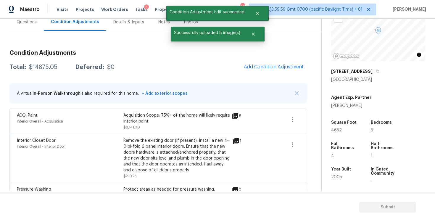
click at [257, 73] on span "Add Condition Adjustment" at bounding box center [273, 67] width 67 height 13
click at [255, 69] on span "Add Condition Adjustment" at bounding box center [274, 66] width 60 height 5
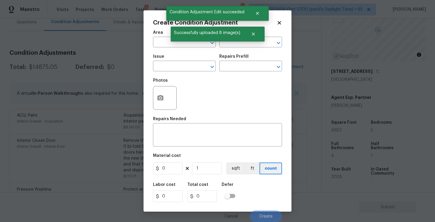
click at [174, 47] on input "text" at bounding box center [176, 42] width 46 height 9
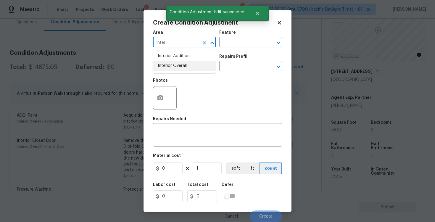
click at [176, 69] on li "Interior Overall" at bounding box center [184, 66] width 63 height 10
type input "Interior Overall"
click at [176, 69] on input "text" at bounding box center [176, 66] width 46 height 9
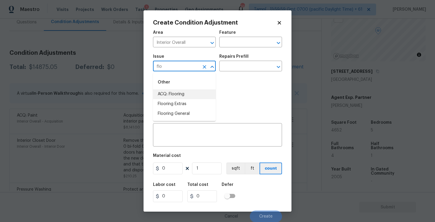
click at [176, 94] on li "ACQ: Flooring" at bounding box center [184, 94] width 63 height 10
type input "ACQ: Flooring"
click at [233, 67] on input "text" at bounding box center [242, 66] width 46 height 9
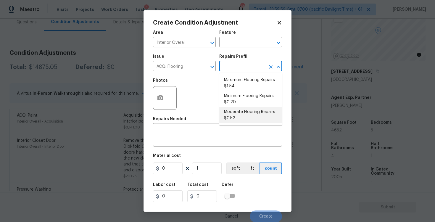
click at [240, 110] on li "Moderate Flooring Repairs $0.52" at bounding box center [250, 115] width 63 height 16
type input "Acquisition"
type textarea "Acquisition Scope: Moderate flooring repairs"
type input "0.52"
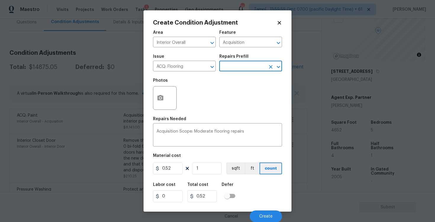
click at [212, 175] on figure "Material cost 0.52 1 sqft ft count" at bounding box center [217, 165] width 129 height 22
click at [212, 173] on input "1" at bounding box center [207, 168] width 30 height 12
type input "0"
paste input "4652"
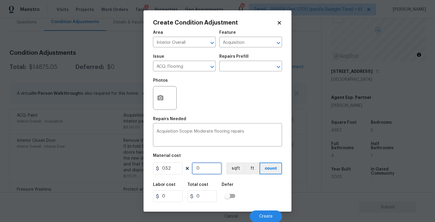
type input "4652"
type input "2419.04"
type input "4652"
click at [230, 171] on button "sqft" at bounding box center [235, 168] width 18 height 12
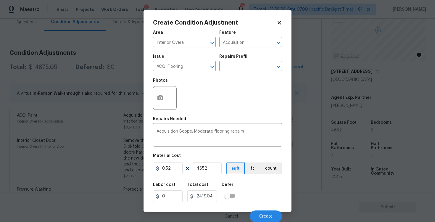
click at [156, 107] on div at bounding box center [165, 98] width 24 height 24
click at [155, 98] on button "button" at bounding box center [160, 97] width 14 height 23
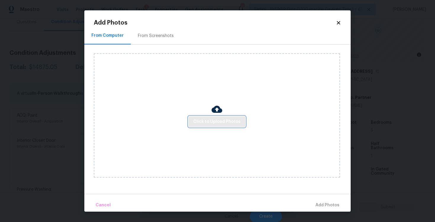
click at [203, 118] on span "Click to Upload Photos" at bounding box center [216, 121] width 47 height 7
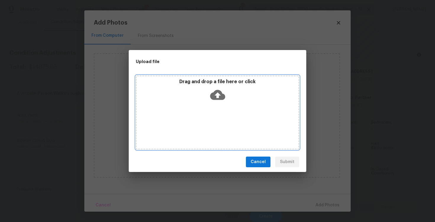
click at [210, 96] on icon at bounding box center [217, 95] width 15 height 10
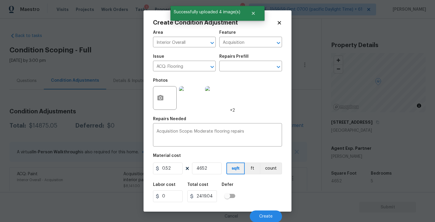
scroll to position [51, 0]
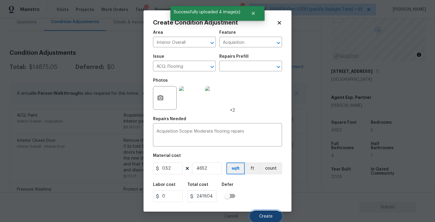
click at [273, 213] on button "Create" at bounding box center [266, 216] width 32 height 12
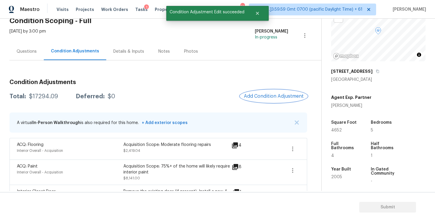
scroll to position [16, 0]
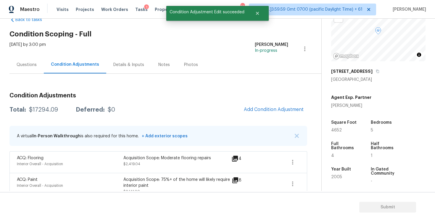
click at [36, 65] on div "Questions" at bounding box center [27, 65] width 20 height 6
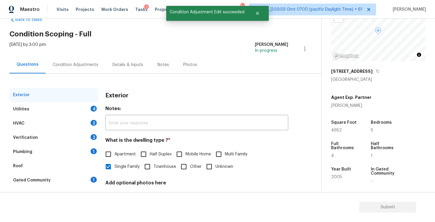
scroll to position [63, 0]
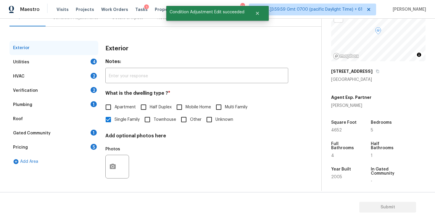
click at [87, 71] on div "HVAC 2" at bounding box center [53, 76] width 89 height 14
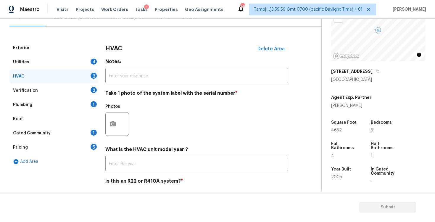
click at [87, 63] on div "Utilities 4" at bounding box center [53, 62] width 89 height 14
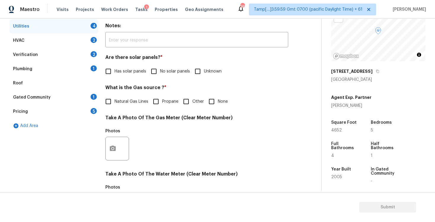
scroll to position [107, 0]
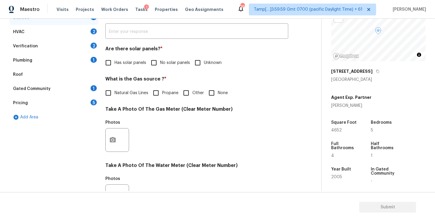
click at [161, 60] on span "No solar panels" at bounding box center [175, 63] width 30 height 6
click at [160, 60] on input "No solar panels" at bounding box center [154, 63] width 12 height 12
checkbox input "true"
click at [215, 96] on input "None" at bounding box center [211, 93] width 12 height 12
checkbox input "true"
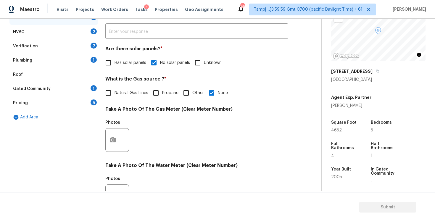
click at [122, 90] on span "Natural Gas Lines" at bounding box center [132, 93] width 34 height 6
click at [115, 90] on input "Natural Gas Lines" at bounding box center [108, 93] width 12 height 12
checkbox input "true"
checkbox input "false"
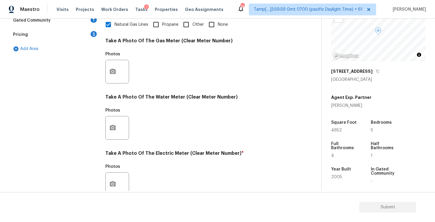
scroll to position [223, 0]
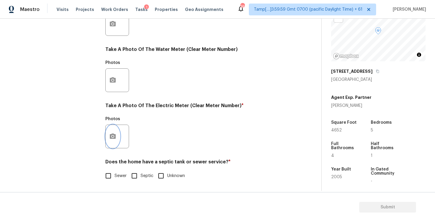
click at [112, 128] on button "button" at bounding box center [113, 136] width 14 height 23
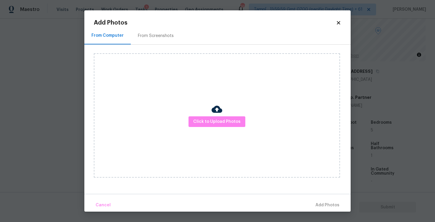
click at [206, 115] on div "Click to Upload Photos" at bounding box center [217, 115] width 246 height 124
click at [216, 119] on span "Click to Upload Photos" at bounding box center [216, 121] width 47 height 7
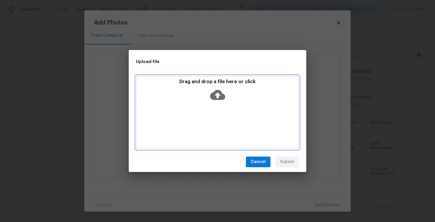
click at [215, 99] on icon at bounding box center [217, 95] width 15 height 10
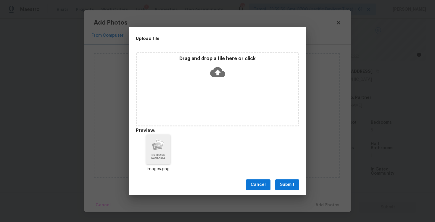
click at [293, 186] on span "Submit" at bounding box center [287, 184] width 15 height 7
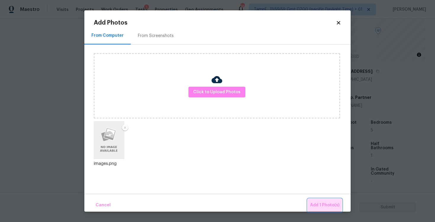
click at [313, 200] on button "Add 1 Photo(s)" at bounding box center [325, 205] width 34 height 13
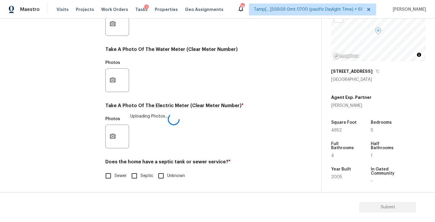
click at [108, 180] on input "Sewer" at bounding box center [108, 176] width 12 height 12
checkbox input "true"
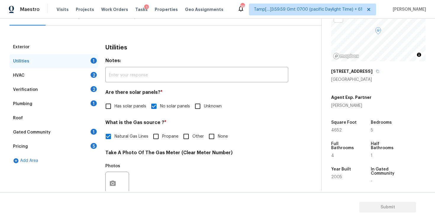
scroll to position [52, 0]
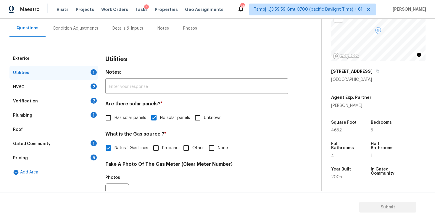
click at [79, 85] on div "HVAC 2" at bounding box center [53, 87] width 89 height 14
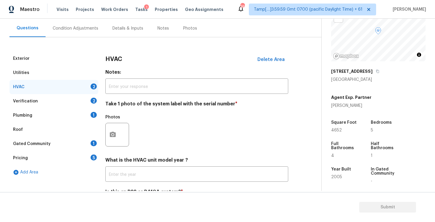
click at [129, 138] on div at bounding box center [117, 135] width 24 height 24
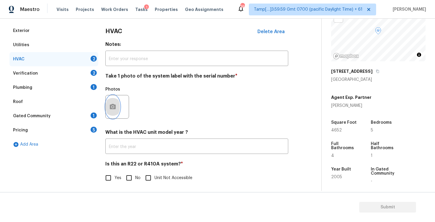
click at [115, 102] on button "button" at bounding box center [113, 106] width 14 height 23
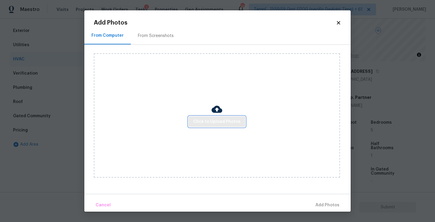
click at [206, 116] on button "Click to Upload Photos" at bounding box center [217, 121] width 57 height 11
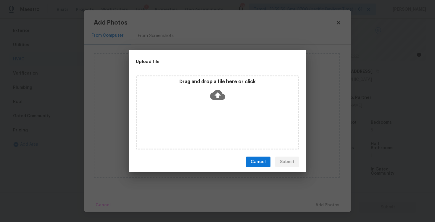
click at [217, 85] on div "Drag and drop a file here or click" at bounding box center [218, 91] width 162 height 25
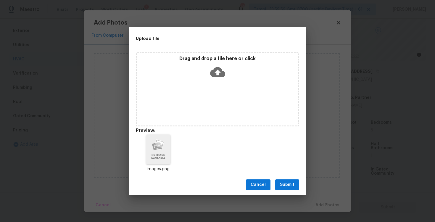
click at [292, 183] on span "Submit" at bounding box center [287, 184] width 15 height 7
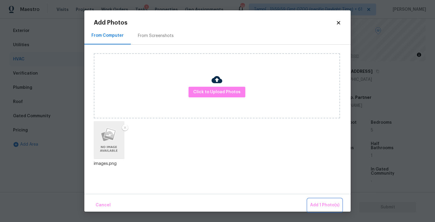
click at [315, 201] on button "Add 1 Photo(s)" at bounding box center [325, 205] width 34 height 13
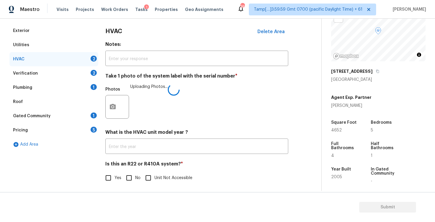
click at [124, 178] on input "No" at bounding box center [129, 178] width 12 height 12
checkbox input "true"
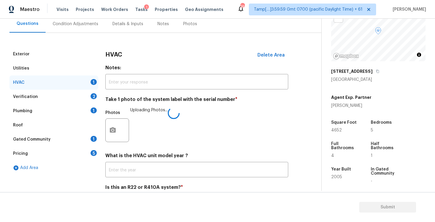
scroll to position [56, 0]
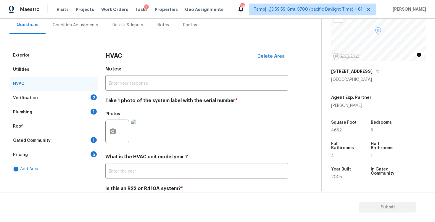
click at [91, 98] on div "2" at bounding box center [94, 97] width 6 height 6
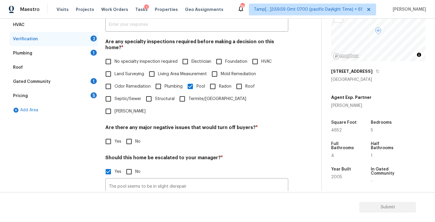
scroll to position [122, 0]
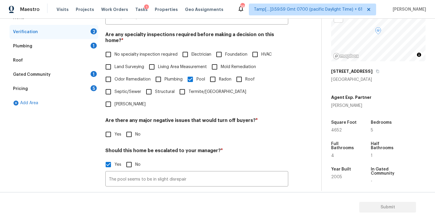
click at [129, 128] on input "No" at bounding box center [129, 134] width 12 height 12
checkbox input "true"
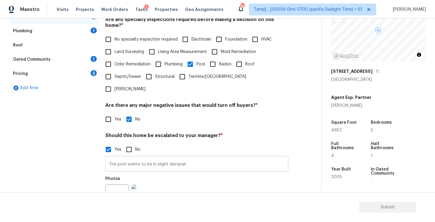
scroll to position [184, 0]
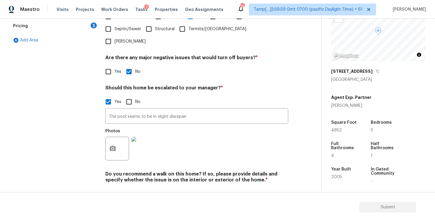
click at [126, 188] on input "No" at bounding box center [129, 194] width 12 height 12
checkbox input "true"
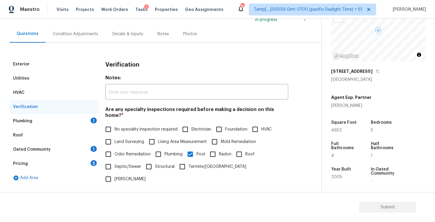
scroll to position [59, 0]
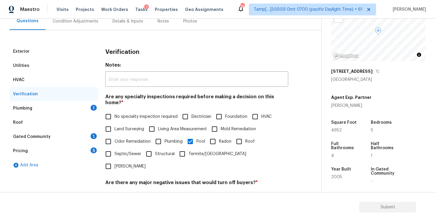
click at [103, 112] on input "No specialty inspection required" at bounding box center [108, 116] width 12 height 12
checkbox input "true"
click at [88, 109] on div "Plumbing 1" at bounding box center [53, 108] width 89 height 14
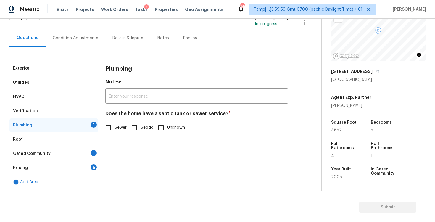
click at [109, 127] on input "Sewer" at bounding box center [108, 127] width 12 height 12
checkbox input "true"
click at [96, 150] on div "Gated Community 1" at bounding box center [53, 153] width 89 height 14
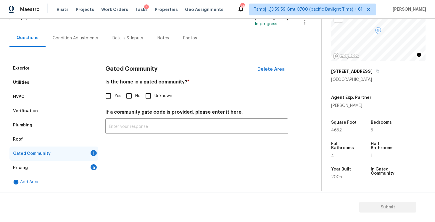
click at [128, 99] on input "No" at bounding box center [129, 96] width 12 height 12
checkbox input "true"
click at [91, 163] on div "Pricing 5" at bounding box center [53, 168] width 89 height 14
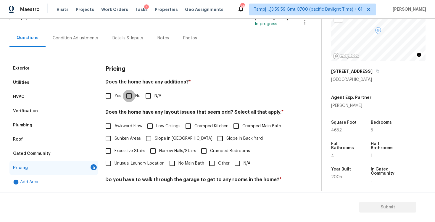
click at [127, 98] on input "No" at bounding box center [129, 96] width 12 height 12
checkbox input "true"
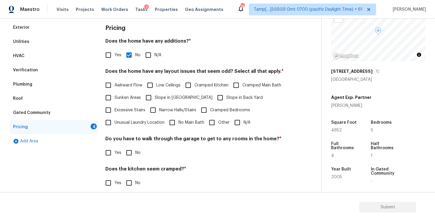
click at [214, 94] on input "Slope in Back Yard" at bounding box center [220, 97] width 12 height 12
checkbox input "true"
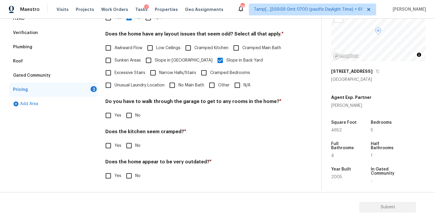
scroll to position [121, 0]
click at [132, 122] on div "Pricing Does the home have any additions? * Yes No N/A Does the home have any l…" at bounding box center [196, 86] width 183 height 206
click at [131, 120] on input "No" at bounding box center [129, 115] width 12 height 12
checkbox input "true"
click at [131, 149] on input "No" at bounding box center [129, 145] width 12 height 12
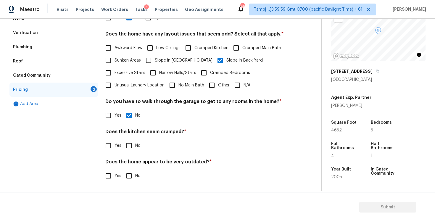
checkbox input "true"
click at [131, 176] on input "No" at bounding box center [129, 176] width 12 height 12
checkbox input "true"
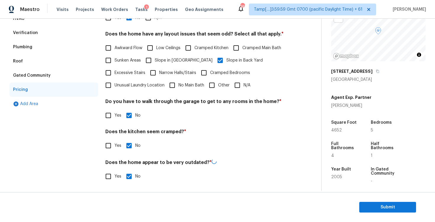
scroll to position [0, 0]
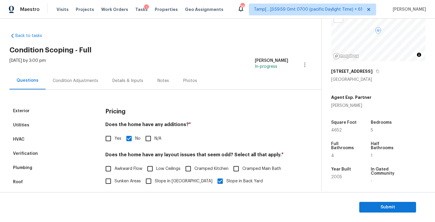
click at [83, 72] on div "[DATE] by 3:00 pm [PERSON_NAME] B In-progress" at bounding box center [165, 65] width 312 height 14
click at [86, 82] on div "Condition Adjustments" at bounding box center [76, 81] width 46 height 6
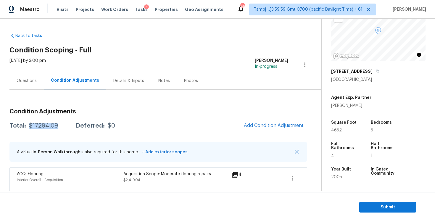
drag, startPoint x: 30, startPoint y: 126, endPoint x: 57, endPoint y: 126, distance: 27.8
click at [57, 126] on div "Total: $17294.09 Deferred: $0" at bounding box center [62, 126] width 106 height 6
copy div "$17294.09"
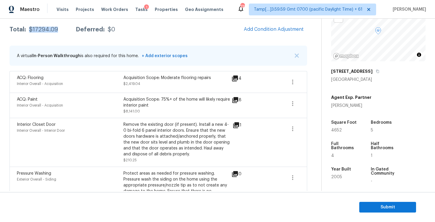
scroll to position [94, 0]
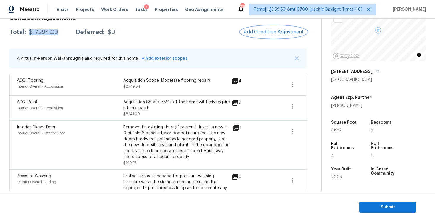
click at [285, 33] on span "Add Condition Adjustment" at bounding box center [274, 31] width 60 height 5
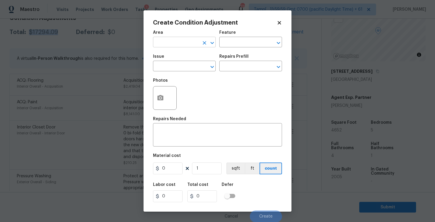
click at [186, 43] on input "text" at bounding box center [176, 42] width 46 height 9
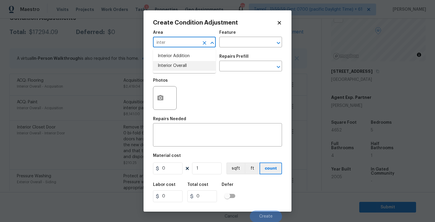
click at [185, 68] on li "Interior Overall" at bounding box center [184, 66] width 63 height 10
type input "Interior Overall"
click at [185, 68] on input "text" at bounding box center [176, 66] width 46 height 9
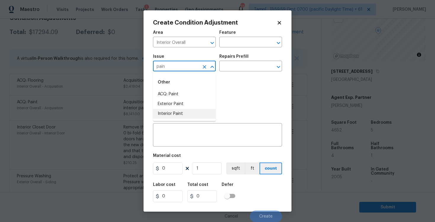
click at [181, 110] on li "Interior Paint" at bounding box center [184, 114] width 63 height 10
type input "Interior Paint"
click at [229, 71] on input "text" at bounding box center [242, 66] width 46 height 9
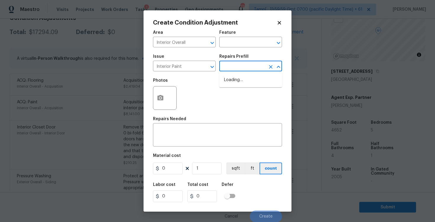
type input "p"
type input "r"
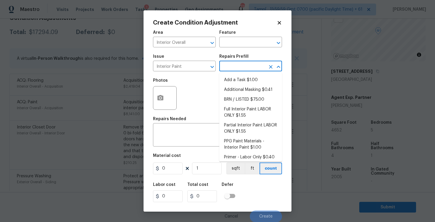
type input "o"
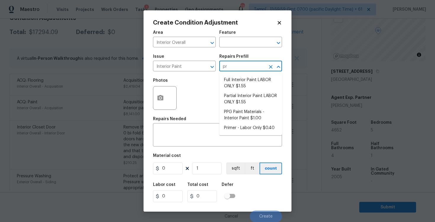
type input "pri"
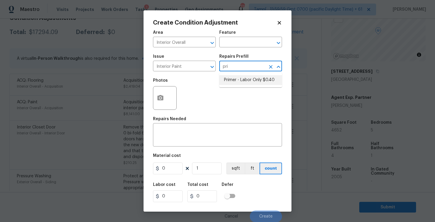
click at [233, 82] on li "Primer - Labor Only $0.40" at bounding box center [250, 80] width 63 height 10
type input "Overall Paint"
type textarea "Interior primer - PRIMER PROVIDED BY OPENDOOR - All nails, screws, drywall anch…"
type input "0.4"
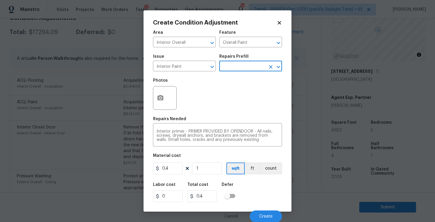
click at [204, 175] on figure "Material cost 0.4 1 sqft ft count" at bounding box center [217, 165] width 129 height 22
click at [202, 169] on input "1" at bounding box center [207, 168] width 30 height 12
type input "0"
paste input "17294"
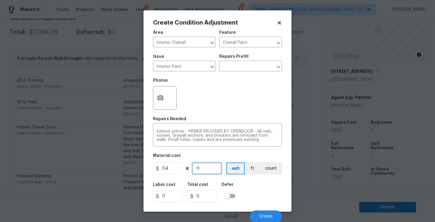
type input "17294"
type input "6917.6"
type input "17294"
click at [242, 188] on div "Labor cost 0 Total cost 6917.6 Defer" at bounding box center [217, 192] width 129 height 27
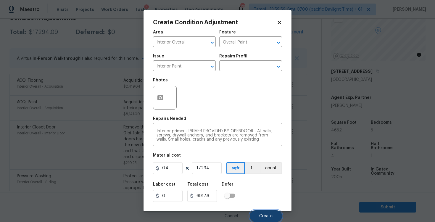
click at [257, 210] on button "Create" at bounding box center [266, 216] width 32 height 12
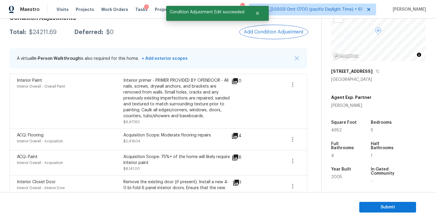
scroll to position [115, 0]
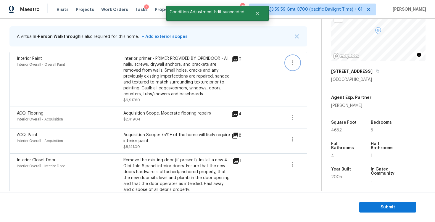
click at [294, 61] on icon "button" at bounding box center [292, 62] width 7 height 7
click at [311, 61] on div "Edit" at bounding box center [326, 62] width 46 height 6
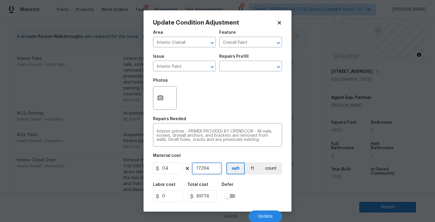
click at [220, 169] on input "17294" at bounding box center [207, 168] width 30 height 12
type input "0"
type input "4"
type input "1.6"
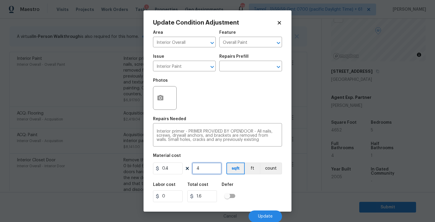
type input "45"
type input "18"
type input "455"
type input "182"
type input "4552"
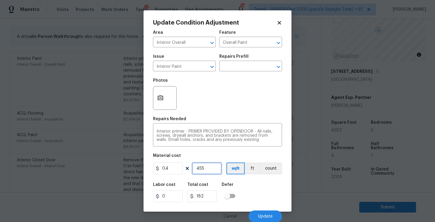
type input "1820.8"
click at [200, 168] on input "4552" at bounding box center [207, 168] width 30 height 12
type input "452"
type input "180.8"
type input "4652"
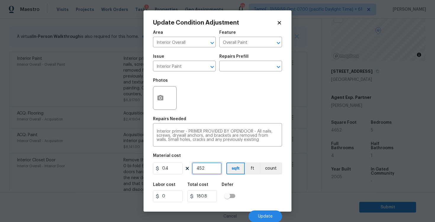
type input "1860.8"
type input "4652"
click at [240, 187] on div "Labor cost 0 Total cost 1860.8 Defer" at bounding box center [217, 192] width 129 height 27
click at [264, 210] on div "Cancel Update" at bounding box center [217, 213] width 129 height 17
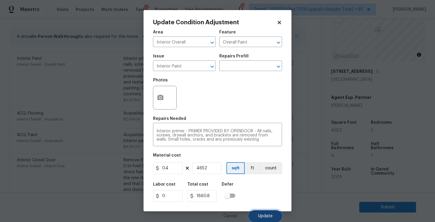
click at [265, 212] on button "Update" at bounding box center [265, 216] width 33 height 12
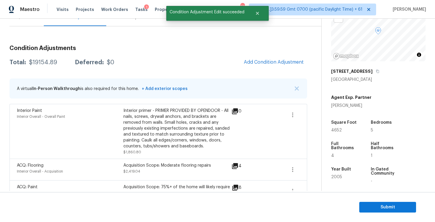
scroll to position [64, 0]
drag, startPoint x: 30, startPoint y: 62, endPoint x: 65, endPoint y: 62, distance: 35.2
click at [65, 62] on div "Total: $19154.89 Deferred: $0" at bounding box center [61, 62] width 105 height 6
copy div "$19154.89"
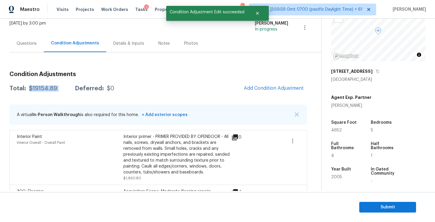
click at [23, 42] on div "Questions" at bounding box center [27, 44] width 20 height 6
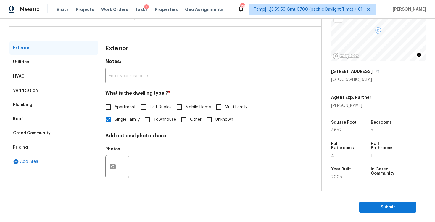
scroll to position [30, 0]
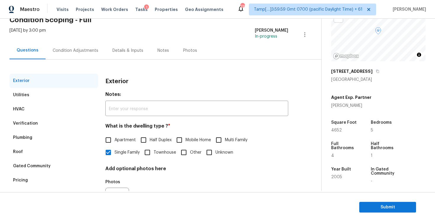
click at [72, 44] on div "Condition Adjustments" at bounding box center [76, 50] width 60 height 17
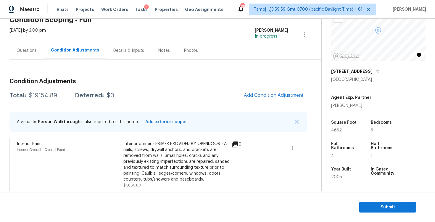
click at [37, 51] on div "Questions" at bounding box center [26, 50] width 34 height 17
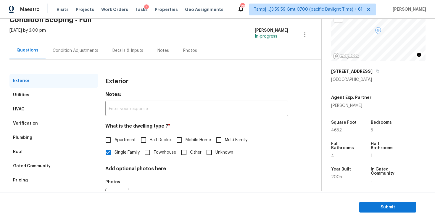
scroll to position [63, 0]
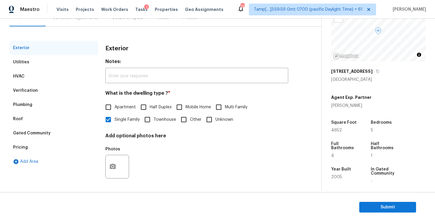
click at [68, 94] on div "Verification" at bounding box center [53, 90] width 89 height 14
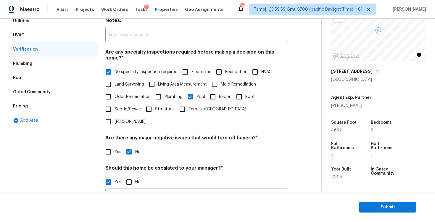
scroll to position [109, 0]
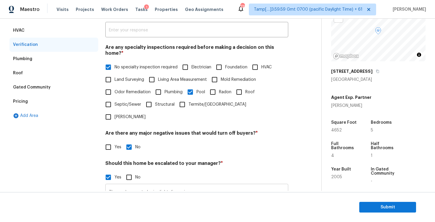
click at [161, 185] on input "The pool seems to be in slight disrepair" at bounding box center [196, 192] width 183 height 14
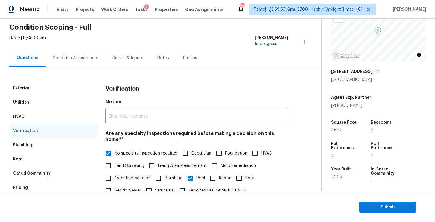
scroll to position [16, 0]
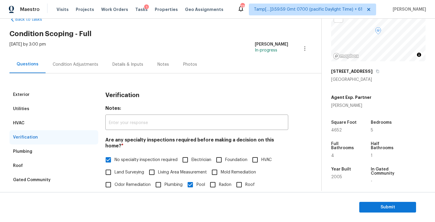
click at [75, 70] on div "Condition Adjustments" at bounding box center [76, 64] width 60 height 17
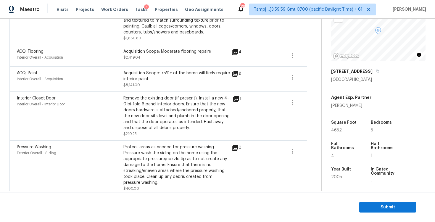
scroll to position [169, 0]
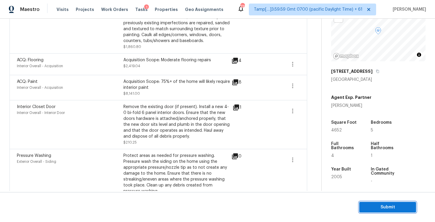
click at [385, 206] on span "Submit" at bounding box center [387, 207] width 47 height 7
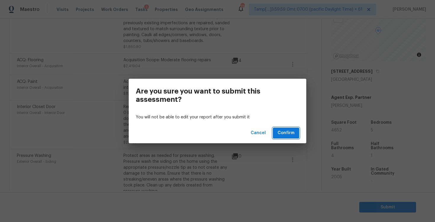
click at [286, 131] on span "Confirm" at bounding box center [286, 132] width 17 height 7
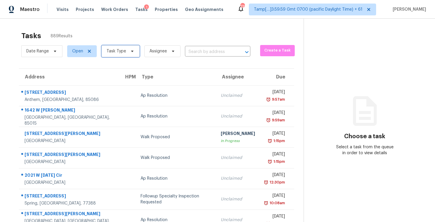
click at [128, 52] on span at bounding box center [131, 51] width 7 height 5
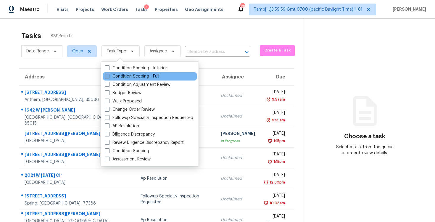
click at [137, 78] on label "Condition Scoping - Full" at bounding box center [132, 76] width 54 height 6
click at [109, 77] on input "Condition Scoping - Full" at bounding box center [107, 75] width 4 height 4
checkbox input "true"
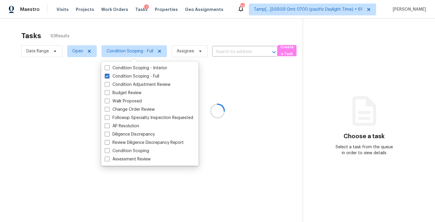
click at [124, 38] on div at bounding box center [217, 111] width 435 height 222
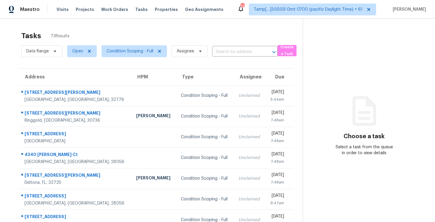
scroll to position [86, 0]
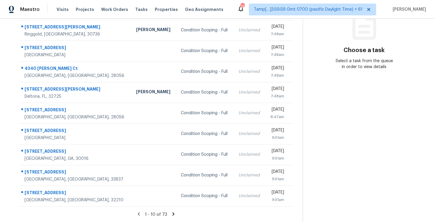
click at [174, 214] on icon at bounding box center [173, 213] width 5 height 5
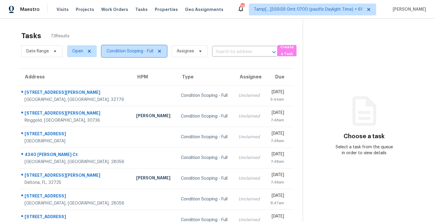
click at [137, 48] on span "Condition Scoping - Full" at bounding box center [130, 51] width 47 height 6
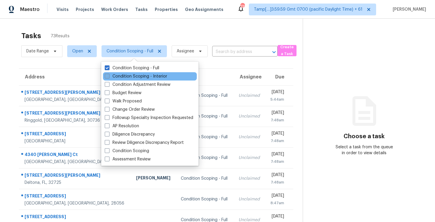
click at [147, 75] on label "Condition Scoping - Interior" at bounding box center [136, 76] width 62 height 6
click at [109, 75] on input "Condition Scoping - Interior" at bounding box center [107, 75] width 4 height 4
checkbox input "true"
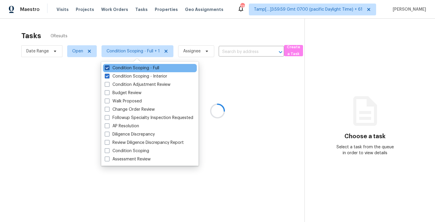
click at [146, 67] on label "Condition Scoping - Full" at bounding box center [132, 68] width 54 height 6
click at [109, 67] on input "Condition Scoping - Full" at bounding box center [107, 67] width 4 height 4
checkbox input "false"
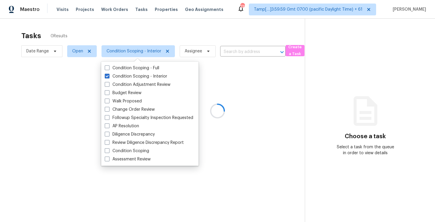
click at [146, 30] on div at bounding box center [217, 111] width 435 height 222
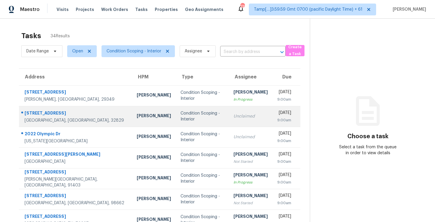
scroll to position [86, 0]
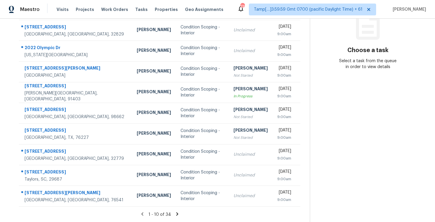
click at [175, 213] on icon at bounding box center [177, 213] width 5 height 5
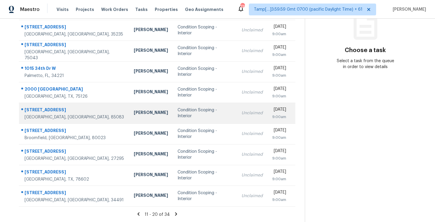
click at [180, 110] on div "Condition Scoping - Interior" at bounding box center [205, 113] width 55 height 12
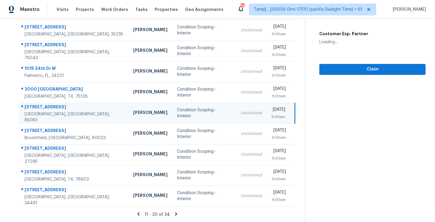
scroll to position [48, 0]
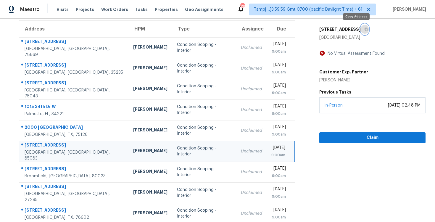
click at [361, 34] on button "button" at bounding box center [365, 29] width 8 height 11
click at [365, 30] on icon "button" at bounding box center [366, 29] width 3 height 3
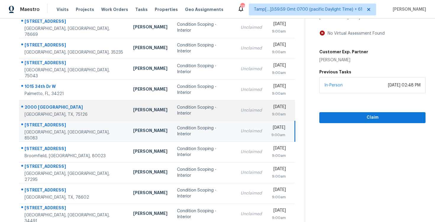
scroll to position [70, 0]
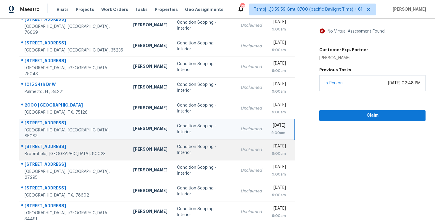
click at [177, 148] on div "Condition Scoping - Interior" at bounding box center [204, 150] width 54 height 12
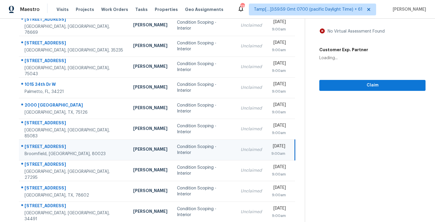
scroll to position [41, 0]
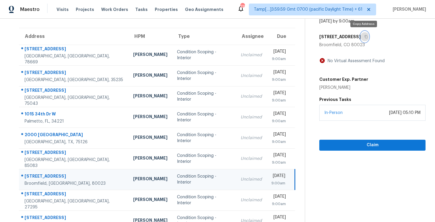
click at [361, 37] on button "button" at bounding box center [365, 36] width 8 height 11
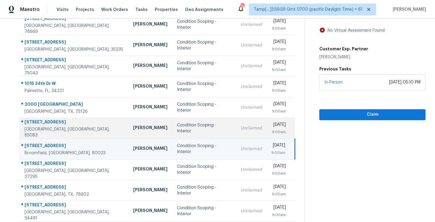
scroll to position [77, 0]
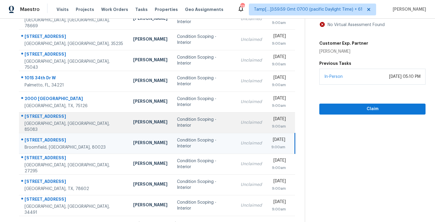
click at [179, 161] on div "Condition Scoping - Interior" at bounding box center [204, 164] width 54 height 12
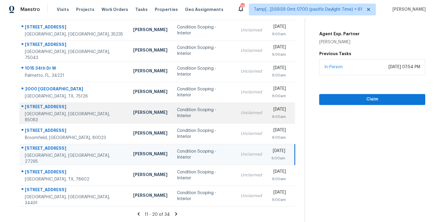
scroll to position [36, 0]
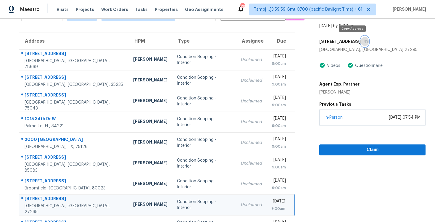
click at [364, 41] on icon "button" at bounding box center [366, 42] width 4 height 4
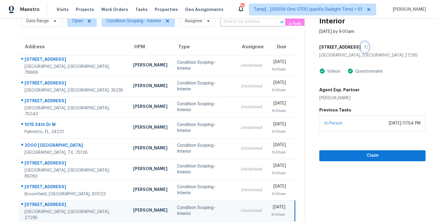
scroll to position [30, 0]
click at [343, 160] on button "Claim" at bounding box center [372, 155] width 106 height 11
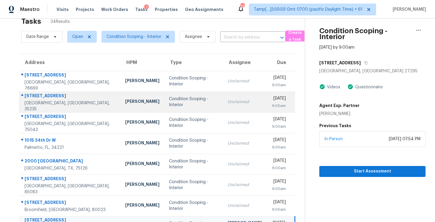
scroll to position [14, 0]
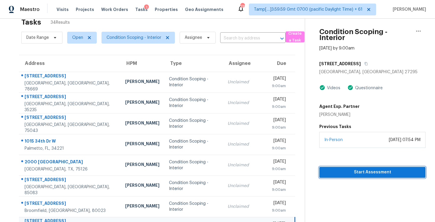
click at [341, 171] on span "Start Assessment" at bounding box center [372, 171] width 97 height 7
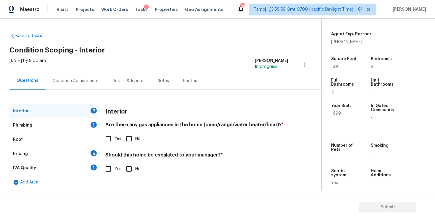
scroll to position [135, 0]
click at [114, 173] on input "Yes" at bounding box center [108, 168] width 12 height 12
checkbox input "true"
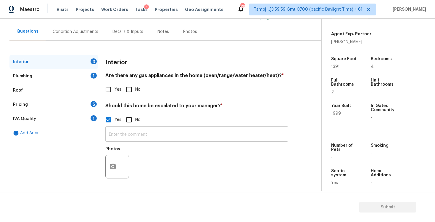
click at [126, 136] on input "text" at bounding box center [196, 135] width 183 height 14
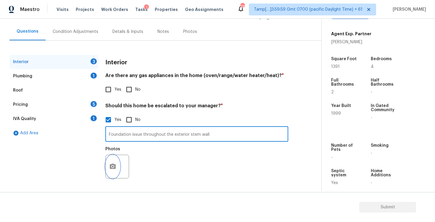
click at [116, 165] on icon "button" at bounding box center [112, 166] width 7 height 7
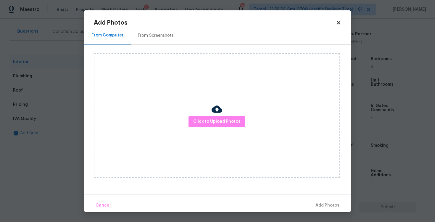
click at [207, 131] on div "Click to Upload Photos" at bounding box center [217, 115] width 246 height 124
click at [211, 125] on span "Click to Upload Photos" at bounding box center [216, 121] width 47 height 7
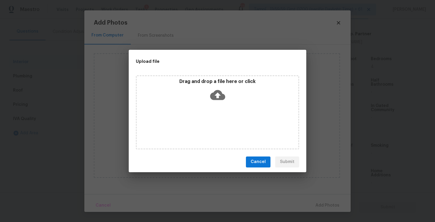
click at [217, 92] on icon at bounding box center [217, 95] width 15 height 10
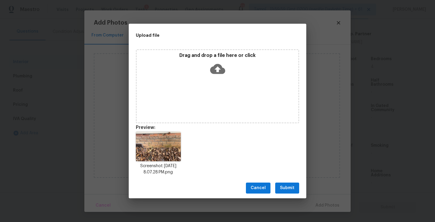
click at [291, 189] on span "Submit" at bounding box center [287, 187] width 15 height 7
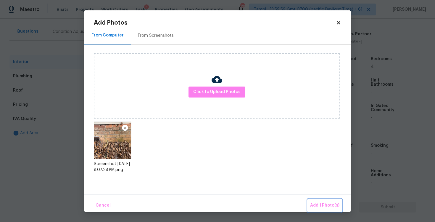
click at [322, 205] on span "Add 1 Photo(s)" at bounding box center [324, 205] width 29 height 7
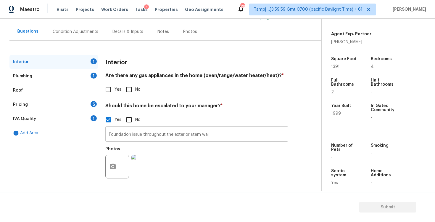
click at [224, 130] on input "Foundation issue throughout the exterior stem wall" at bounding box center [196, 135] width 183 height 14
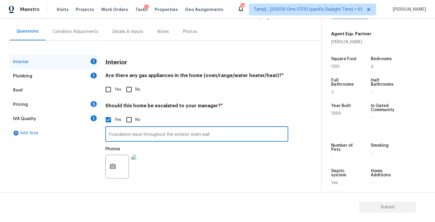
click at [228, 136] on input "Foundation issue throughout the exterior stem wall" at bounding box center [196, 135] width 183 height 14
type input "Foundation issue throughout the exterior stem wall and the interior at 1:46"
click at [115, 165] on icon "button" at bounding box center [113, 165] width 6 height 5
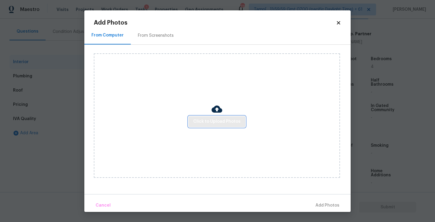
click at [214, 125] on button "Click to Upload Photos" at bounding box center [217, 121] width 57 height 11
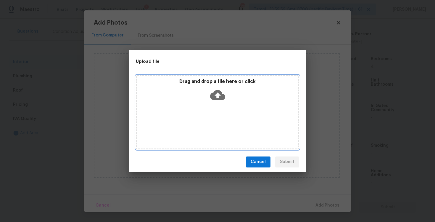
click at [218, 91] on icon at bounding box center [217, 95] width 15 height 10
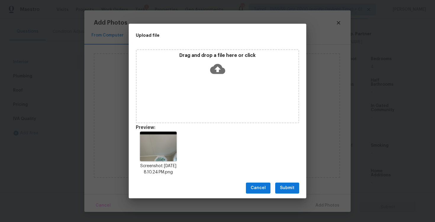
click at [295, 186] on button "Submit" at bounding box center [287, 187] width 24 height 11
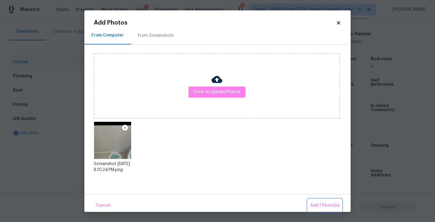
click at [322, 208] on span "Add 1 Photo(s)" at bounding box center [324, 205] width 29 height 7
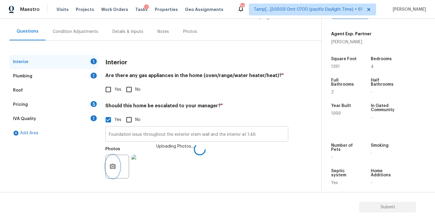
scroll to position [30, 0]
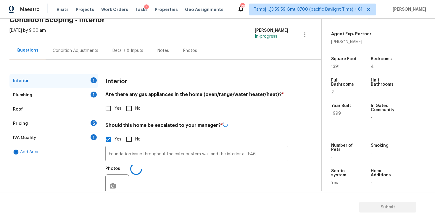
click at [125, 109] on input "No" at bounding box center [129, 108] width 12 height 12
checkbox input "true"
click at [93, 91] on div "1" at bounding box center [94, 94] width 6 height 6
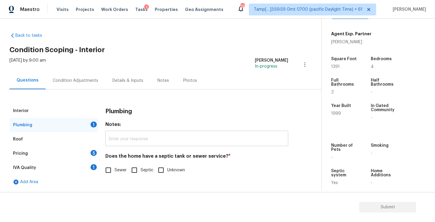
scroll to position [0, 0]
click at [133, 168] on input "Septic" at bounding box center [134, 170] width 12 height 12
checkbox input "true"
click at [87, 152] on div "Pricing 5" at bounding box center [53, 153] width 89 height 14
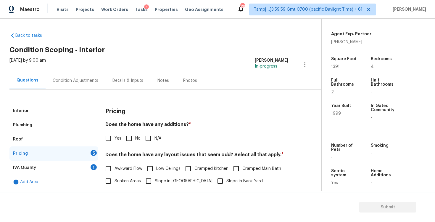
click at [131, 142] on input "No" at bounding box center [129, 138] width 12 height 12
checkbox input "true"
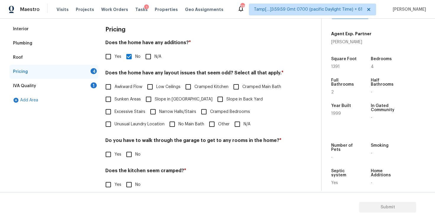
click at [240, 128] on input "N/A" at bounding box center [237, 124] width 12 height 12
checkbox input "true"
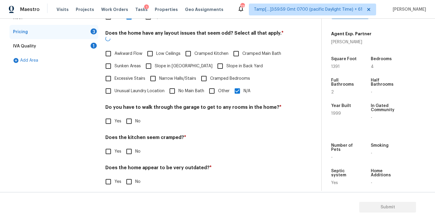
scroll to position [121, 0]
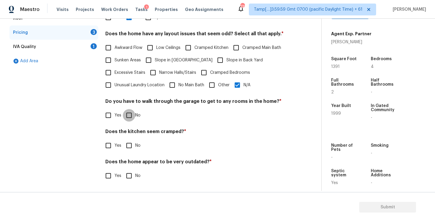
click at [131, 116] on input "No" at bounding box center [129, 115] width 12 height 12
checkbox input "true"
click at [134, 149] on input "No" at bounding box center [129, 146] width 12 height 12
checkbox input "true"
click at [135, 186] on div "Pricing Does the home have any additions? * Yes No N/A Does the home have any l…" at bounding box center [196, 86] width 183 height 207
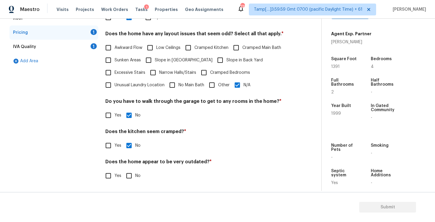
click at [133, 173] on input "No" at bounding box center [129, 175] width 12 height 12
checkbox input "true"
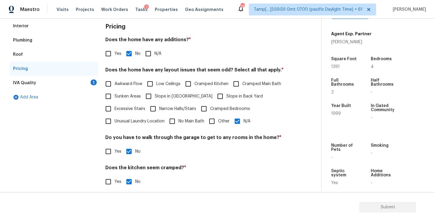
click at [96, 82] on div "1" at bounding box center [94, 82] width 6 height 6
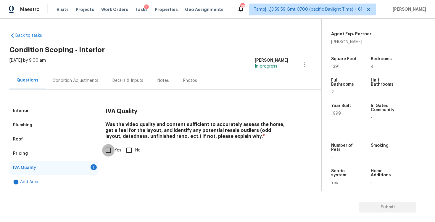
click at [111, 149] on input "Yes" at bounding box center [108, 150] width 12 height 12
checkbox input "true"
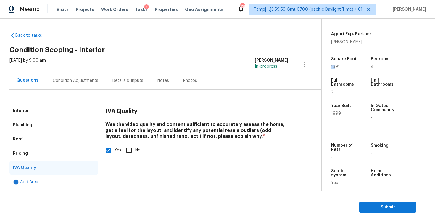
drag, startPoint x: 330, startPoint y: 60, endPoint x: 342, endPoint y: 60, distance: 11.8
click at [342, 60] on div "Property Details © Mapbox © OpenStreetMap Improve this map 349 Brushy Dr Lexing…" at bounding box center [374, 40] width 104 height 313
copy span "1391"
click at [84, 88] on div "Condition Adjustments" at bounding box center [76, 80] width 60 height 17
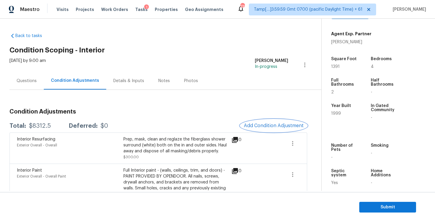
click at [261, 127] on span "Add Condition Adjustment" at bounding box center [274, 125] width 60 height 5
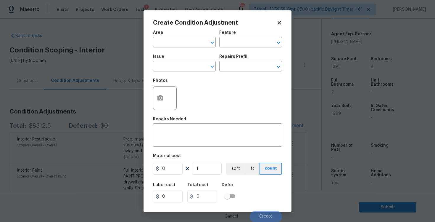
click at [178, 49] on span "Area ​" at bounding box center [184, 39] width 63 height 24
click at [179, 43] on input "text" at bounding box center [176, 42] width 46 height 9
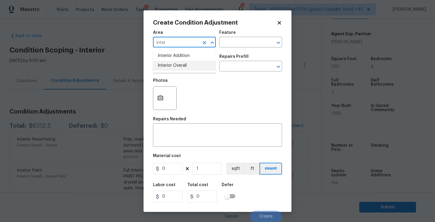
click at [176, 68] on li "Interior Overall" at bounding box center [184, 66] width 63 height 10
type input "Interior Overall"
click at [176, 68] on input "text" at bounding box center [176, 66] width 46 height 9
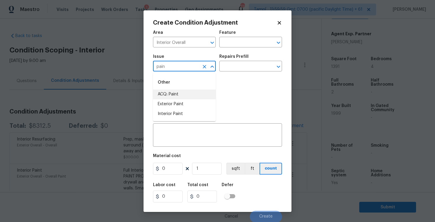
click at [179, 93] on li "ACQ: Paint" at bounding box center [184, 94] width 63 height 10
type input "ACQ: Paint"
click at [230, 73] on div "Issue ACQ: Paint ​ Repairs Prefill ​" at bounding box center [217, 63] width 129 height 24
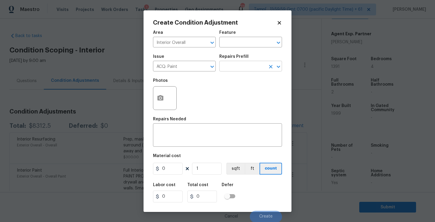
click at [231, 70] on input "text" at bounding box center [242, 66] width 46 height 9
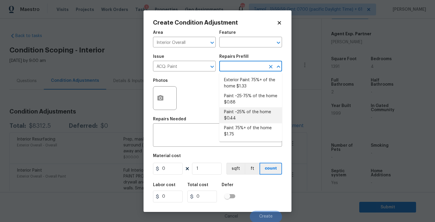
click at [240, 115] on li "Paint ~25% of the home $0.44" at bounding box center [250, 115] width 63 height 16
type input "Acquisition"
type textarea "Acquisition Scope: ~25% of the home needs interior paint"
type input "0.44"
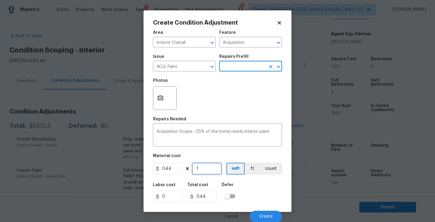
click at [205, 172] on input "1" at bounding box center [207, 168] width 30 height 12
type input "0"
paste input "1391"
type input "1391"
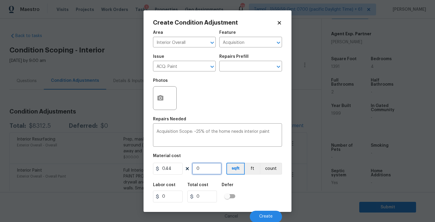
type input "612.04"
type input "1391"
click at [262, 189] on div "Labor cost 0 Total cost 612.04 Defer" at bounding box center [217, 192] width 129 height 27
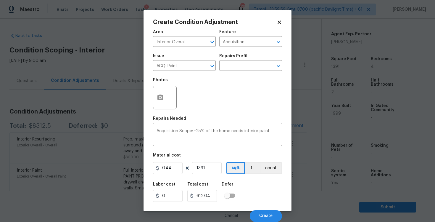
click at [265, 207] on div "Cancel Create" at bounding box center [217, 213] width 129 height 17
click at [265, 211] on button "Create" at bounding box center [266, 216] width 32 height 12
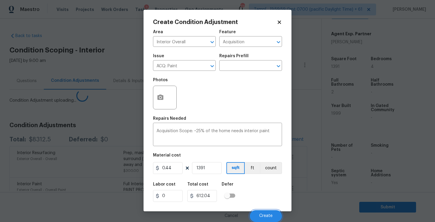
scroll to position [0, 0]
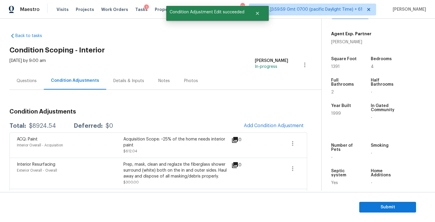
click at [88, 121] on div "Total: $8924.54 Deferred: $0 Add Condition Adjustment" at bounding box center [158, 125] width 298 height 13
drag, startPoint x: 25, startPoint y: 124, endPoint x: 58, endPoint y: 123, distance: 32.9
click at [58, 123] on div "Total: $8924.54 Deferred: $0" at bounding box center [61, 126] width 104 height 6
copy div "$8924.54"
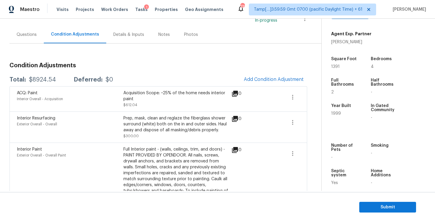
scroll to position [70, 0]
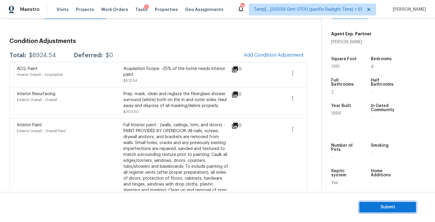
click at [390, 208] on span "Submit" at bounding box center [387, 206] width 47 height 7
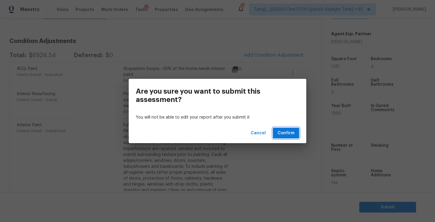
click at [289, 133] on span "Confirm" at bounding box center [286, 132] width 17 height 7
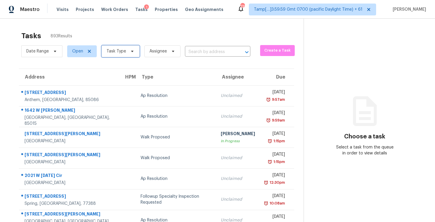
click at [133, 51] on icon at bounding box center [132, 51] width 5 height 5
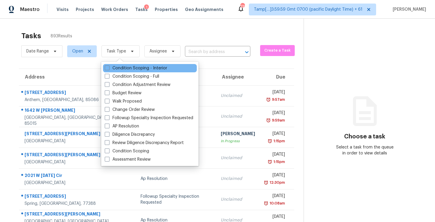
click at [143, 71] on div "Condition Scoping - Interior" at bounding box center [150, 68] width 94 height 8
click at [143, 71] on label "Condition Scoping - Interior" at bounding box center [136, 68] width 62 height 6
click at [109, 69] on input "Condition Scoping - Interior" at bounding box center [107, 67] width 4 height 4
checkbox input "true"
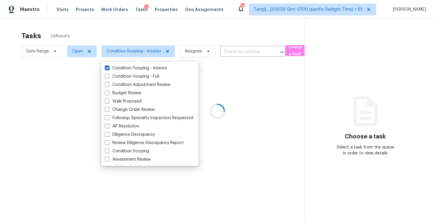
click at [139, 35] on div at bounding box center [217, 111] width 435 height 222
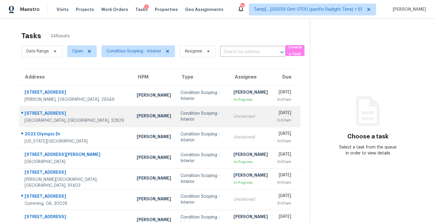
scroll to position [86, 0]
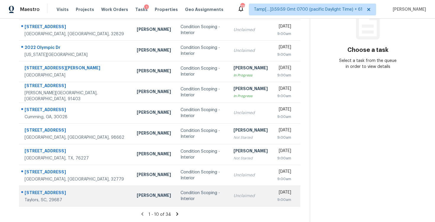
click at [181, 200] on div "Condition Scoping - Interior" at bounding box center [203, 196] width 44 height 12
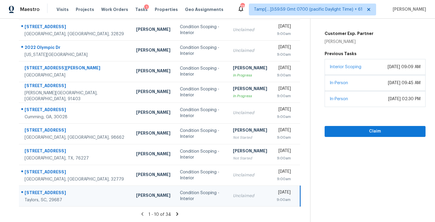
click at [176, 212] on icon at bounding box center [177, 213] width 2 height 3
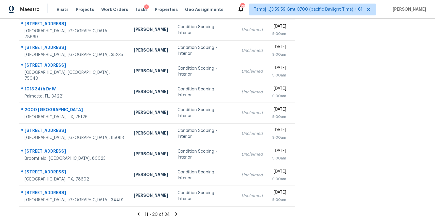
click at [173, 212] on icon at bounding box center [175, 213] width 5 height 5
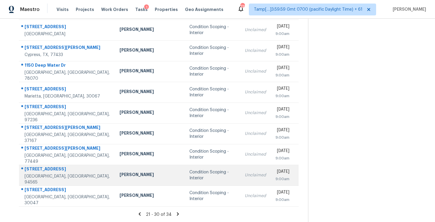
click at [189, 177] on div "Condition Scoping - Interior" at bounding box center [212, 175] width 46 height 12
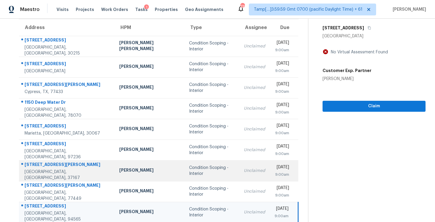
scroll to position [0, 0]
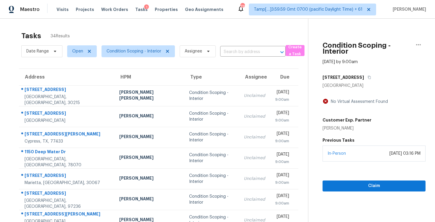
click at [350, 76] on h5 "[STREET_ADDRESS]" at bounding box center [343, 77] width 41 height 6
click at [364, 77] on button "button" at bounding box center [368, 77] width 8 height 11
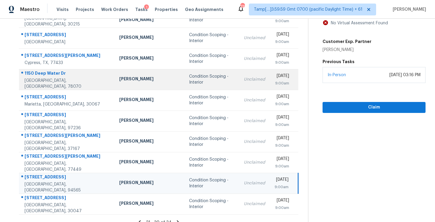
scroll to position [86, 0]
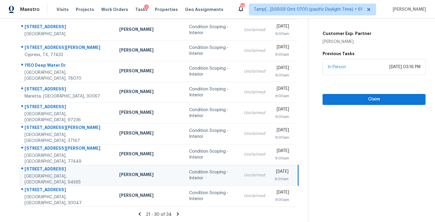
click at [175, 213] on icon at bounding box center [177, 213] width 5 height 5
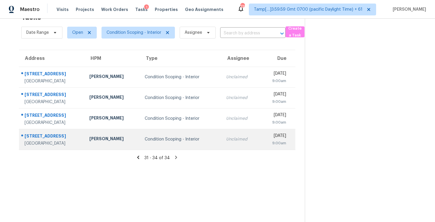
click at [158, 131] on td "Condition Scoping - Interior" at bounding box center [180, 139] width 81 height 21
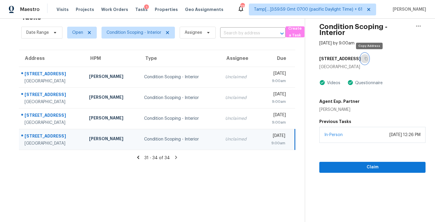
click at [368, 58] on button "button" at bounding box center [365, 58] width 8 height 11
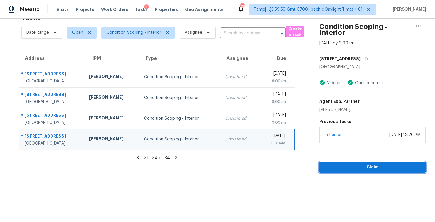
click at [352, 166] on span "Claim" at bounding box center [372, 166] width 97 height 7
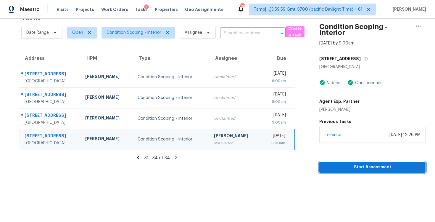
click at [343, 169] on span "Start Assessment" at bounding box center [372, 166] width 97 height 7
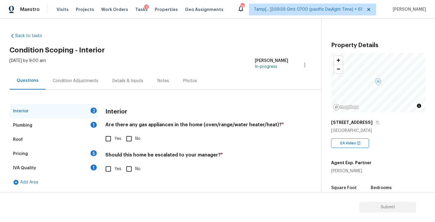
click at [379, 120] on div "[STREET_ADDRESS]" at bounding box center [378, 122] width 94 height 11
click at [379, 120] on button "button" at bounding box center [377, 122] width 5 height 5
click at [116, 137] on span "Yes" at bounding box center [118, 138] width 7 height 6
click at [115, 137] on input "Yes" at bounding box center [108, 138] width 12 height 12
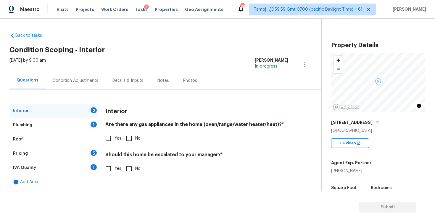
checkbox input "true"
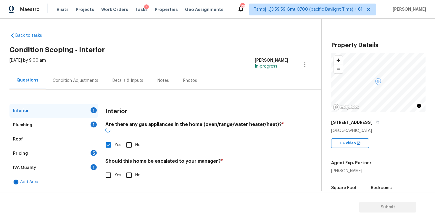
click at [132, 172] on input "No" at bounding box center [129, 175] width 12 height 12
checkbox input "true"
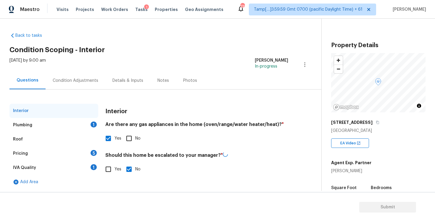
click at [90, 123] on div "Plumbing 1" at bounding box center [53, 125] width 89 height 14
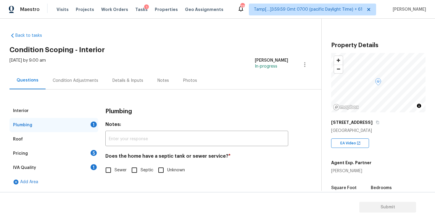
click at [107, 170] on input "Sewer" at bounding box center [108, 170] width 12 height 12
checkbox input "true"
click at [94, 151] on div "5" at bounding box center [94, 153] width 6 height 6
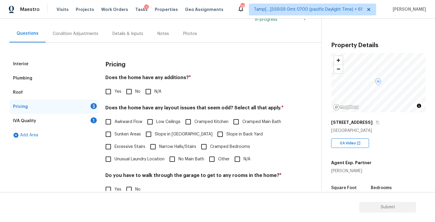
scroll to position [51, 0]
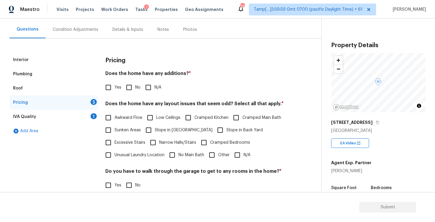
click at [127, 90] on input "No" at bounding box center [129, 87] width 12 height 12
checkbox input "true"
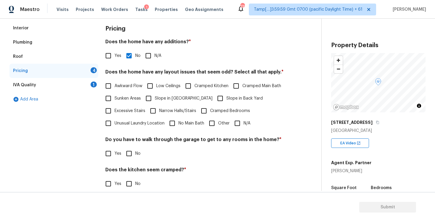
scroll to position [84, 0]
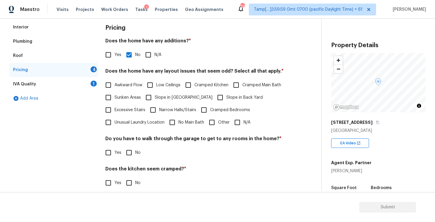
click at [238, 119] on input "N/A" at bounding box center [237, 122] width 12 height 12
checkbox input "true"
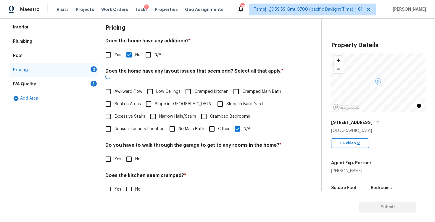
scroll to position [121, 0]
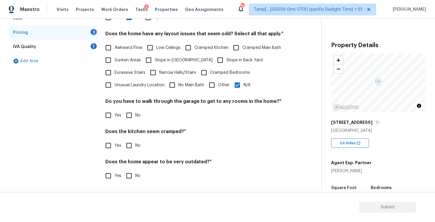
click at [131, 116] on input "No" at bounding box center [129, 115] width 12 height 12
checkbox input "true"
click at [132, 143] on input "No" at bounding box center [129, 146] width 12 height 12
checkbox input "true"
click at [131, 180] on input "No" at bounding box center [129, 176] width 12 height 12
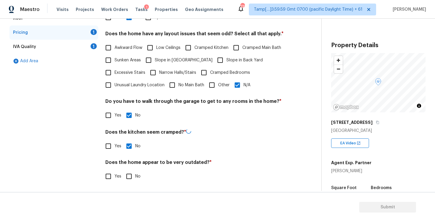
checkbox input "true"
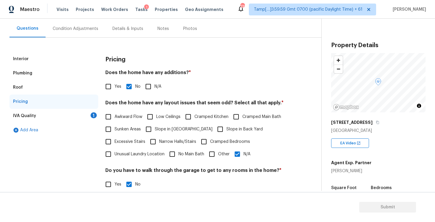
click at [92, 114] on div "1" at bounding box center [94, 115] width 6 height 6
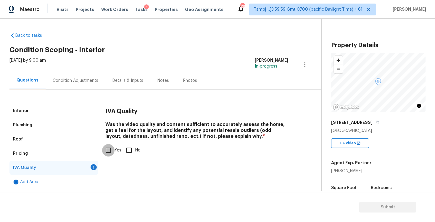
click at [109, 151] on input "Yes" at bounding box center [108, 150] width 12 height 12
checkbox input "true"
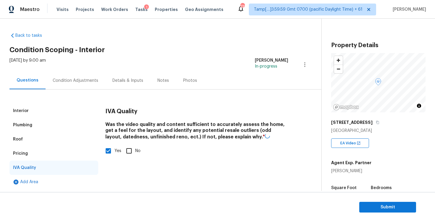
click at [86, 75] on div "Condition Adjustments" at bounding box center [76, 80] width 60 height 17
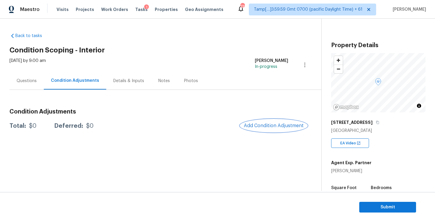
click at [285, 125] on span "Add Condition Adjustment" at bounding box center [274, 125] width 60 height 5
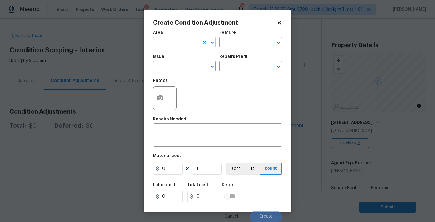
click at [183, 45] on input "text" at bounding box center [176, 42] width 46 height 9
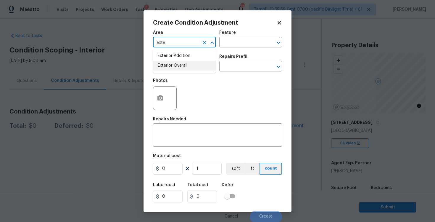
click at [179, 72] on ul "Exterior Addition Exterior Overall" at bounding box center [184, 61] width 63 height 24
click at [177, 64] on li "Exterior Overall" at bounding box center [184, 66] width 63 height 10
type input "Exterior Overall"
click at [177, 64] on input "text" at bounding box center [176, 66] width 46 height 9
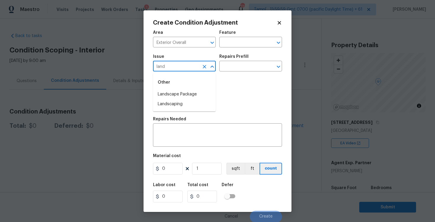
click at [181, 87] on div "Other" at bounding box center [184, 82] width 63 height 14
click at [183, 92] on li "Landscape Package" at bounding box center [184, 94] width 63 height 10
type input "Landscape Package"
click at [236, 67] on input "text" at bounding box center [242, 66] width 46 height 9
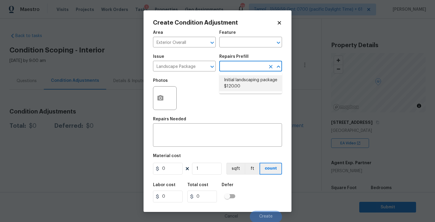
click at [241, 83] on li "Initial landscaping package $120.00" at bounding box center [250, 83] width 63 height 16
type input "Home Readiness Packages"
type textarea "Mowing of grass up to 6" in height. Mow, edge along driveways & sidewalks, trim…"
type input "120"
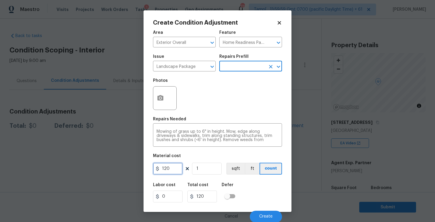
click at [176, 171] on input "120" at bounding box center [168, 168] width 30 height 12
type input "300"
click at [243, 199] on div "Labor cost 0 Total cost 120 Defer" at bounding box center [217, 192] width 129 height 27
type input "300"
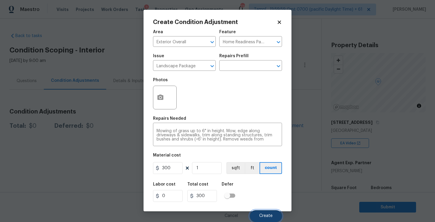
click at [264, 215] on span "Create" at bounding box center [265, 215] width 13 height 4
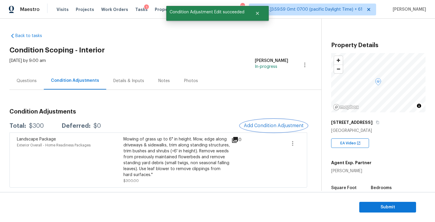
click at [265, 128] on span "Add Condition Adjustment" at bounding box center [274, 125] width 60 height 5
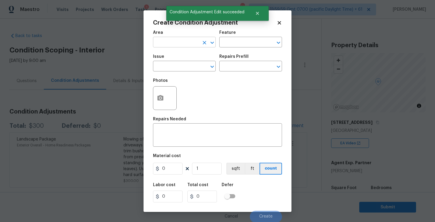
click at [173, 46] on input "text" at bounding box center [176, 42] width 46 height 9
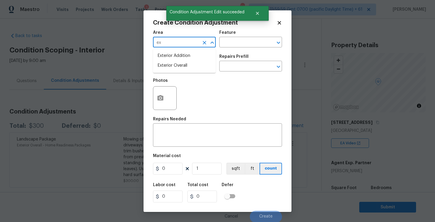
type input "e"
click at [173, 70] on li "Interior Overall" at bounding box center [184, 66] width 63 height 10
type input "Interior Overall"
click at [173, 70] on input "text" at bounding box center [176, 66] width 46 height 9
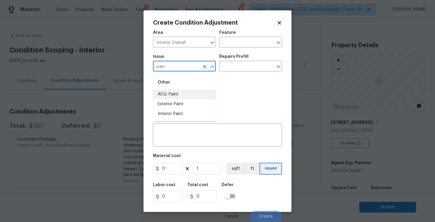
click at [173, 91] on li "ACQ: Paint" at bounding box center [184, 94] width 63 height 10
type input "ACQ: Paint"
click at [231, 67] on input "text" at bounding box center [242, 66] width 46 height 9
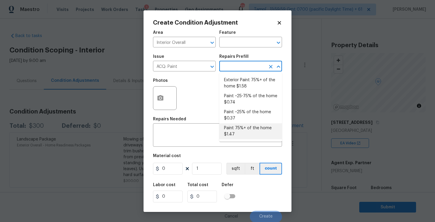
click at [235, 131] on li "Paint 75%+ of the home $1.47" at bounding box center [250, 131] width 63 height 16
type input "Acquisition"
type textarea "Acquisition Scope: 75%+ of the home will likely require interior paint"
type input "1.47"
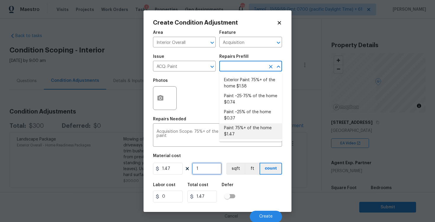
click at [209, 170] on input "1" at bounding box center [207, 168] width 30 height 12
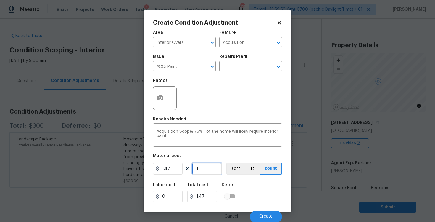
type input "0"
paste input "391"
type input "3910"
type input "5747.7"
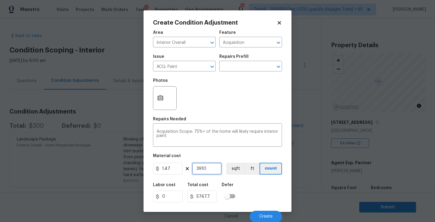
type input "3910"
click at [250, 182] on div "Labor cost 0 Total cost 5747.7 Defer" at bounding box center [217, 192] width 129 height 27
click at [238, 164] on button "sqft" at bounding box center [235, 168] width 18 height 12
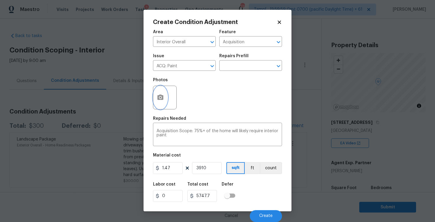
click at [159, 97] on icon "button" at bounding box center [160, 96] width 6 height 5
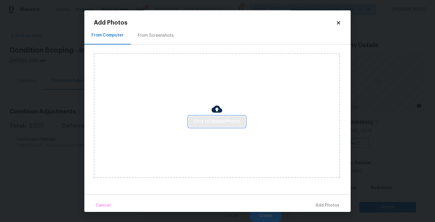
click at [211, 125] on span "Click to Upload Photos" at bounding box center [216, 121] width 47 height 7
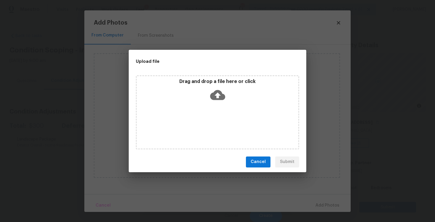
click at [215, 94] on icon at bounding box center [217, 94] width 15 height 15
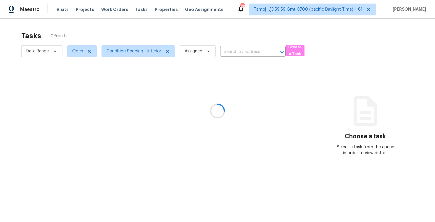
click at [57, 6] on div at bounding box center [217, 111] width 435 height 222
click at [60, 9] on div at bounding box center [217, 111] width 435 height 222
click at [60, 9] on span "Visits" at bounding box center [63, 10] width 12 height 6
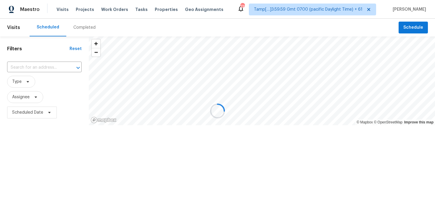
click at [60, 9] on div at bounding box center [217, 111] width 435 height 222
click at [79, 30] on div at bounding box center [217, 111] width 435 height 222
click at [79, 30] on div "Completed" at bounding box center [84, 28] width 22 height 6
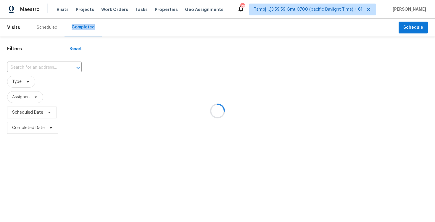
click at [79, 30] on div at bounding box center [217, 111] width 435 height 222
click at [33, 67] on div at bounding box center [217, 111] width 435 height 222
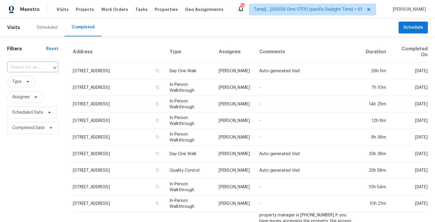
click at [33, 67] on input "text" at bounding box center [24, 67] width 35 height 9
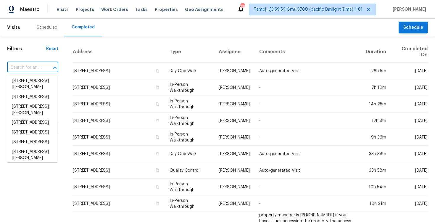
paste input "[STREET_ADDRESS]"
type input "[STREET_ADDRESS]"
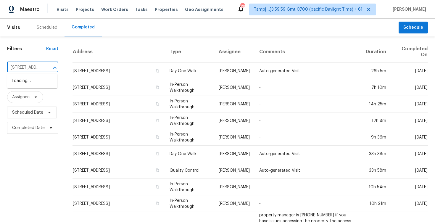
scroll to position [0, 40]
click at [42, 82] on li "[STREET_ADDRESS]" at bounding box center [32, 81] width 50 height 10
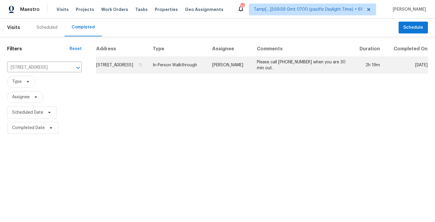
click at [128, 66] on td "[STREET_ADDRESS]" at bounding box center [122, 65] width 52 height 17
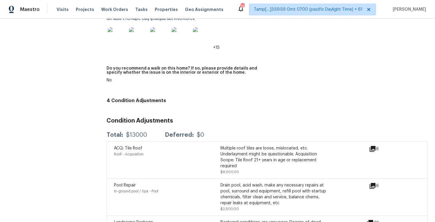
scroll to position [1477, 0]
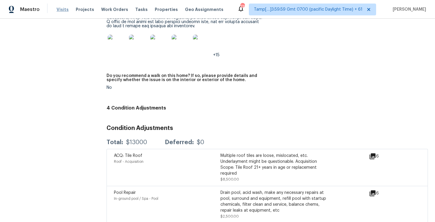
click at [60, 12] on span "Visits" at bounding box center [63, 10] width 12 height 6
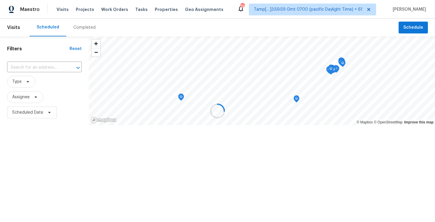
click at [78, 25] on div at bounding box center [217, 111] width 435 height 222
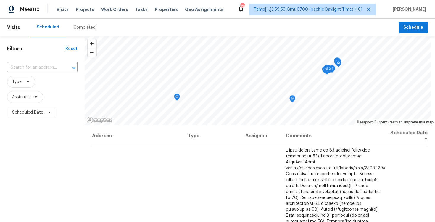
click at [81, 28] on div "Completed" at bounding box center [84, 28] width 22 height 6
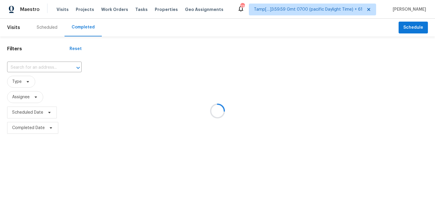
click at [50, 64] on div at bounding box center [217, 111] width 435 height 222
click at [49, 67] on div at bounding box center [217, 111] width 435 height 222
click at [66, 67] on div at bounding box center [73, 68] width 15 height 8
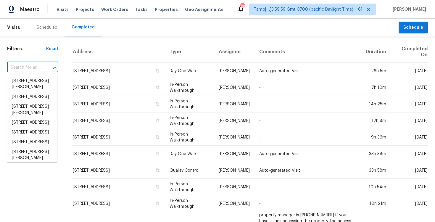
click at [49, 67] on div at bounding box center [50, 68] width 15 height 8
paste input "[STREET_ADDRESS][PERSON_NAME]"
type input "[STREET_ADDRESS][PERSON_NAME]"
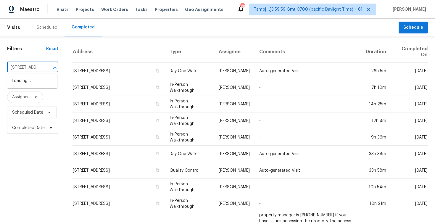
scroll to position [0, 54]
click at [49, 83] on li "[STREET_ADDRESS][PERSON_NAME]" at bounding box center [32, 84] width 50 height 16
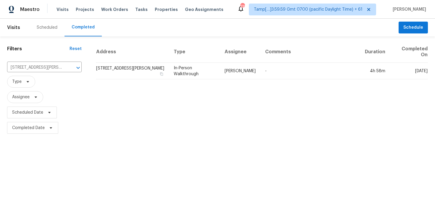
click at [127, 76] on td "[STREET_ADDRESS][PERSON_NAME]" at bounding box center [132, 71] width 73 height 17
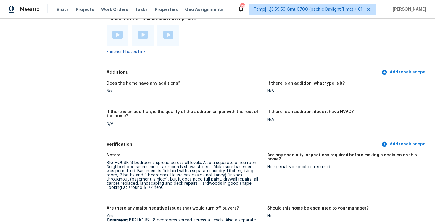
scroll to position [1311, 0]
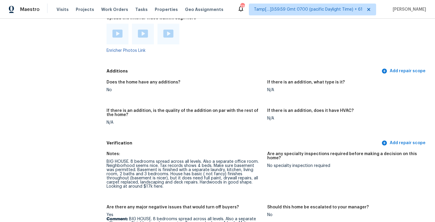
click at [57, 6] on div "Visits Projects Work Orders Tasks Properties Geo Assignments" at bounding box center [144, 10] width 174 height 12
click at [62, 12] on span "Visits" at bounding box center [63, 10] width 12 height 6
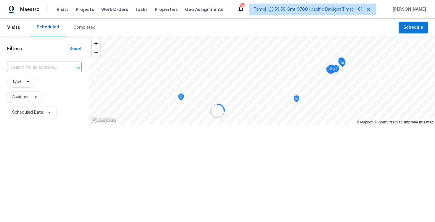
click at [89, 30] on div at bounding box center [217, 111] width 435 height 222
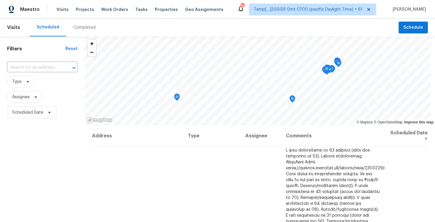
click at [88, 28] on div "Completed" at bounding box center [84, 28] width 22 height 6
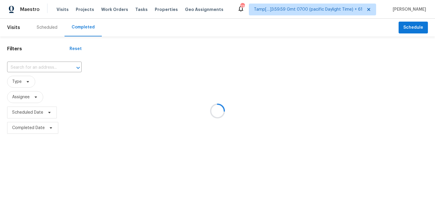
click at [45, 64] on div at bounding box center [217, 111] width 435 height 222
click at [34, 65] on div at bounding box center [217, 111] width 435 height 222
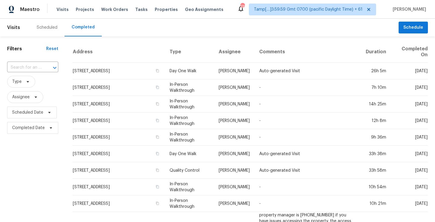
click at [40, 72] on input "text" at bounding box center [24, 67] width 35 height 9
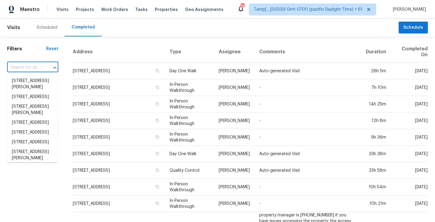
paste input "[STREET_ADDRESS]"
type input "[STREET_ADDRESS]"
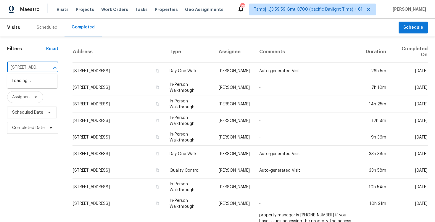
scroll to position [0, 39]
click at [54, 84] on li "[STREET_ADDRESS]" at bounding box center [32, 81] width 50 height 10
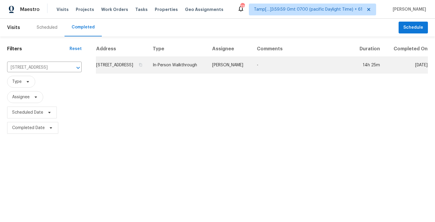
click at [136, 73] on td "[STREET_ADDRESS]" at bounding box center [122, 65] width 52 height 17
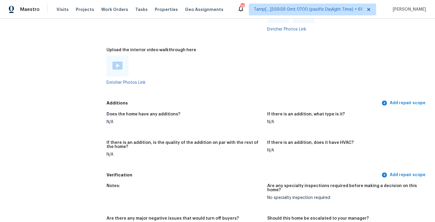
scroll to position [1162, 0]
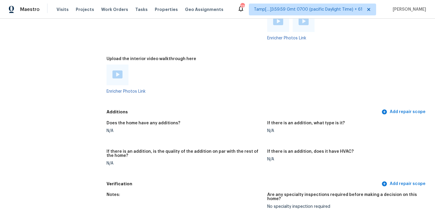
click at [117, 70] on img at bounding box center [117, 74] width 10 height 8
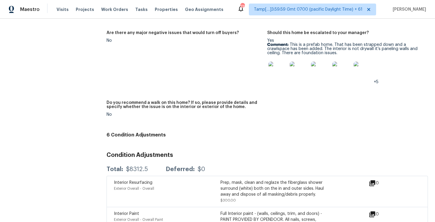
scroll to position [1347, 0]
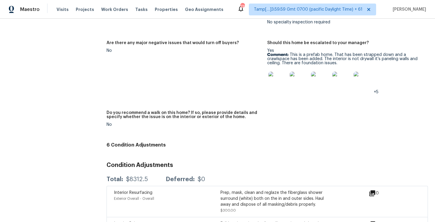
click at [278, 77] on img at bounding box center [277, 81] width 19 height 19
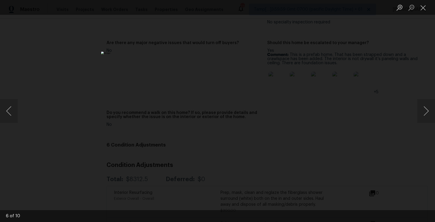
click at [359, 82] on div "Lightbox" at bounding box center [217, 111] width 435 height 222
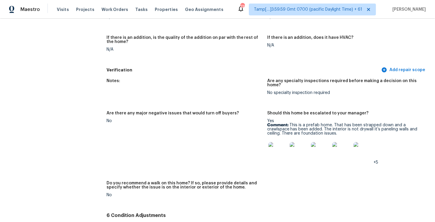
scroll to position [1275, 0]
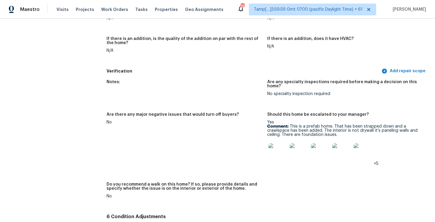
click at [281, 143] on img at bounding box center [277, 152] width 19 height 19
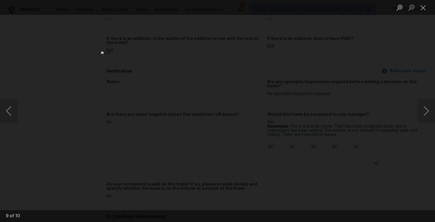
click at [339, 125] on div "Lightbox" at bounding box center [217, 111] width 435 height 222
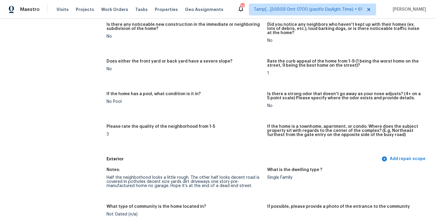
scroll to position [0, 0]
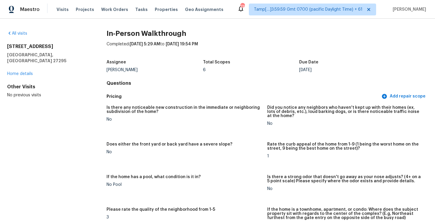
click at [202, 111] on h5 "Is there any noticeable new construction in the immediate or neighboring subdiv…" at bounding box center [185, 109] width 156 height 8
click at [181, 81] on h4 "Questions" at bounding box center [267, 83] width 321 height 6
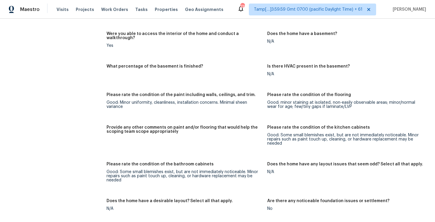
scroll to position [850, 0]
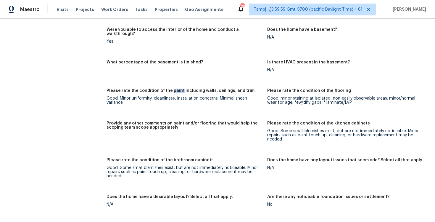
click at [199, 125] on div "Provide any other comments on paint and/or flooring that would help the scoping…" at bounding box center [185, 127] width 156 height 12
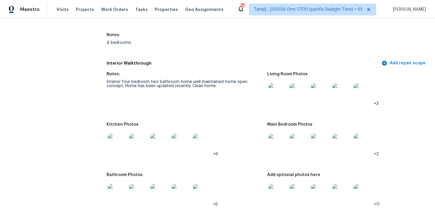
scroll to position [611, 0]
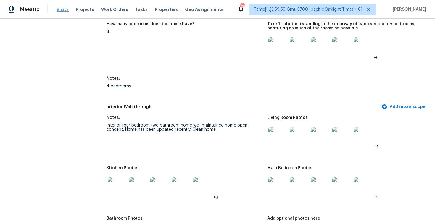
click at [59, 8] on span "Visits" at bounding box center [63, 10] width 12 height 6
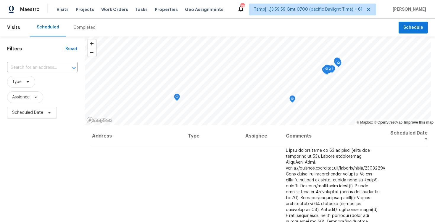
click at [75, 31] on div "Completed" at bounding box center [84, 28] width 36 height 18
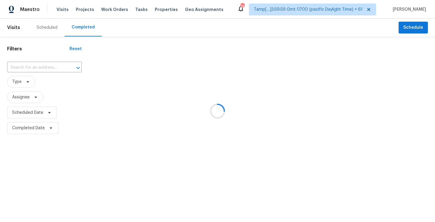
click at [58, 63] on div at bounding box center [217, 111] width 435 height 222
click at [58, 63] on div "Filters Reset ​ Type Assignee Scheduled Date Completed Date" at bounding box center [44, 85] width 89 height 99
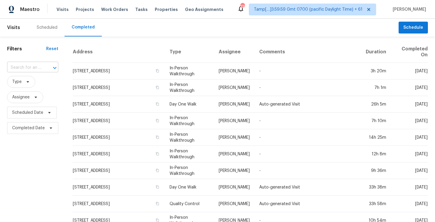
click at [36, 68] on input "text" at bounding box center [24, 67] width 35 height 9
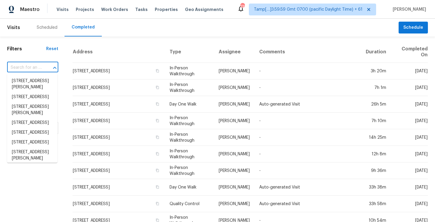
paste input "[STREET_ADDRESS]"
type input "[STREET_ADDRESS]"
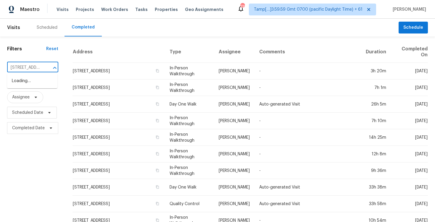
scroll to position [0, 42]
click at [44, 83] on li "[STREET_ADDRESS]" at bounding box center [32, 81] width 50 height 10
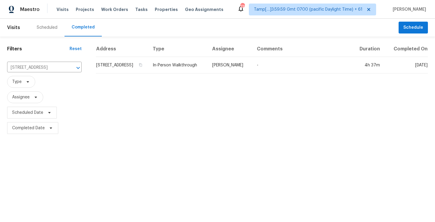
click at [119, 66] on td "[STREET_ADDRESS]" at bounding box center [122, 65] width 52 height 17
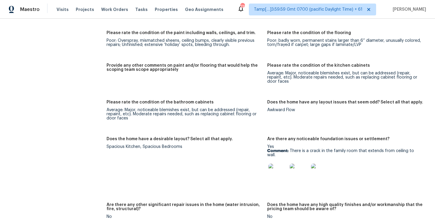
scroll to position [900, 0]
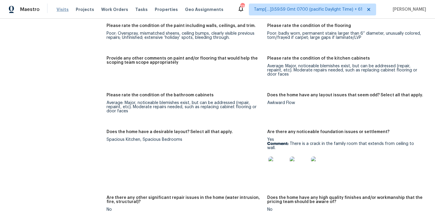
click at [61, 9] on span "Visits" at bounding box center [63, 10] width 12 height 6
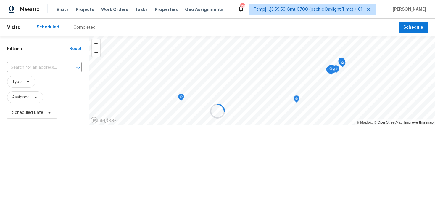
click at [91, 29] on div at bounding box center [217, 111] width 435 height 222
click at [91, 29] on div "Completed" at bounding box center [84, 28] width 22 height 6
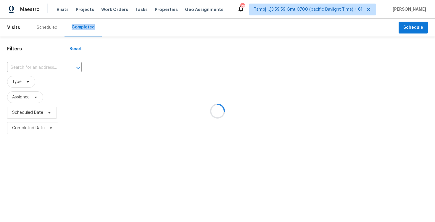
click at [91, 29] on div at bounding box center [217, 111] width 435 height 222
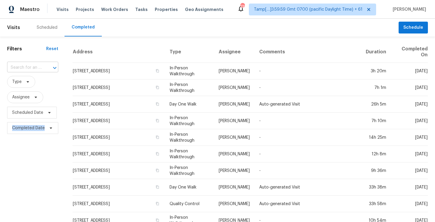
click at [35, 65] on input "text" at bounding box center [24, 67] width 35 height 9
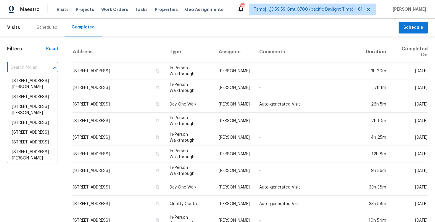
paste input "[STREET_ADDRESS]"
type input "[STREET_ADDRESS]"
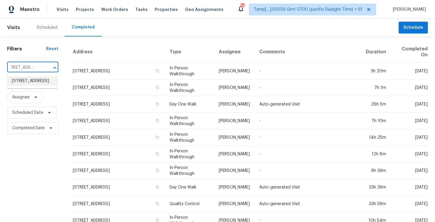
click at [43, 80] on li "[STREET_ADDRESS]" at bounding box center [32, 81] width 50 height 10
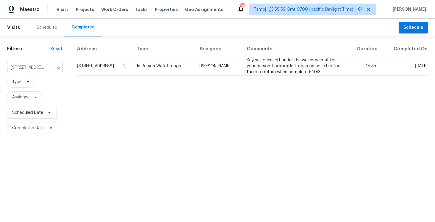
click at [113, 69] on td "[STREET_ADDRESS]" at bounding box center [104, 66] width 55 height 19
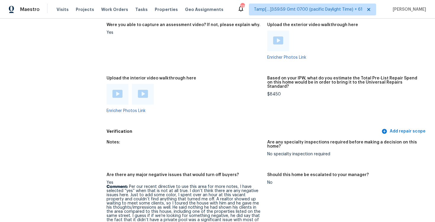
scroll to position [1382, 0]
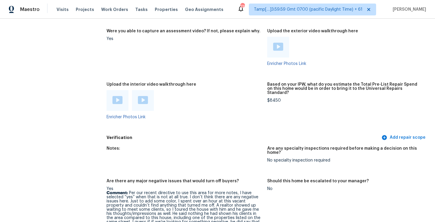
click at [120, 96] on img at bounding box center [117, 100] width 10 height 8
click at [148, 95] on div at bounding box center [143, 100] width 22 height 21
click at [141, 91] on div at bounding box center [143, 100] width 22 height 21
click at [143, 96] on img at bounding box center [143, 100] width 10 height 8
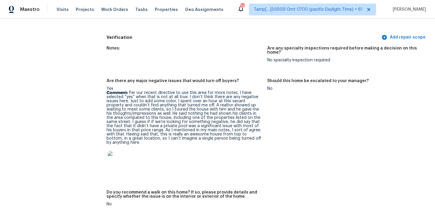
scroll to position [1479, 0]
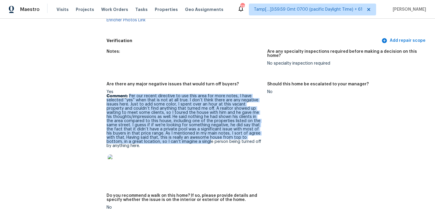
drag, startPoint x: 129, startPoint y: 88, endPoint x: 172, endPoint y: 133, distance: 62.6
click at [172, 133] on p "Comment: Per our recent directive to use this area for more notes, I have selec…" at bounding box center [185, 121] width 156 height 54
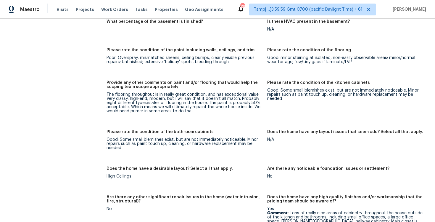
scroll to position [992, 0]
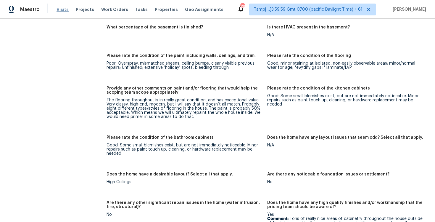
click at [57, 12] on span "Visits" at bounding box center [63, 10] width 12 height 6
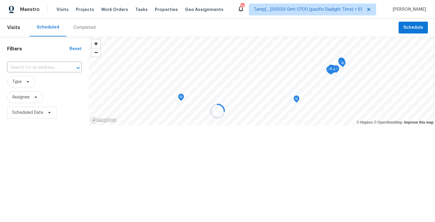
click at [78, 27] on div at bounding box center [217, 111] width 435 height 222
click at [78, 27] on div "Completed" at bounding box center [84, 28] width 22 height 6
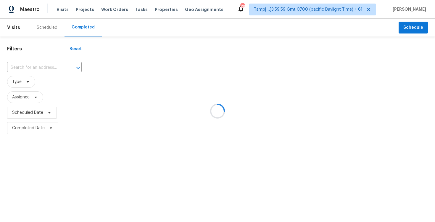
click at [37, 60] on div at bounding box center [217, 111] width 435 height 222
click at [37, 67] on div at bounding box center [217, 111] width 435 height 222
click at [37, 67] on input "text" at bounding box center [36, 67] width 58 height 9
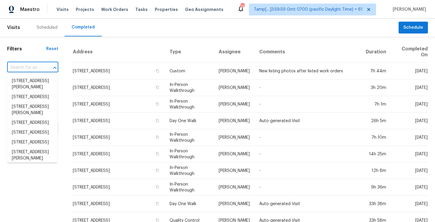
paste input "[STREET_ADDRESS]"
type input "[STREET_ADDRESS]"
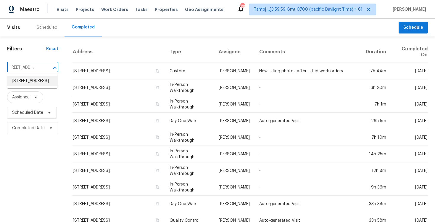
click at [44, 83] on li "[STREET_ADDRESS]" at bounding box center [32, 81] width 50 height 10
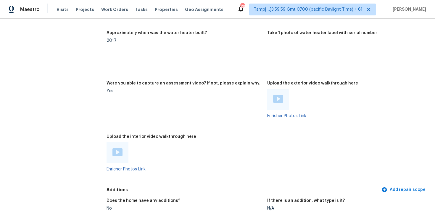
scroll to position [1118, 0]
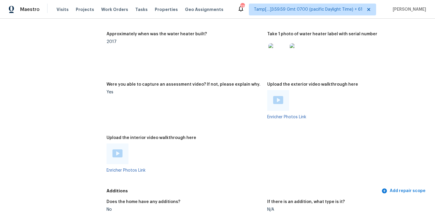
click at [120, 154] on img at bounding box center [117, 153] width 10 height 8
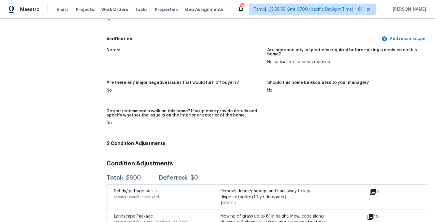
scroll to position [1339, 0]
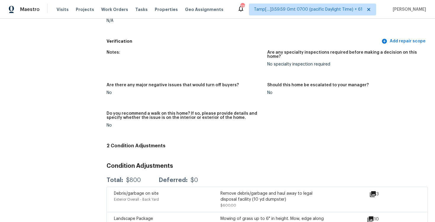
click at [168, 63] on figure "Notes:" at bounding box center [187, 62] width 161 height 25
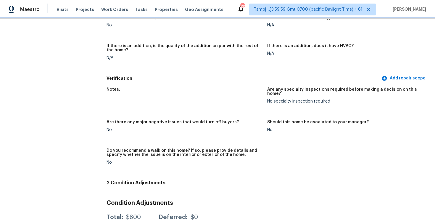
scroll to position [1395, 0]
